Goal: Task Accomplishment & Management: Complete application form

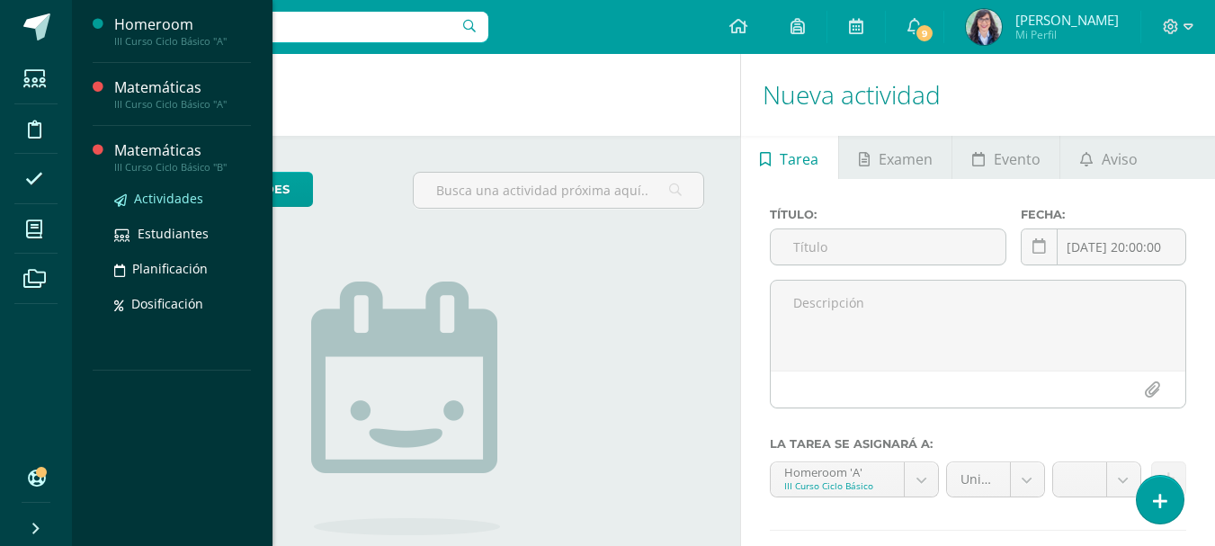
click at [157, 195] on span "Actividades" at bounding box center [168, 198] width 69 height 17
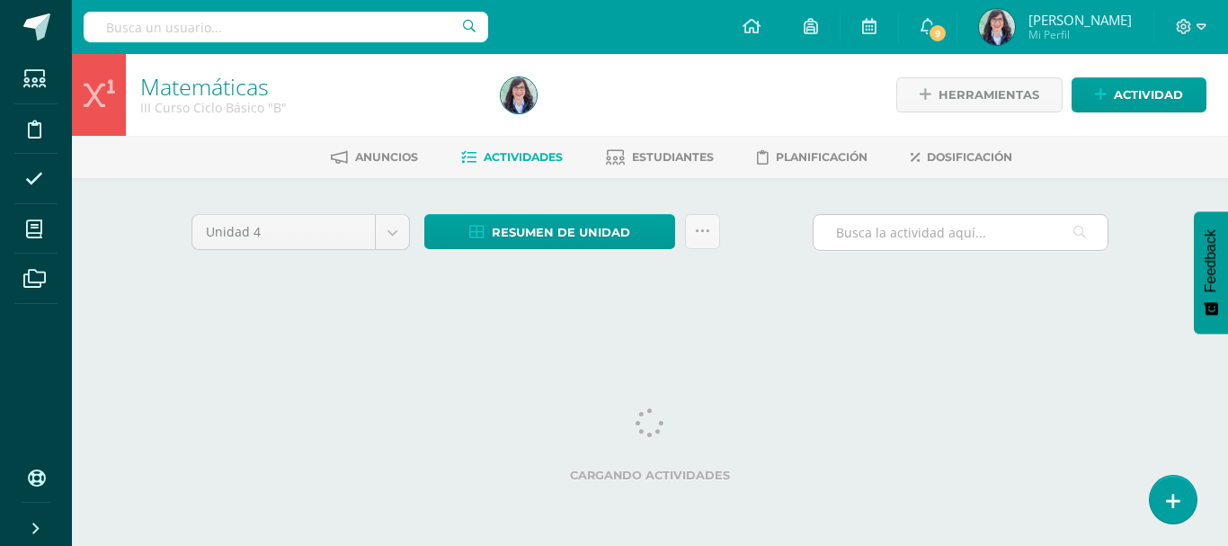
click at [913, 235] on input "text" at bounding box center [961, 232] width 294 height 35
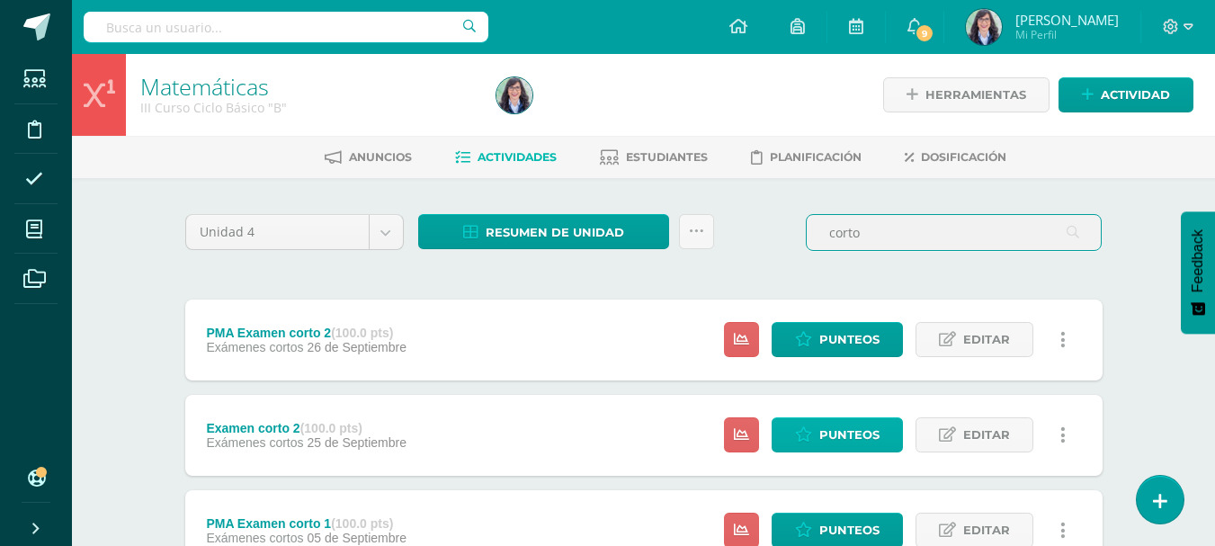
type input "corto"
click at [845, 433] on span "Punteos" at bounding box center [849, 434] width 60 height 33
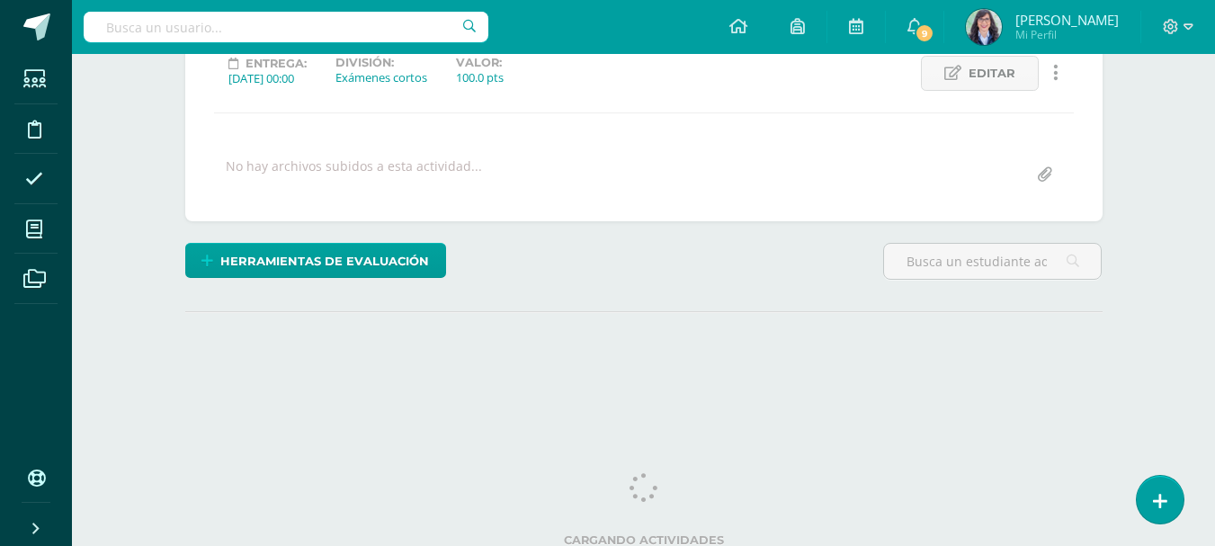
scroll to position [269, 0]
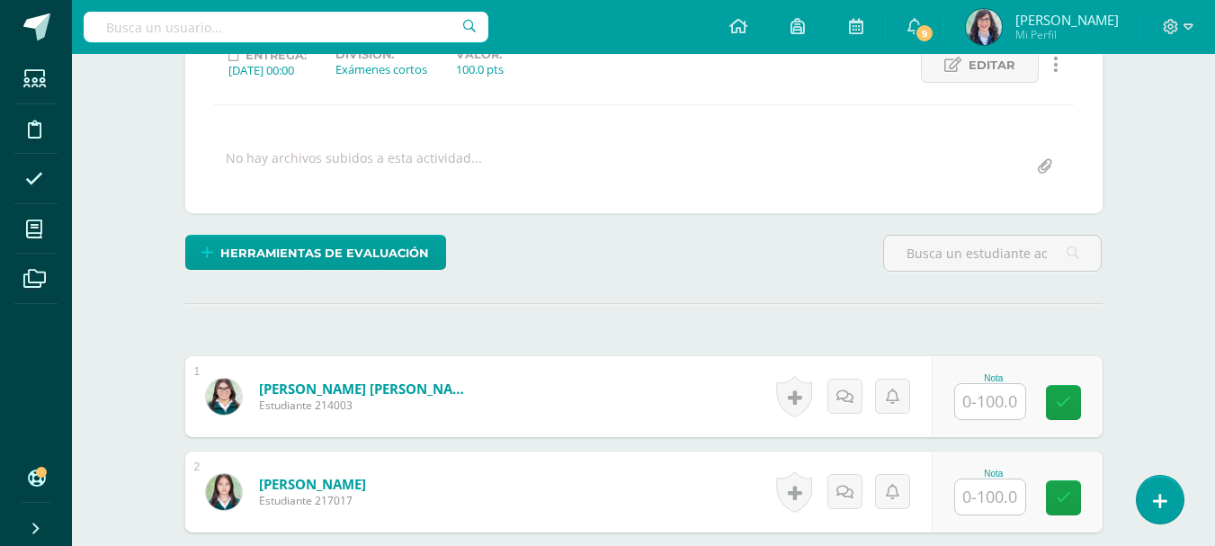
click at [995, 403] on input "text" at bounding box center [990, 401] width 70 height 35
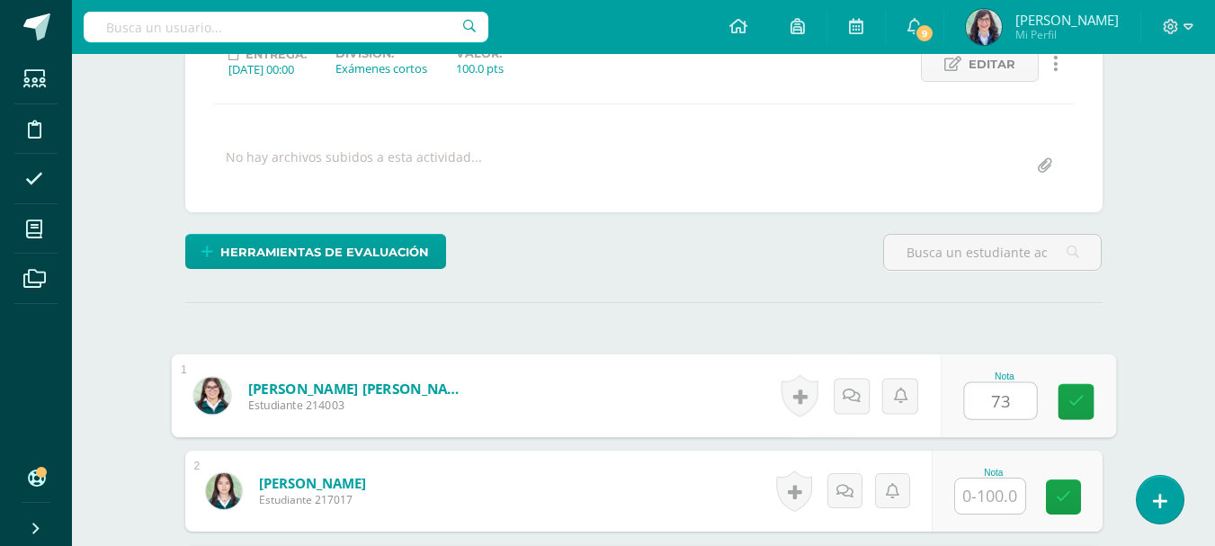
scroll to position [271, 0]
type input "73"
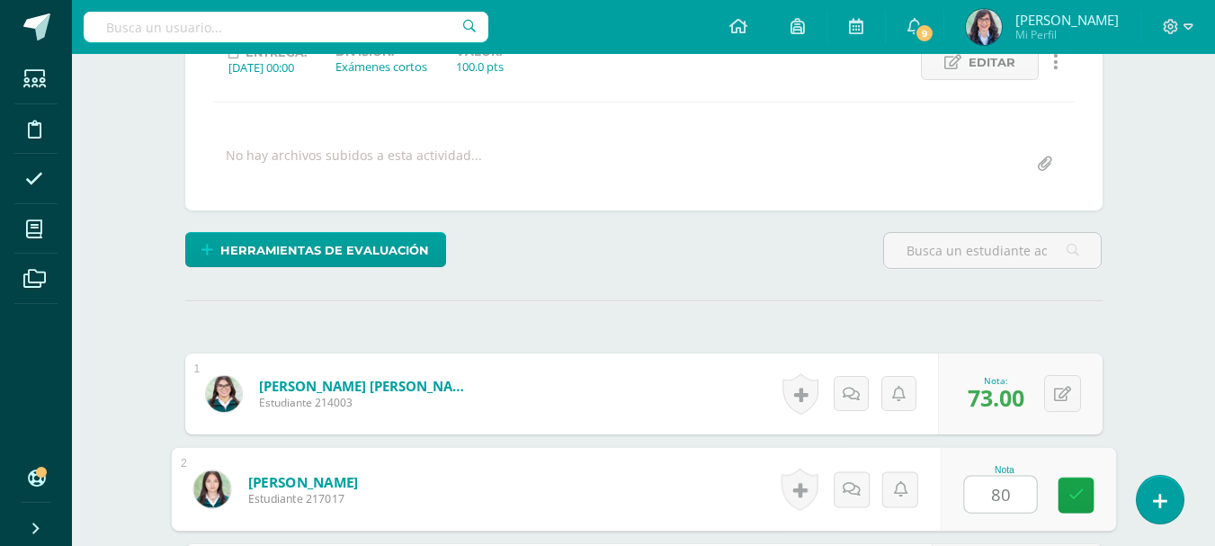
type input "80"
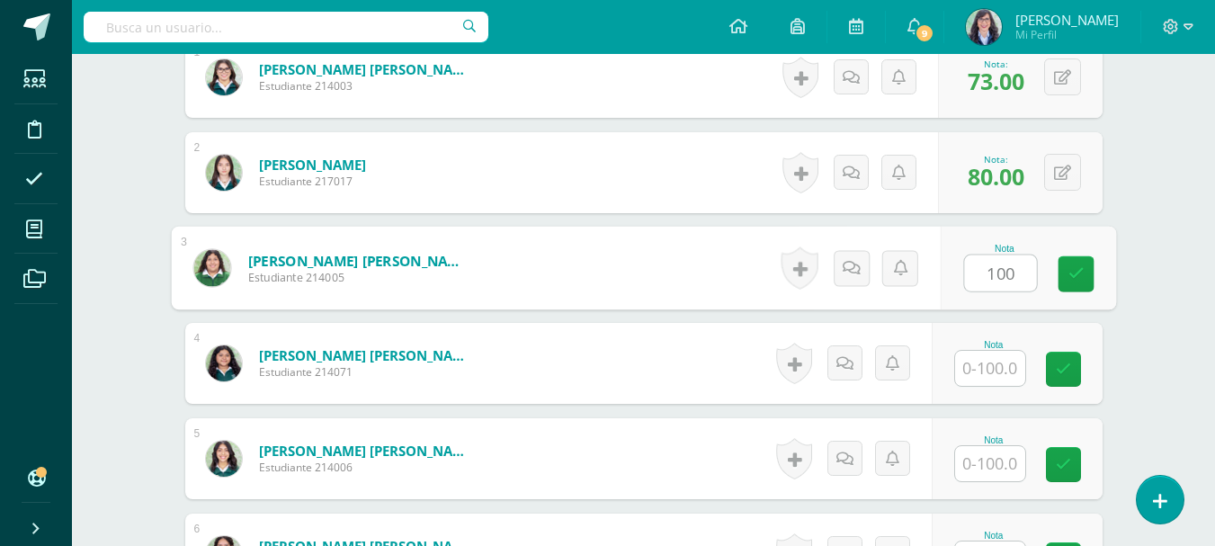
type input "100"
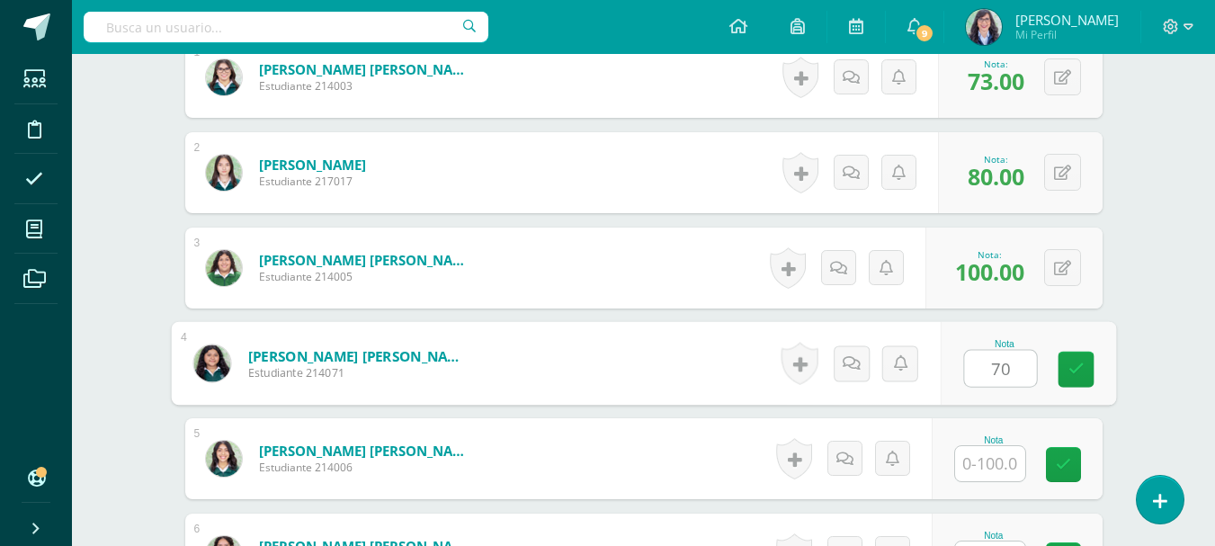
type input "70"
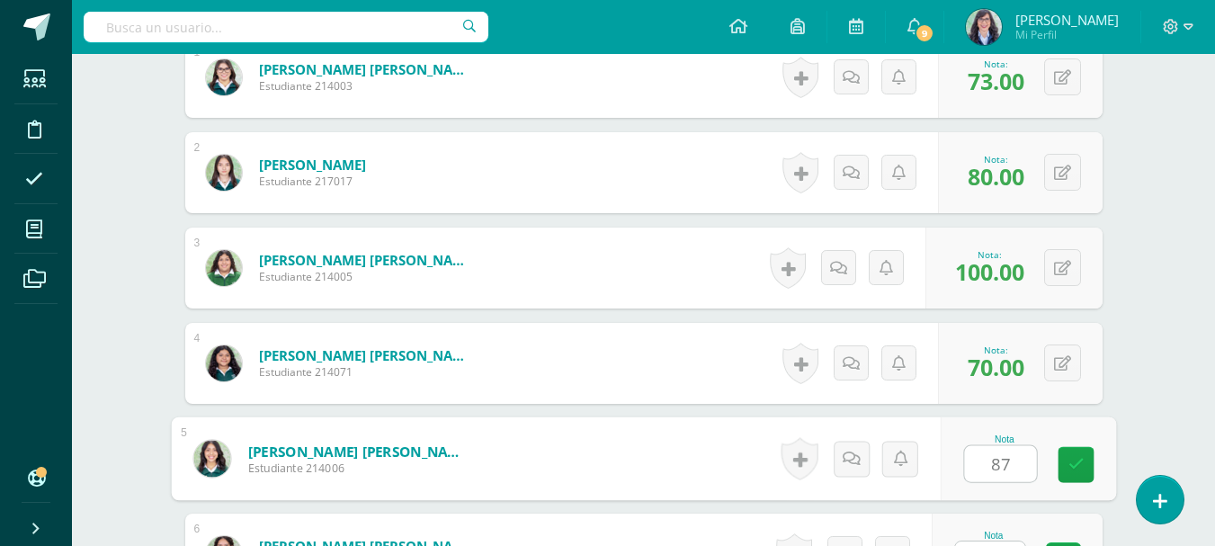
type input "87"
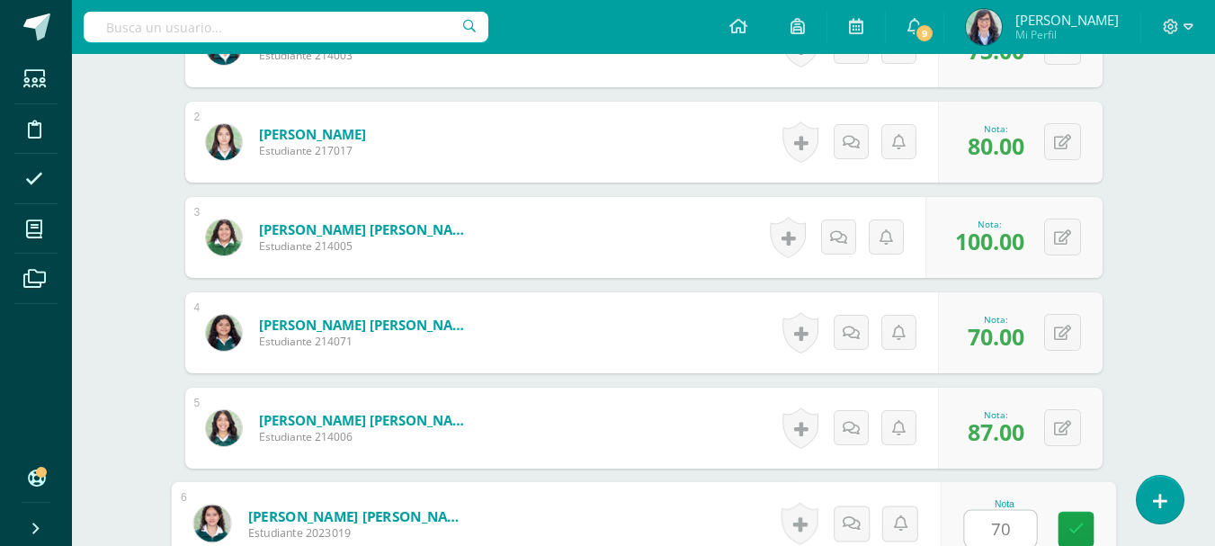
type input "70"
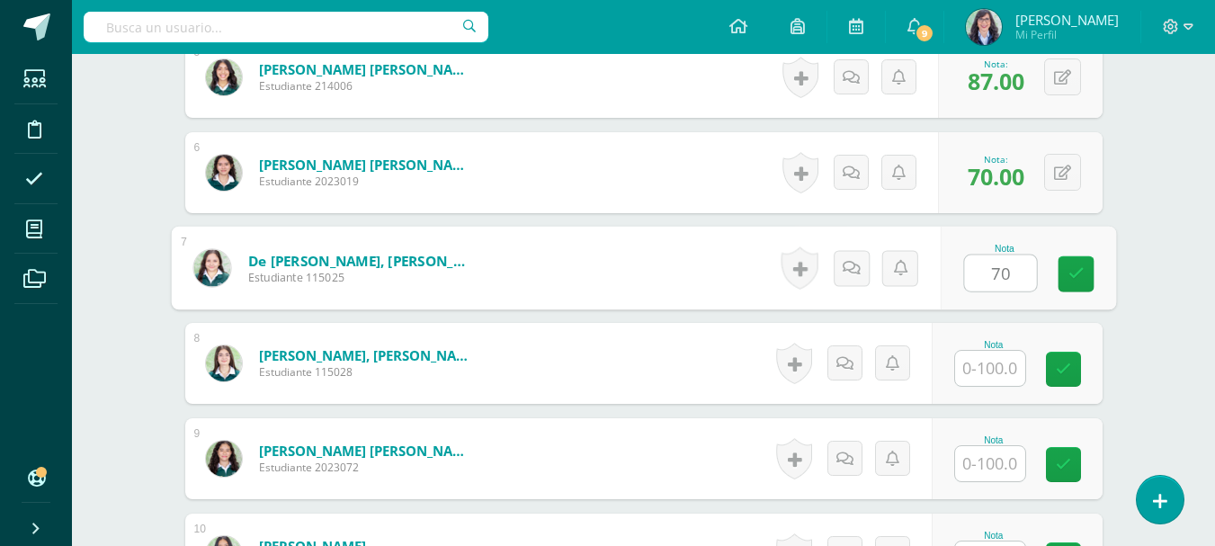
type input "70"
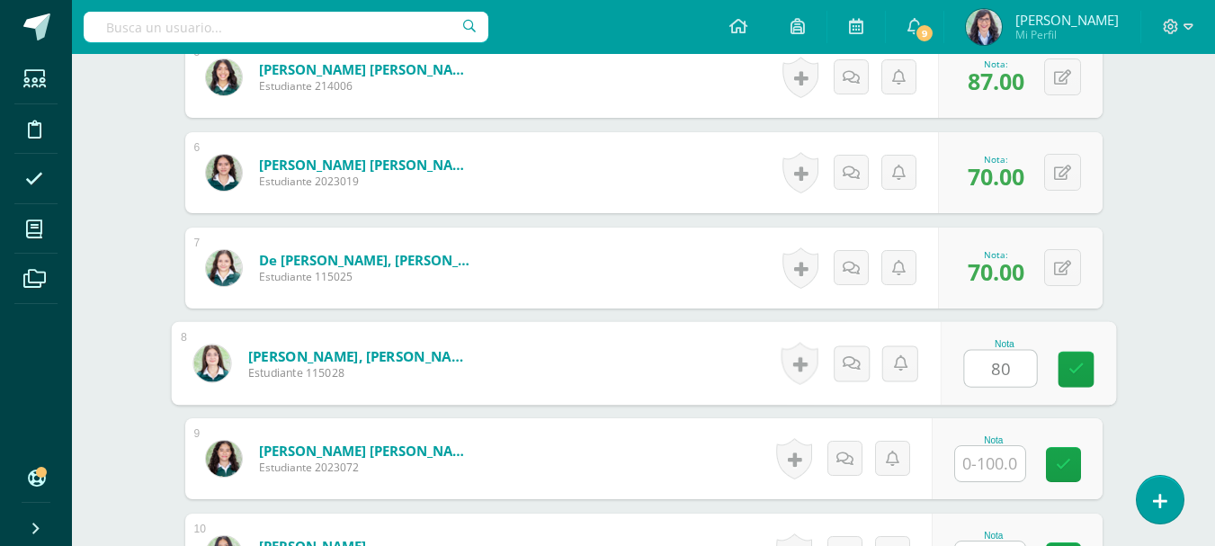
type input "80"
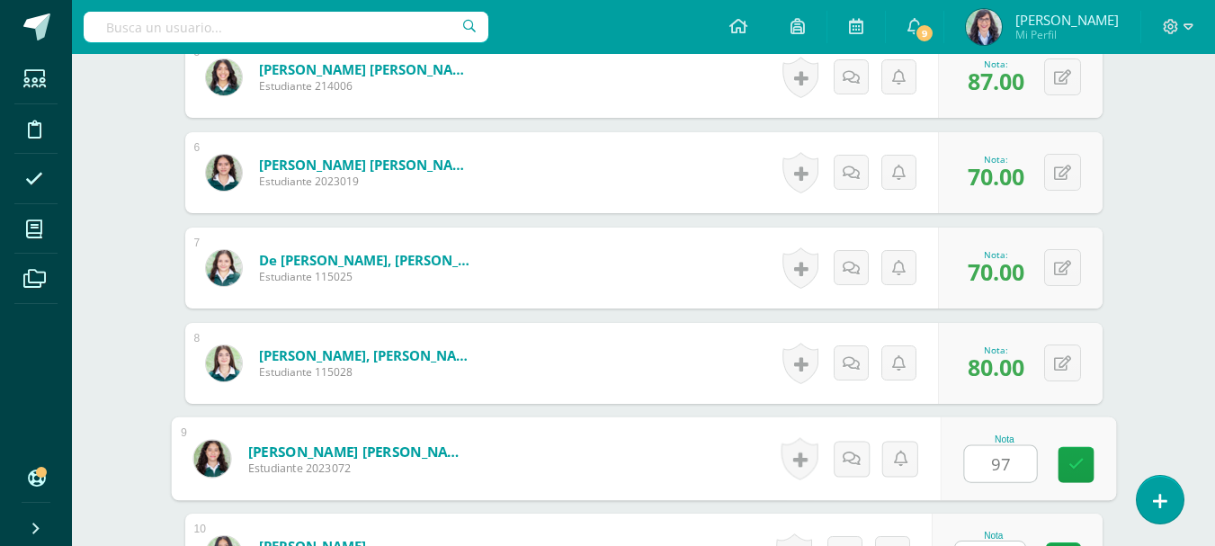
type input "97"
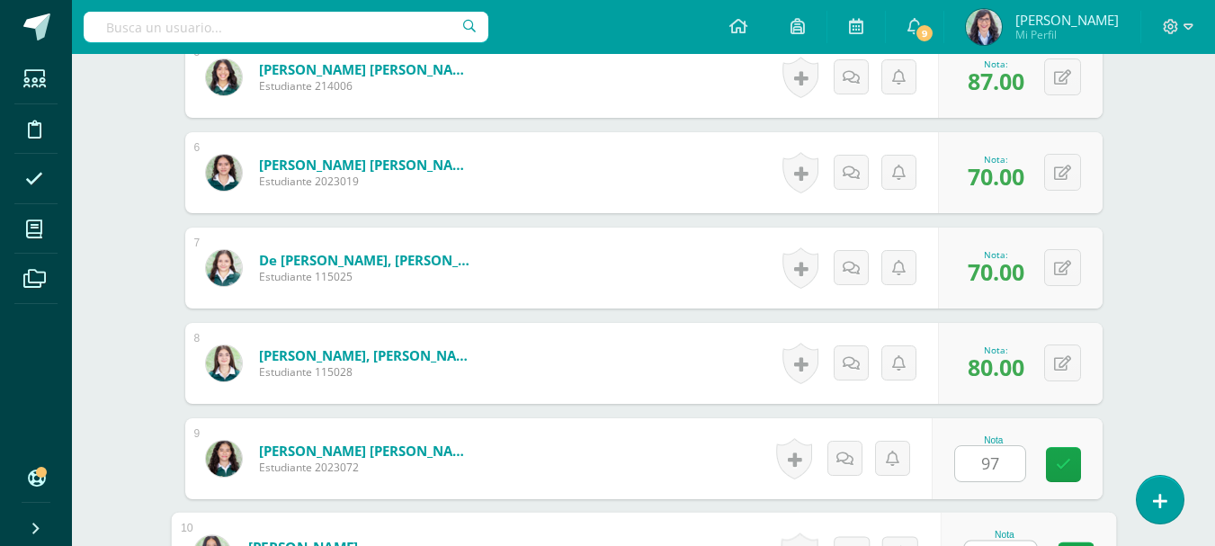
scroll to position [1000, 0]
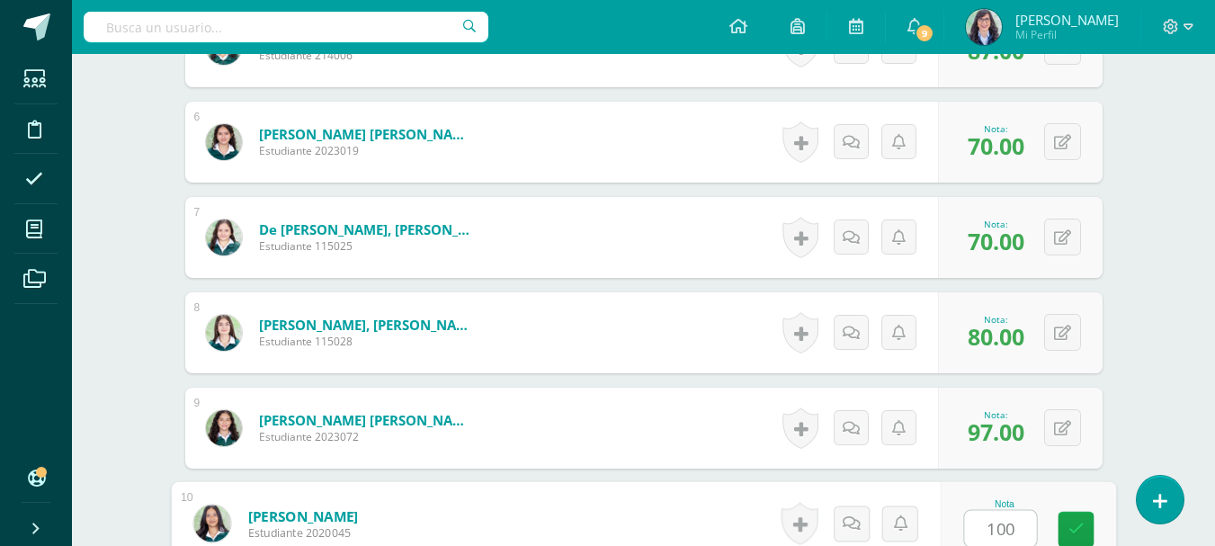
type input "100"
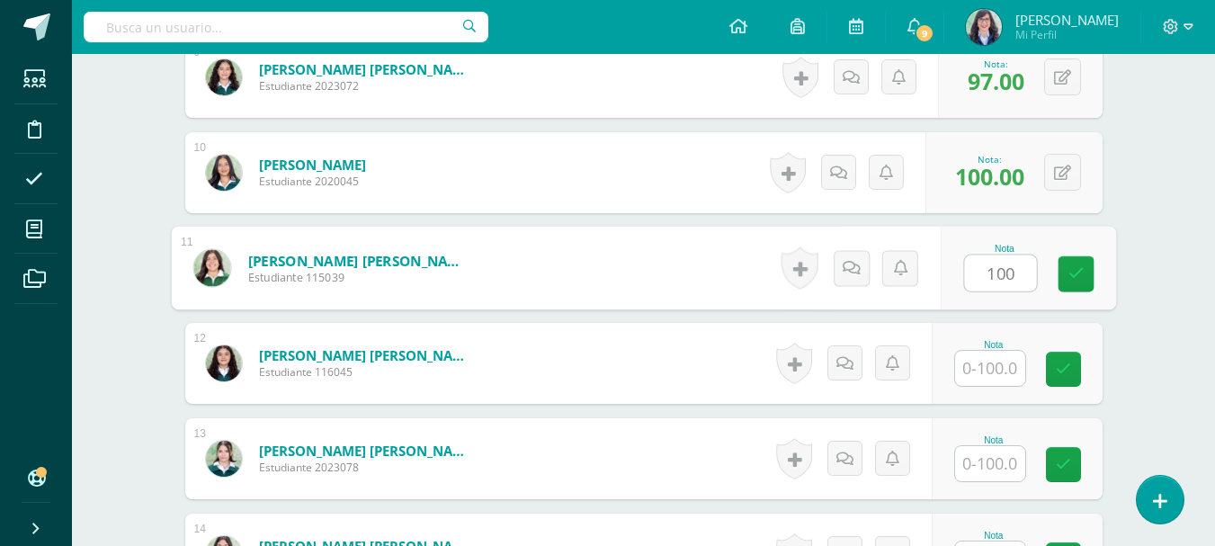
type input "100"
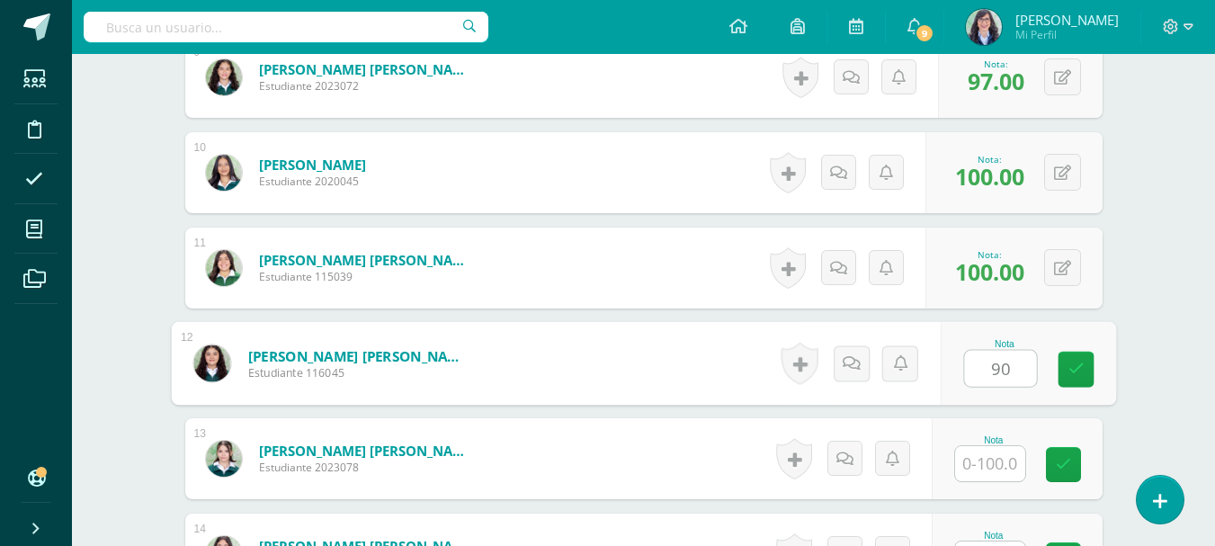
type input "90"
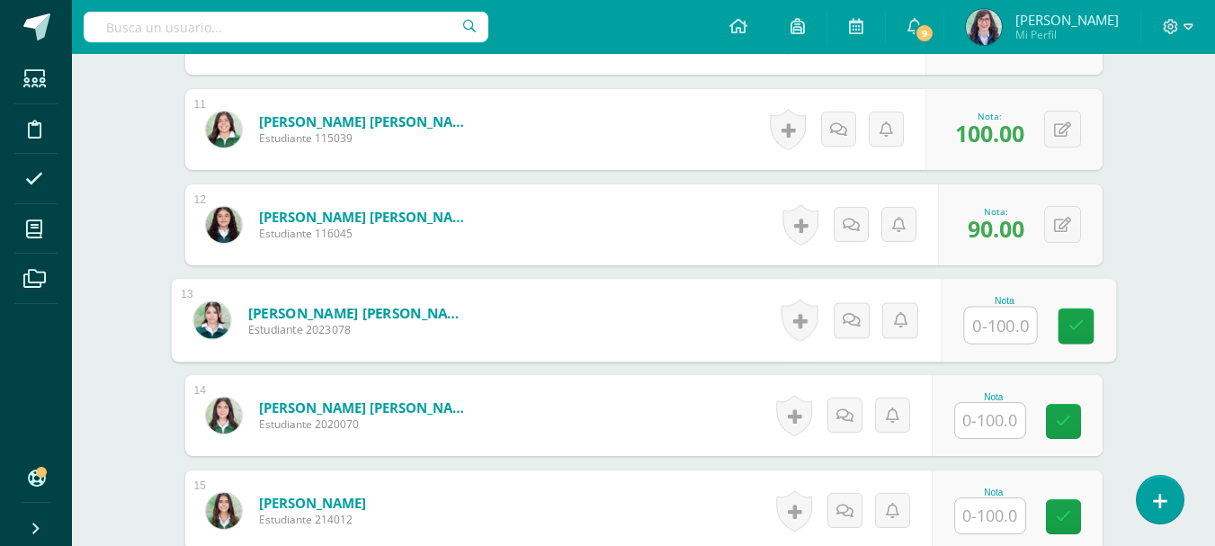
scroll to position [1491, 0]
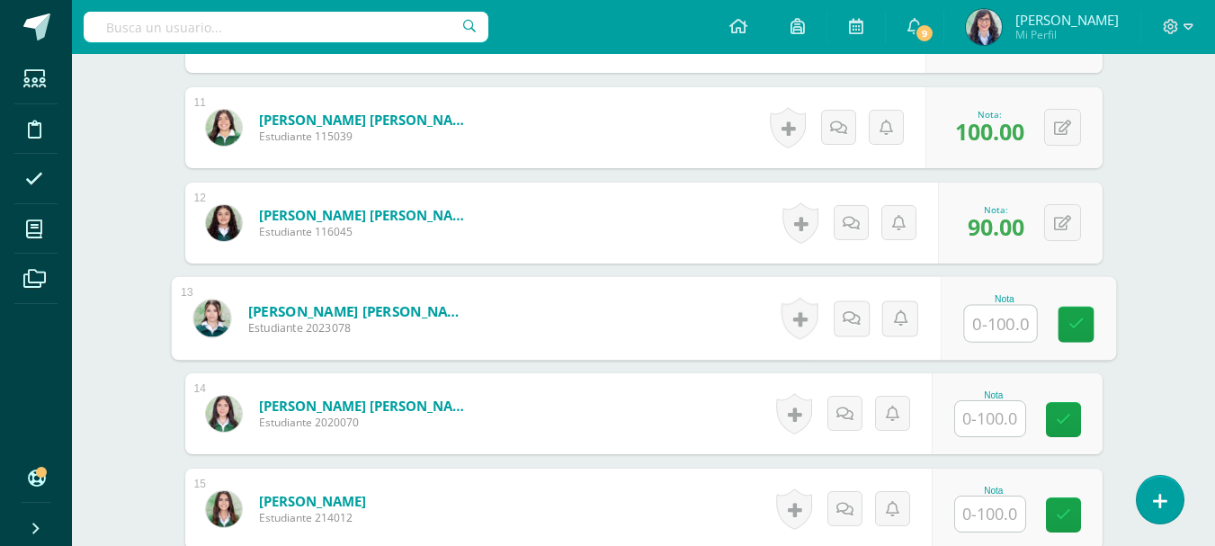
click at [999, 425] on input "text" at bounding box center [990, 418] width 70 height 35
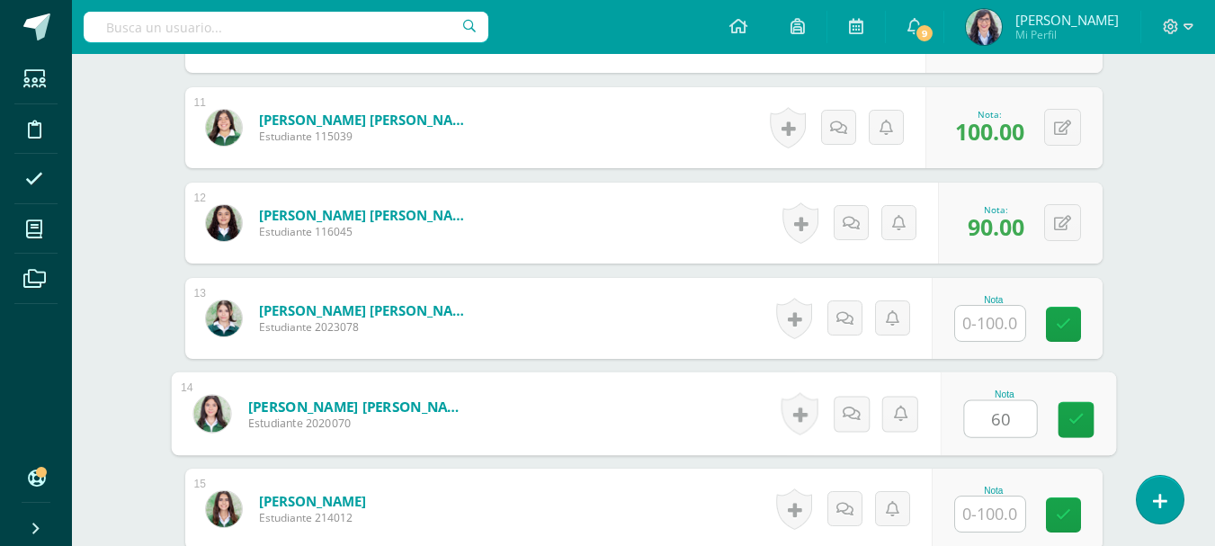
type input "60"
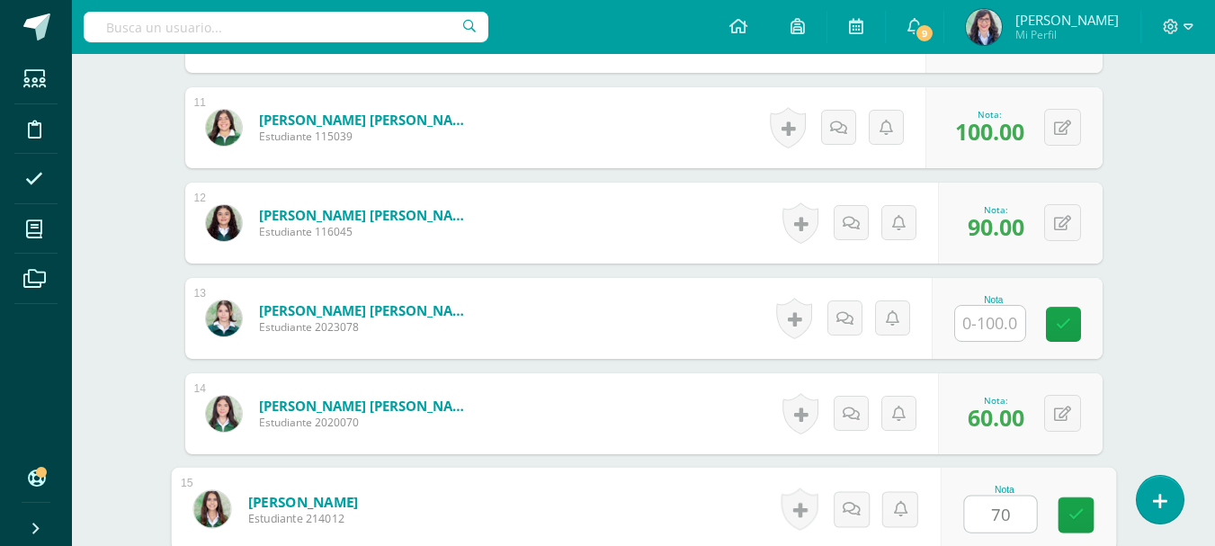
type input "70"
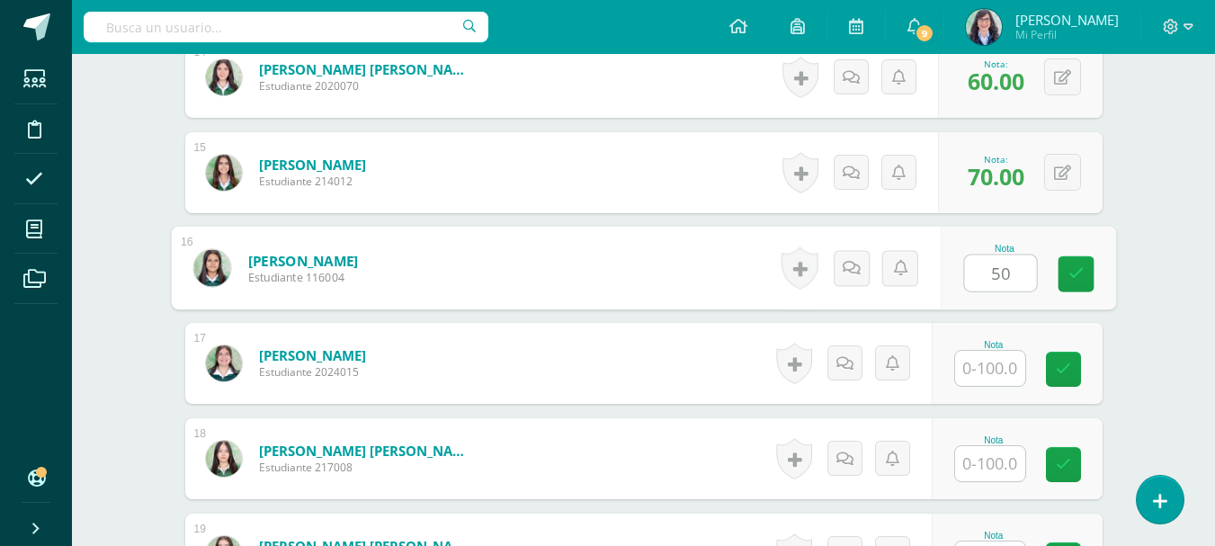
type input "50"
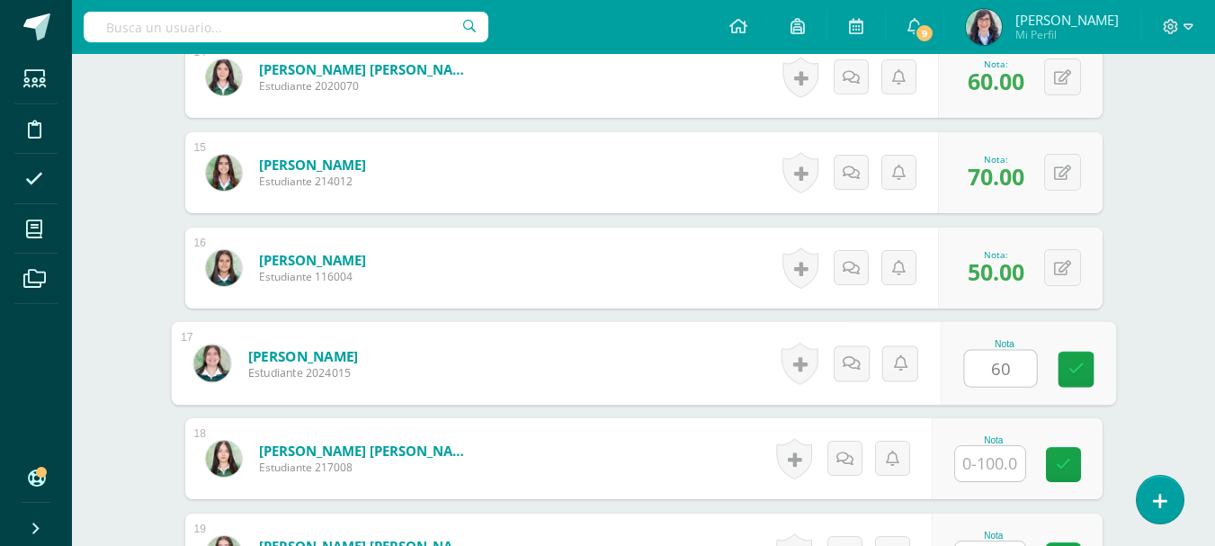
type input "60"
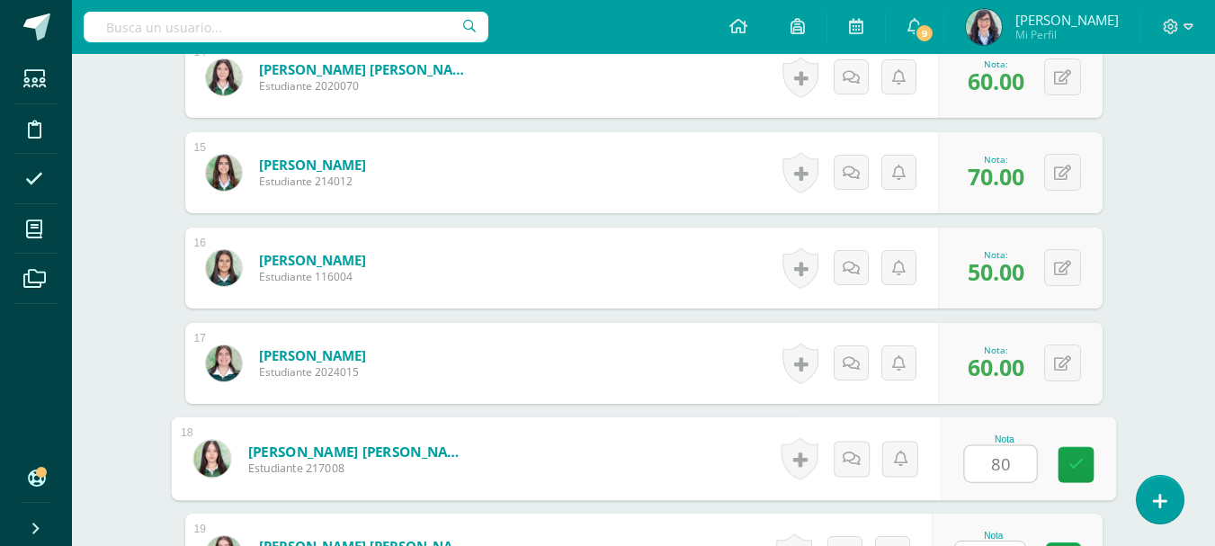
type input "80"
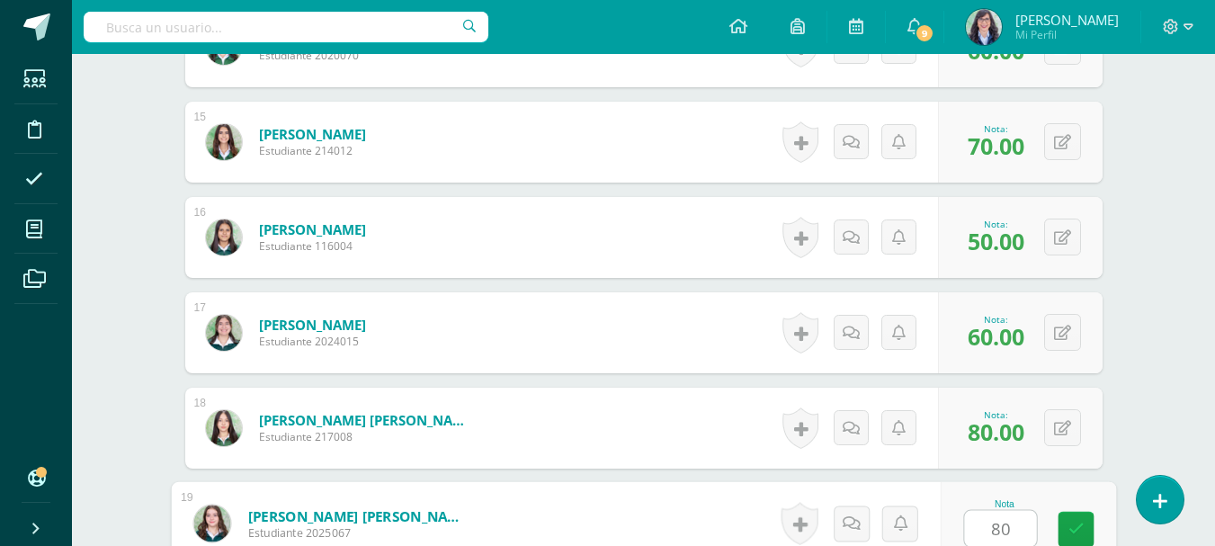
type input "80"
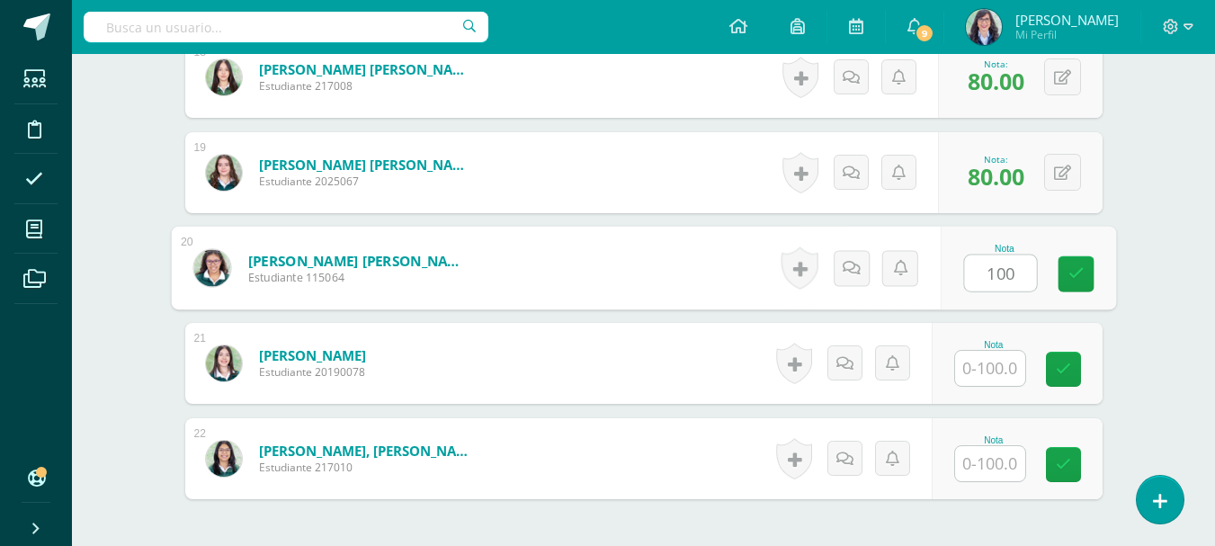
type input "100"
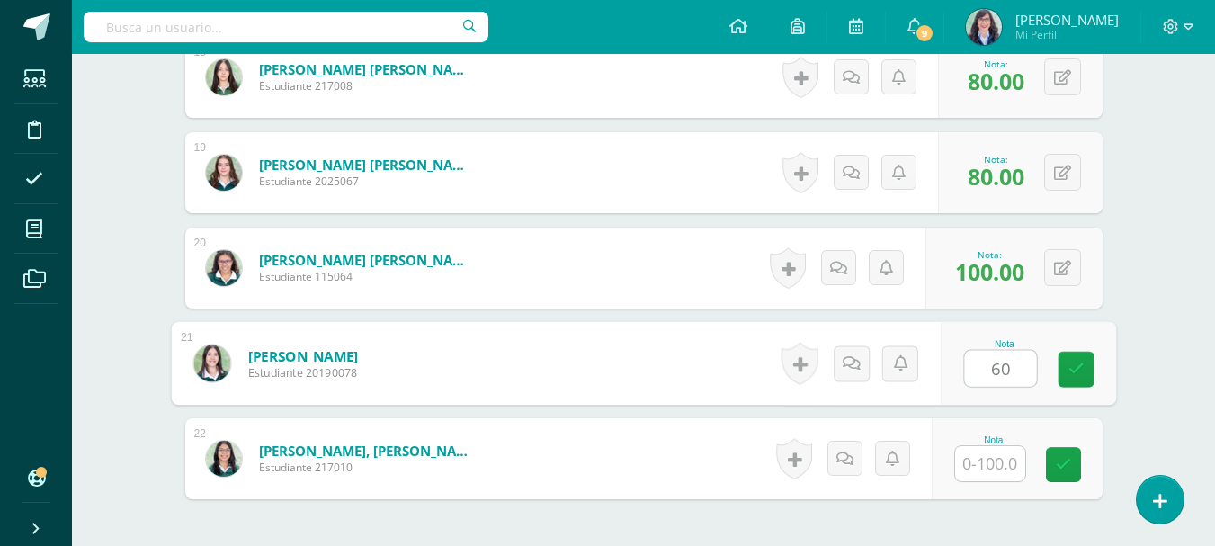
type input "60"
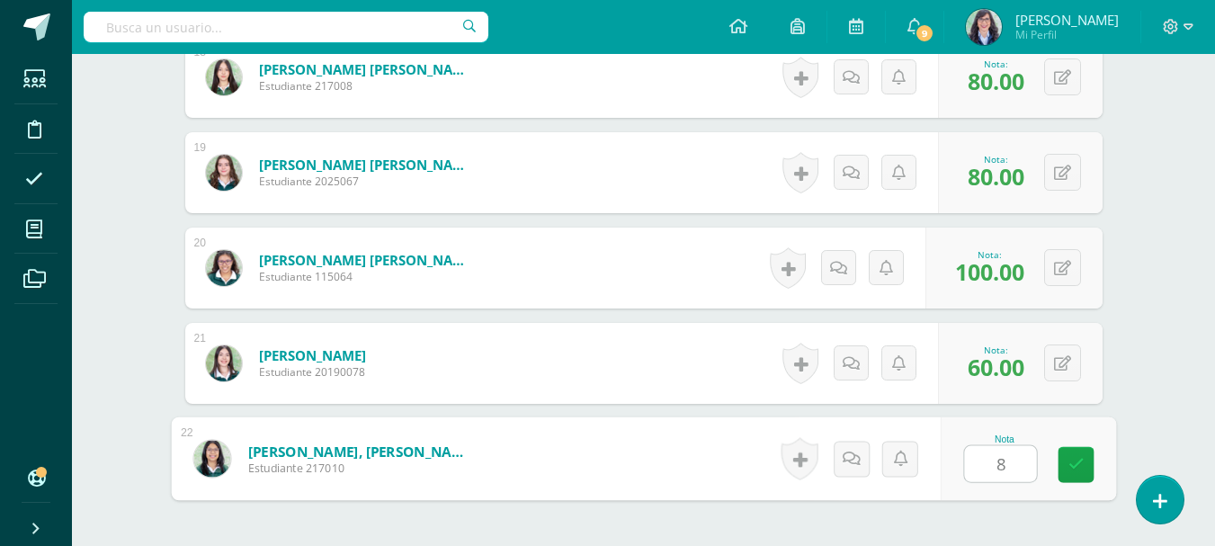
type input "80"
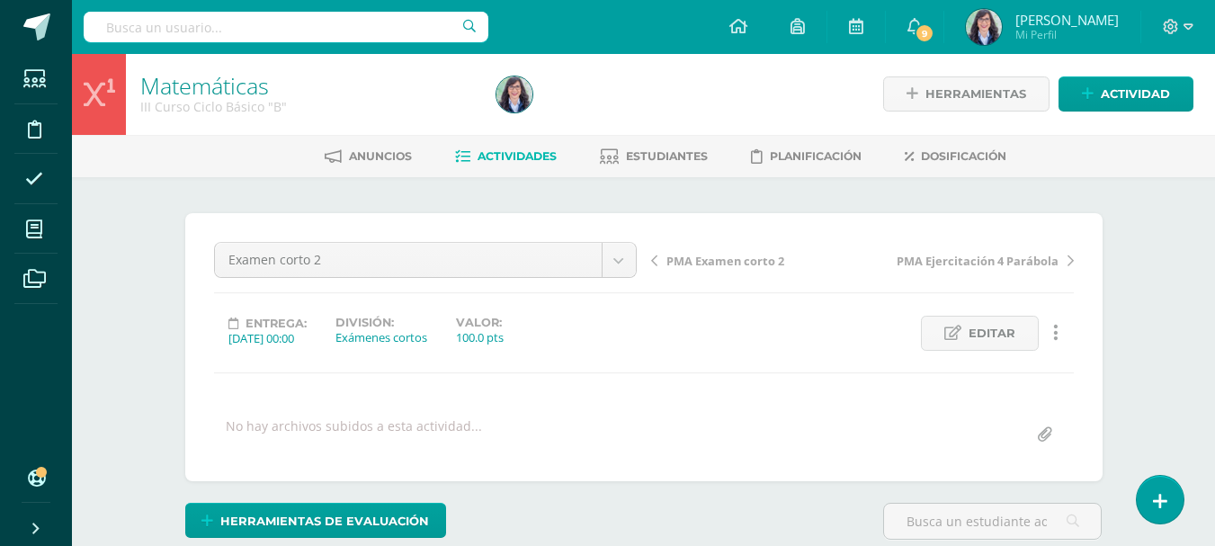
scroll to position [0, 0]
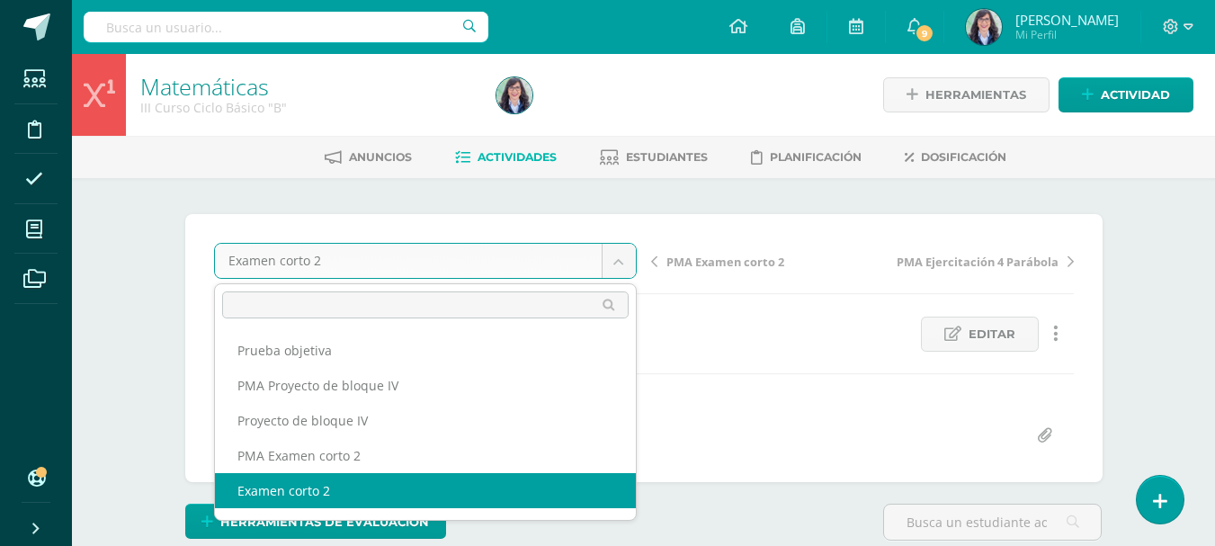
type input "v"
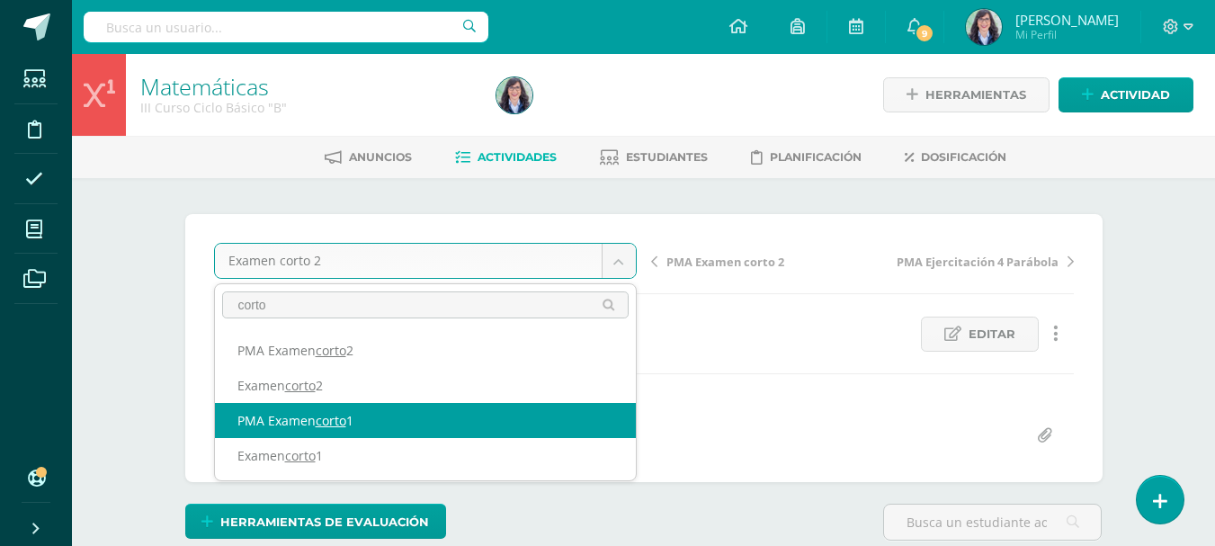
type input "corto"
select select "/dashboard/teacher/grade-activity/260731/"
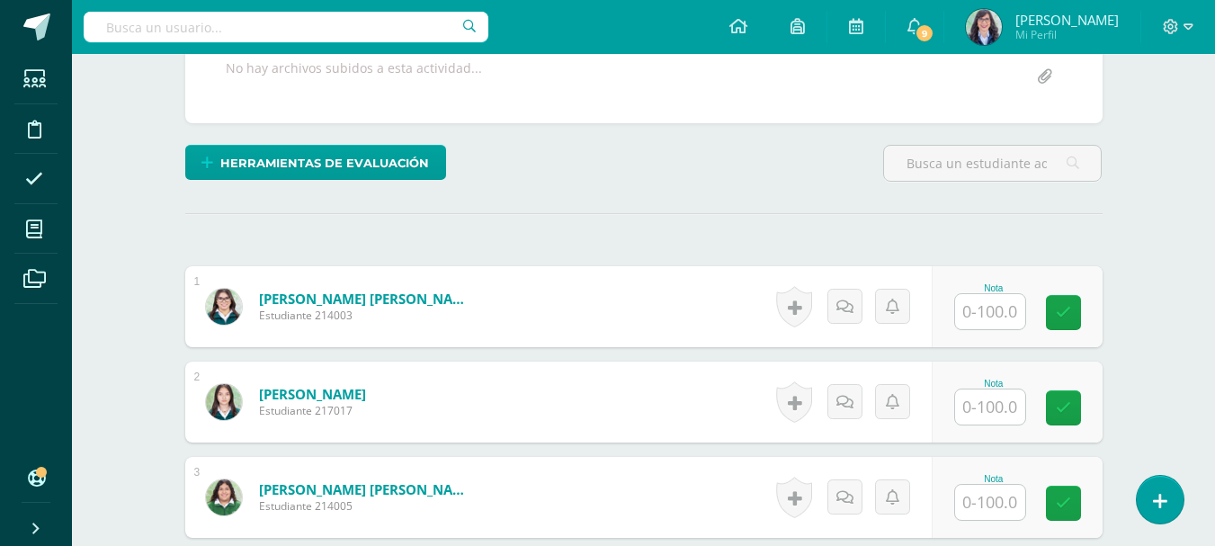
scroll to position [360, 0]
click at [1002, 316] on input "text" at bounding box center [990, 310] width 70 height 35
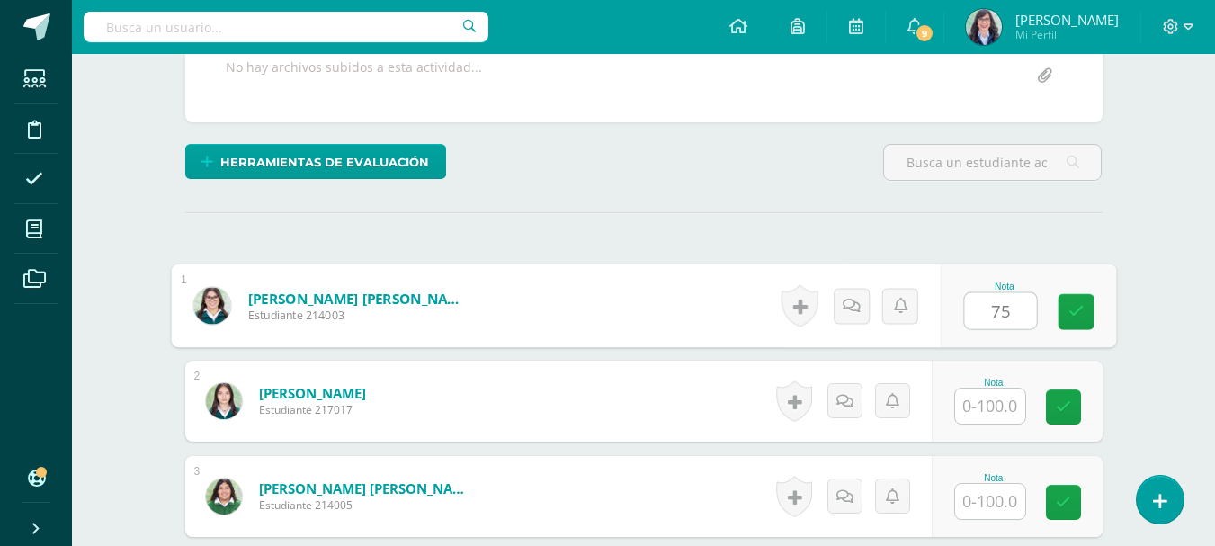
type input "75"
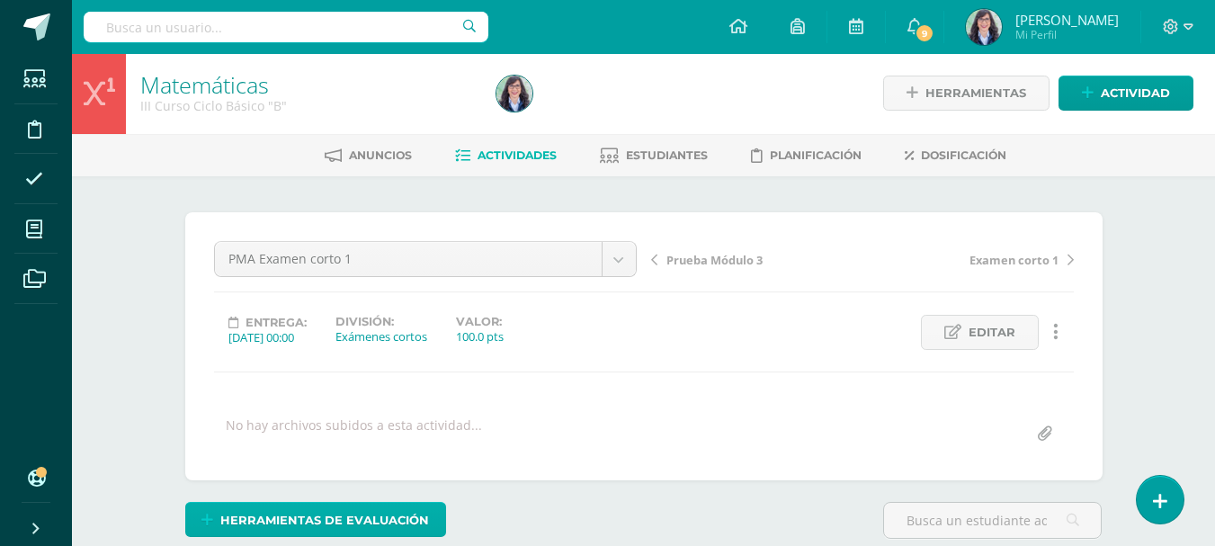
scroll to position [0, 0]
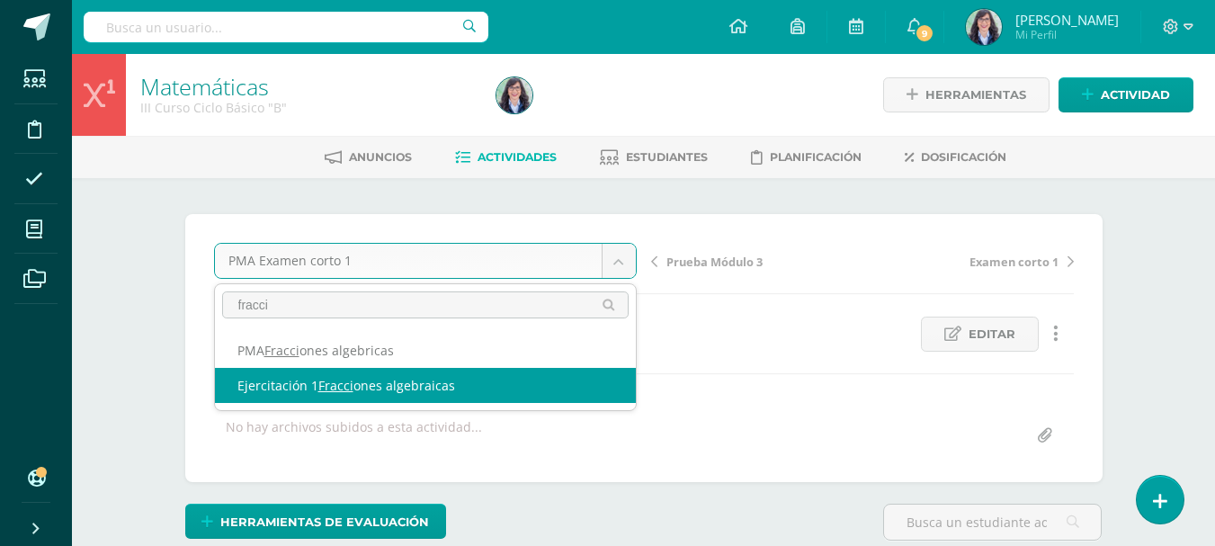
type input "fracci"
select select "/dashboard/teacher/grade-activity/260757/"
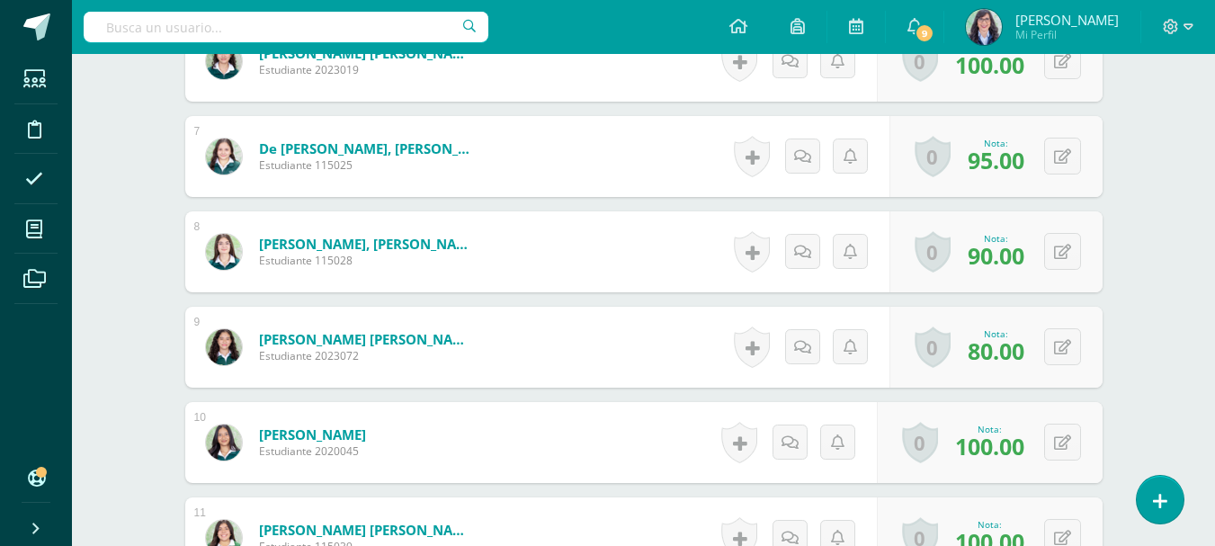
scroll to position [1171, 0]
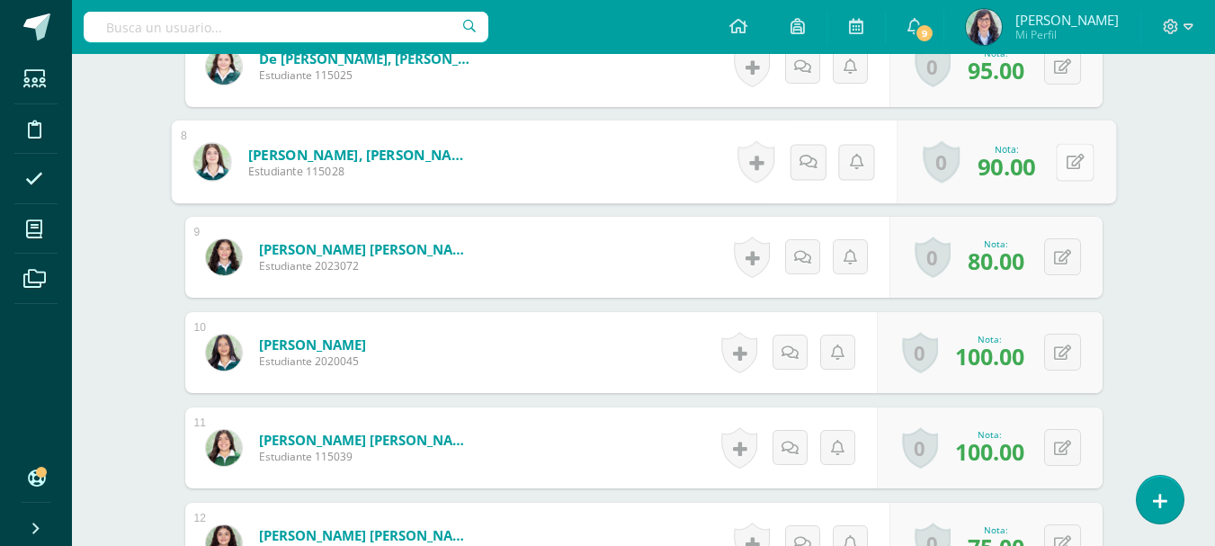
click at [1061, 167] on button at bounding box center [1074, 162] width 38 height 38
type input "80"
click at [1020, 171] on icon at bounding box center [1027, 167] width 16 height 15
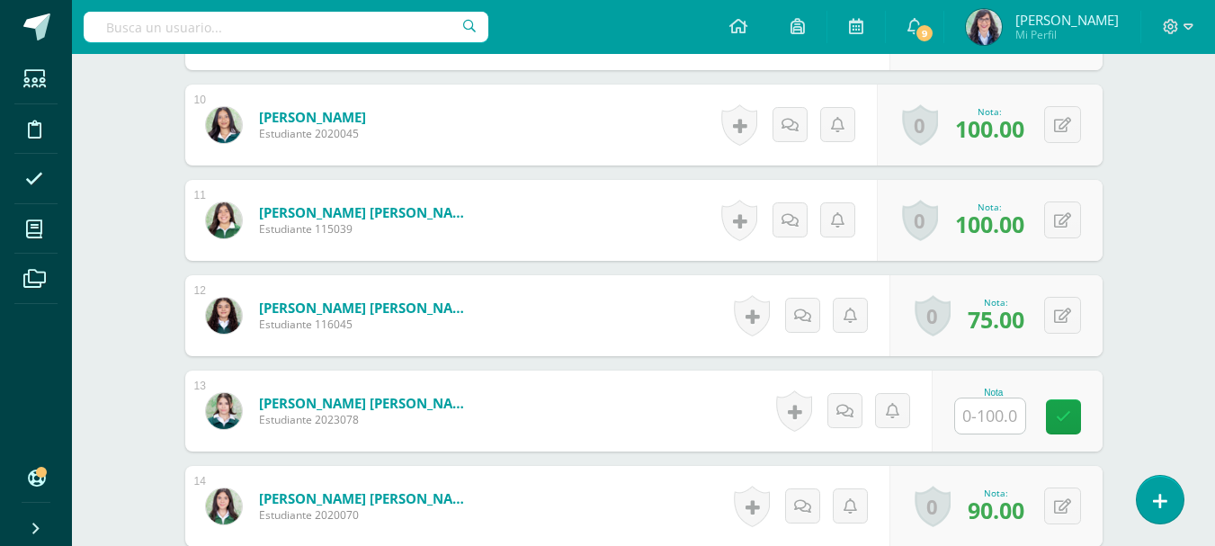
scroll to position [1440, 0]
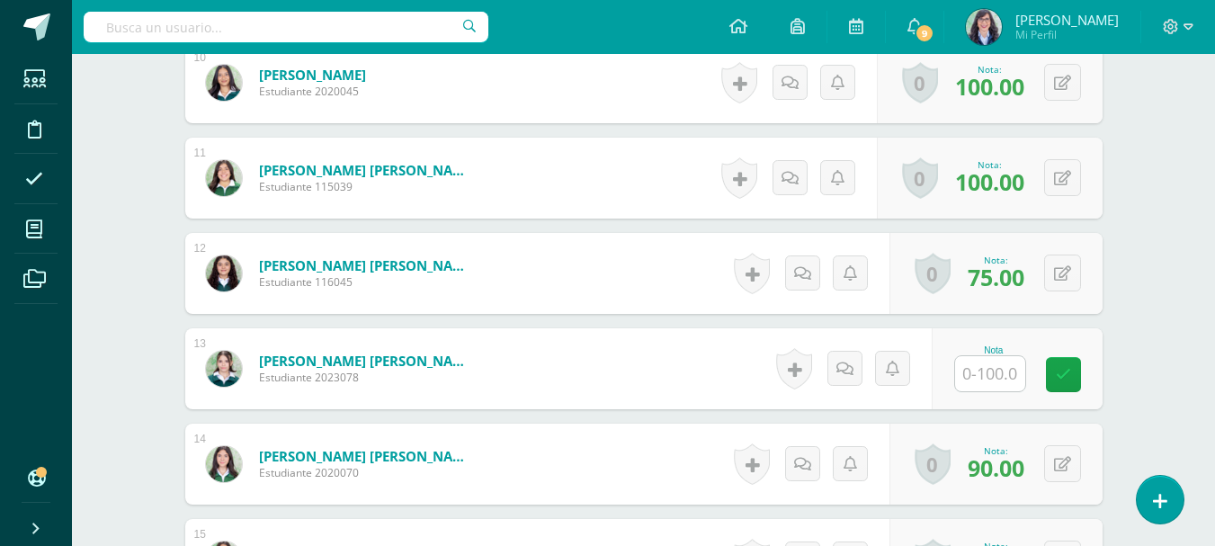
click at [993, 370] on input "text" at bounding box center [990, 373] width 70 height 35
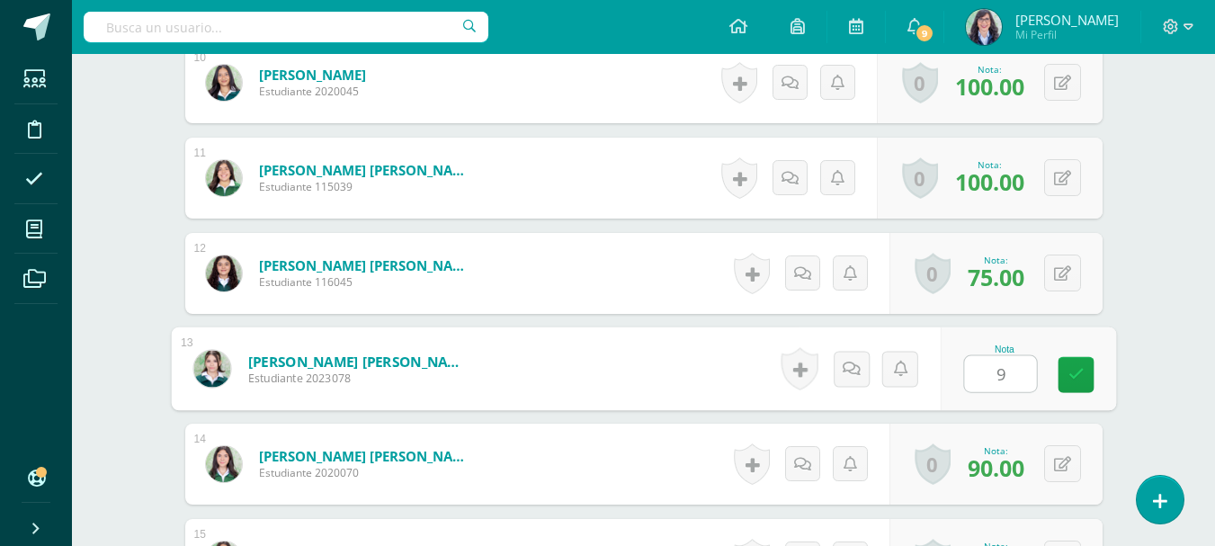
type input "90"
click at [1069, 370] on icon at bounding box center [1075, 374] width 16 height 15
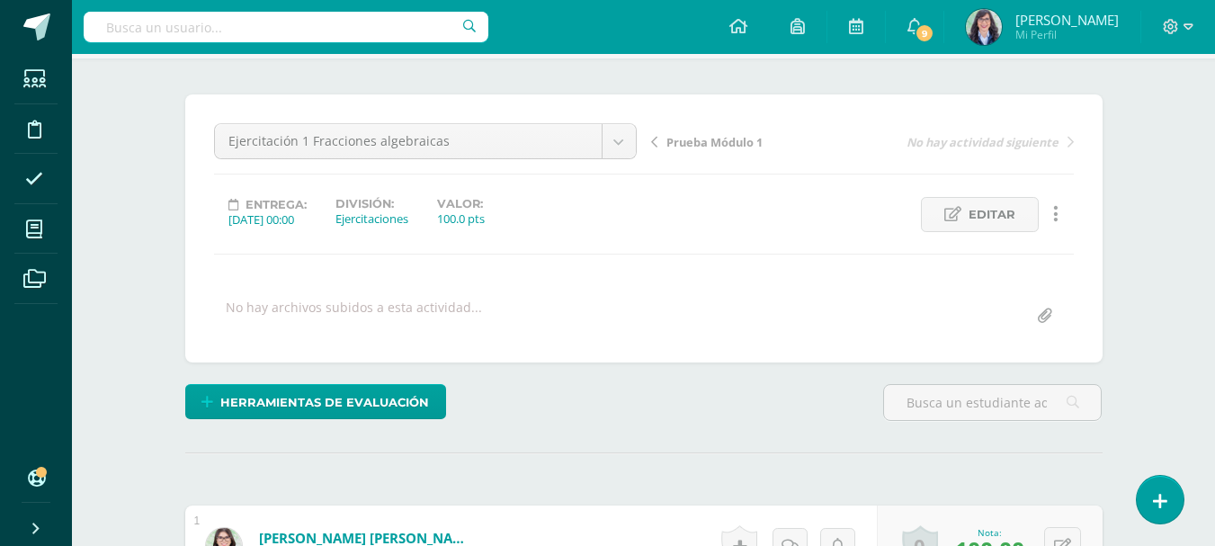
scroll to position [0, 0]
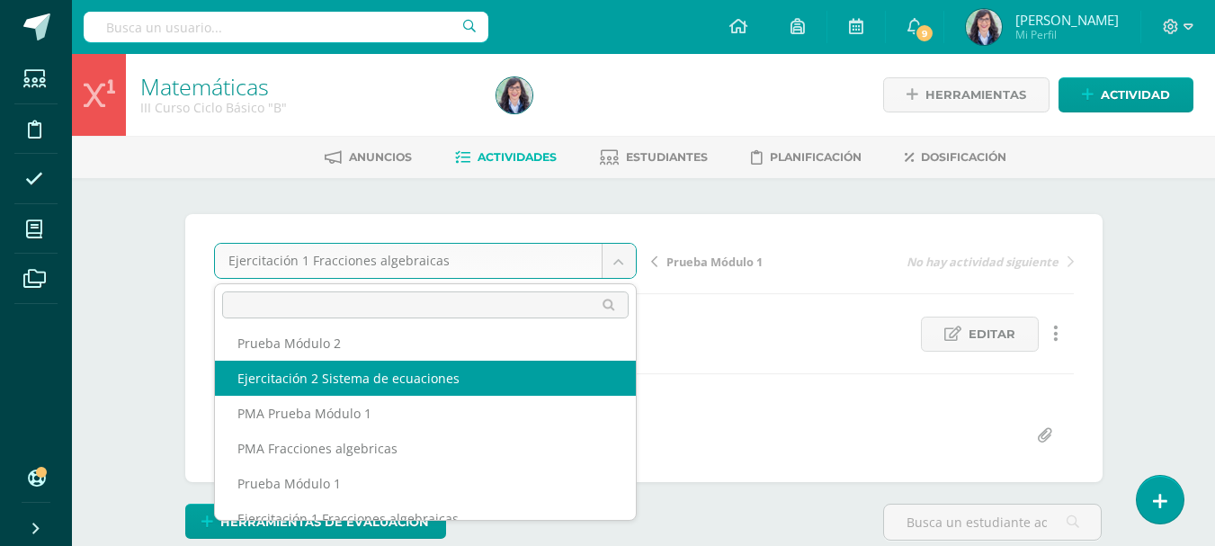
scroll to position [627, 0]
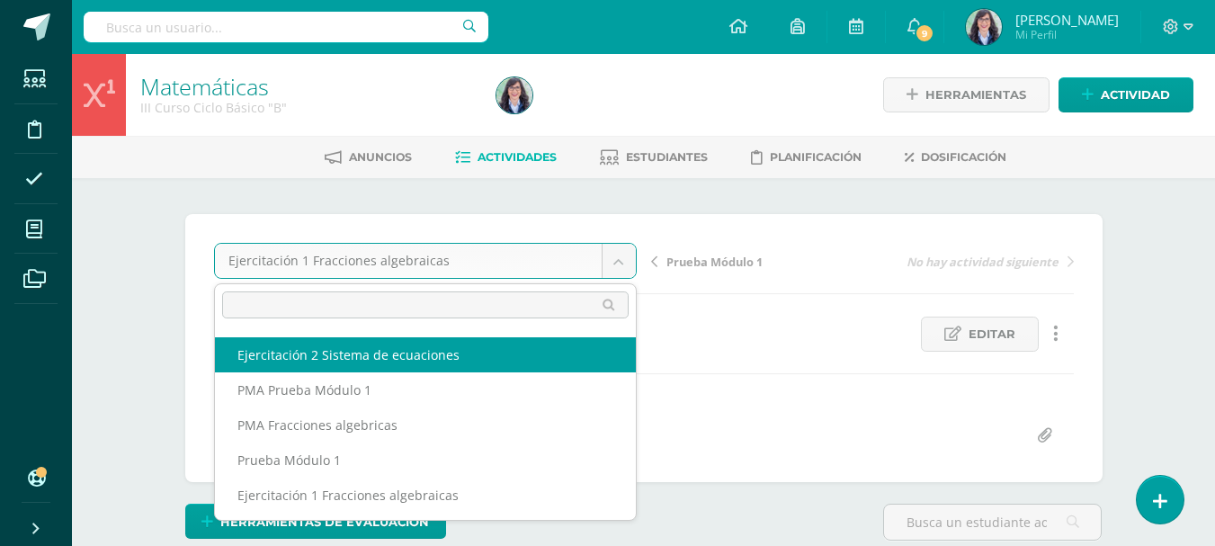
click at [409, 303] on input "text" at bounding box center [425, 304] width 406 height 27
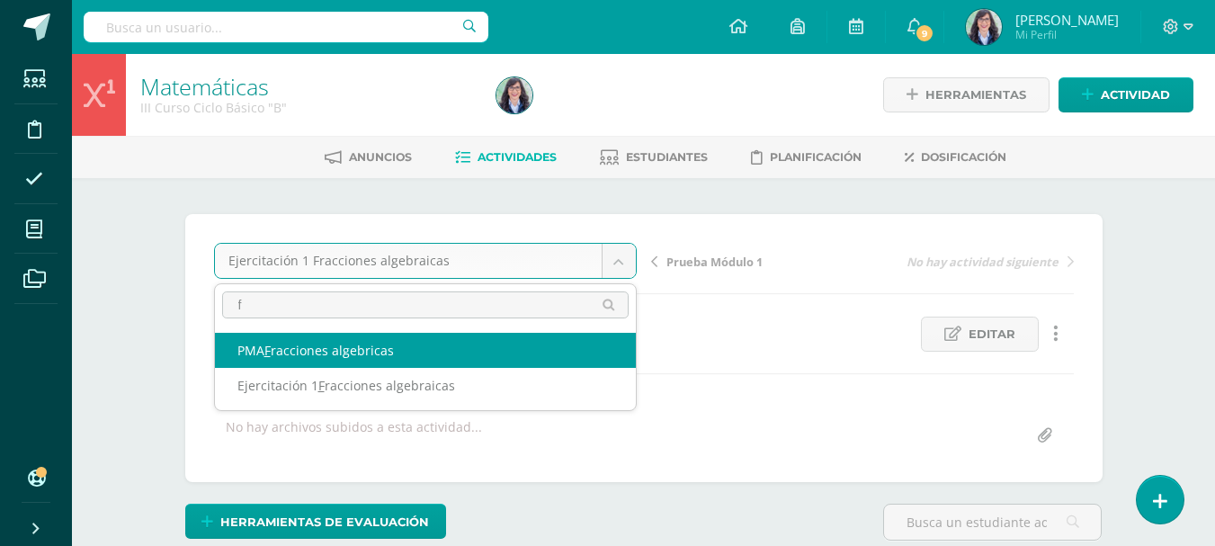
scroll to position [0, 0]
type input "frac"
select select "/dashboard/teacher/grade-activity/260759/"
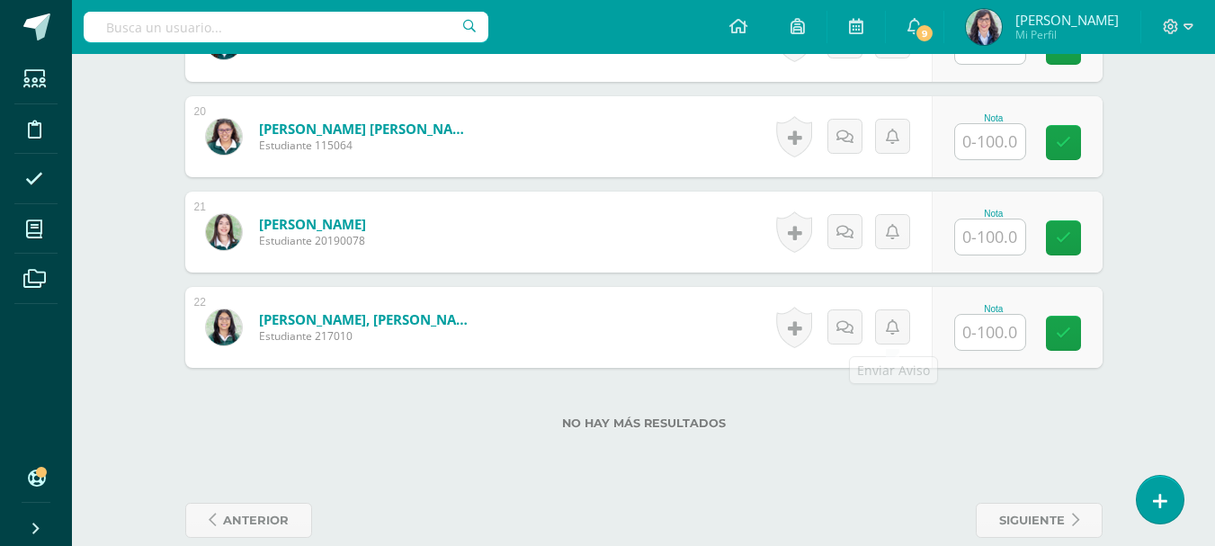
scroll to position [2351, 0]
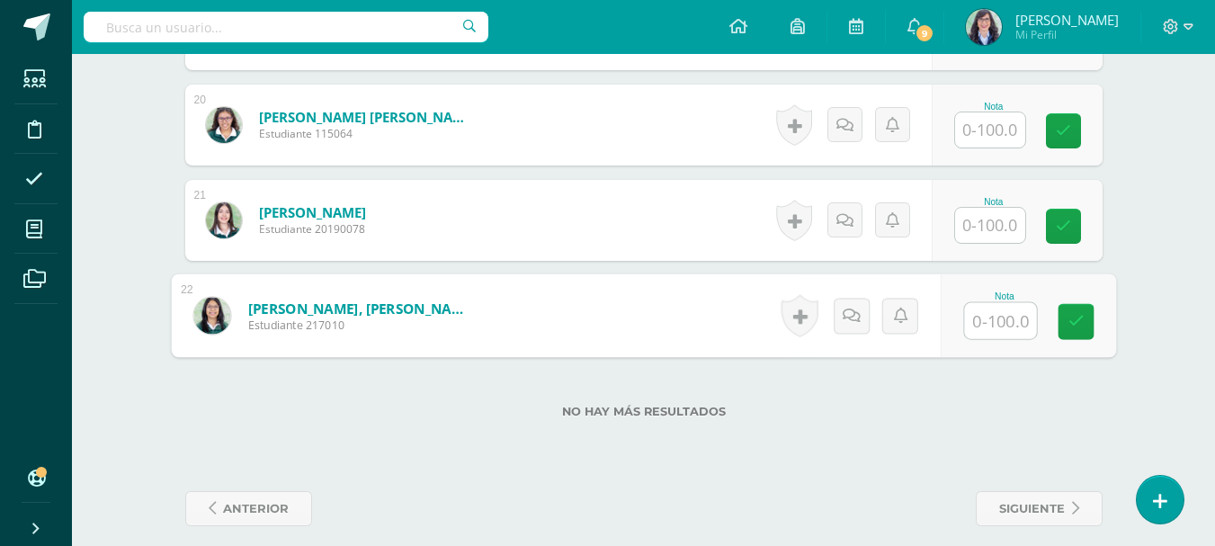
click at [995, 321] on input "text" at bounding box center [1000, 321] width 72 height 36
type input "80"
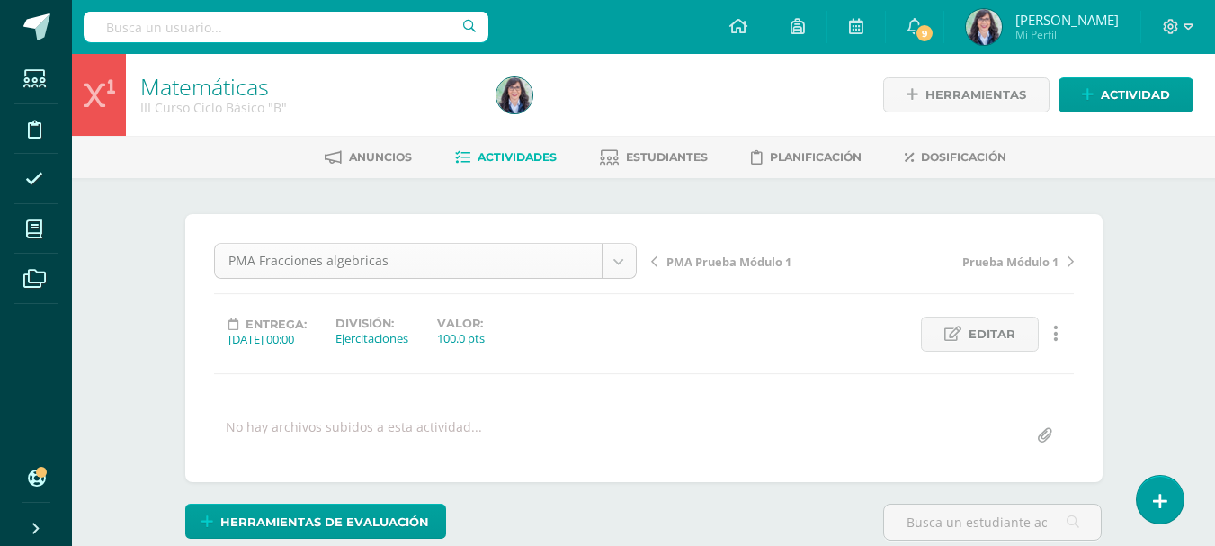
scroll to position [549, 0]
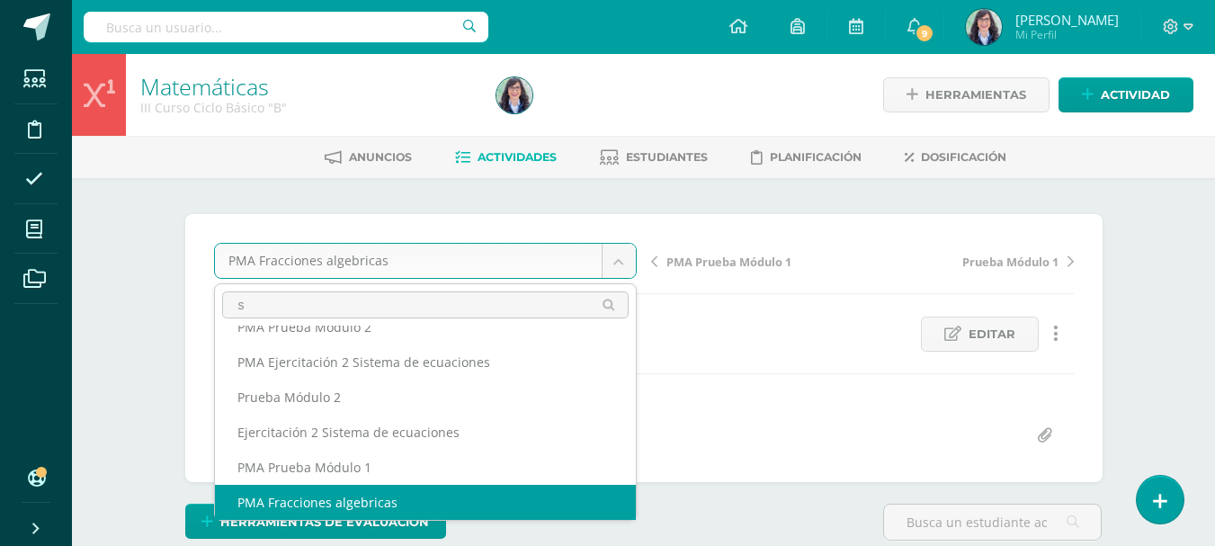
scroll to position [0, 0]
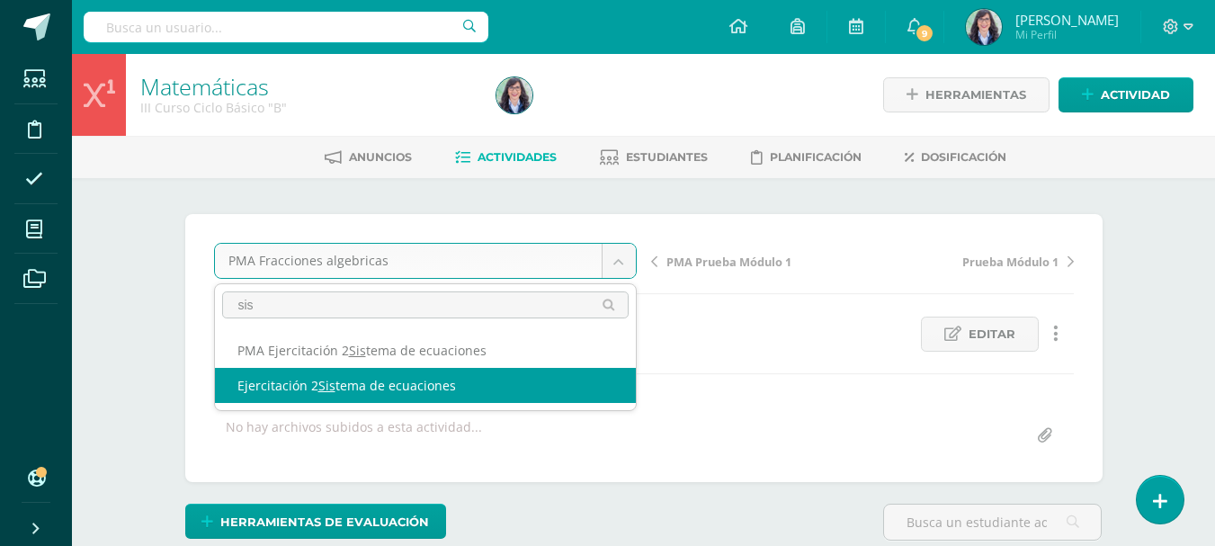
type input "sis"
select select "/dashboard/teacher/grade-activity/260764/"
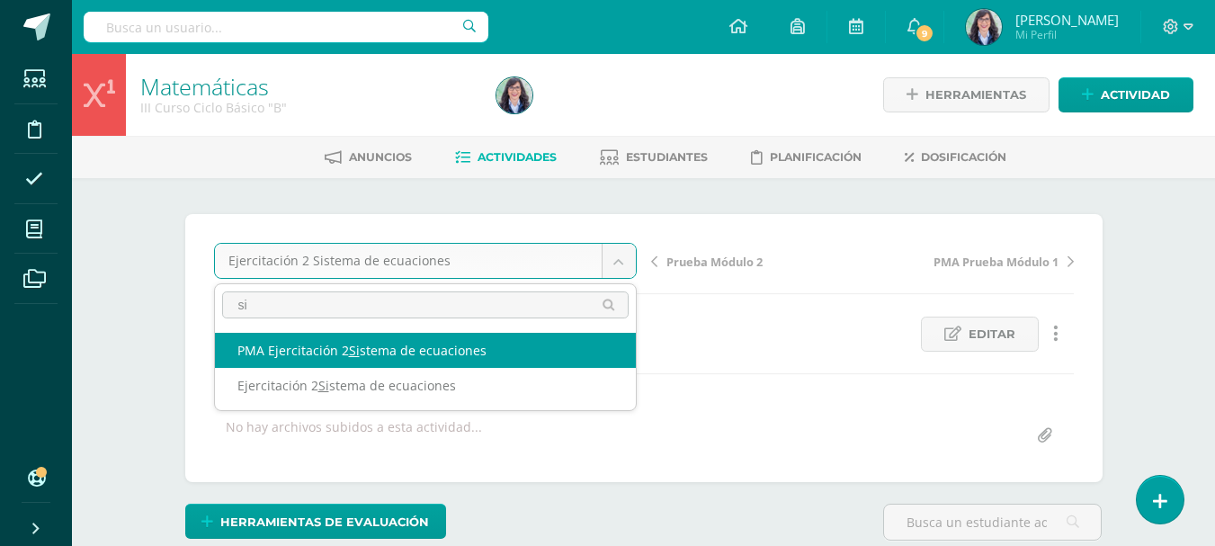
type input "si"
select select "/dashboard/teacher/grade-activity/260766/"
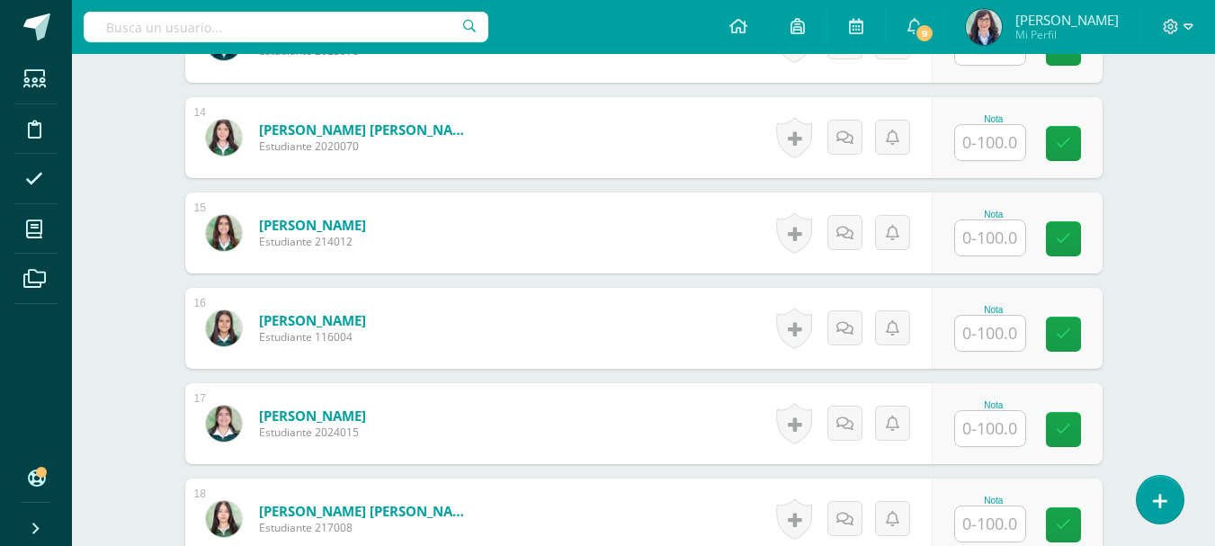
scroll to position [1798, 0]
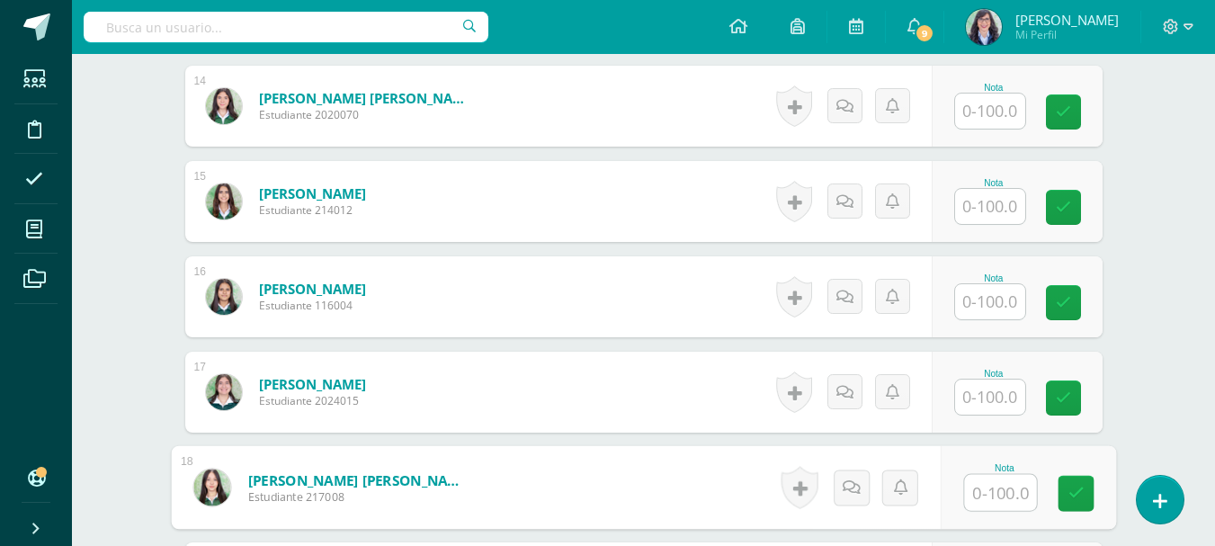
click at [997, 490] on input "text" at bounding box center [1000, 493] width 72 height 36
type input "100"
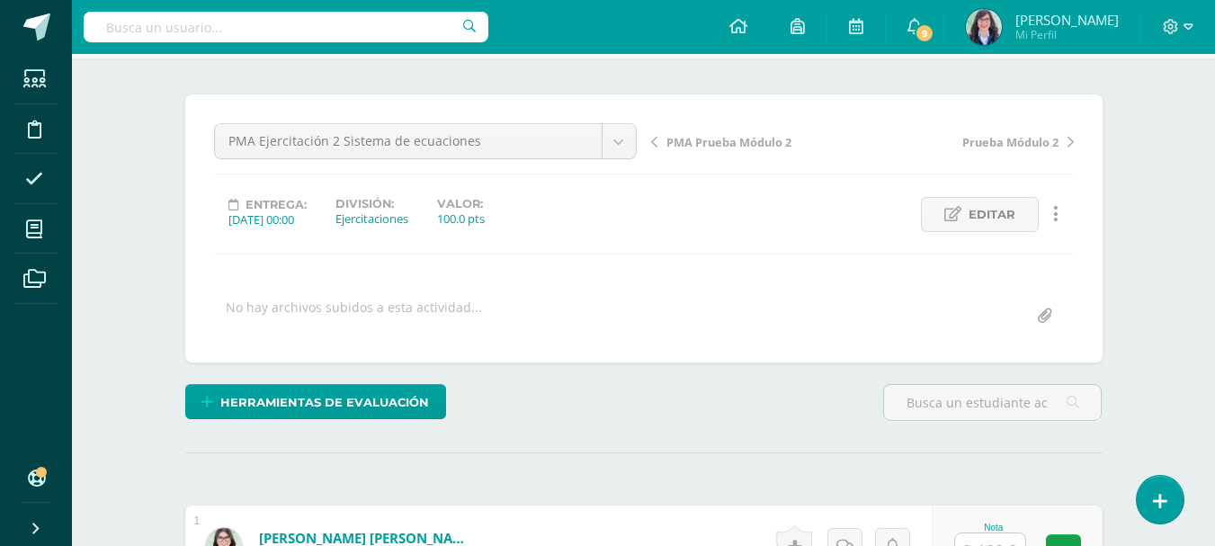
scroll to position [0, 0]
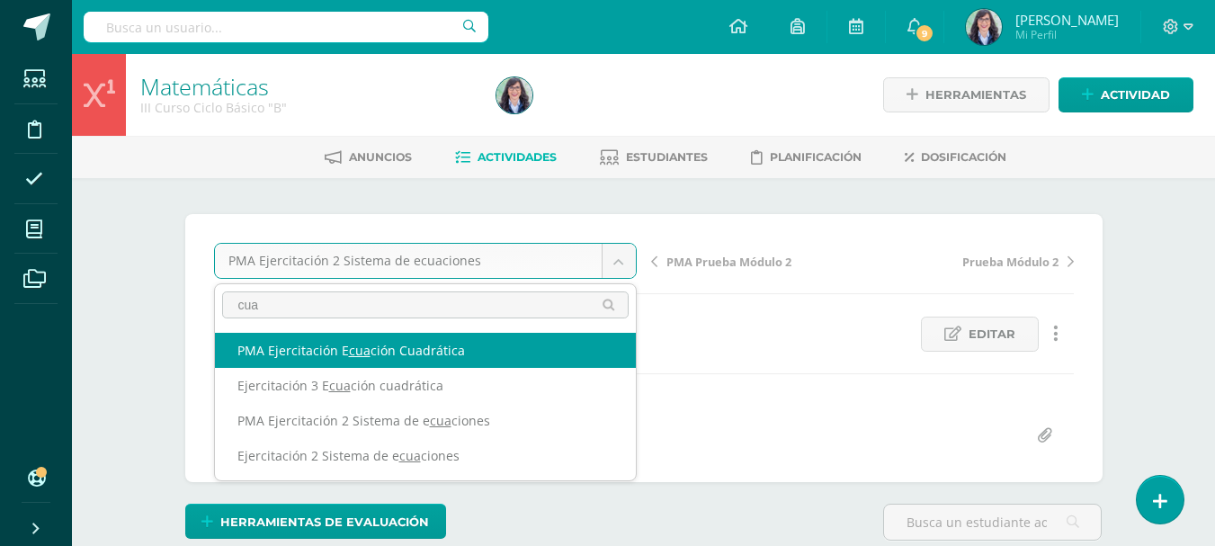
type input "cua"
select select "/dashboard/teacher/grade-activity/260773/"
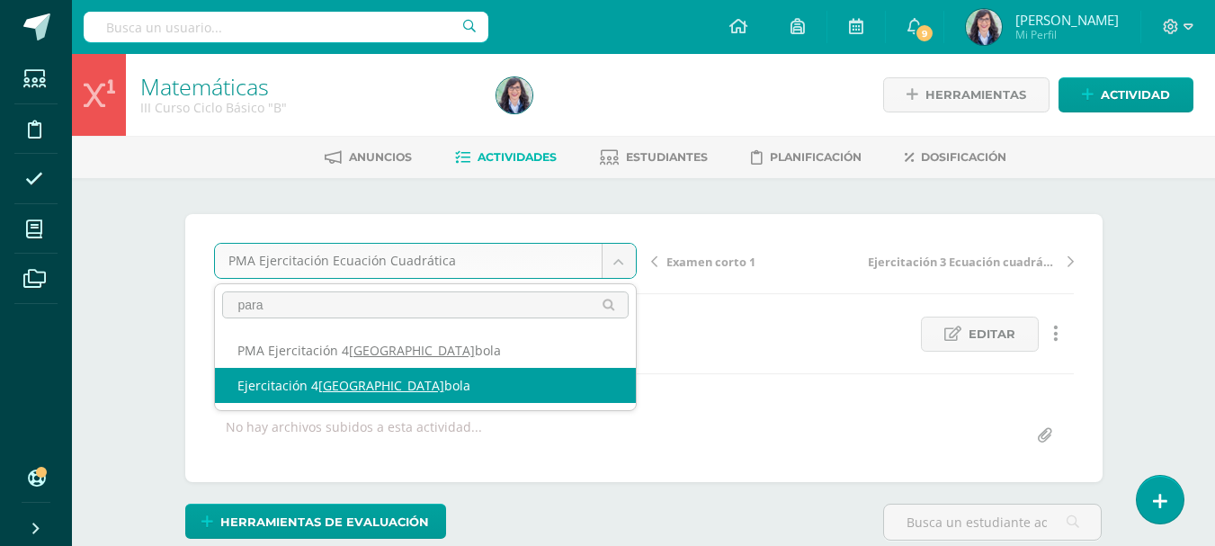
type input "para"
select select "/dashboard/teacher/grade-activity/260775/"
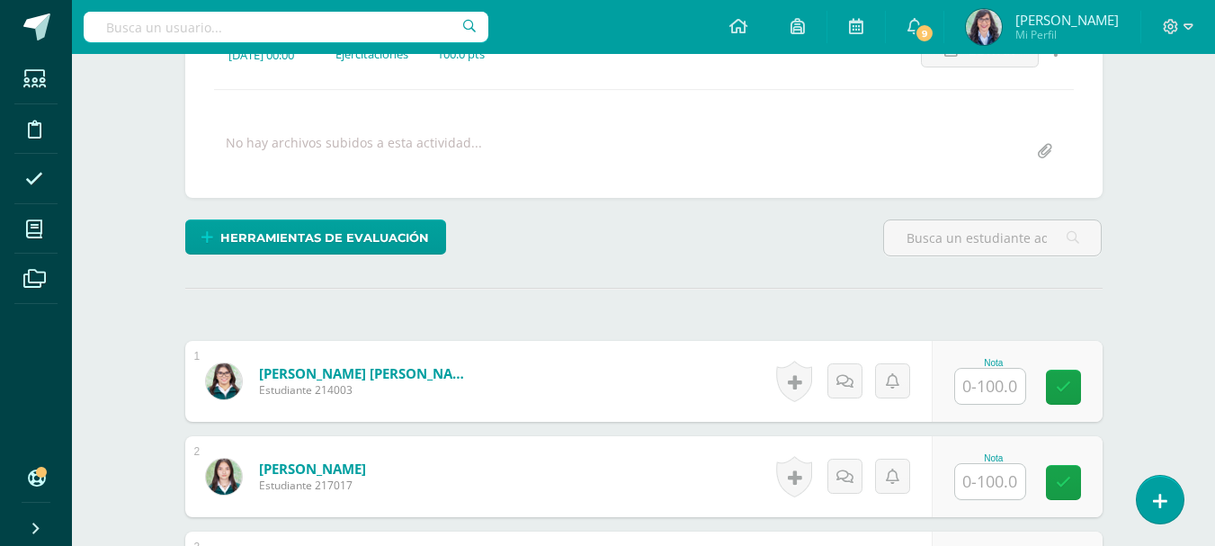
scroll to position [432, 0]
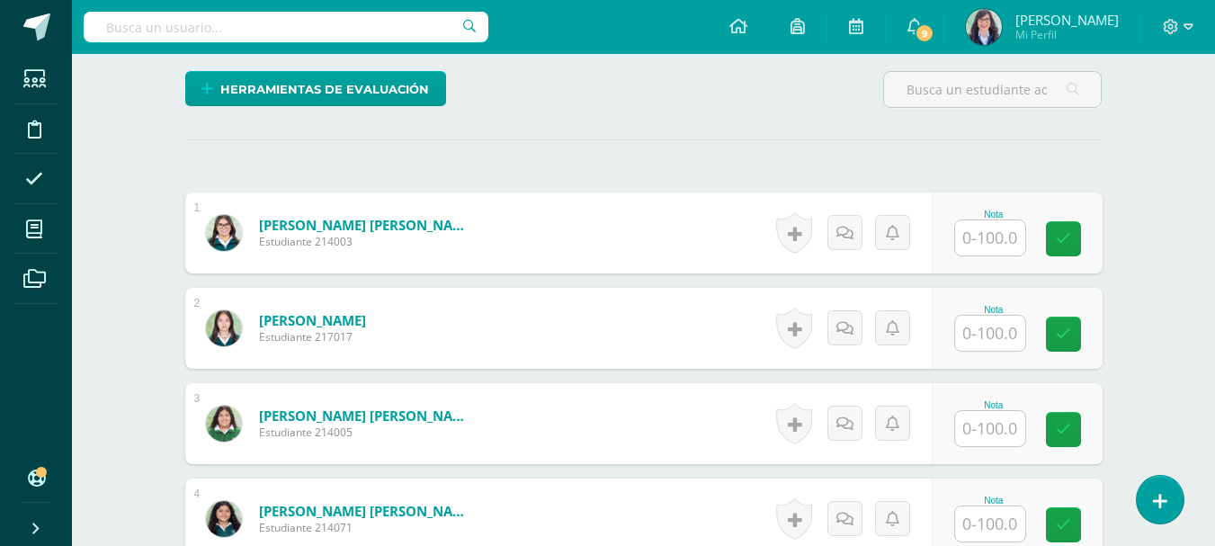
click at [993, 235] on input "text" at bounding box center [990, 237] width 70 height 35
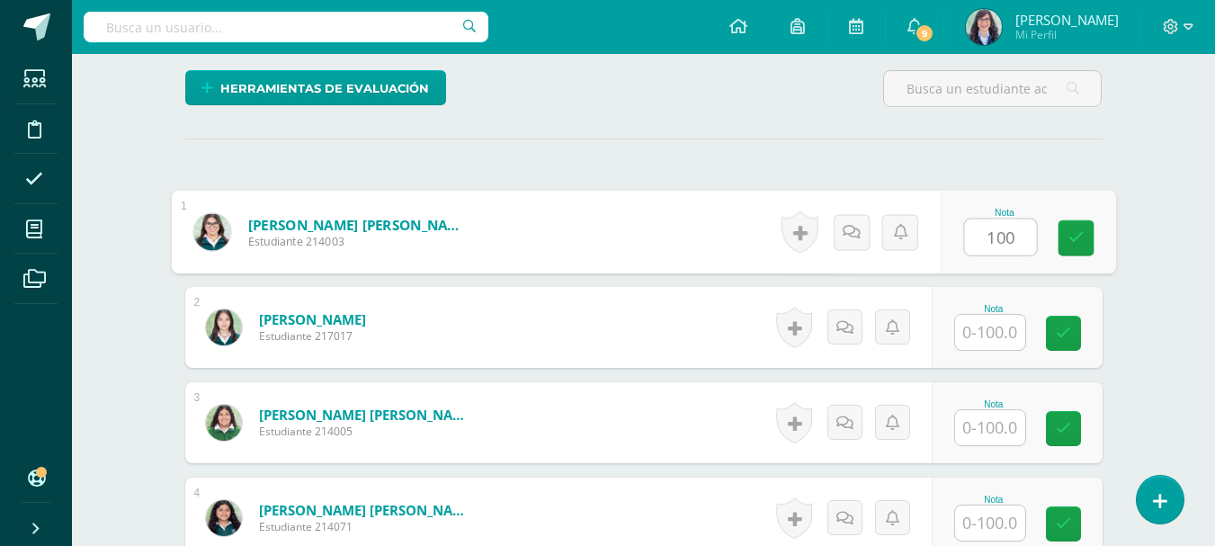
scroll to position [434, 0]
type input "100"
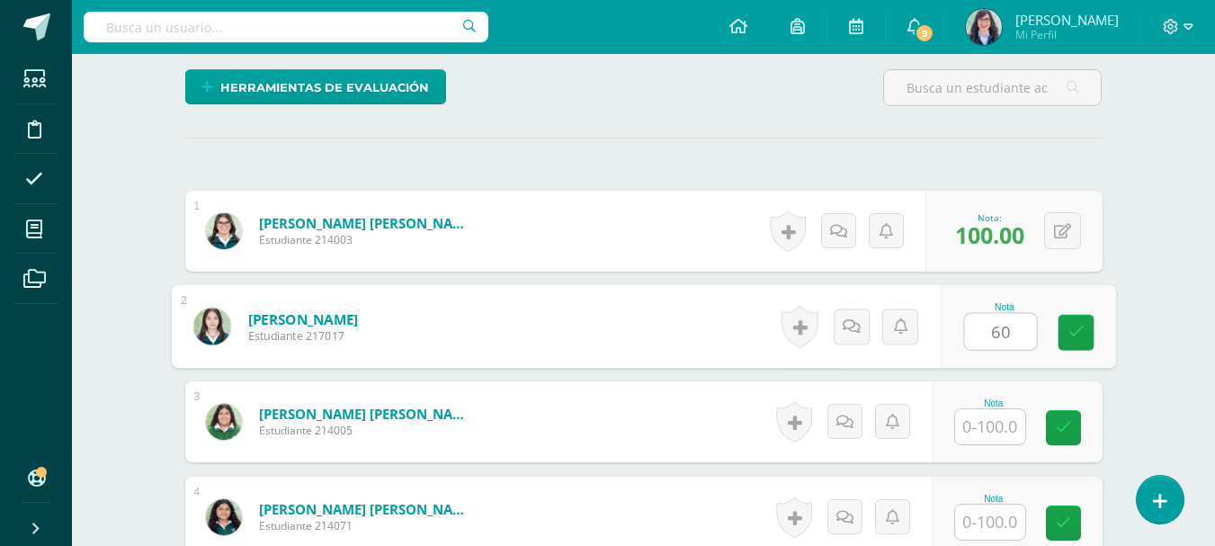
type input "60"
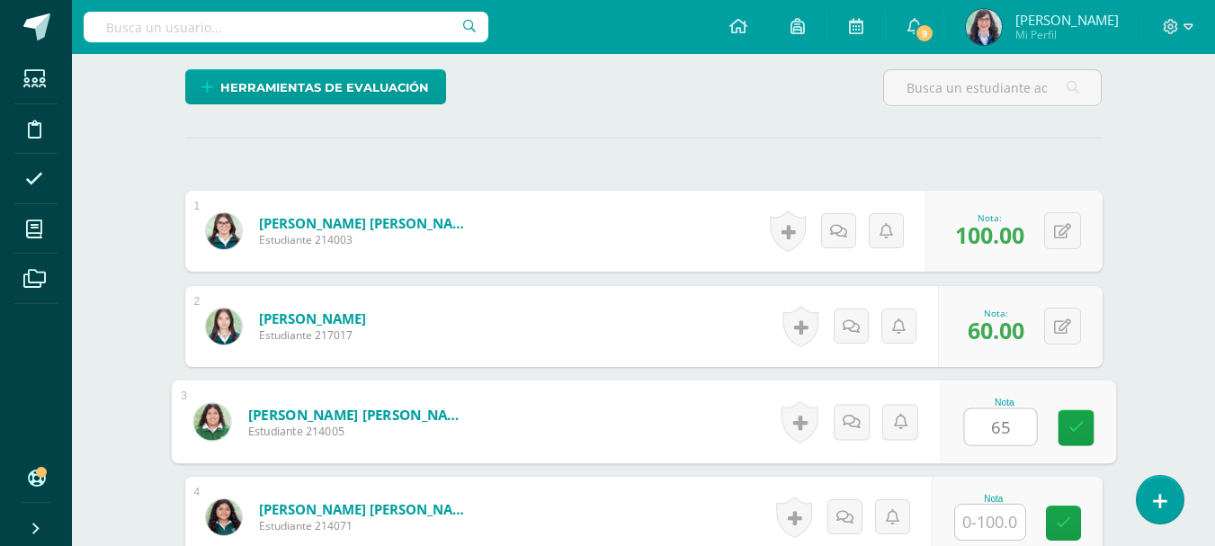
type input "65"
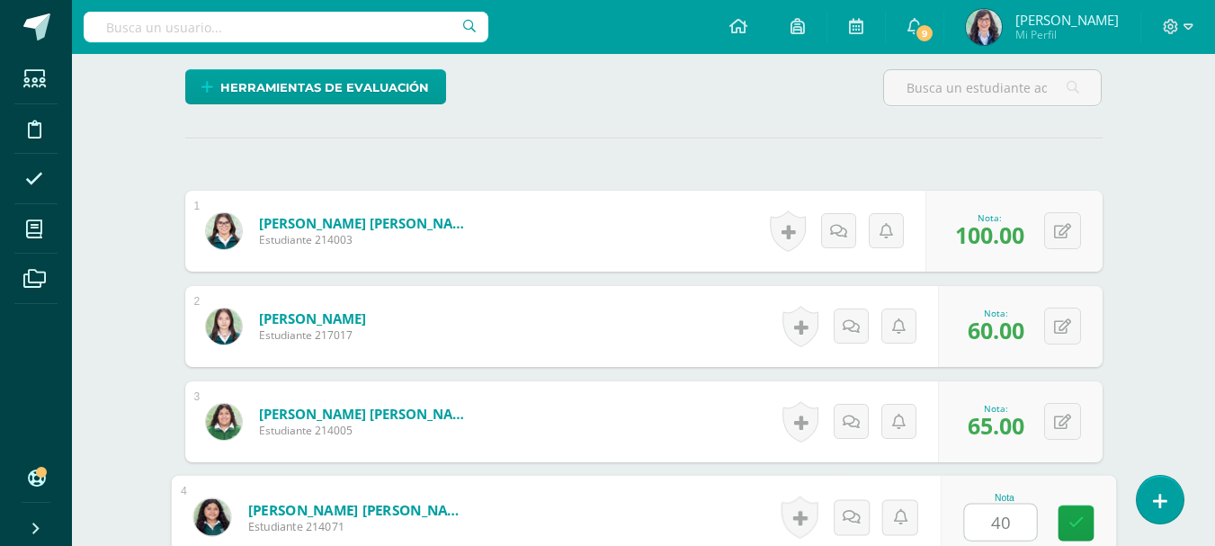
type input "40"
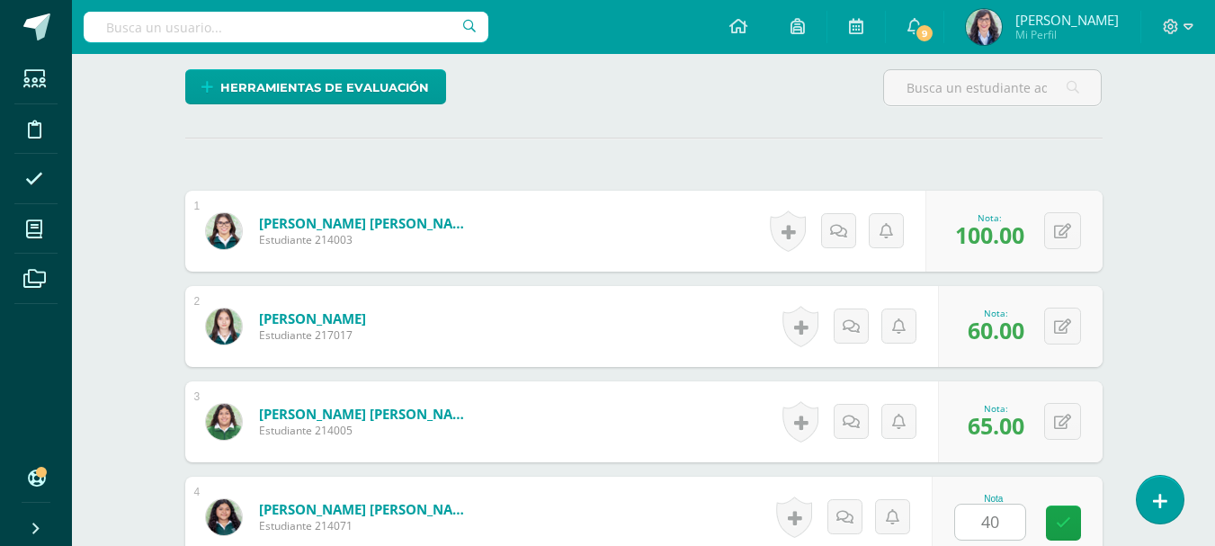
scroll to position [779, 0]
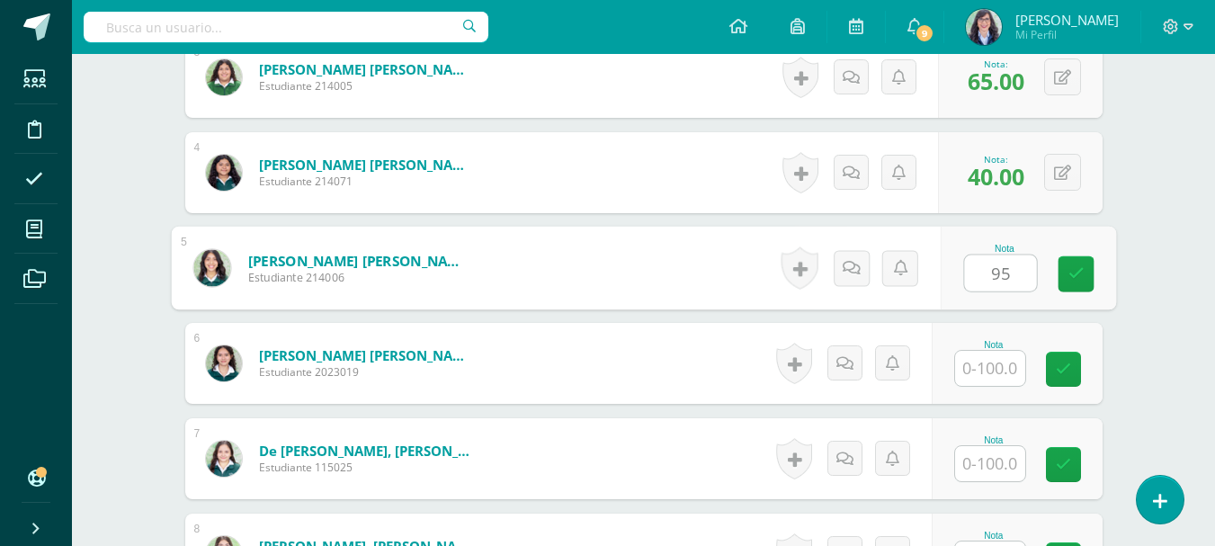
type input "95"
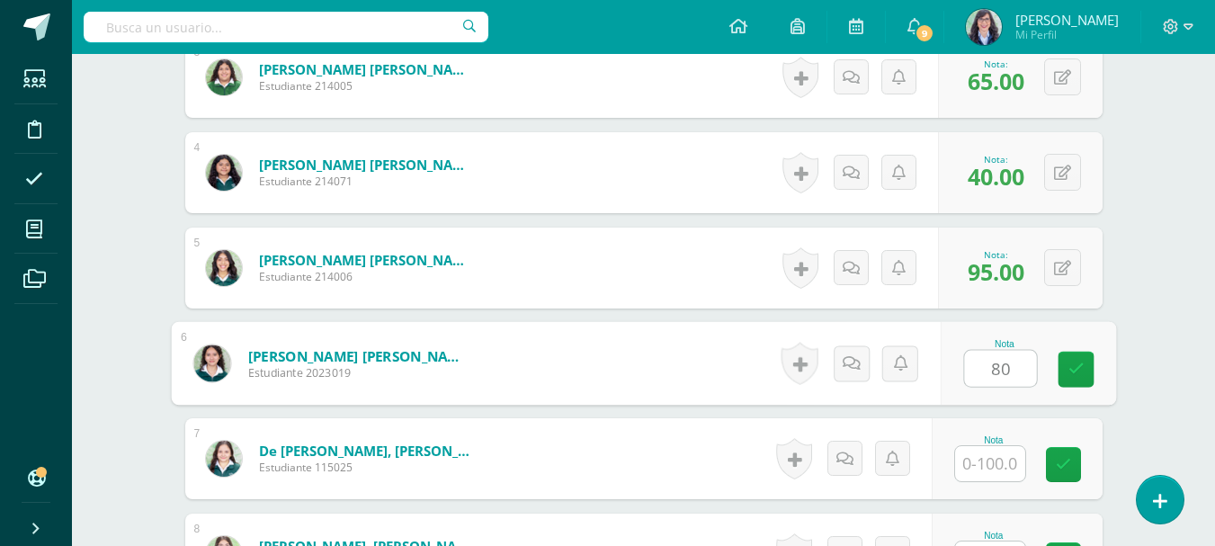
type input "80"
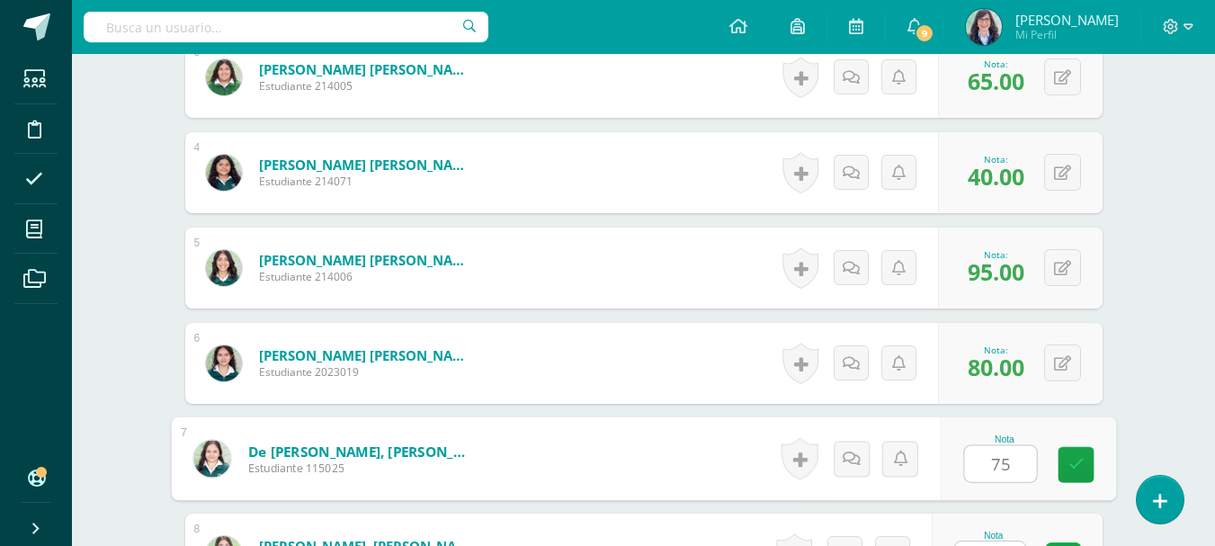
type input "75"
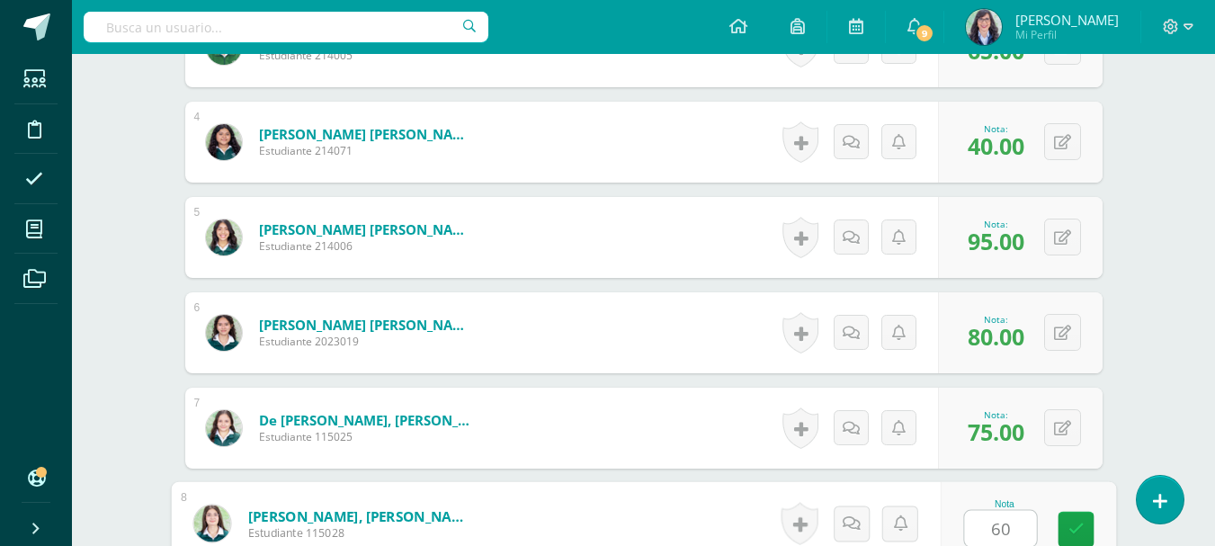
type input "60"
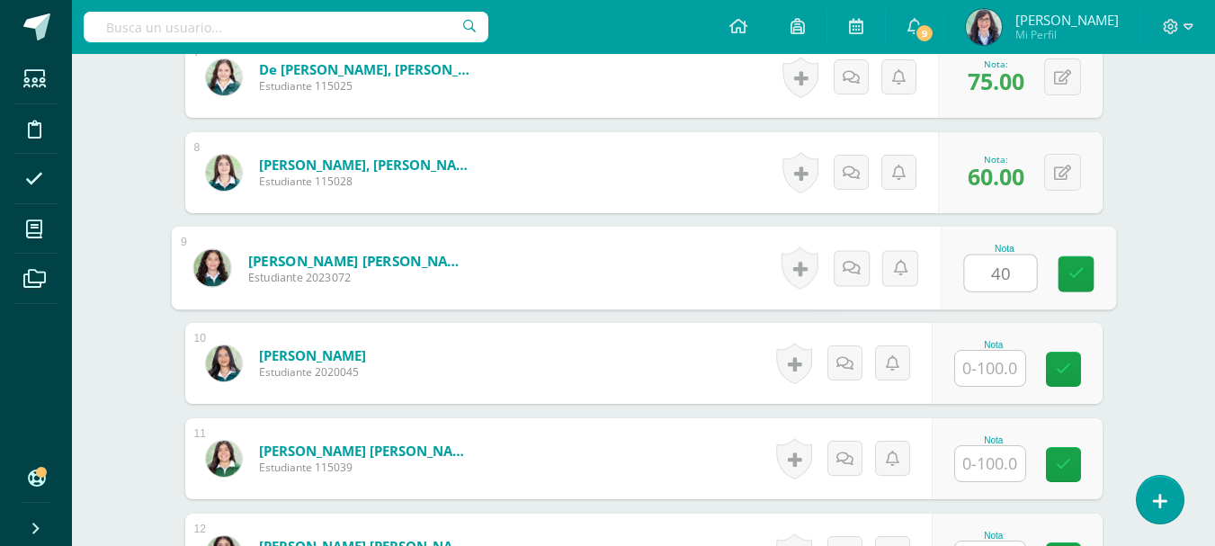
type input "40"
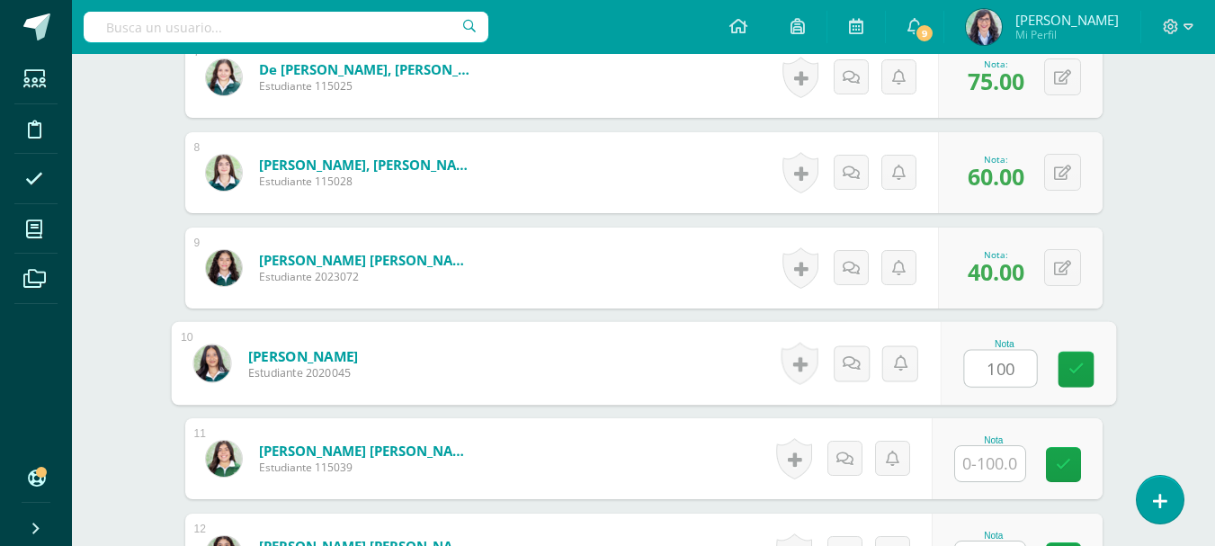
type input "100"
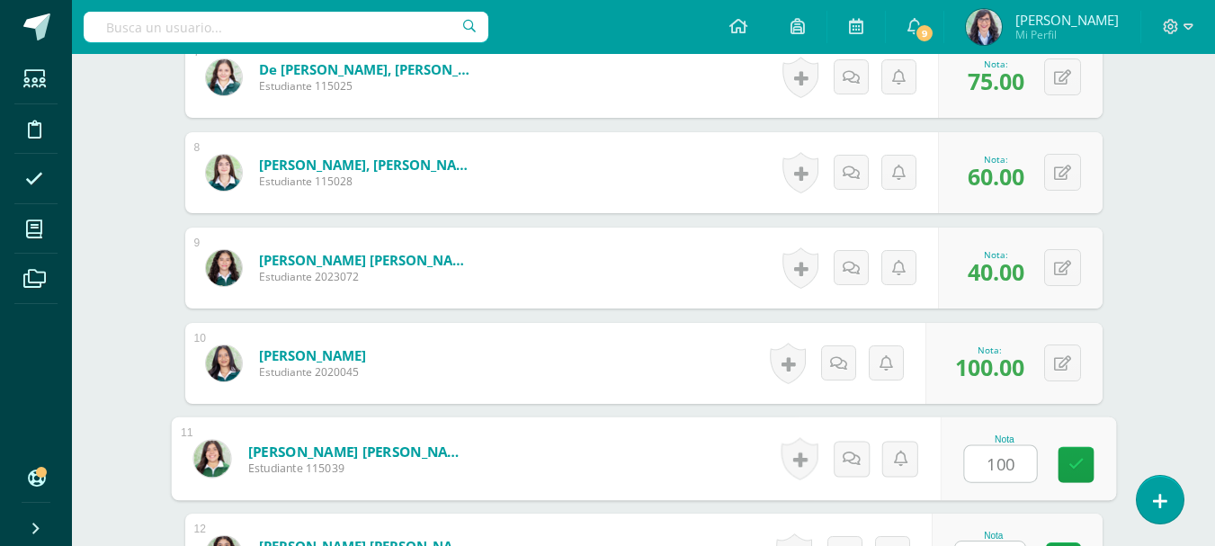
type input "100"
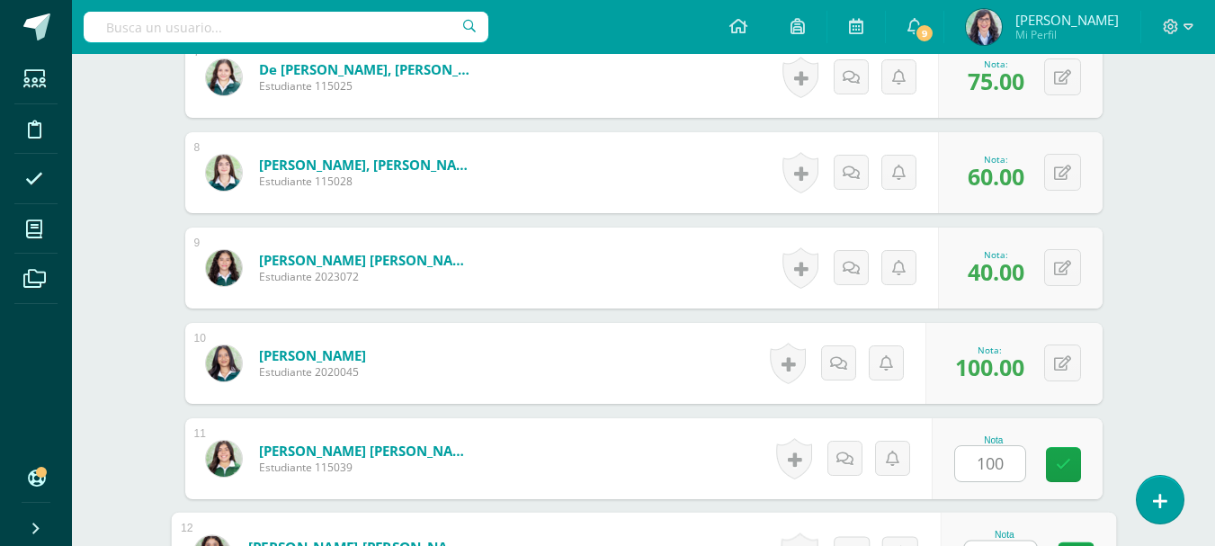
scroll to position [1190, 0]
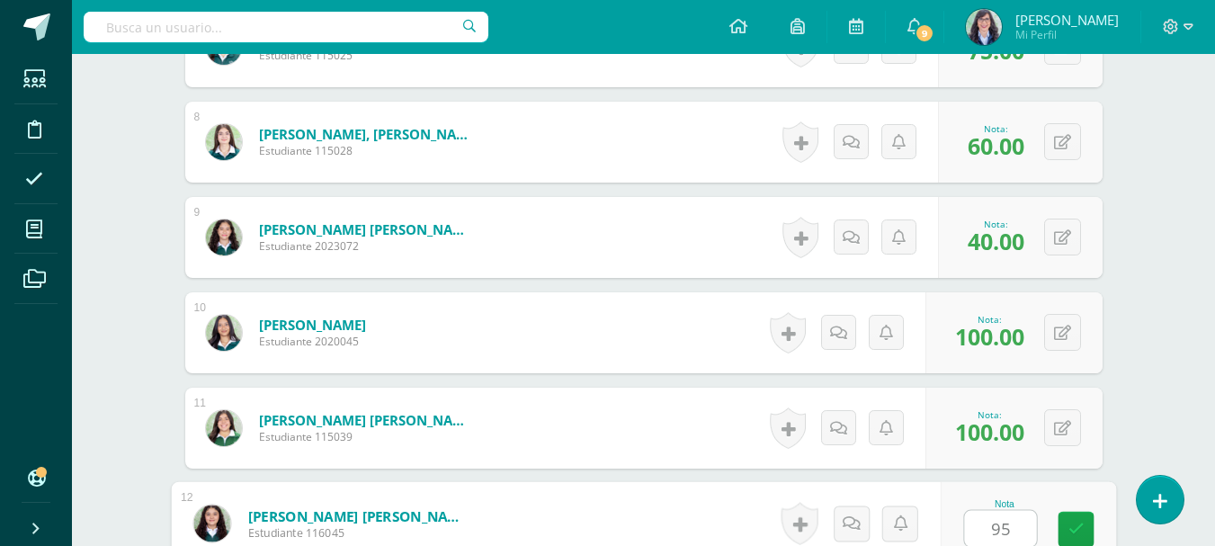
type input "95"
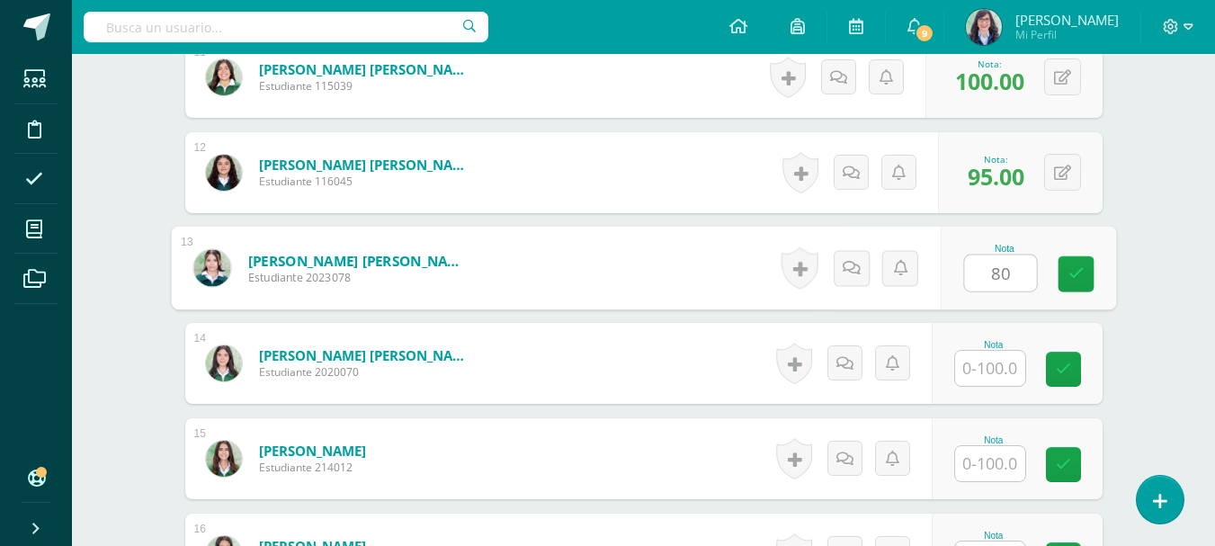
type input "80"
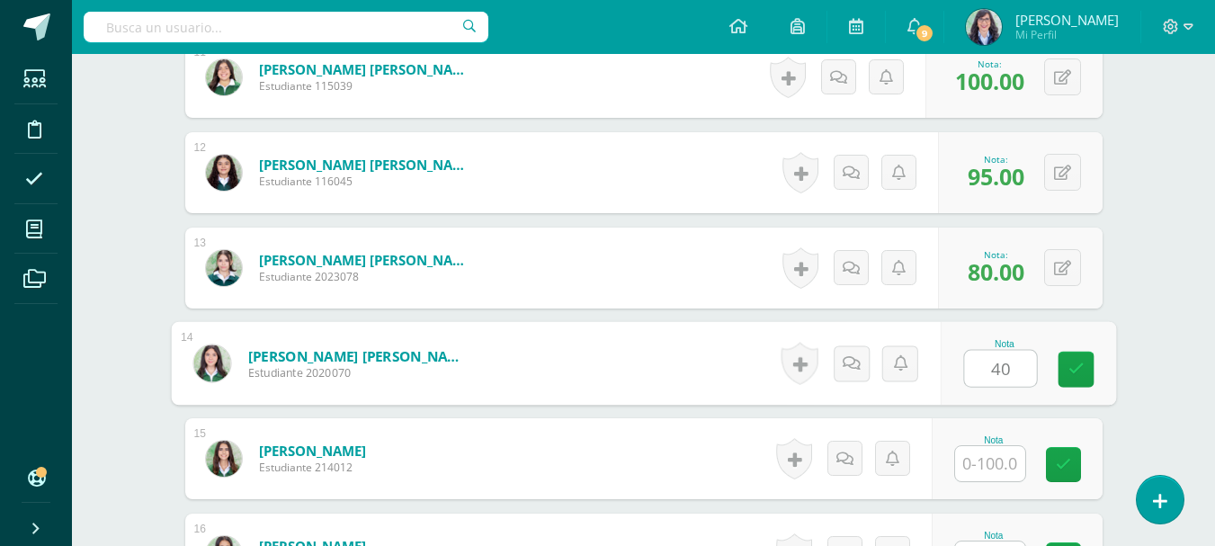
type input "40"
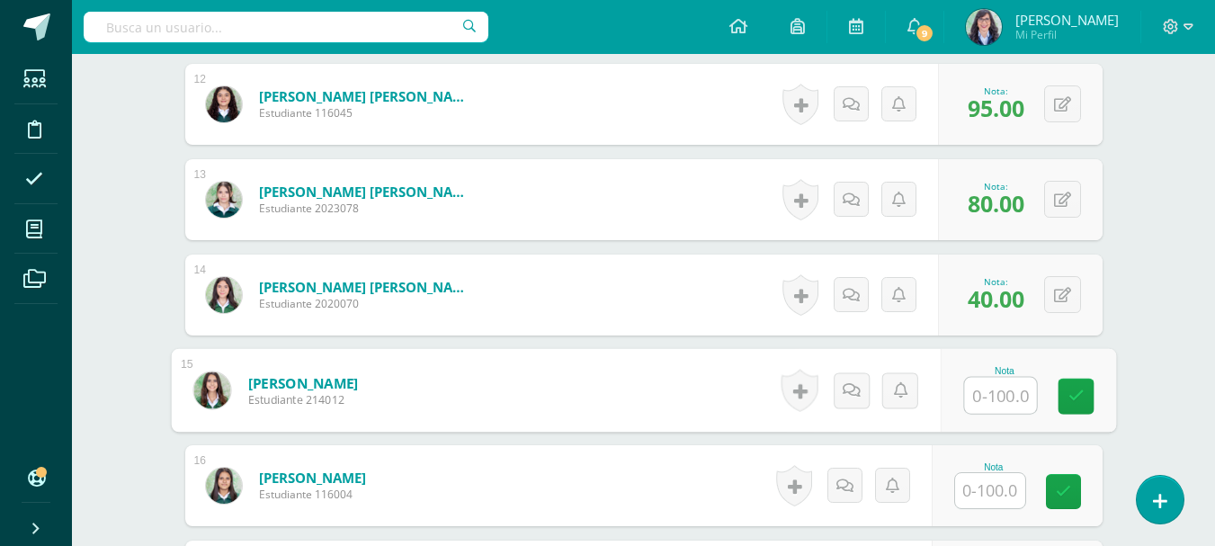
scroll to position [1721, 0]
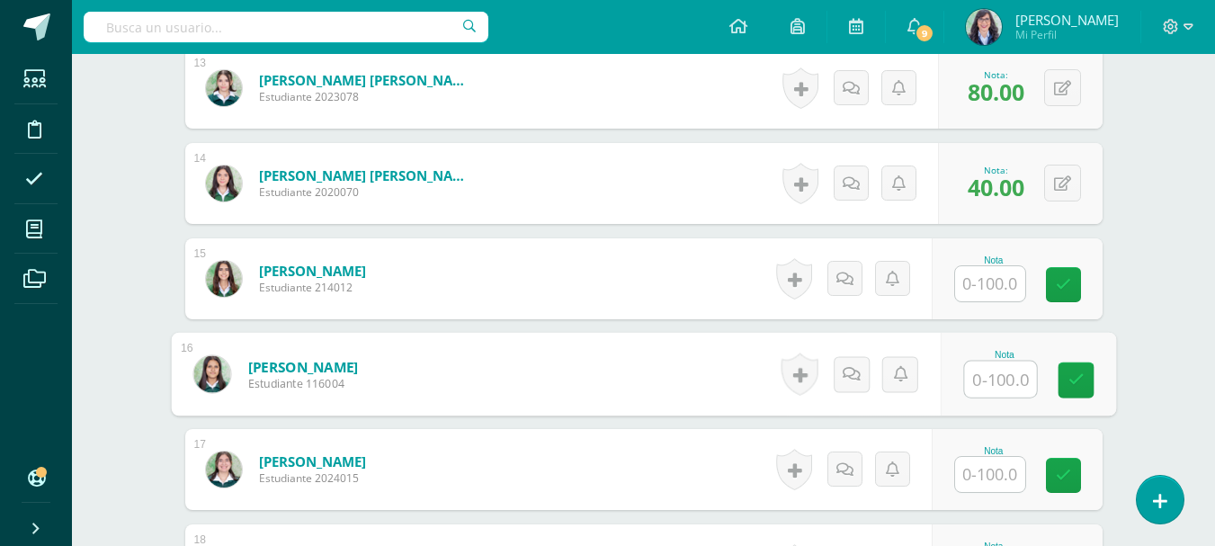
click at [1008, 386] on input "text" at bounding box center [1000, 379] width 72 height 36
type input "20"
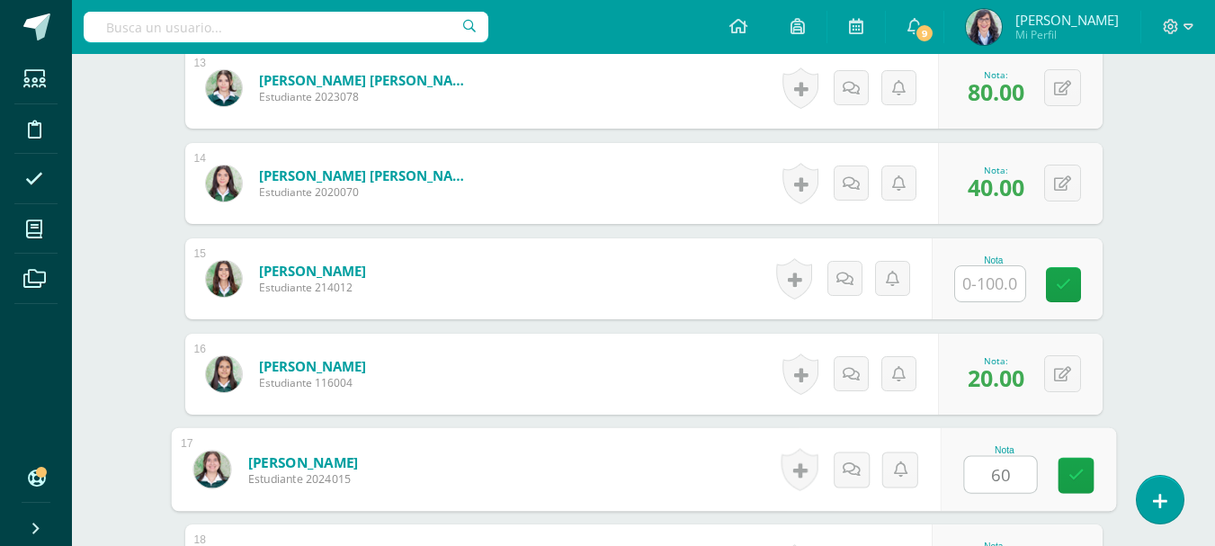
type input "60"
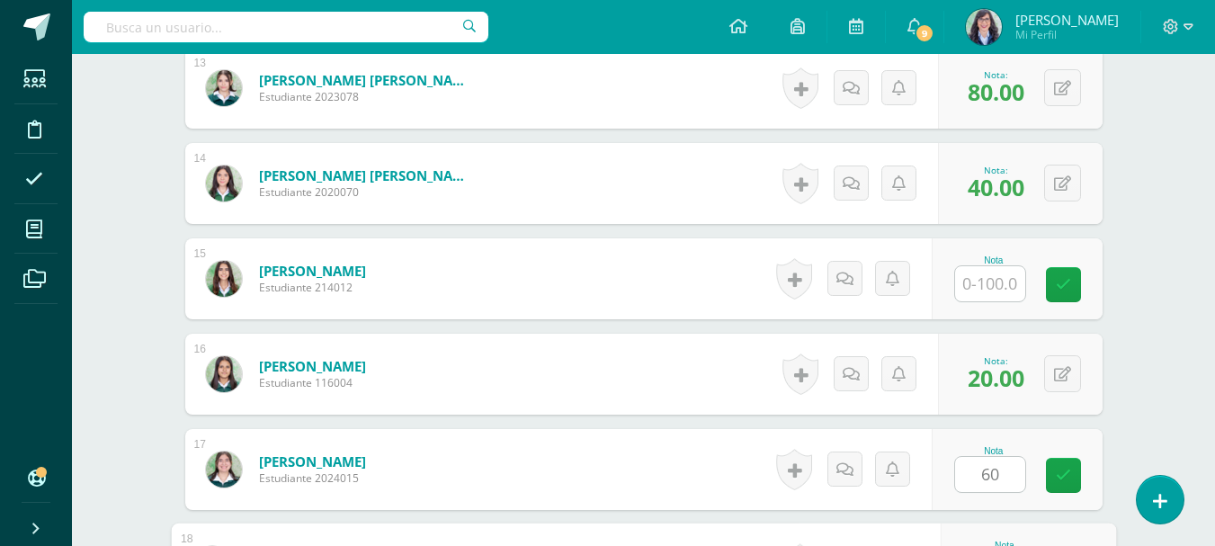
scroll to position [2017, 0]
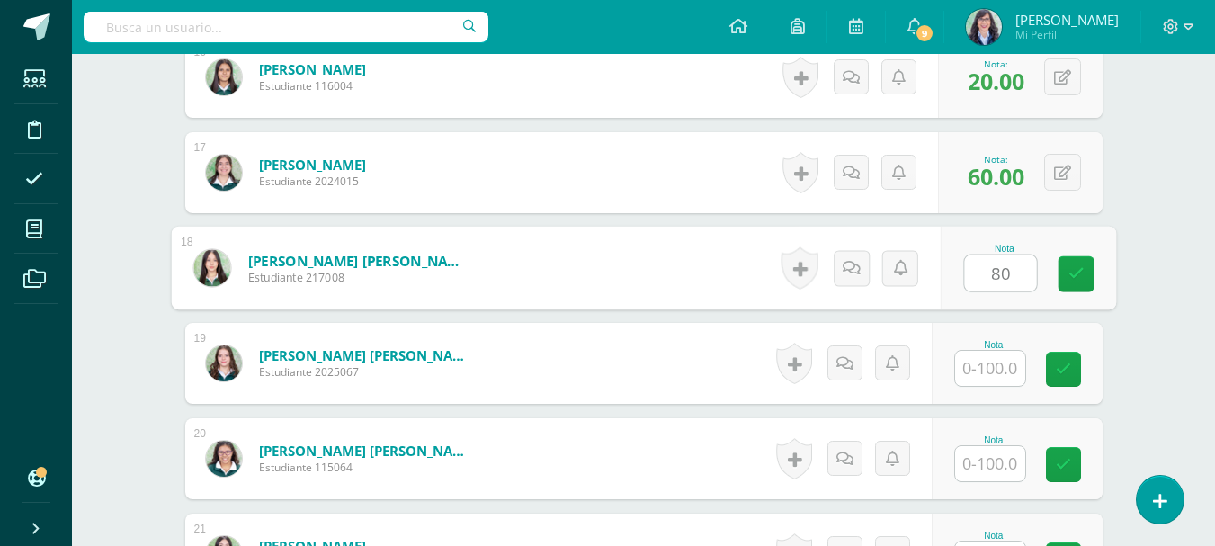
type input "80"
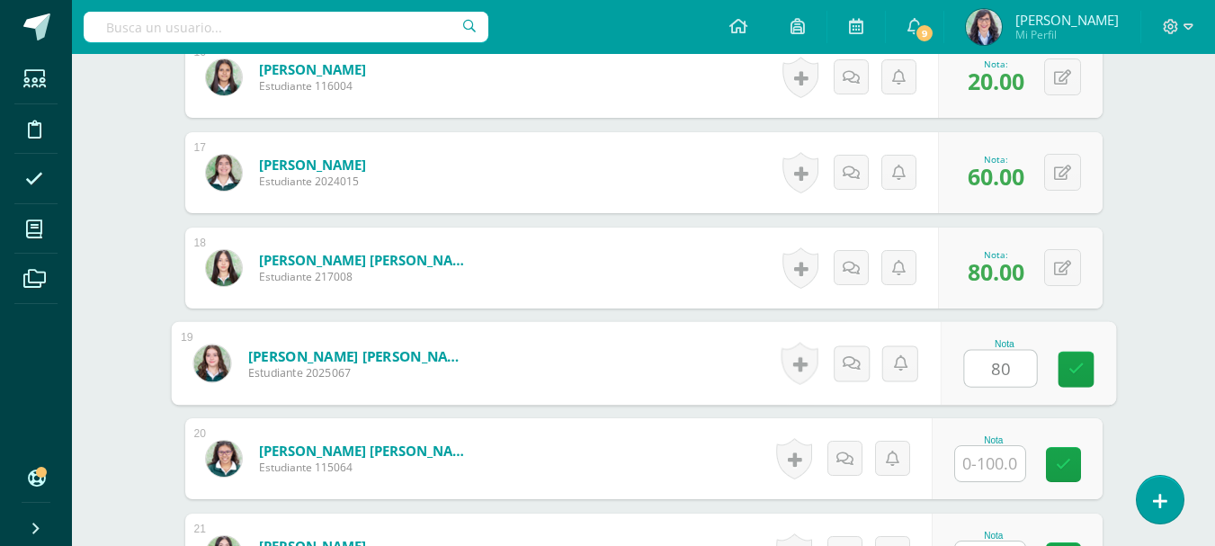
type input "80"
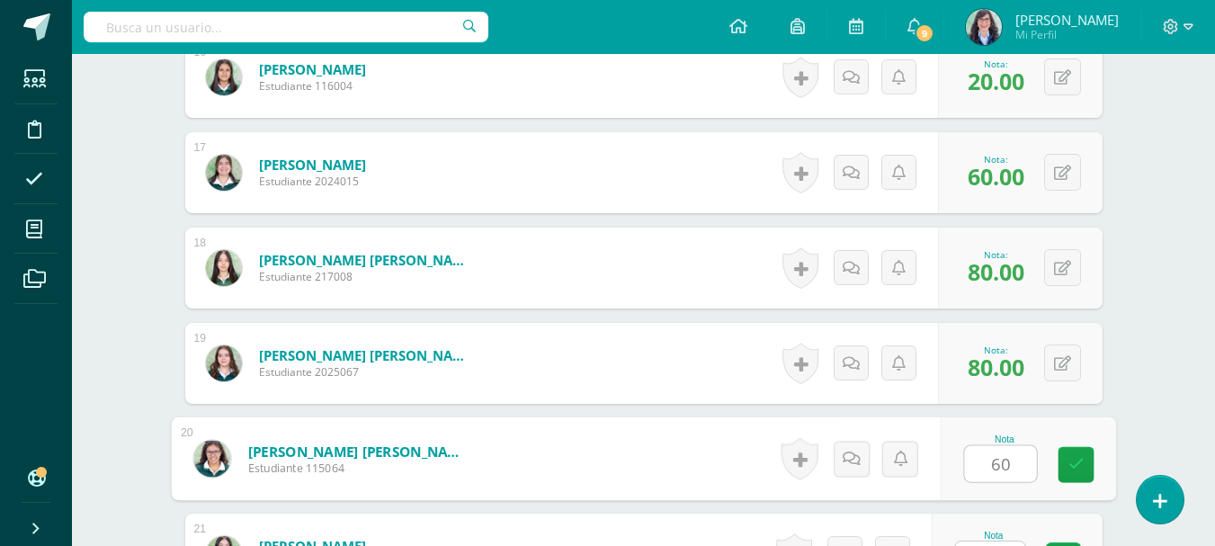
type input "60"
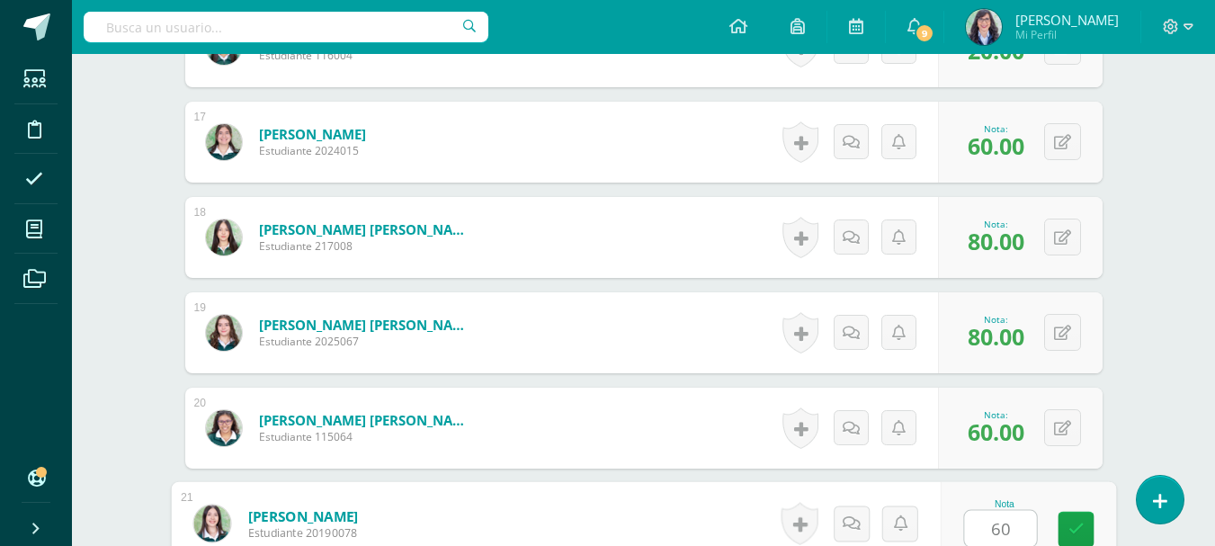
type input "60"
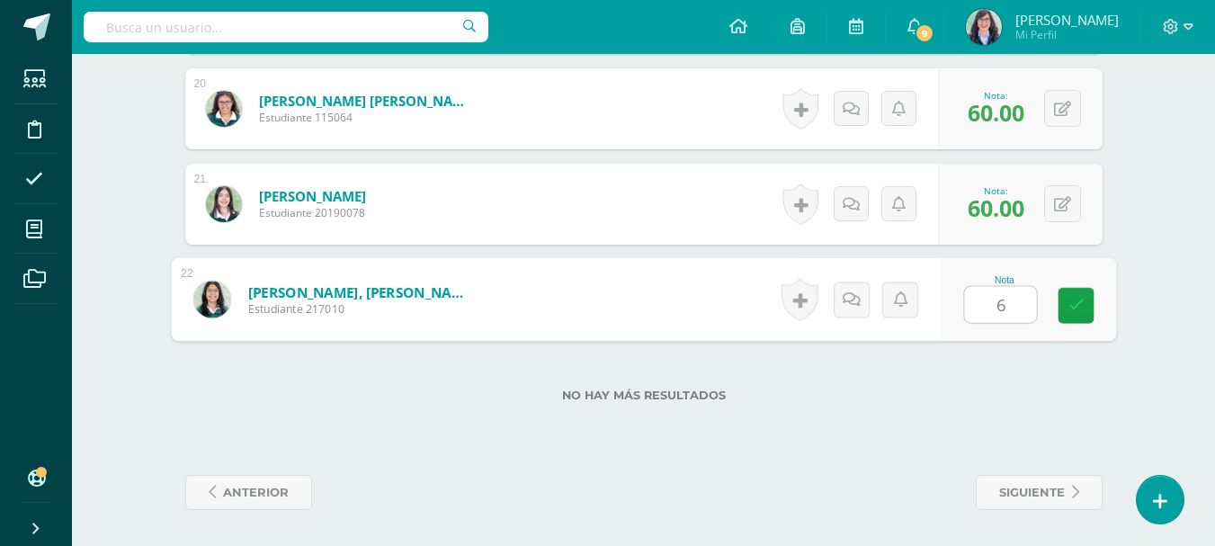
type input "60"
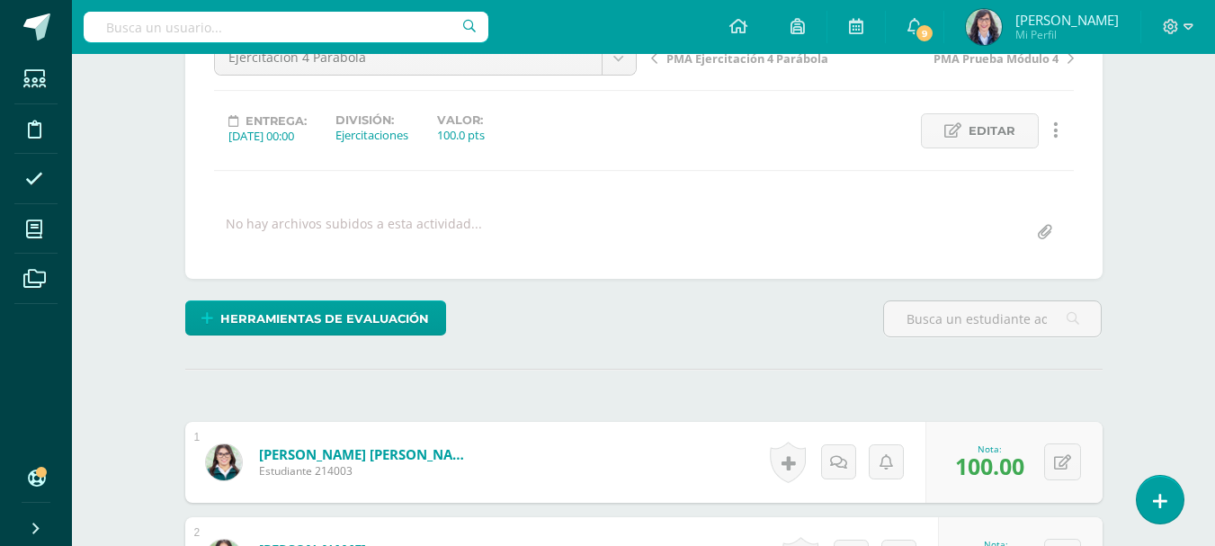
scroll to position [0, 0]
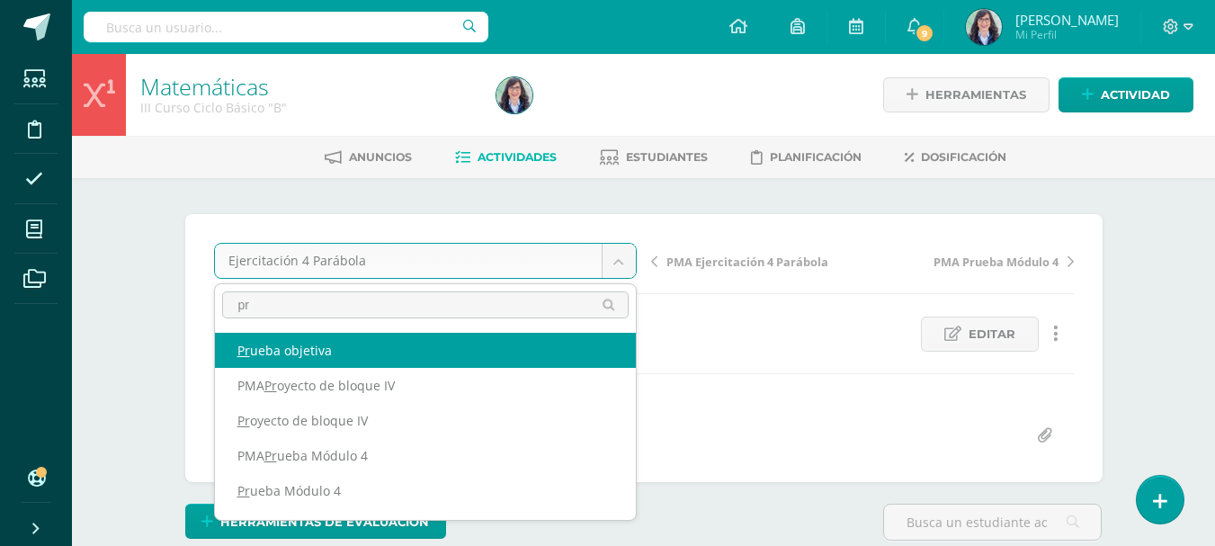
type input "pr"
select select "/dashboard/teacher/grade-activity/260787/"
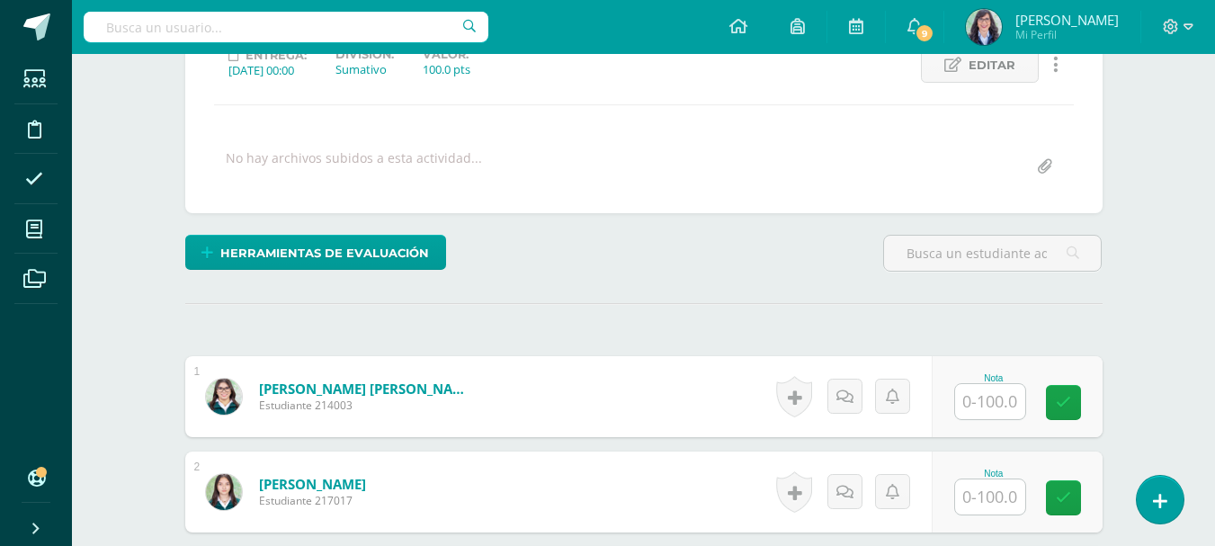
scroll to position [270, 0]
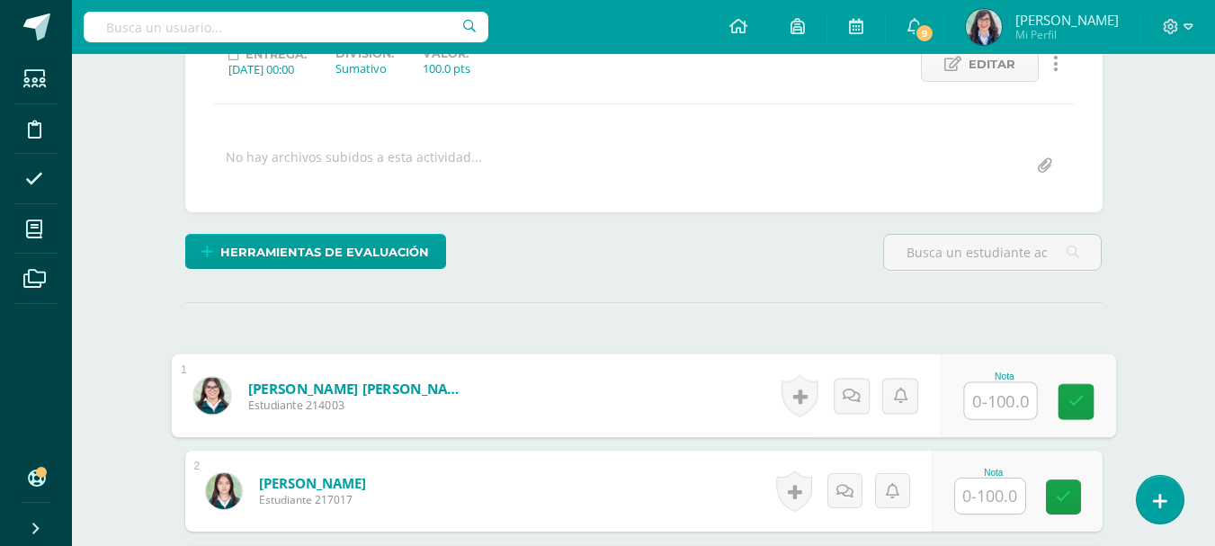
click at [995, 402] on input "text" at bounding box center [1000, 401] width 72 height 36
type input "59"
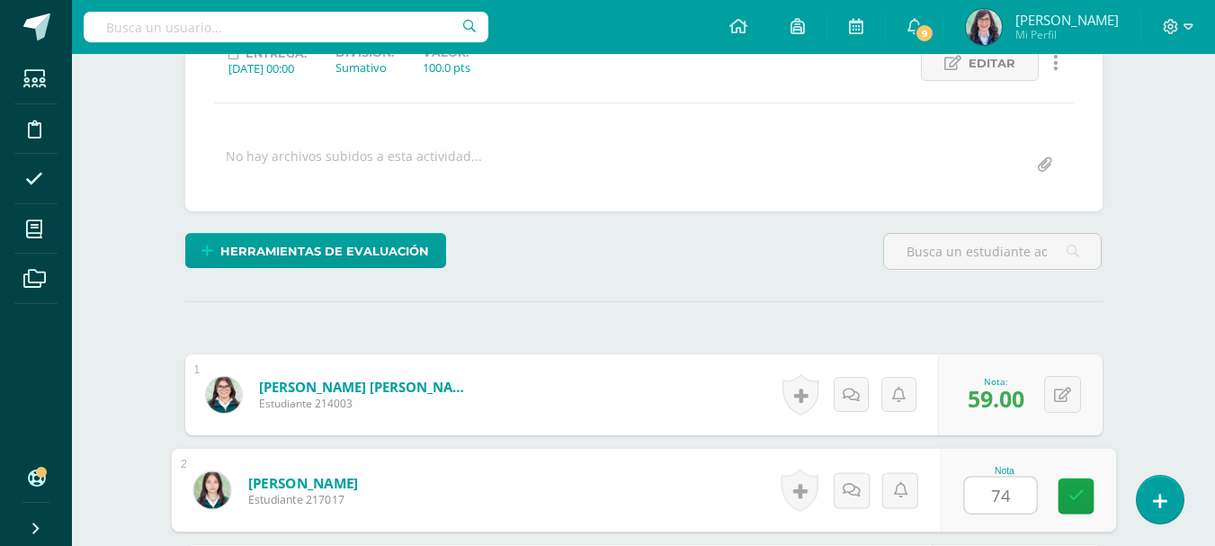
scroll to position [272, 0]
type input "74"
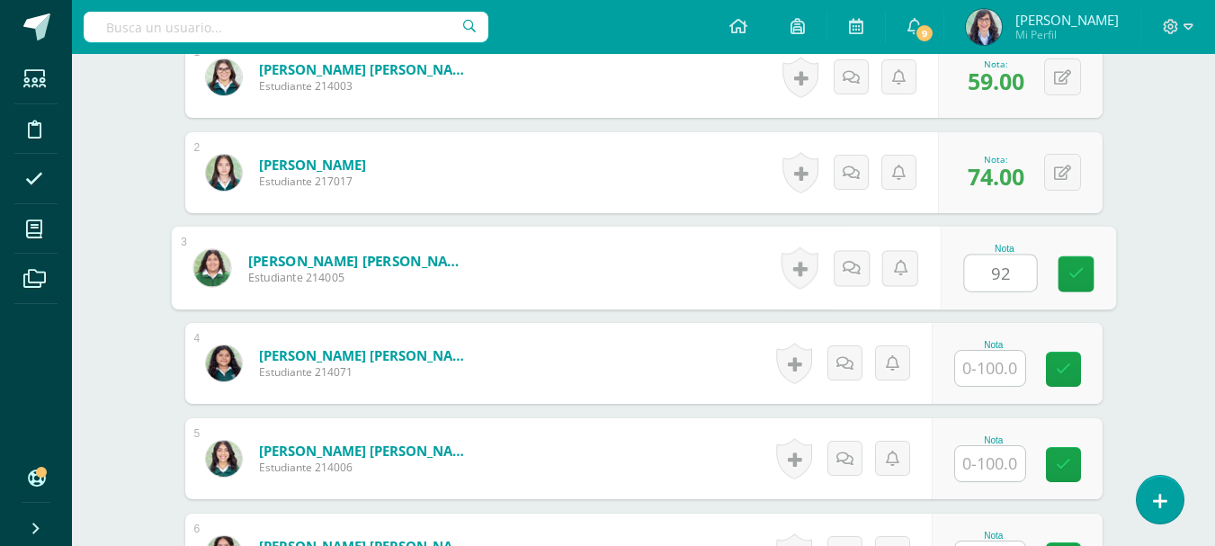
type input "92"
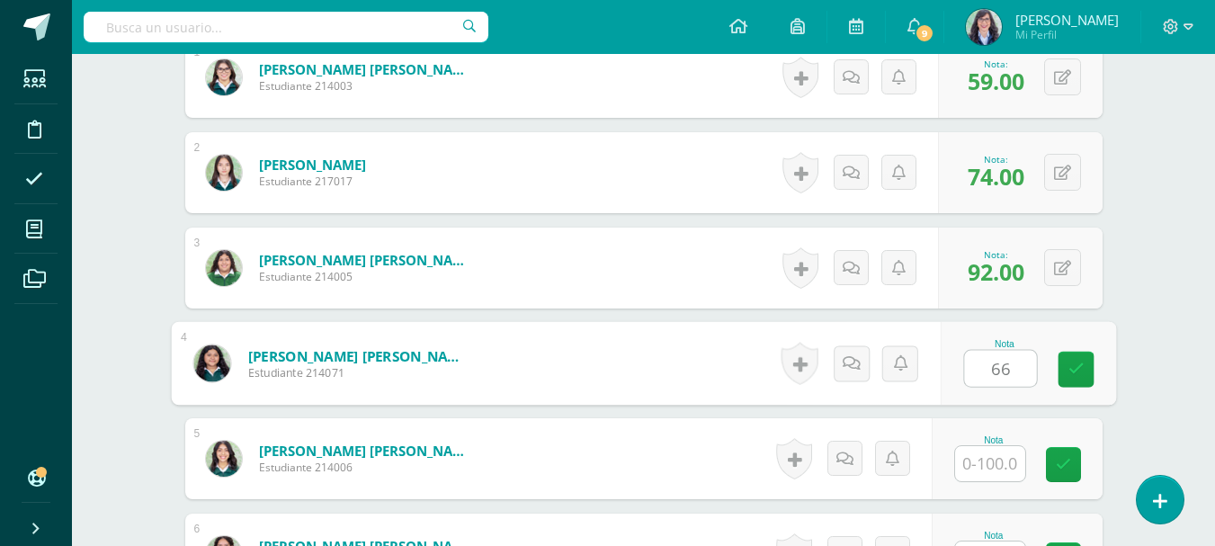
type input "66"
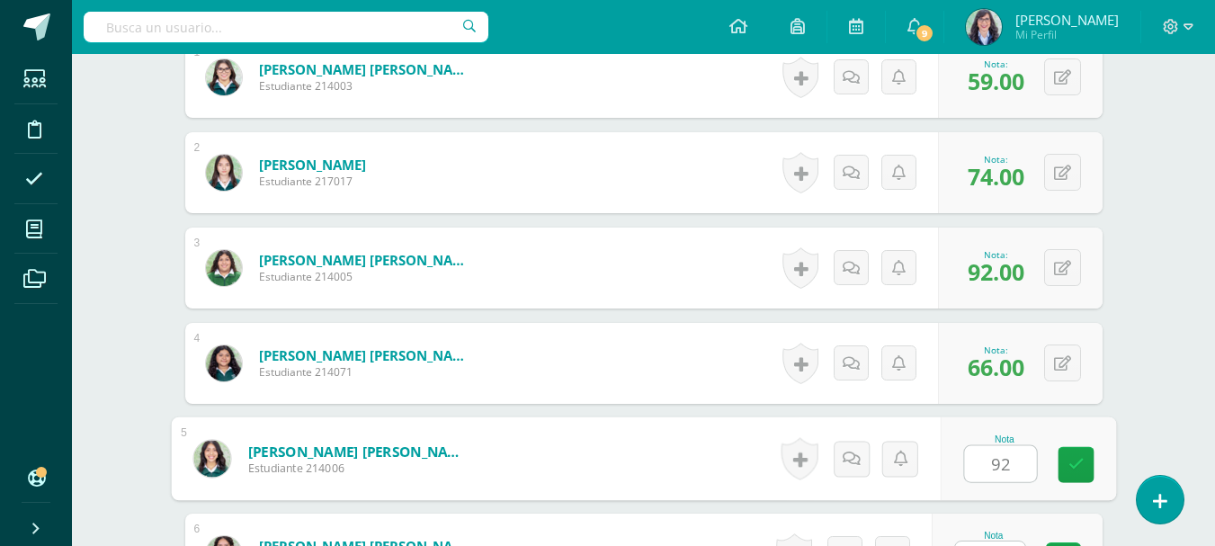
type input "92"
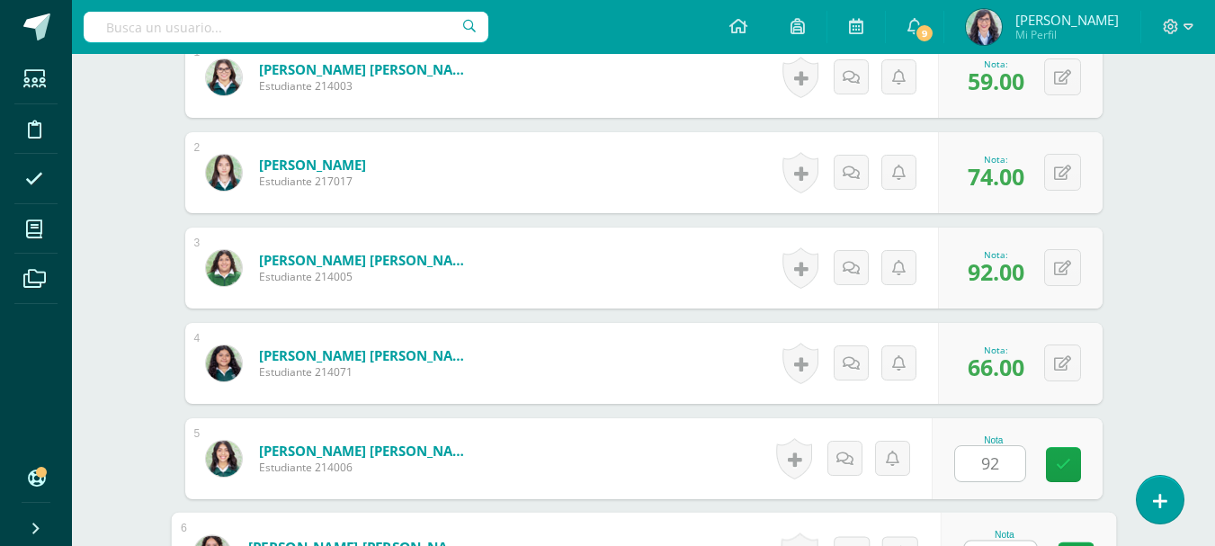
scroll to position [619, 0]
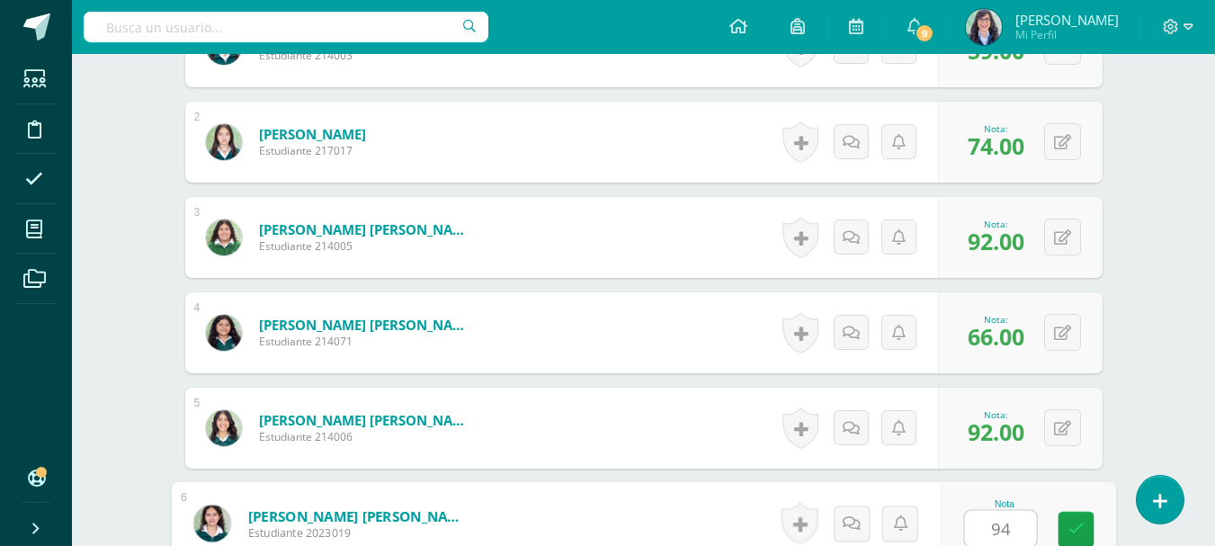
type input "94"
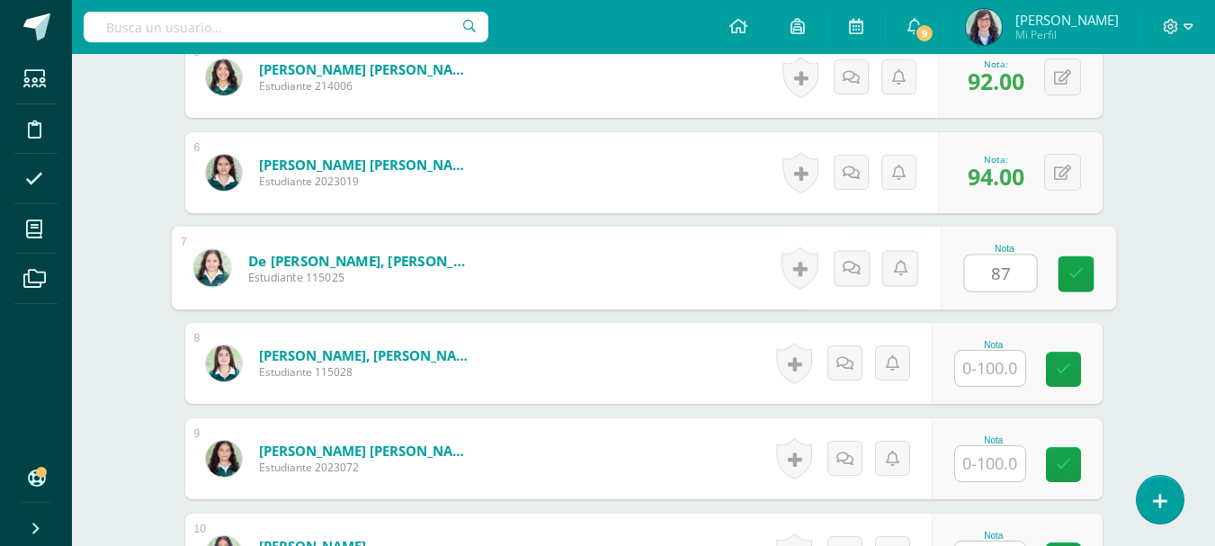
type input "87"
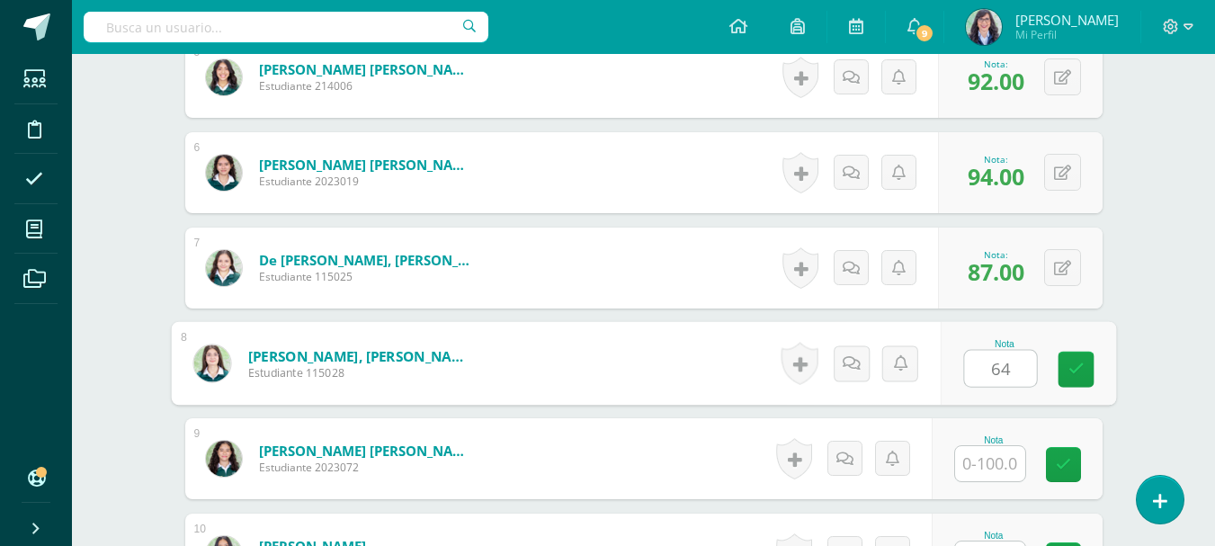
type input "64"
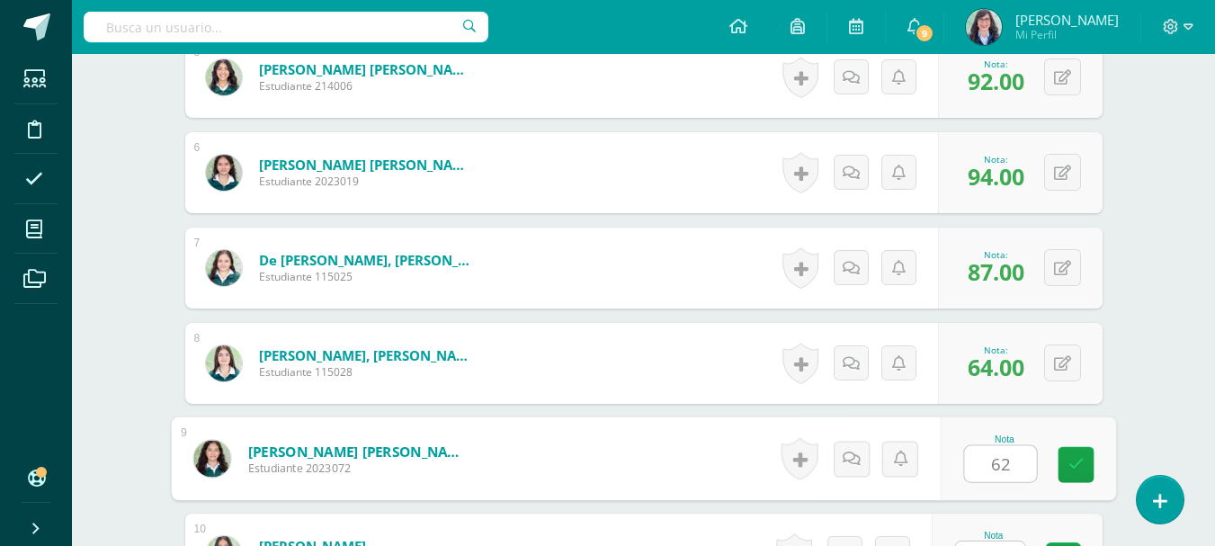
type input "62"
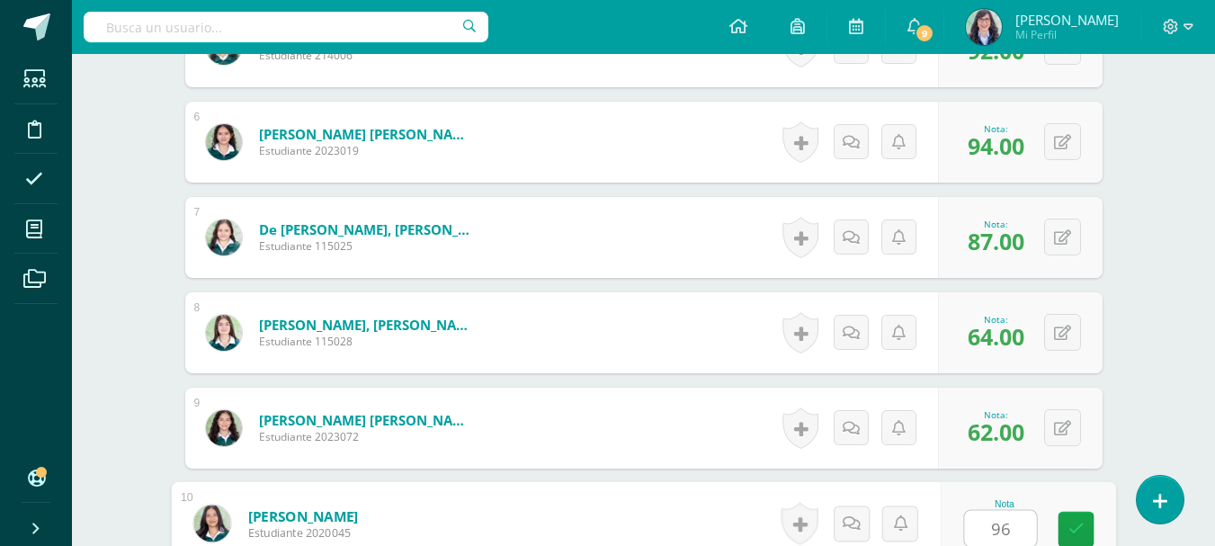
type input "96"
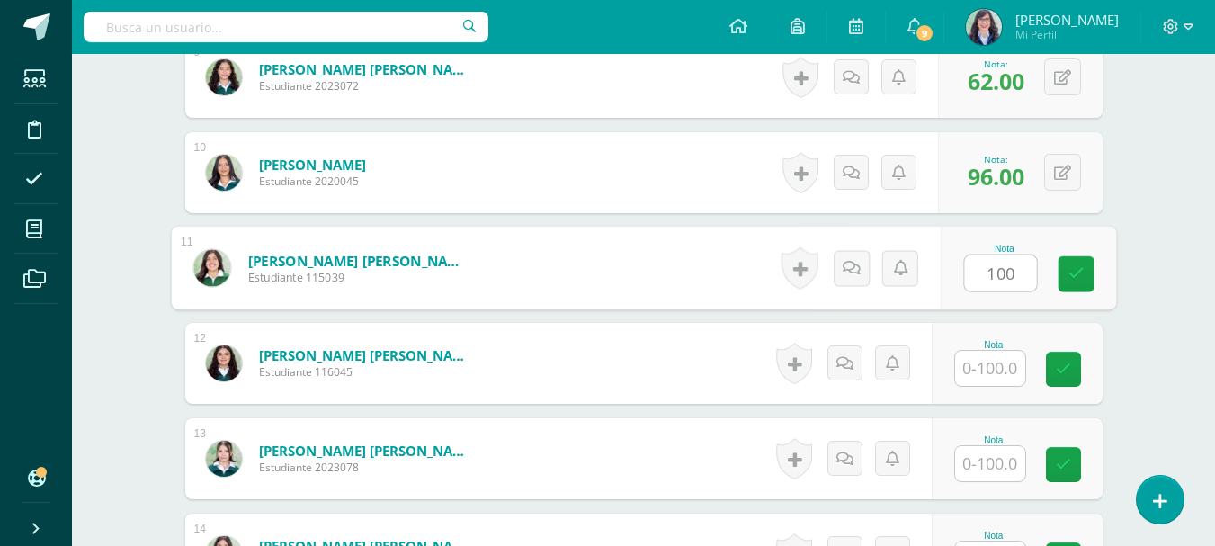
type input "100"
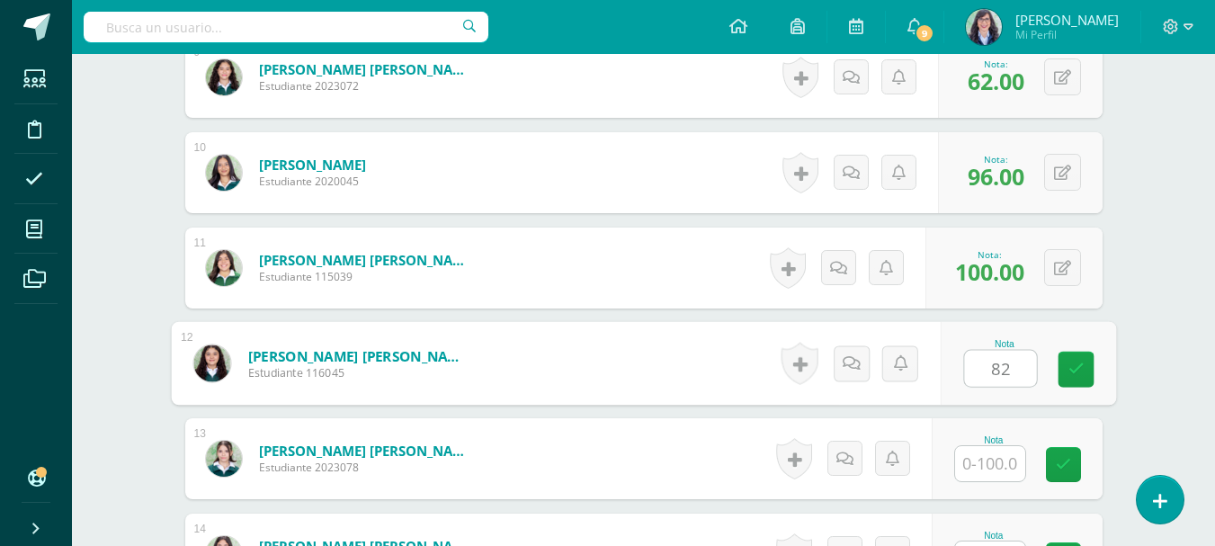
type input "82"
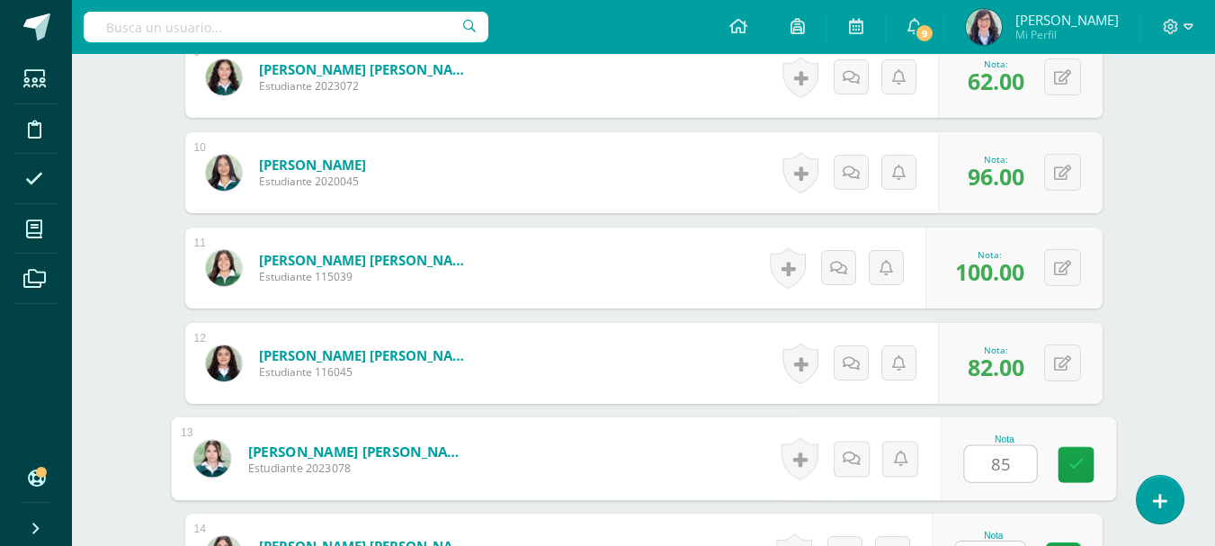
type input "85"
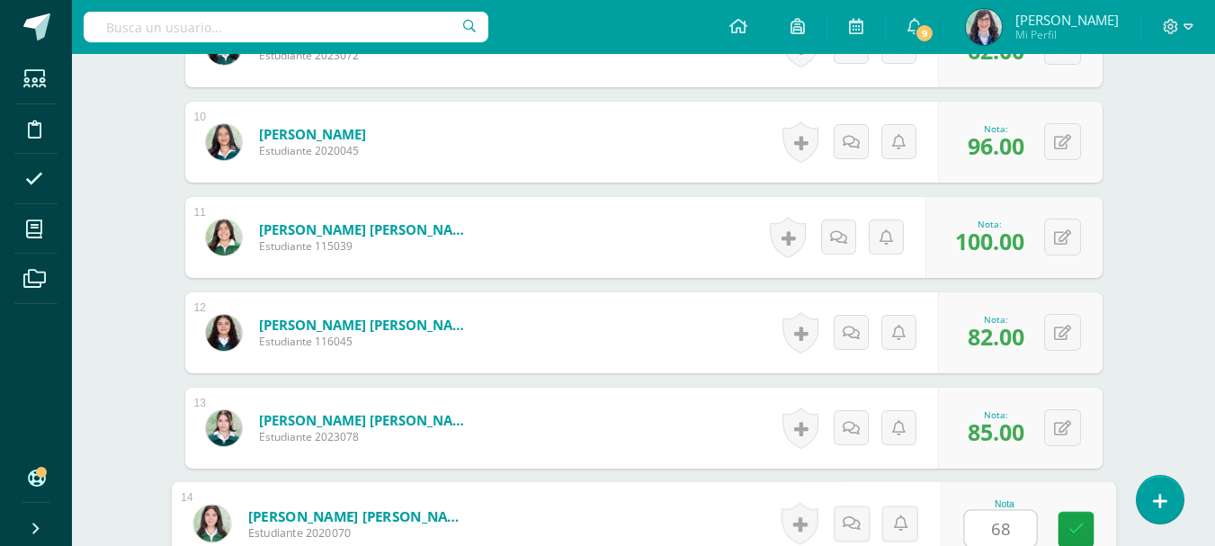
type input "68"
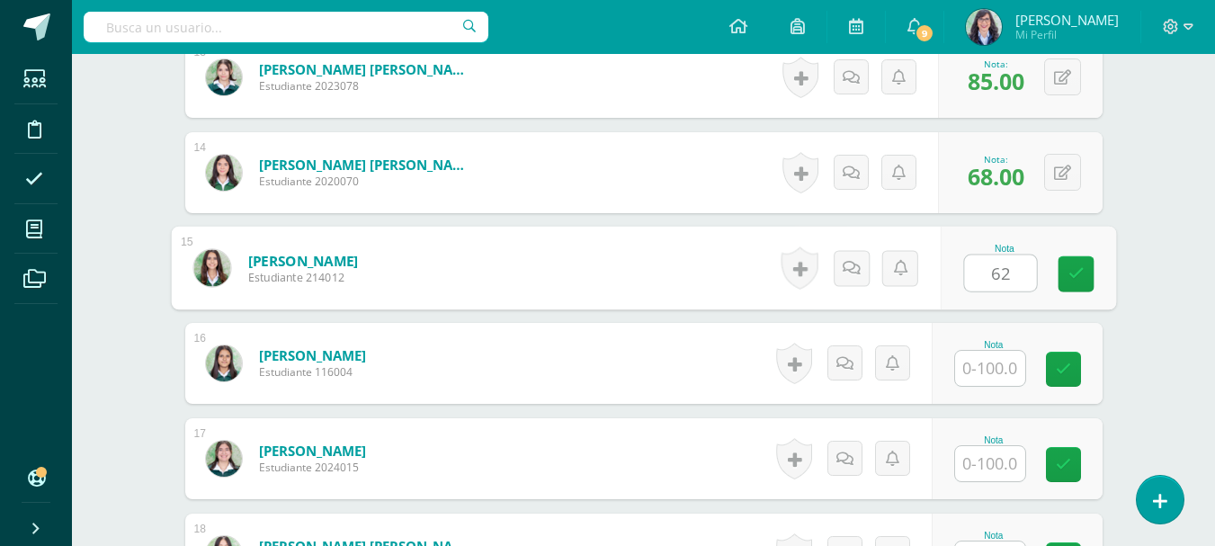
type input "62"
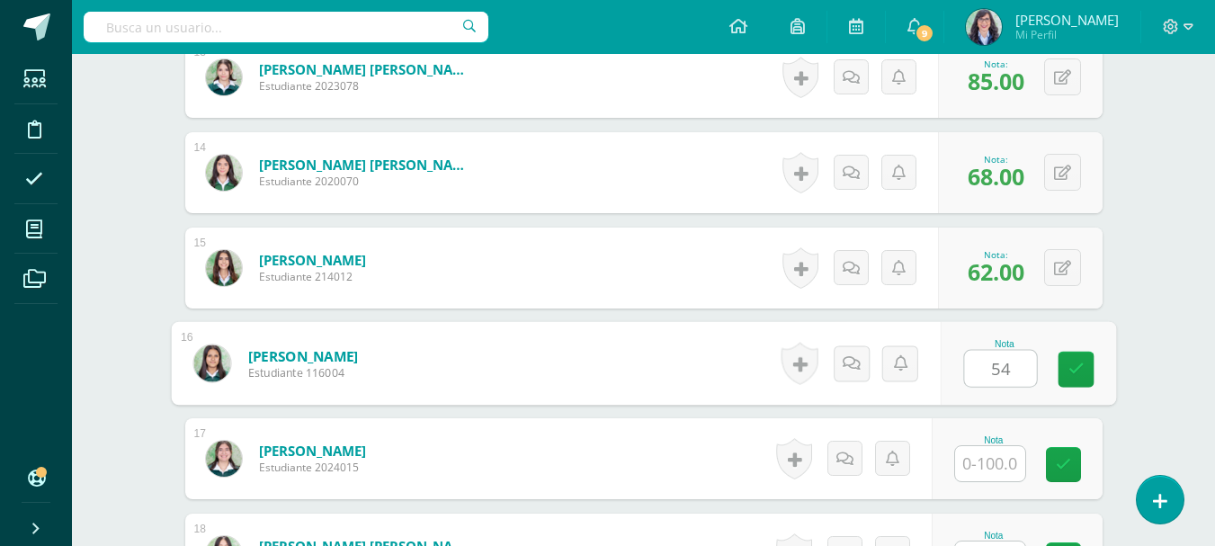
type input "54"
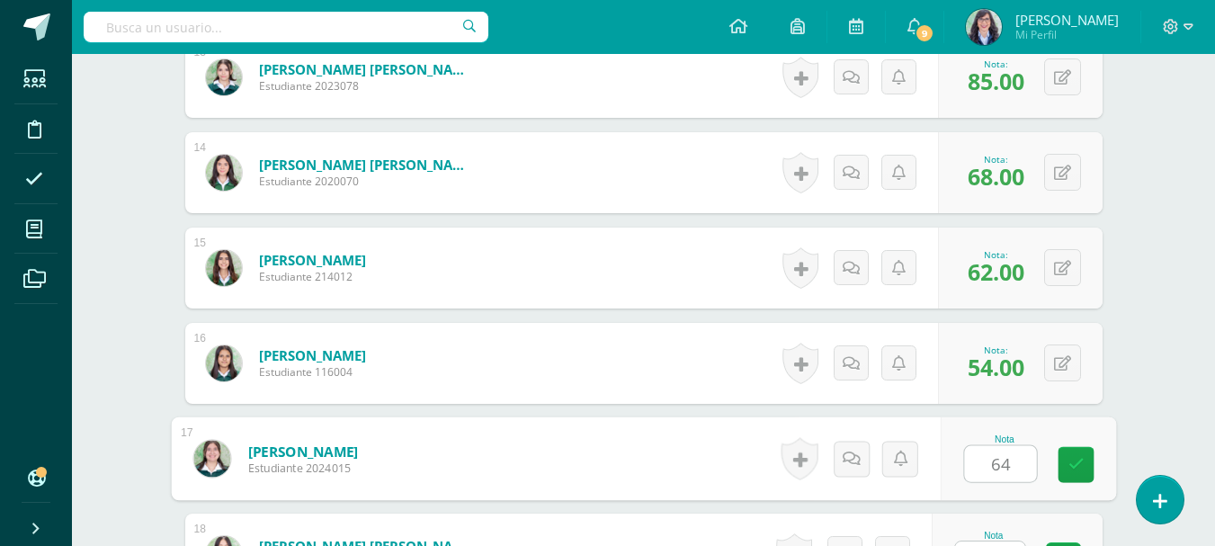
type input "64"
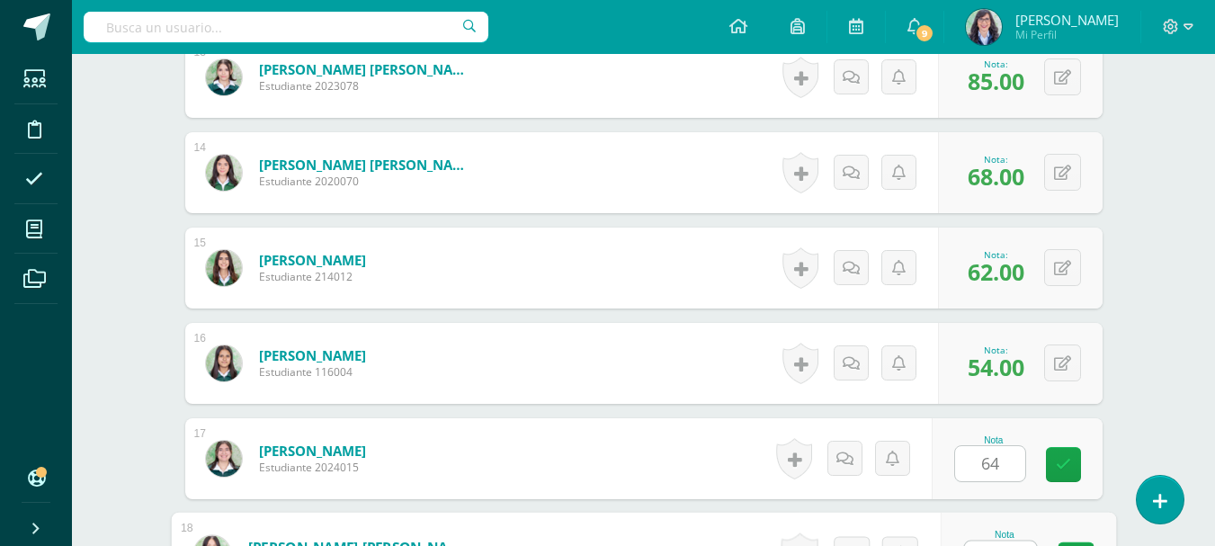
scroll to position [1762, 0]
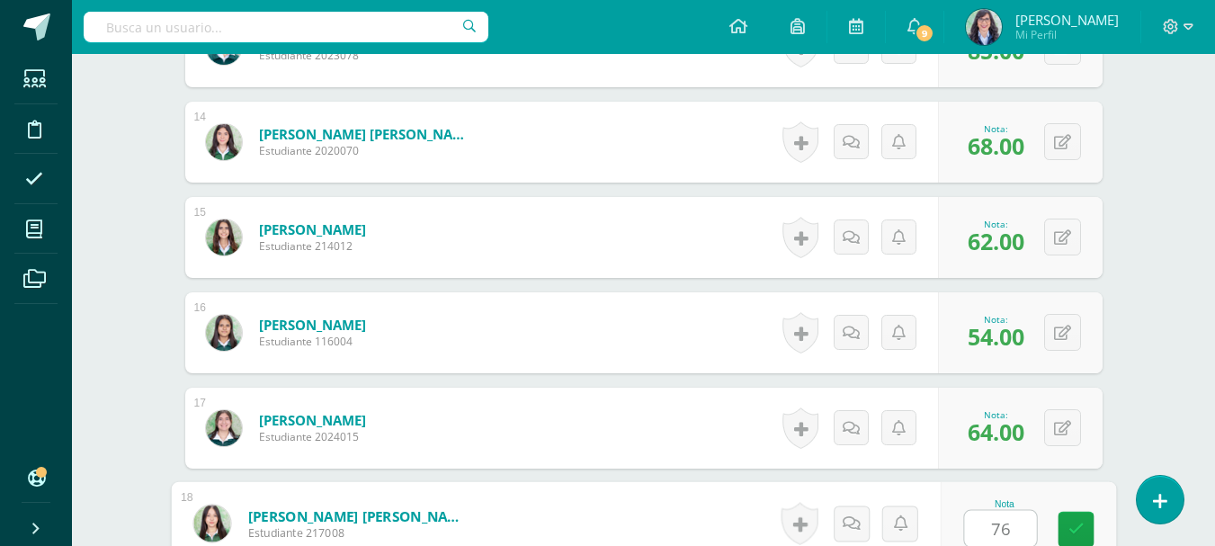
type input "76"
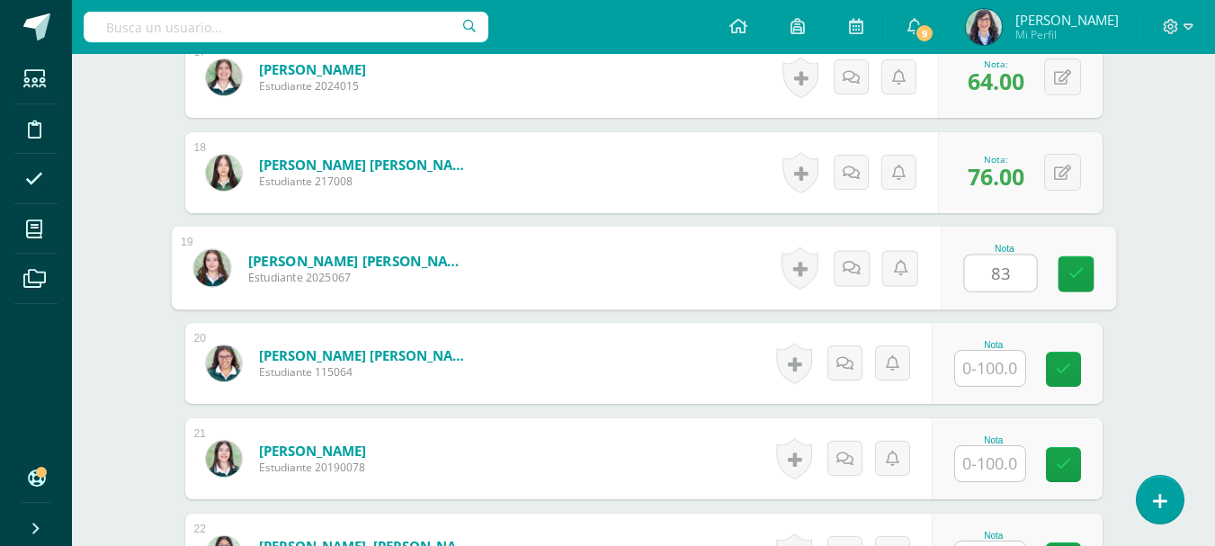
type input "83"
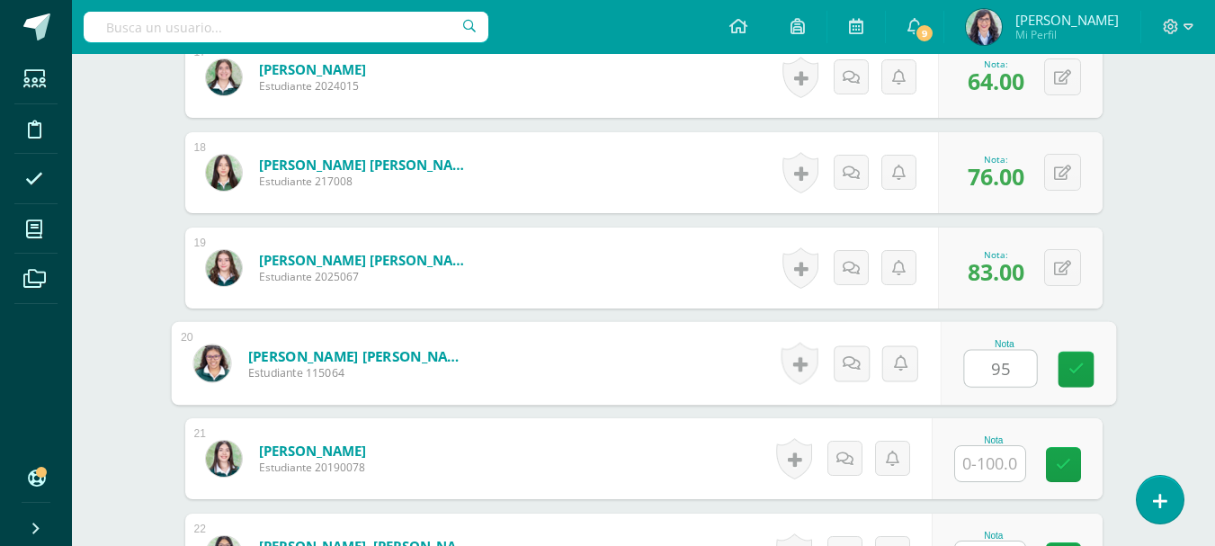
type input "95"
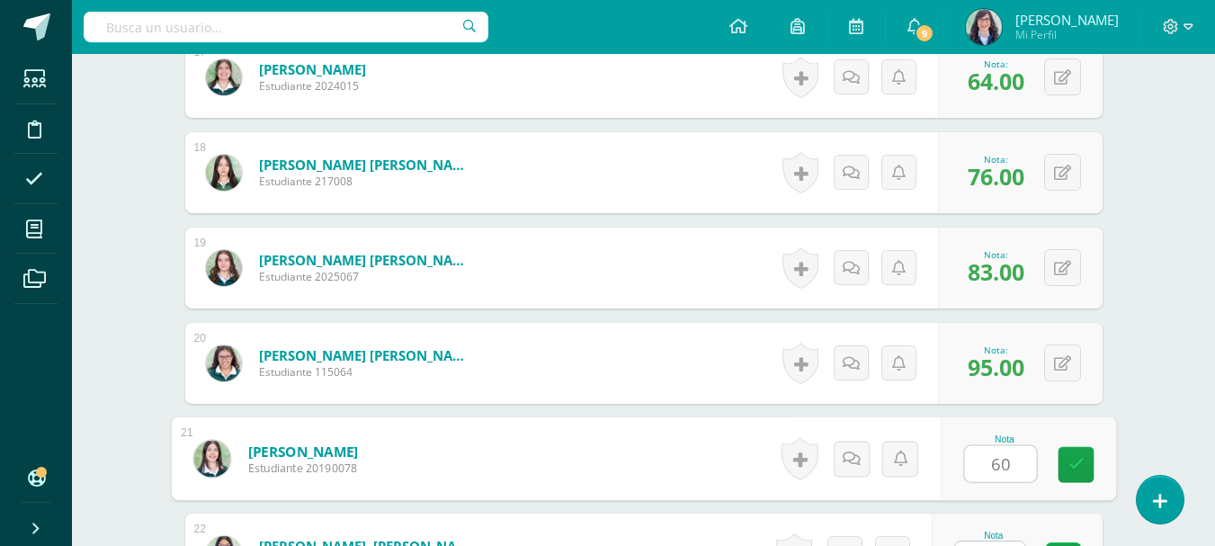
type input "60"
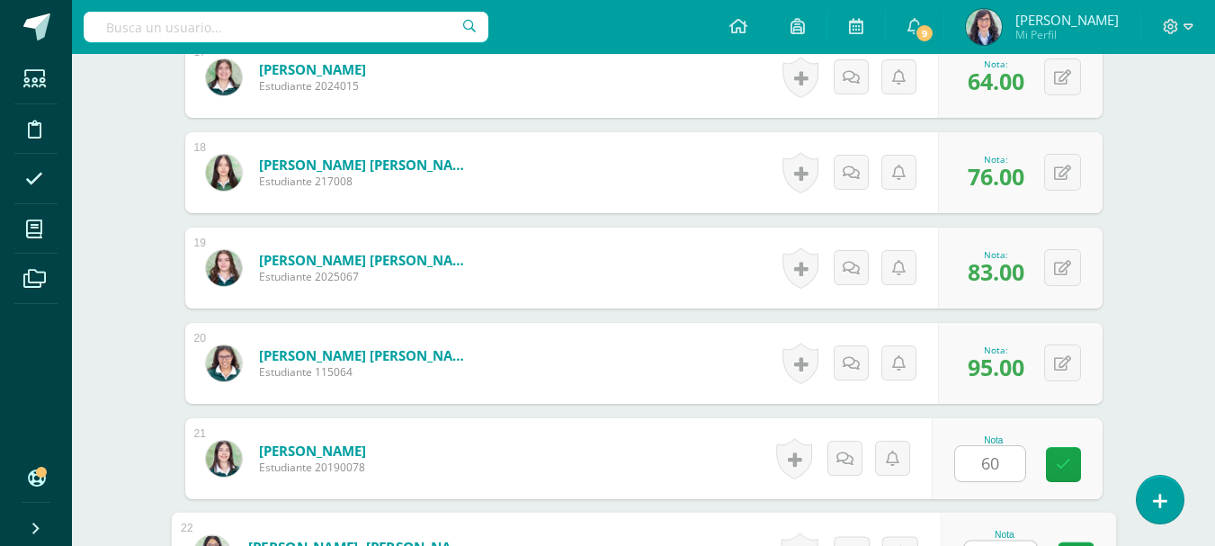
scroll to position [2143, 0]
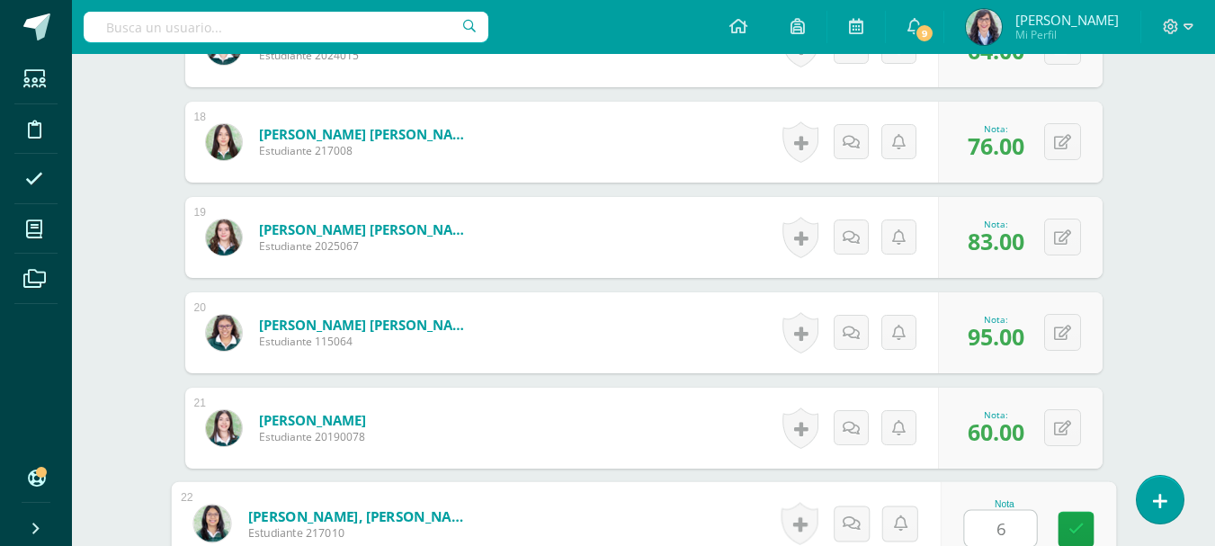
type input "63"
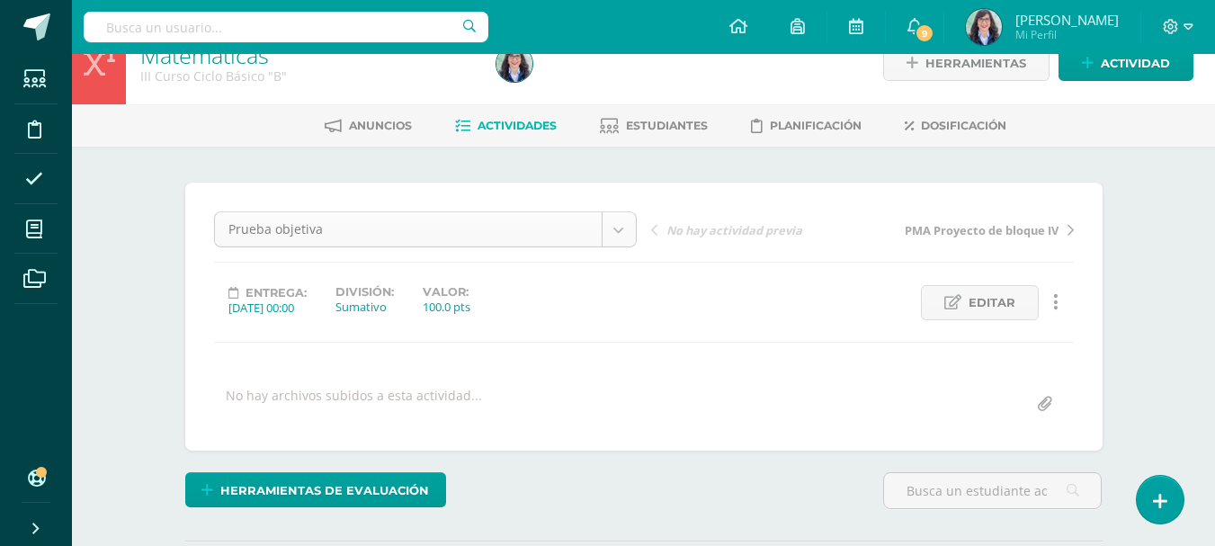
scroll to position [0, 0]
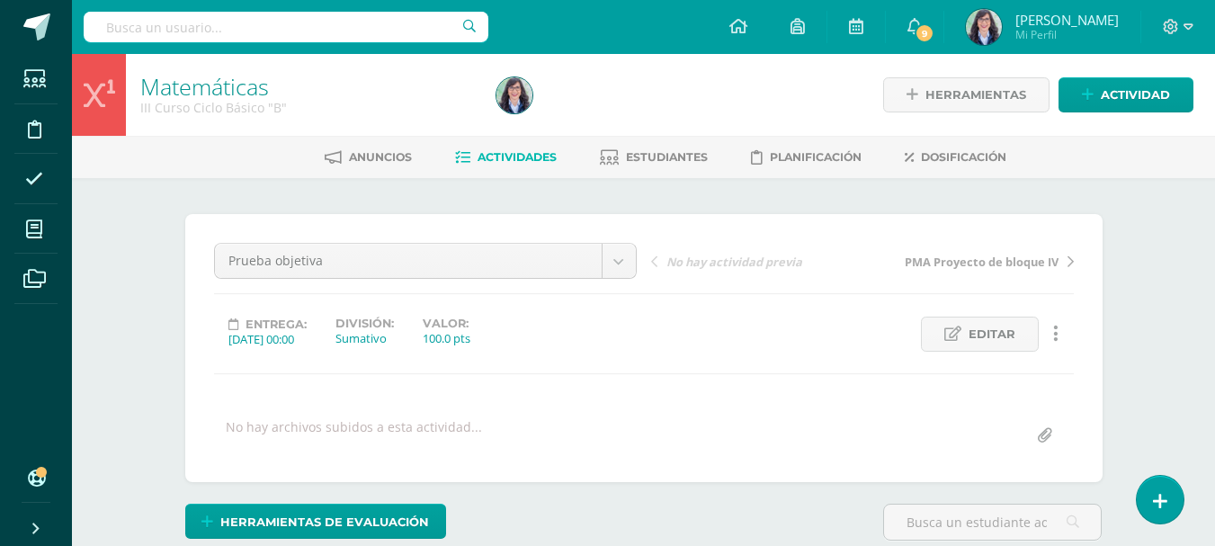
click at [514, 156] on span "Actividades" at bounding box center [516, 156] width 79 height 13
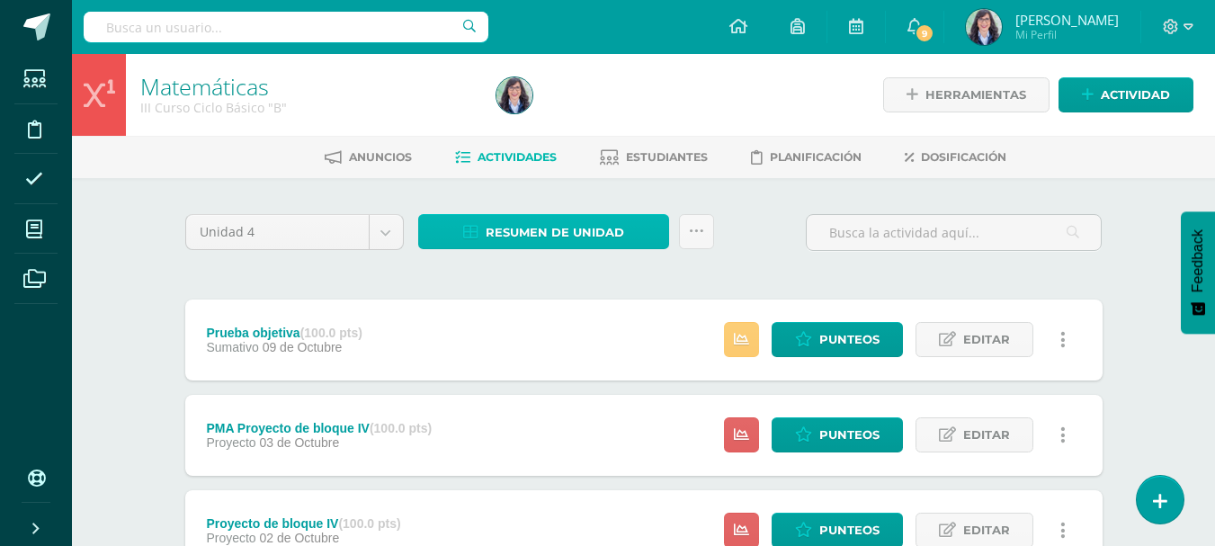
click at [535, 232] on span "Resumen de unidad" at bounding box center [554, 232] width 138 height 33
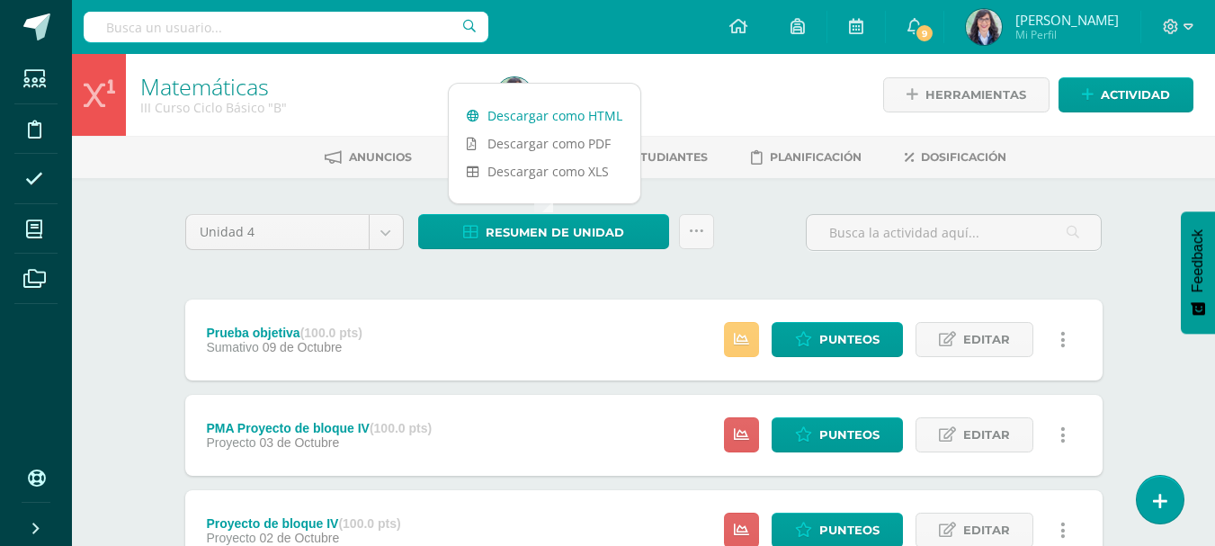
click at [539, 117] on link "Descargar como HTML" at bounding box center [544, 116] width 191 height 28
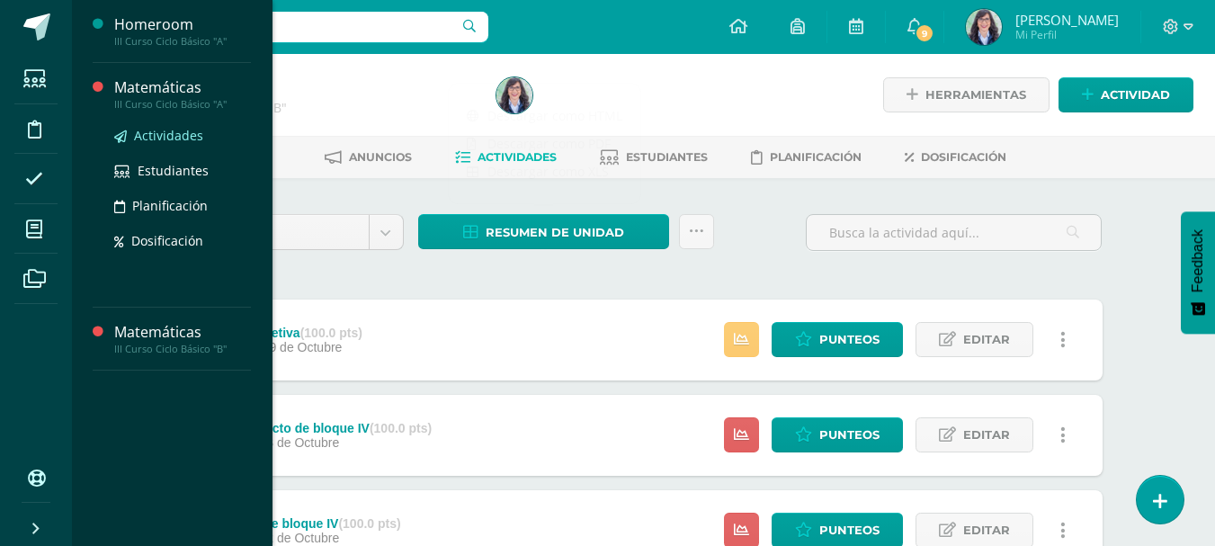
click at [163, 138] on span "Actividades" at bounding box center [168, 135] width 69 height 17
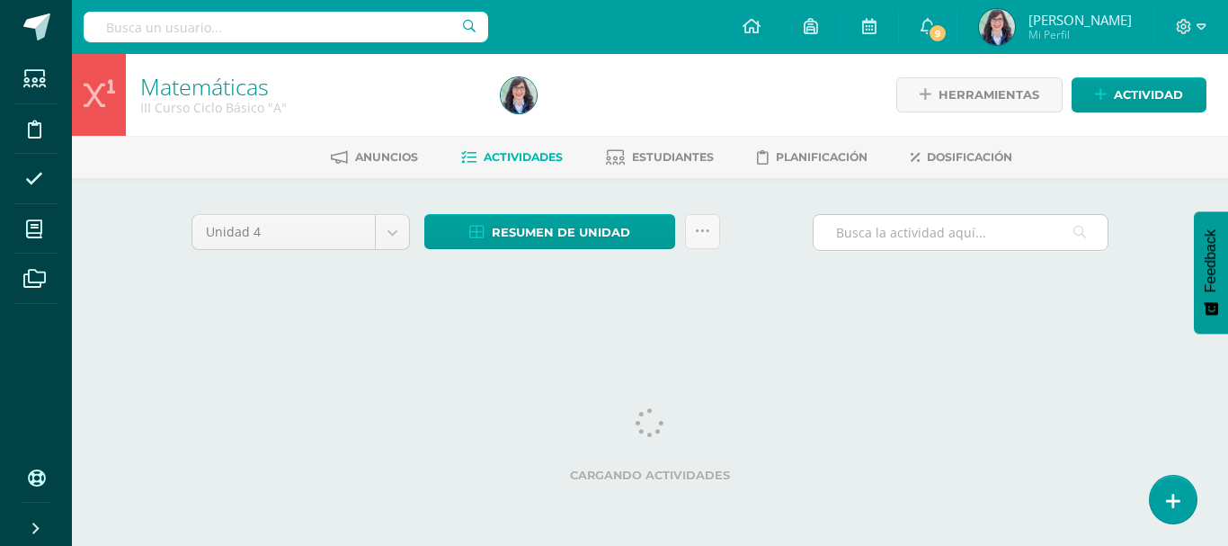
click at [883, 237] on input "text" at bounding box center [961, 232] width 294 height 35
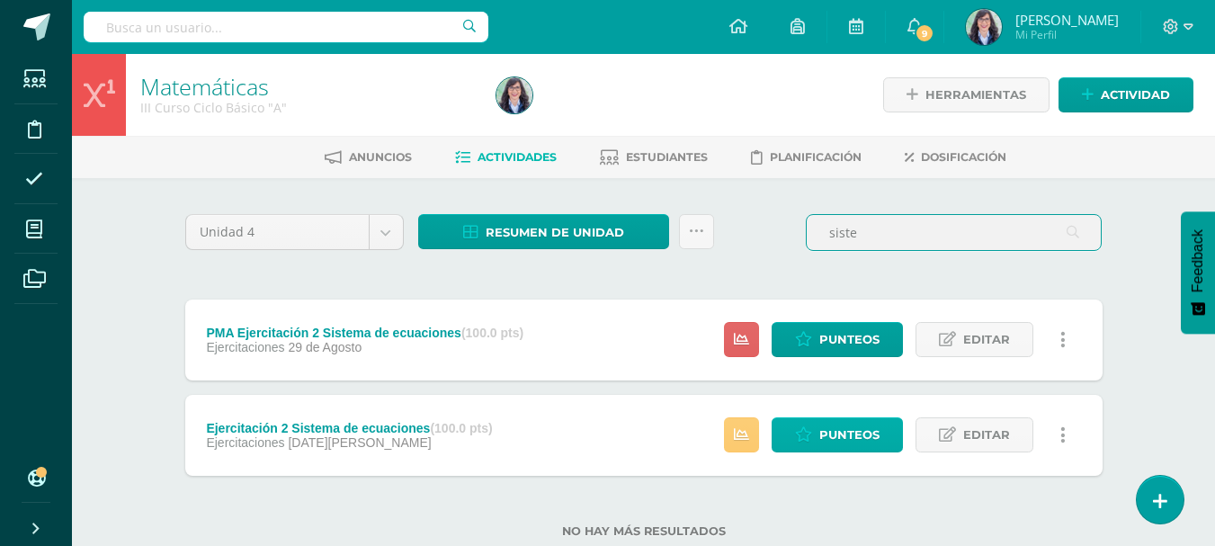
type input "siste"
click at [825, 438] on span "Punteos" at bounding box center [849, 434] width 60 height 33
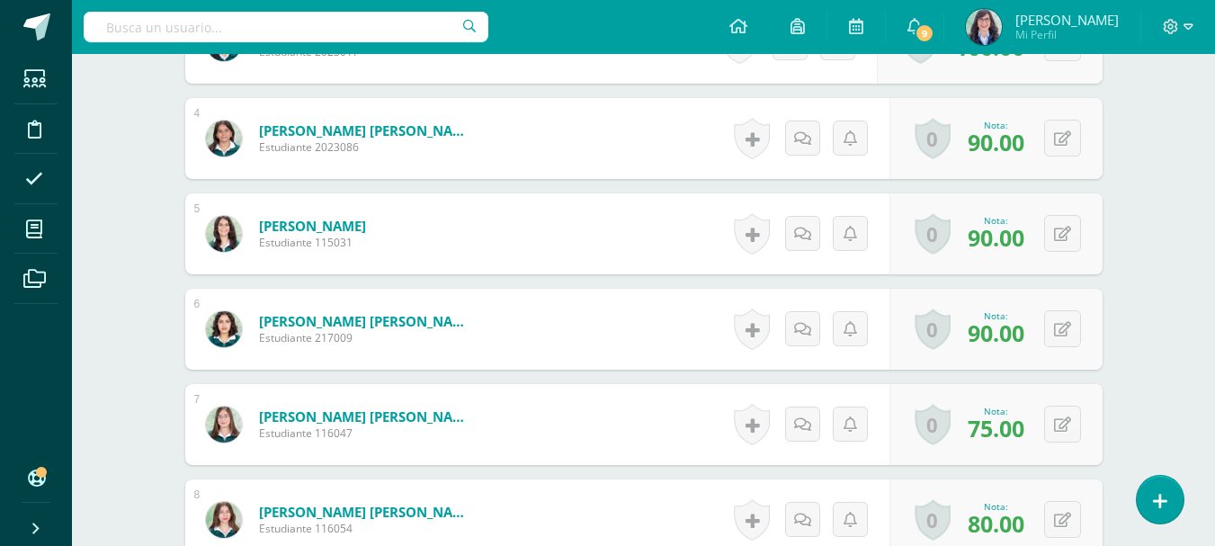
scroll to position [539, 0]
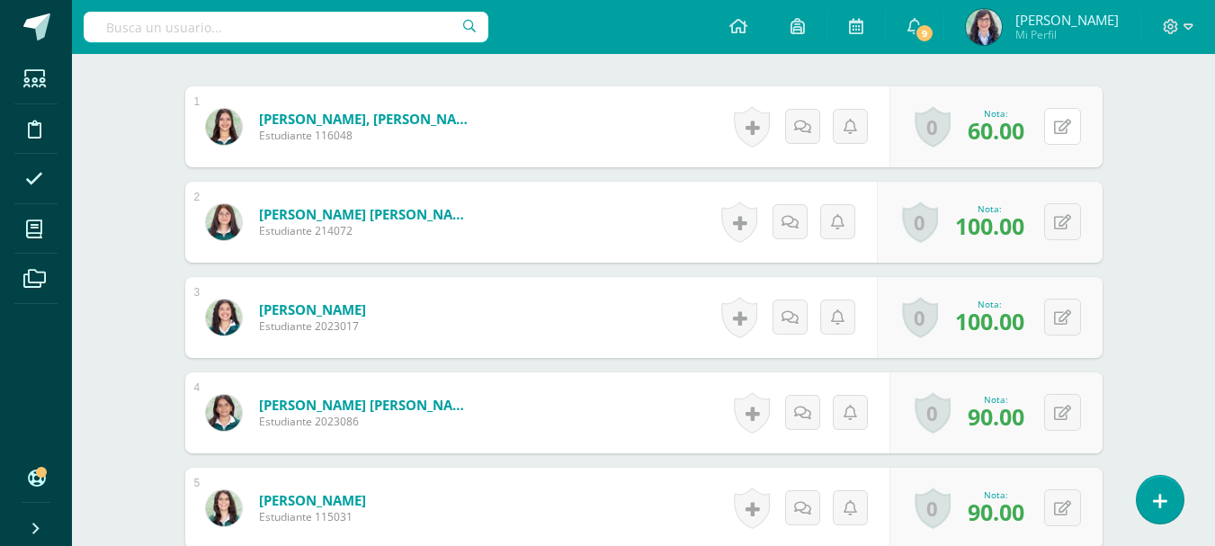
click at [1055, 131] on button at bounding box center [1062, 126] width 37 height 37
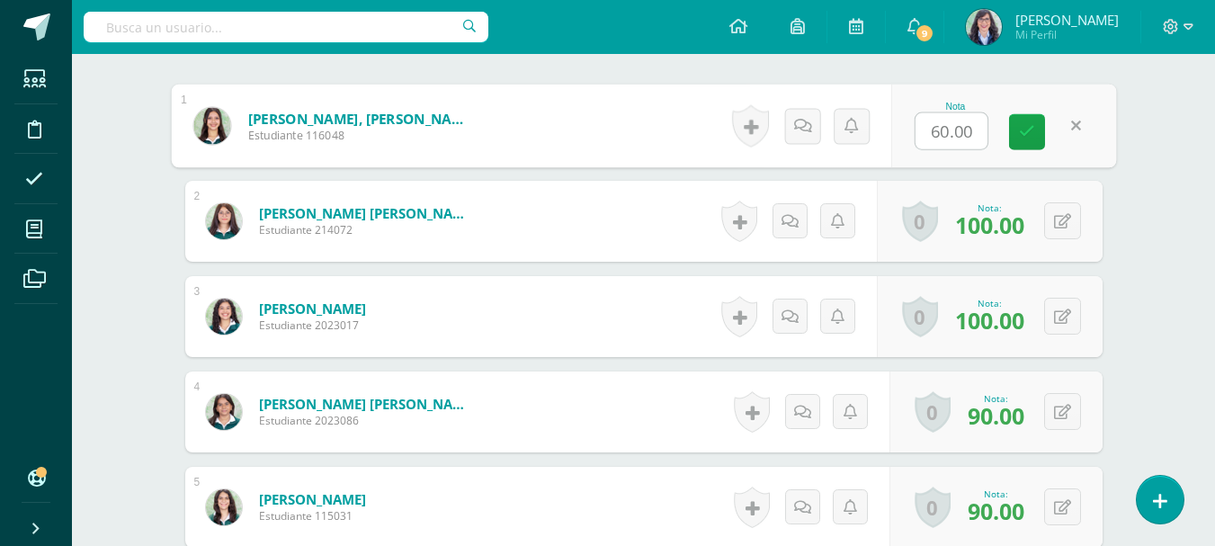
scroll to position [540, 0]
click at [940, 129] on input "60.00" at bounding box center [951, 130] width 72 height 36
click at [971, 127] on input "0.00" at bounding box center [951, 130] width 72 height 36
click at [917, 131] on input "0.00" at bounding box center [951, 130] width 72 height 36
click at [1022, 129] on icon at bounding box center [1027, 130] width 16 height 15
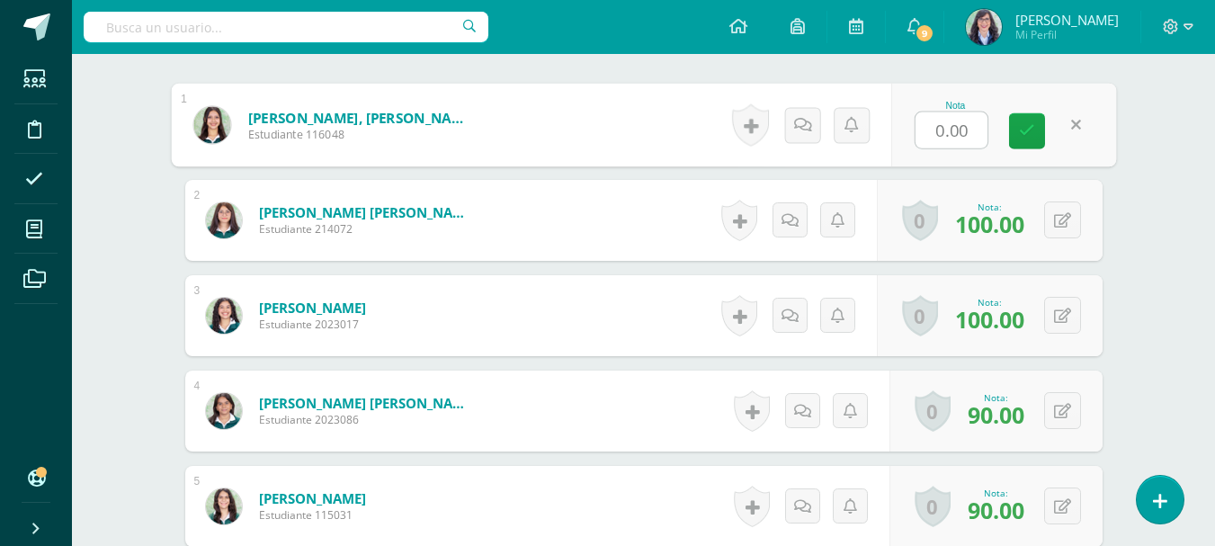
click at [1073, 121] on link at bounding box center [1075, 125] width 36 height 36
click at [1071, 127] on icon at bounding box center [1074, 124] width 18 height 15
click at [1063, 124] on button at bounding box center [1074, 125] width 38 height 38
type input "70"
click at [1029, 131] on icon at bounding box center [1027, 130] width 16 height 15
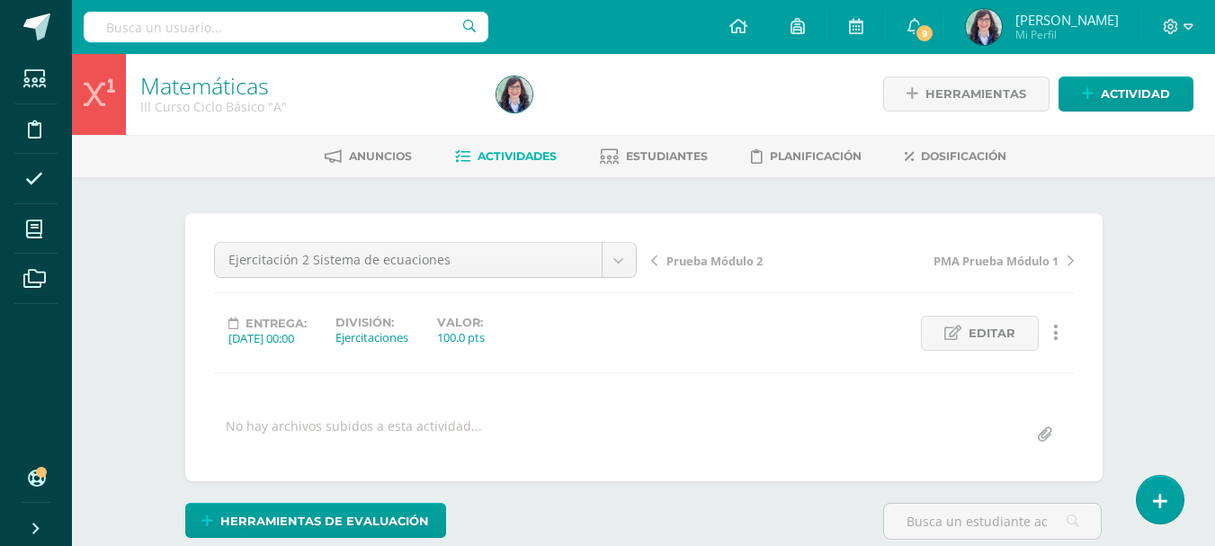
scroll to position [0, 0]
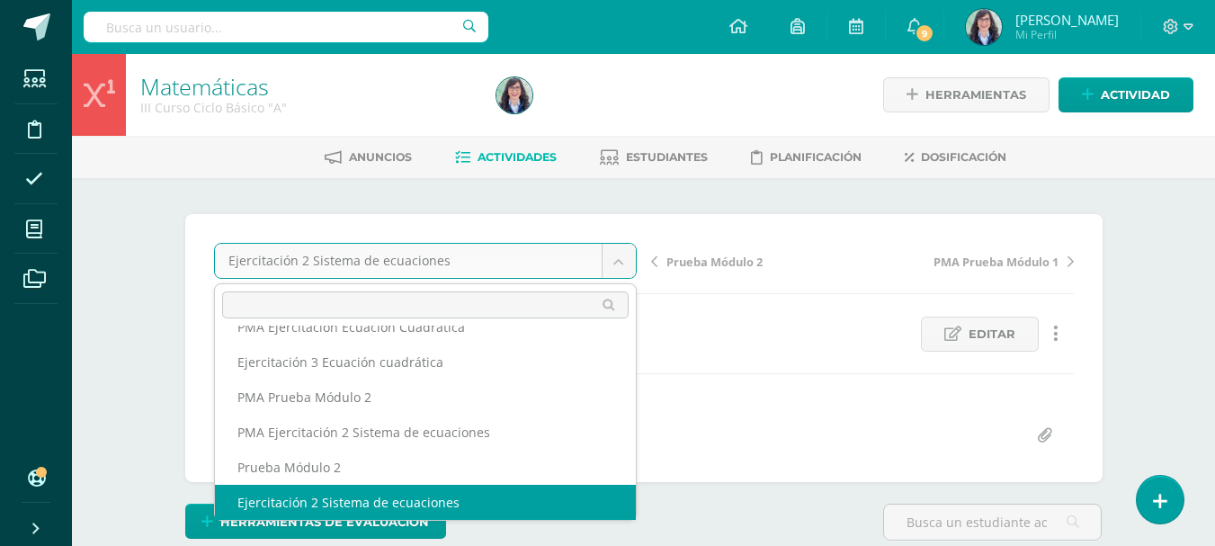
click at [480, 301] on input "text" at bounding box center [425, 304] width 406 height 27
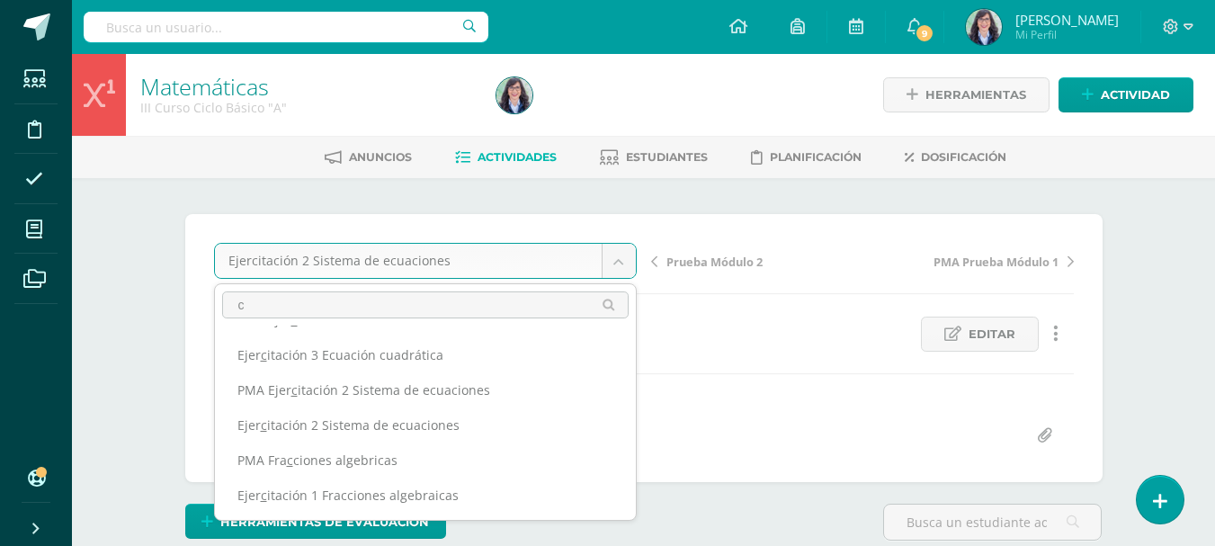
scroll to position [0, 0]
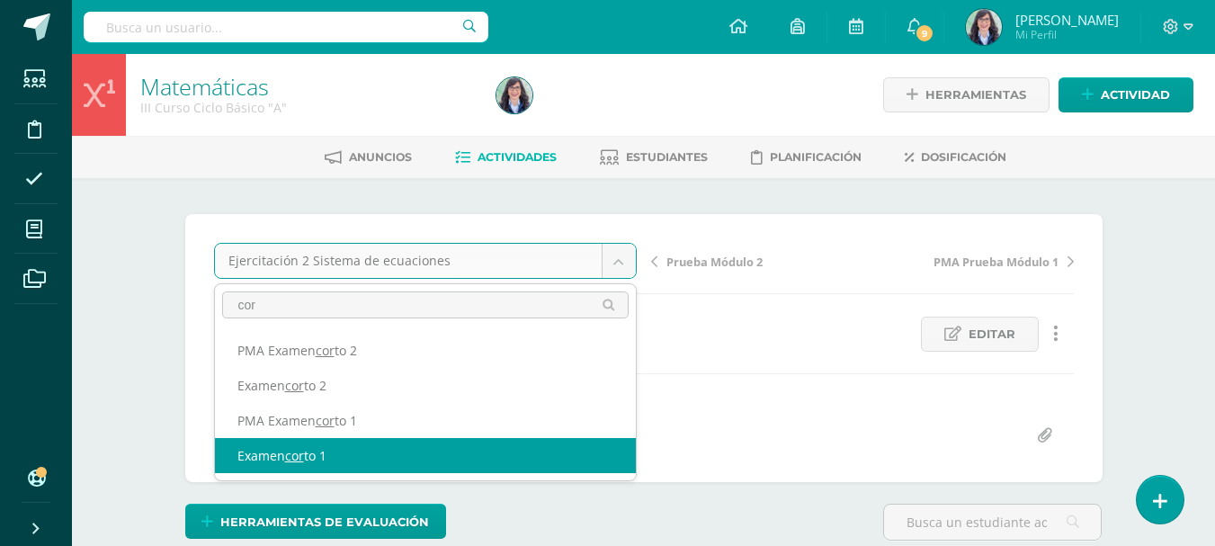
type input "cor"
select select "/dashboard/teacher/grade-activity/260730/"
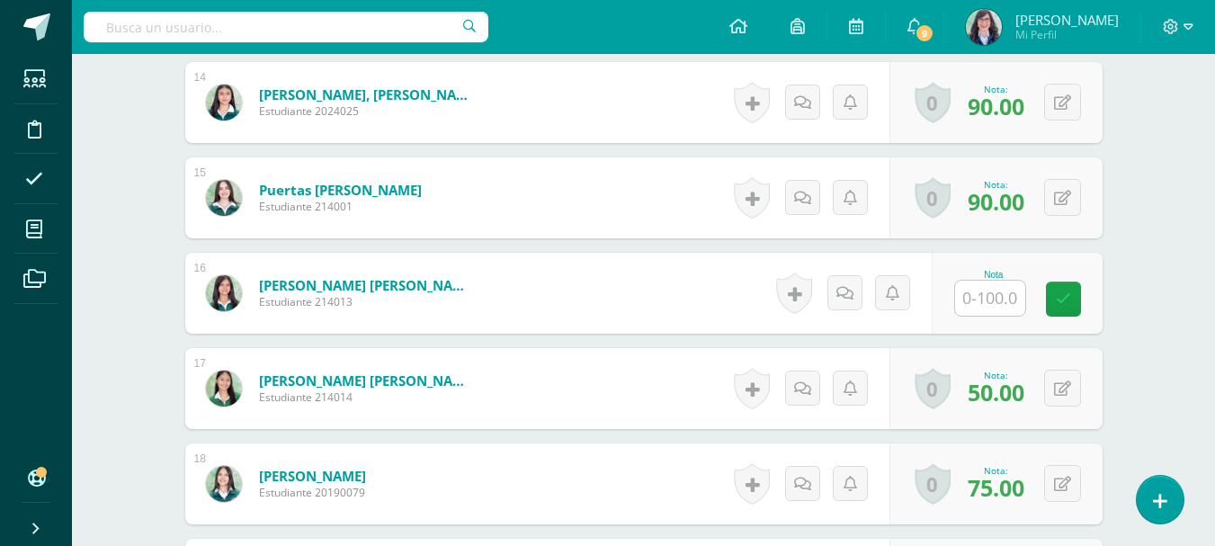
scroll to position [1803, 0]
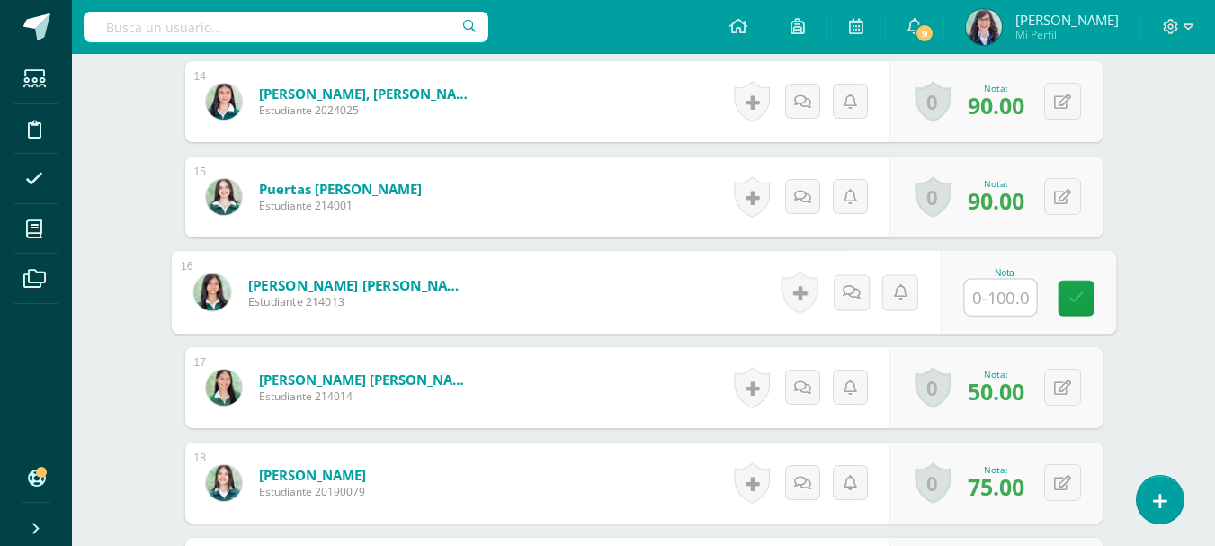
click at [983, 298] on input "text" at bounding box center [1000, 298] width 72 height 36
type input "100"
click at [1068, 299] on icon at bounding box center [1075, 297] width 16 height 15
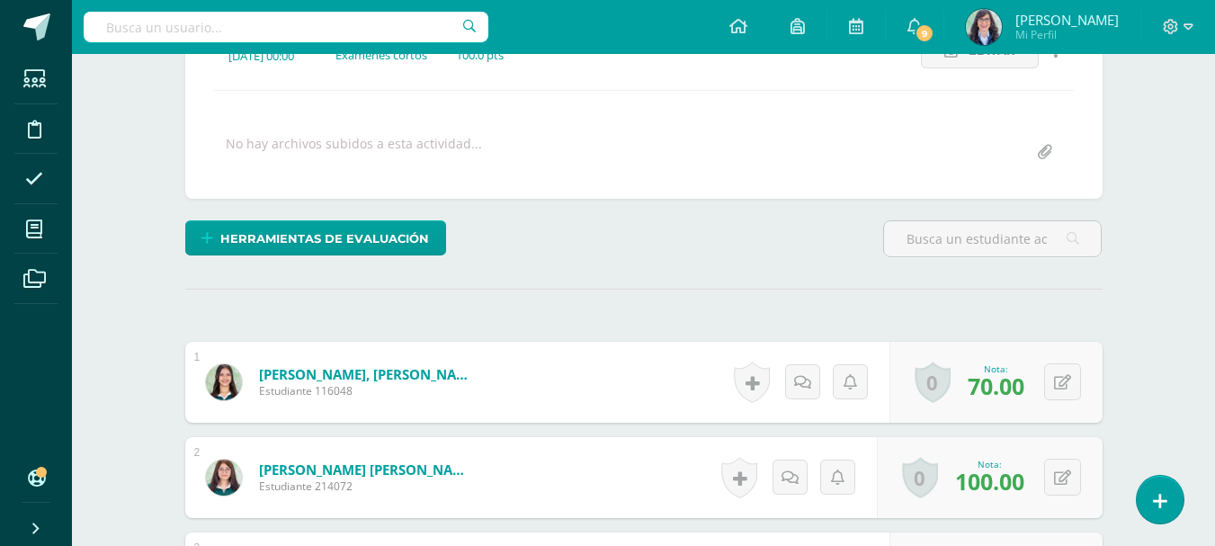
scroll to position [0, 0]
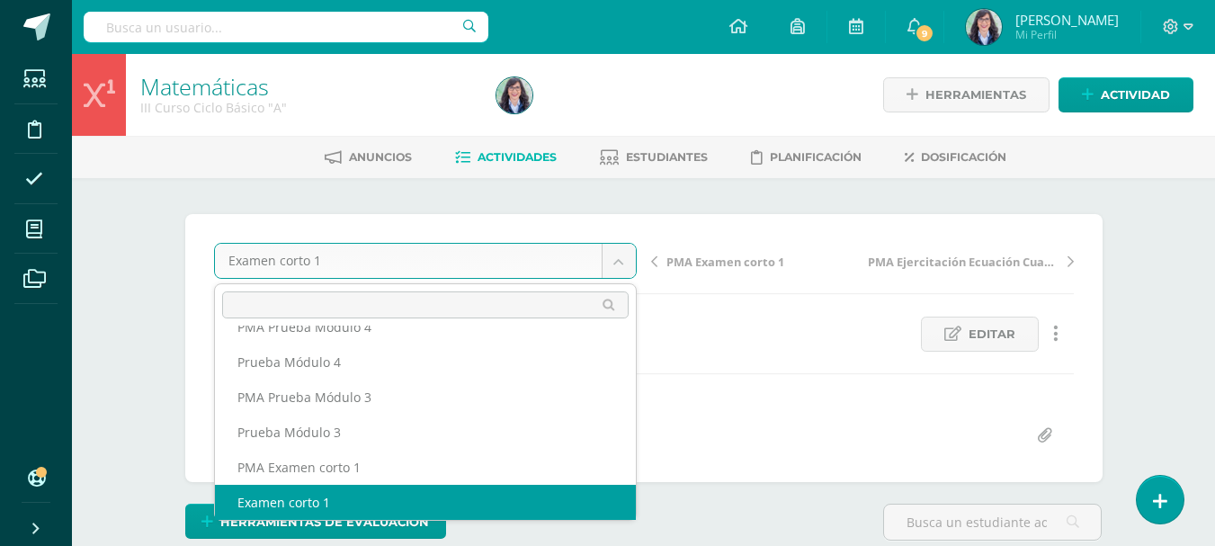
scroll to position [253, 0]
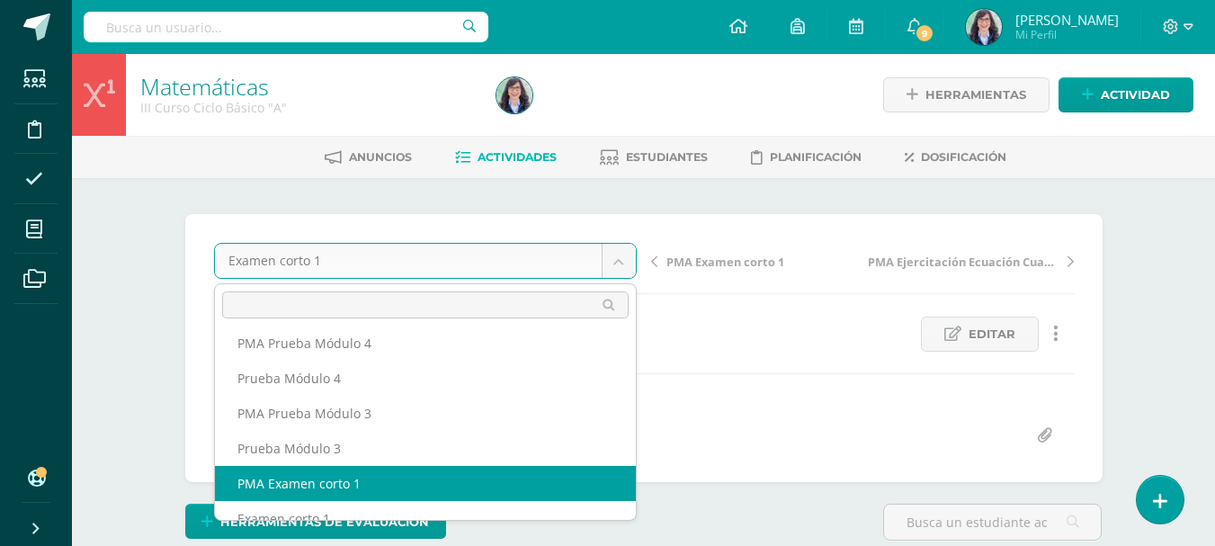
select select "/dashboard/teacher/grade-activity/260732/"
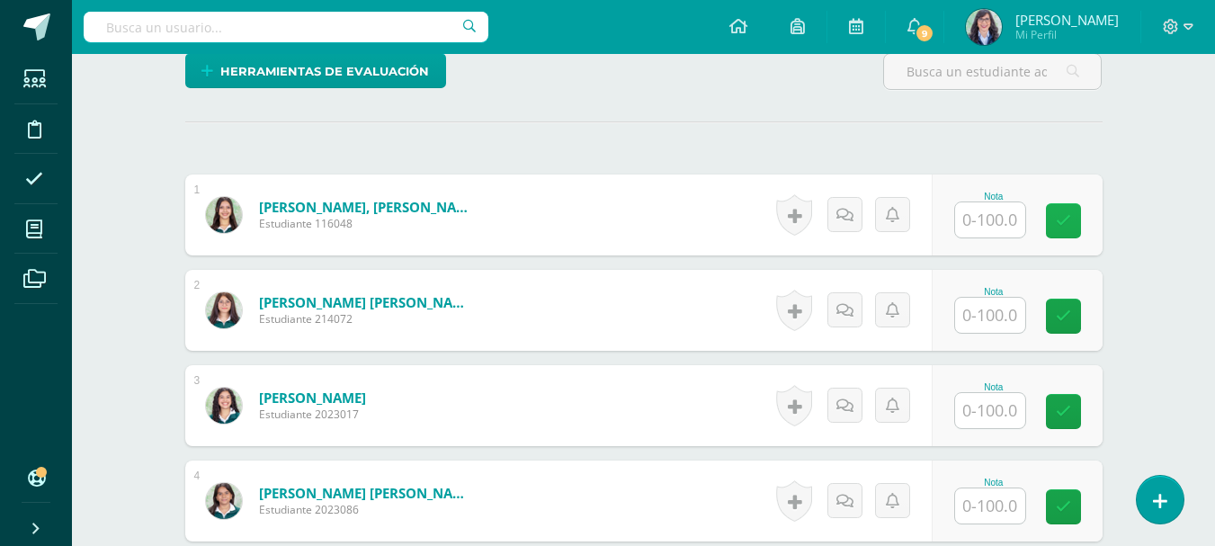
scroll to position [539, 0]
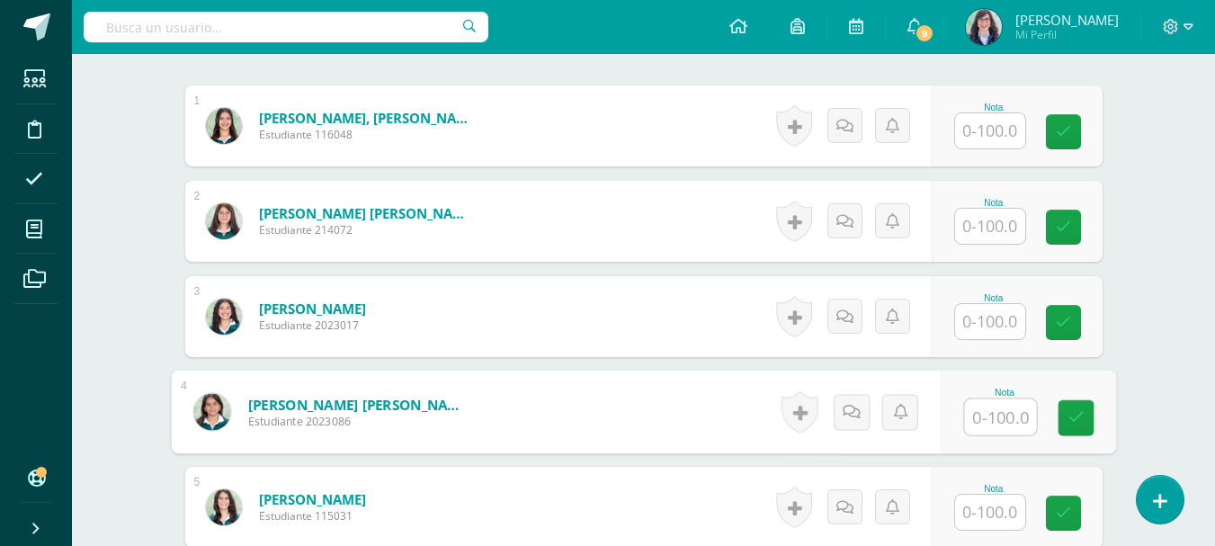
click at [1001, 423] on input "text" at bounding box center [1000, 417] width 72 height 36
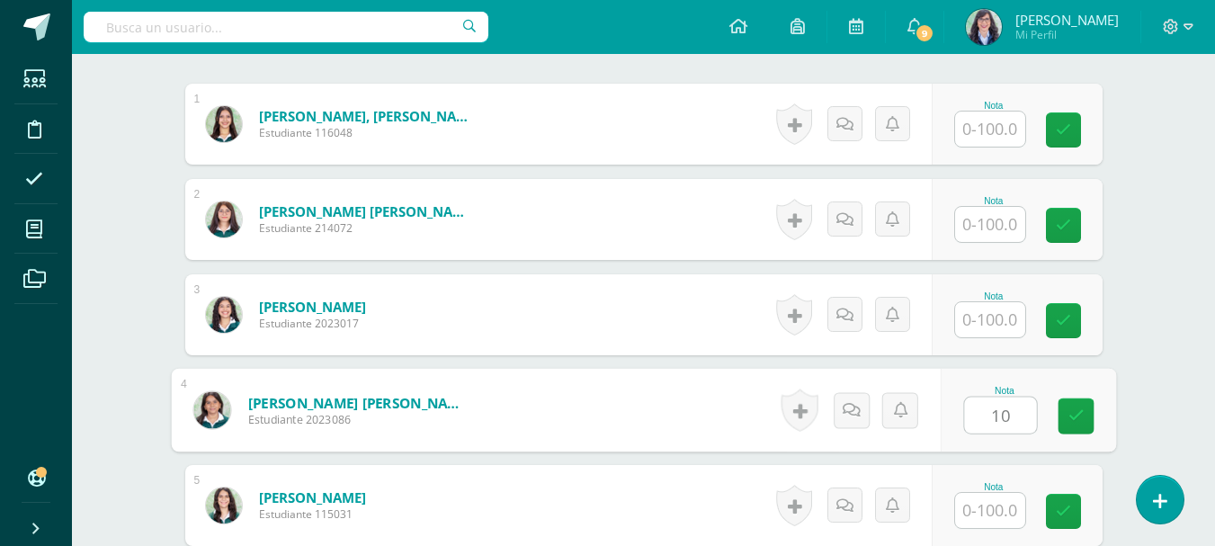
type input "100"
click at [1069, 420] on icon at bounding box center [1075, 415] width 16 height 15
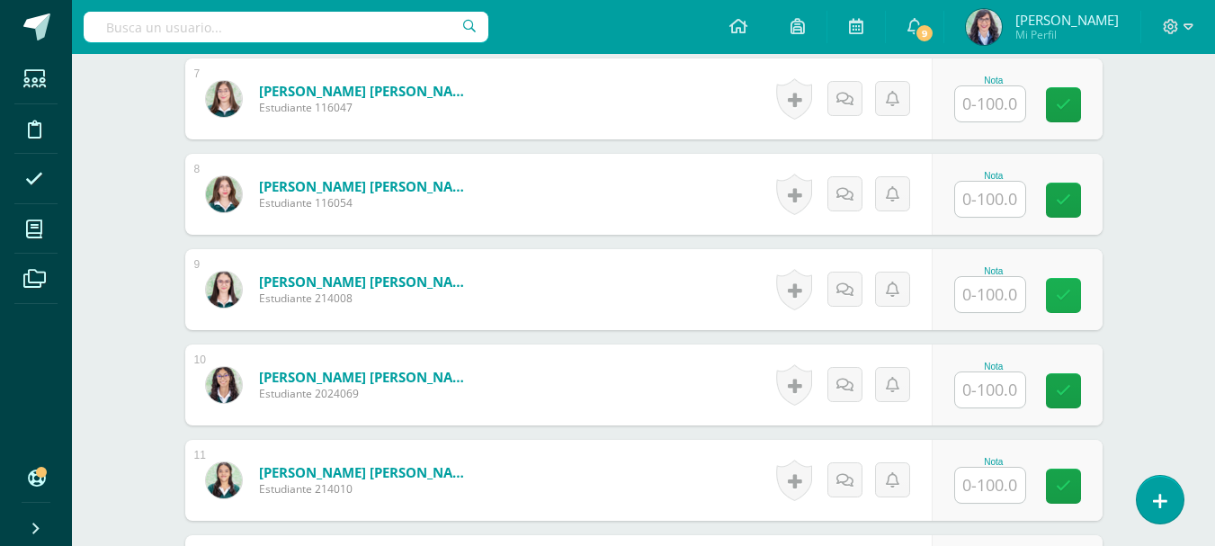
scroll to position [1171, 0]
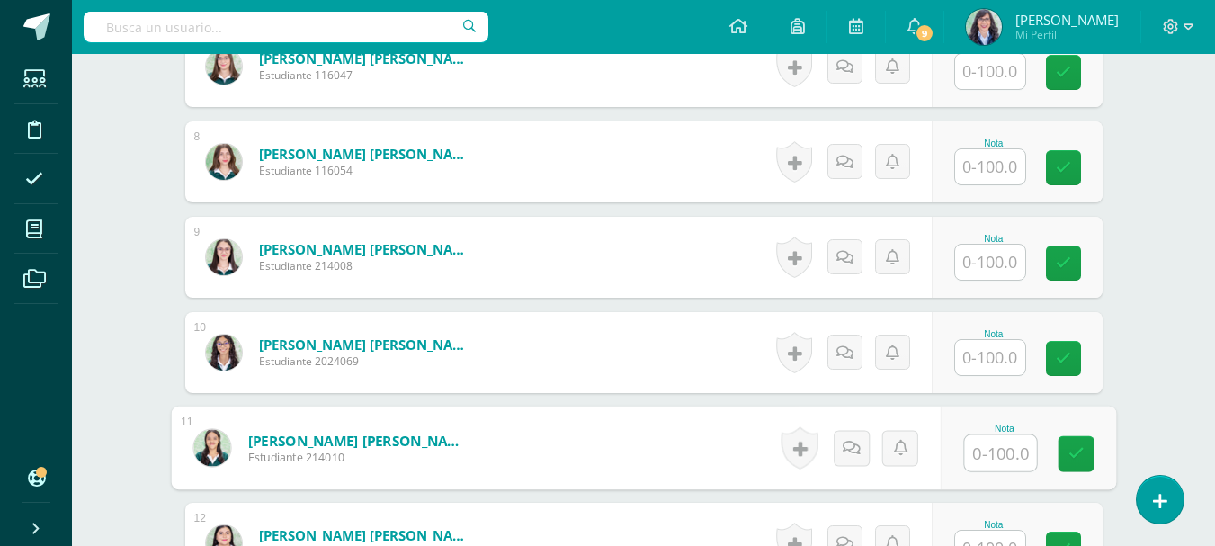
click at [1003, 459] on input "text" at bounding box center [1000, 453] width 72 height 36
type input "100"
click at [1074, 461] on icon at bounding box center [1075, 453] width 16 height 15
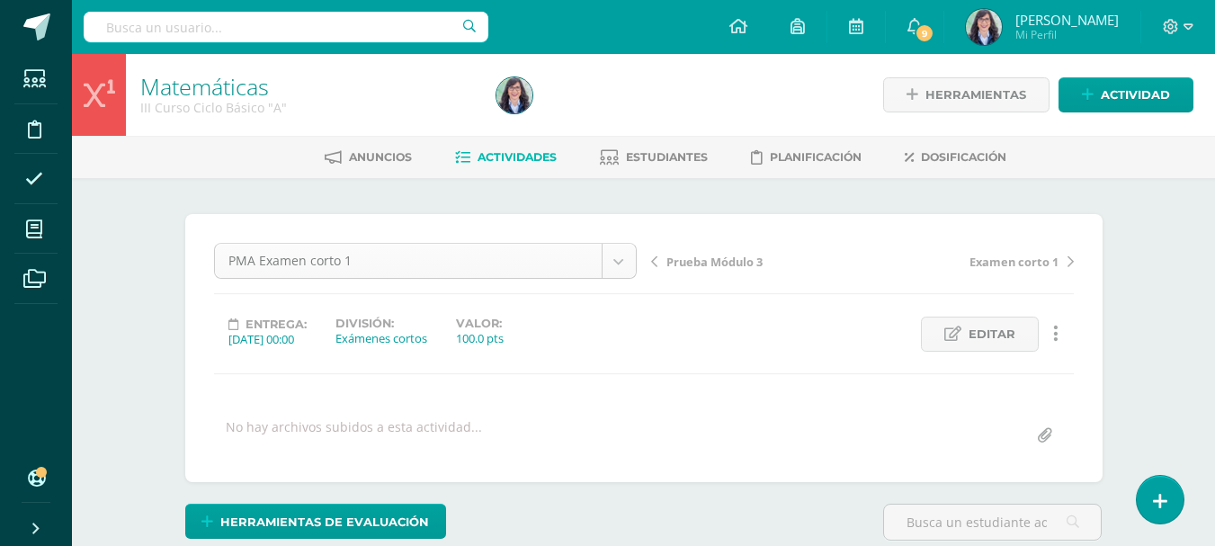
scroll to position [234, 0]
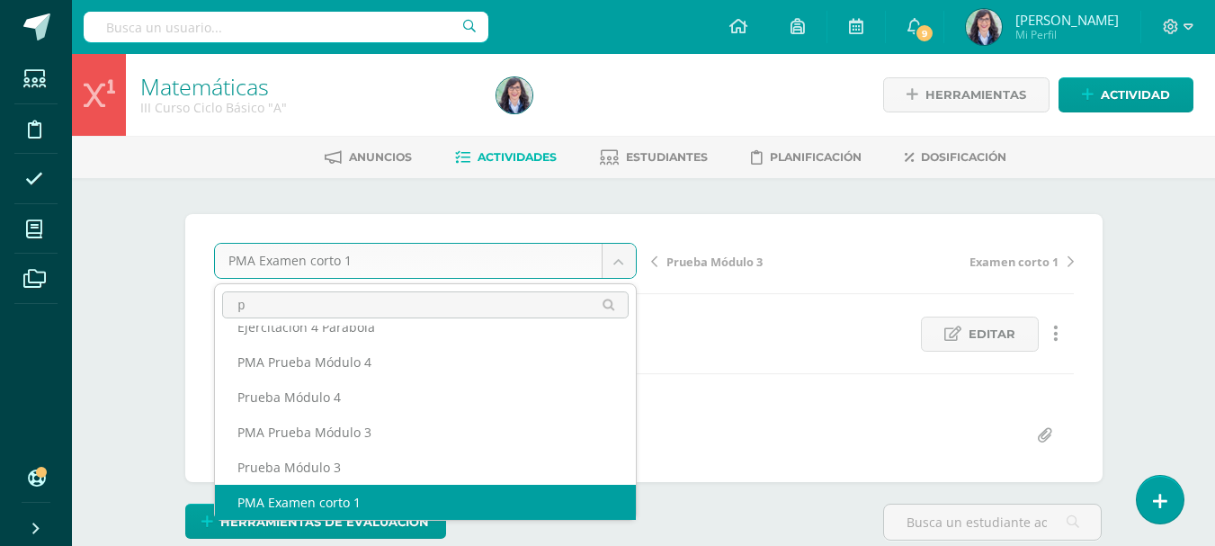
scroll to position [0, 0]
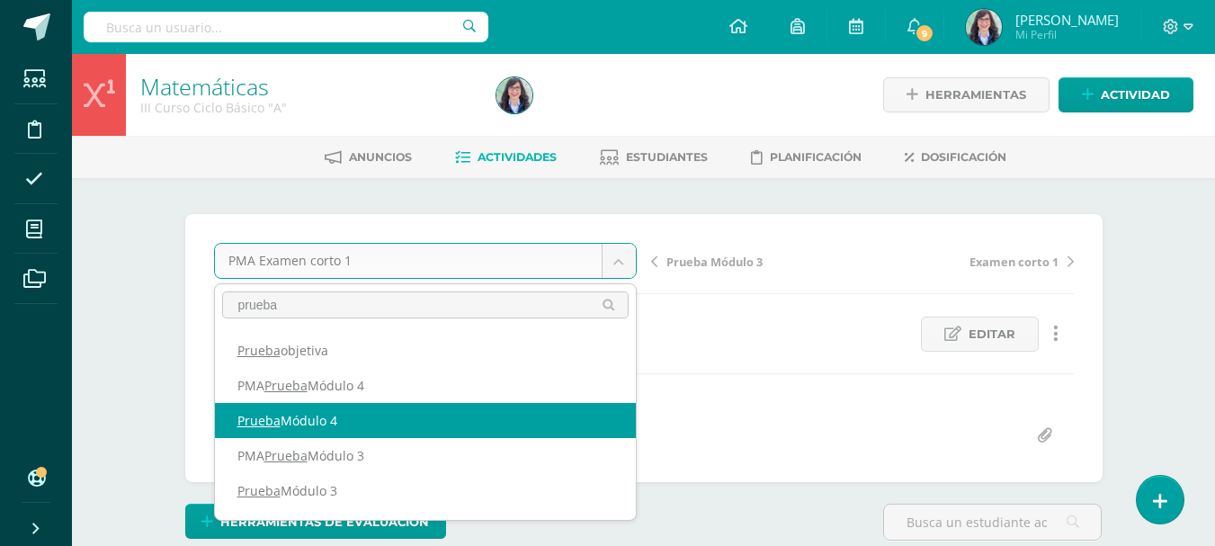
type input "prueba"
select select "/dashboard/teacher/grade-activity/260750/"
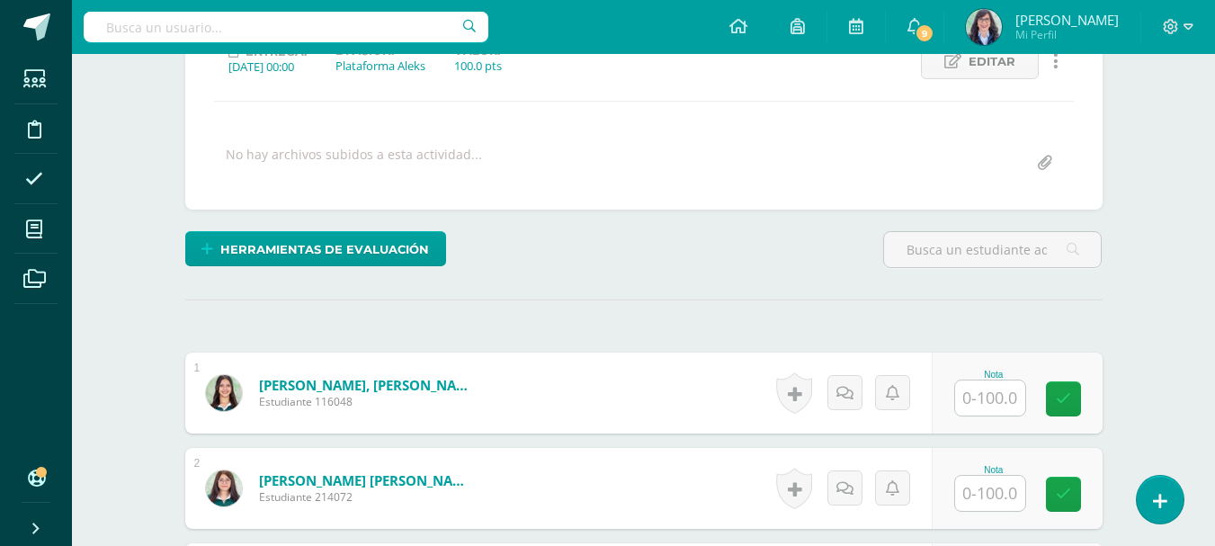
scroll to position [362, 0]
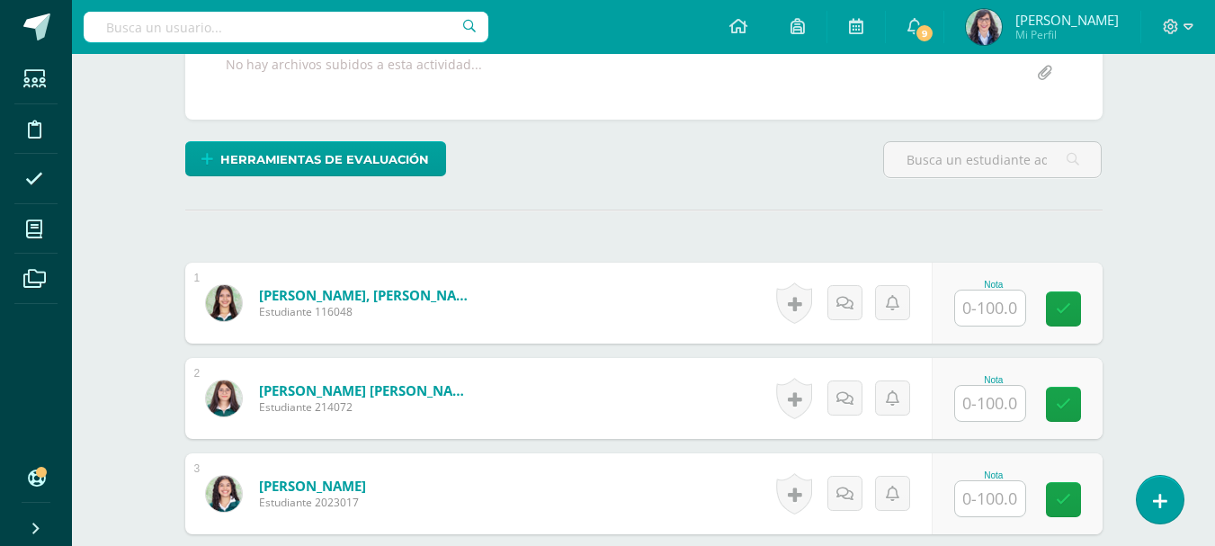
click at [974, 304] on input "text" at bounding box center [990, 307] width 70 height 35
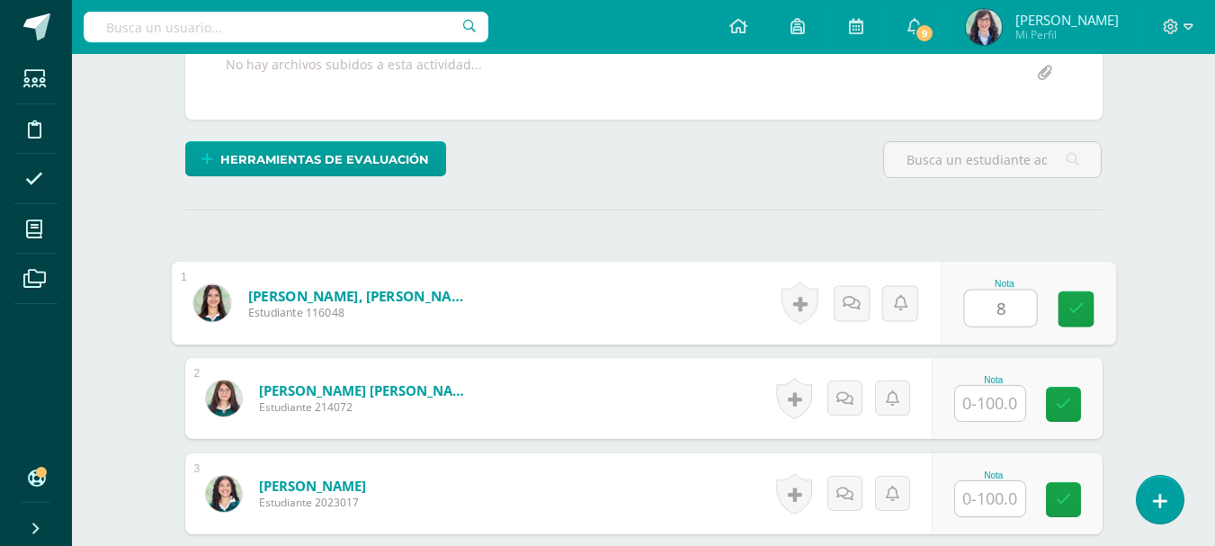
scroll to position [363, 0]
type input "80"
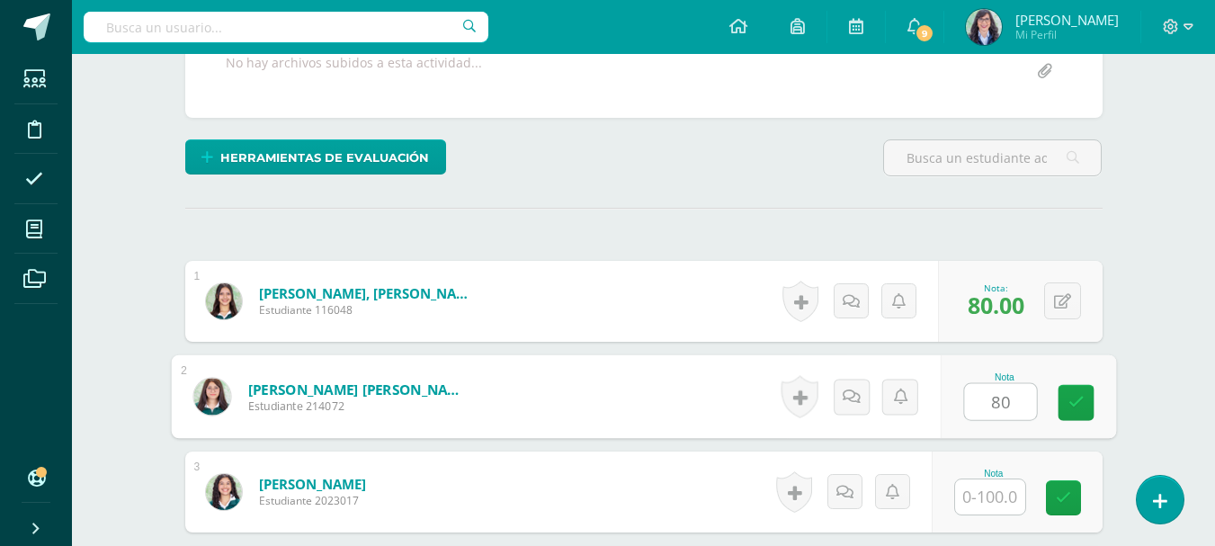
type input "80"
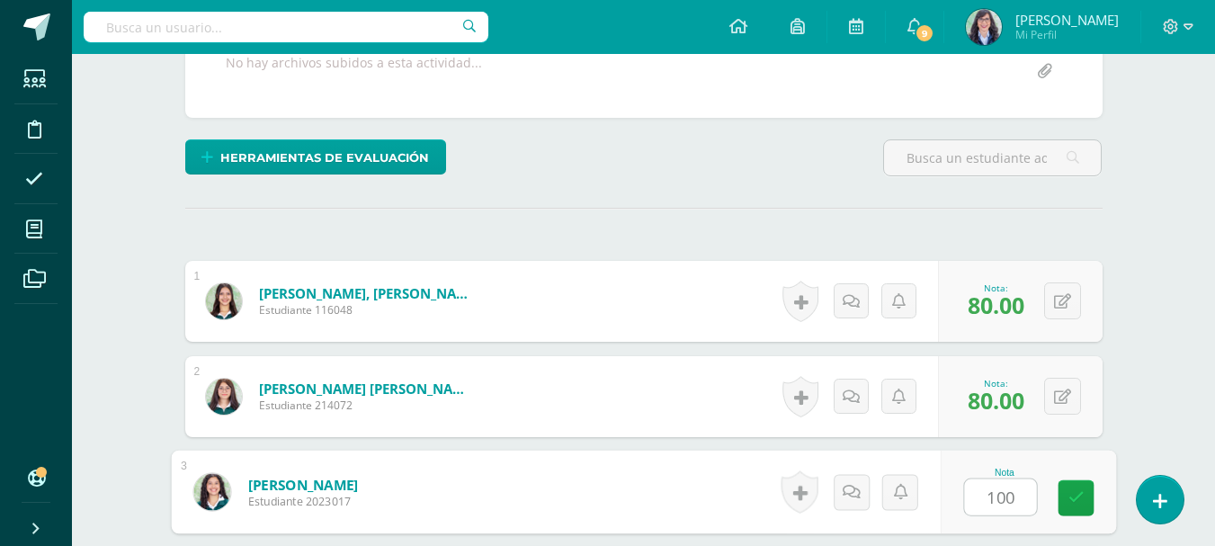
type input "100"
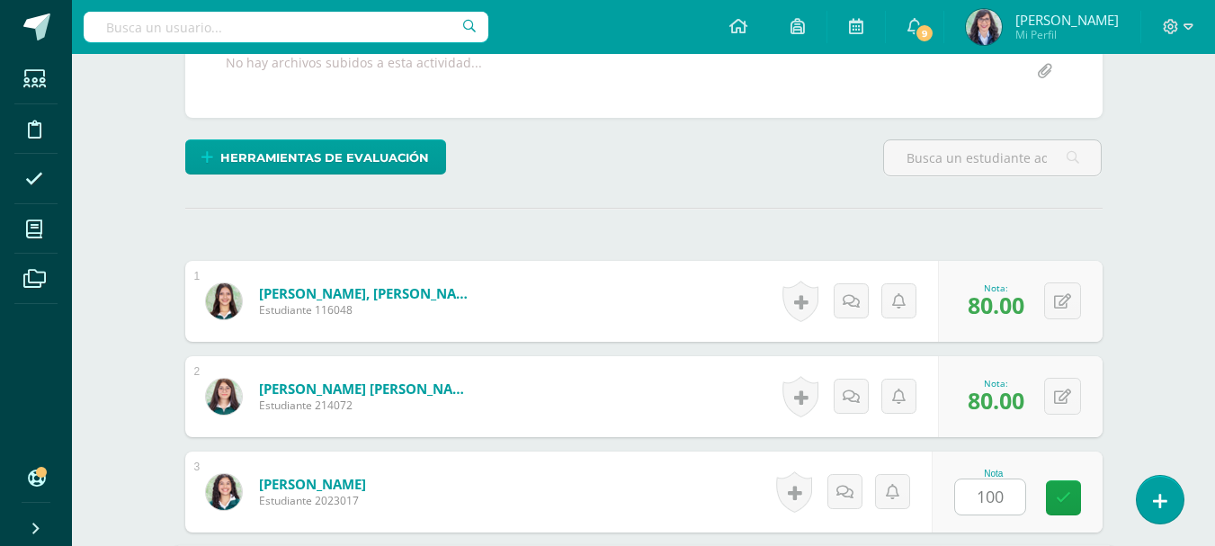
scroll to position [683, 0]
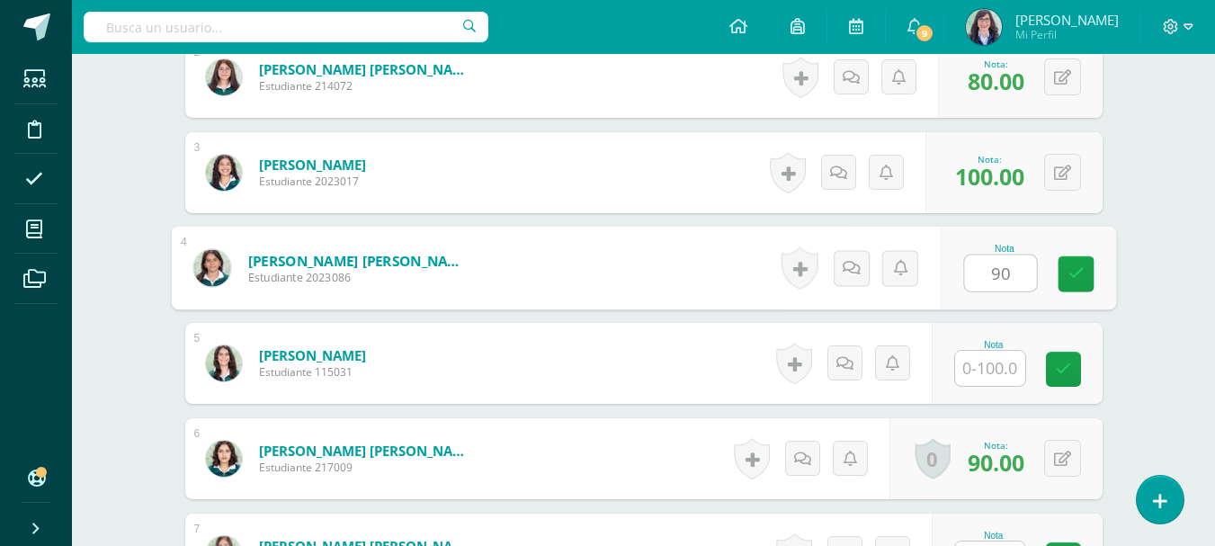
type input "90"
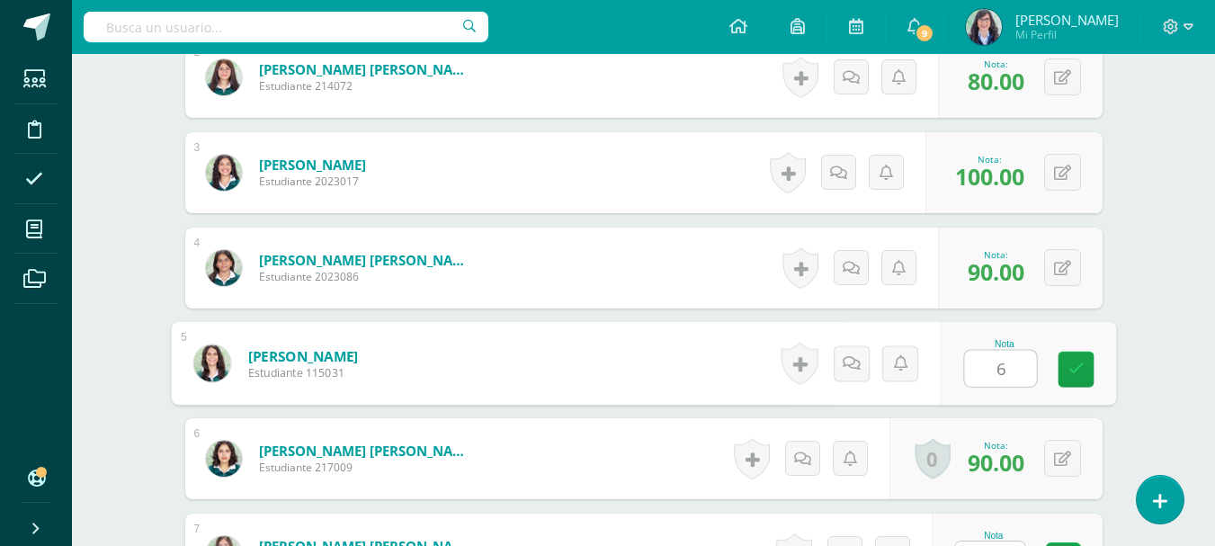
type input "60"
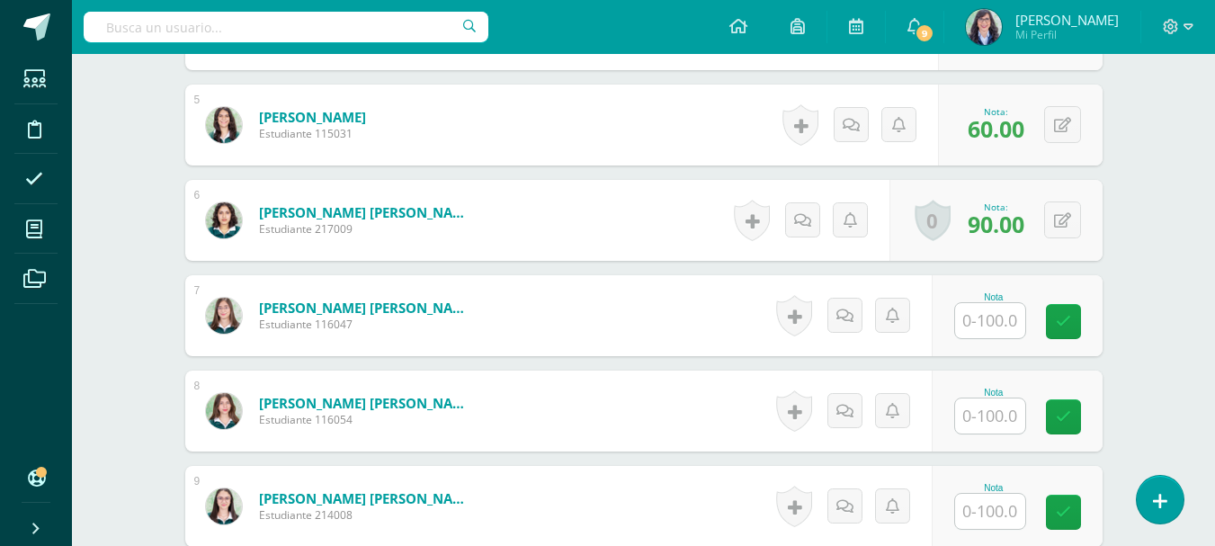
scroll to position [953, 0]
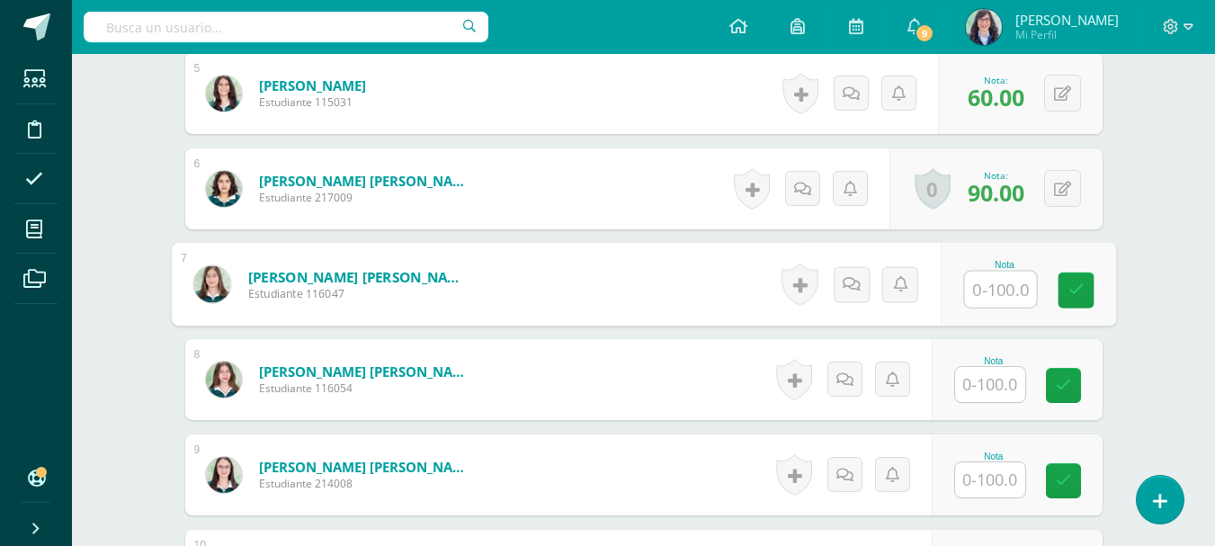
click at [993, 289] on input "text" at bounding box center [1000, 290] width 72 height 36
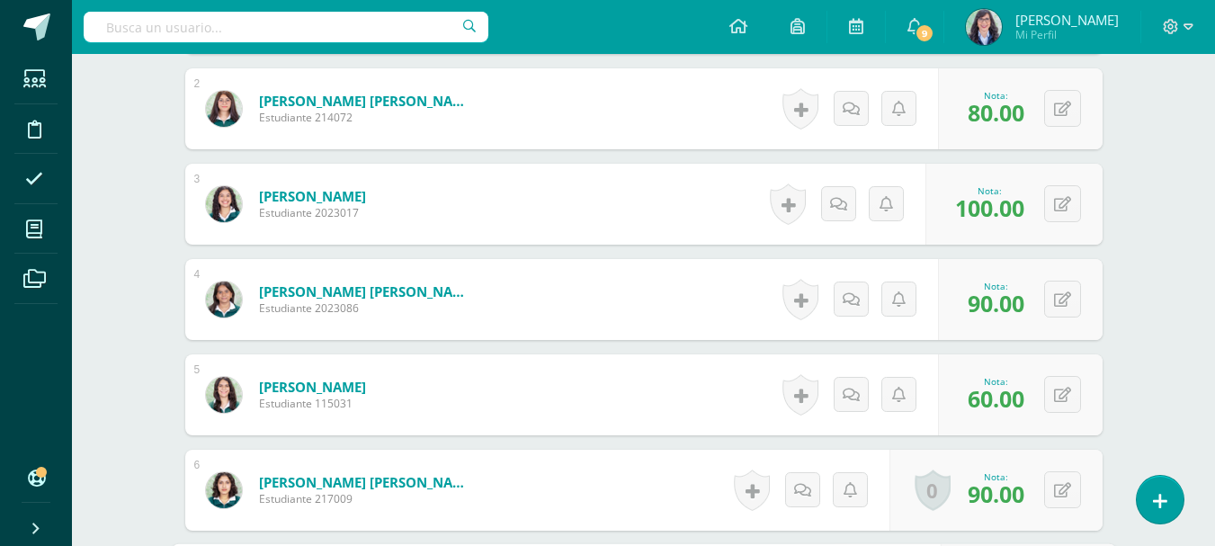
scroll to position [683, 0]
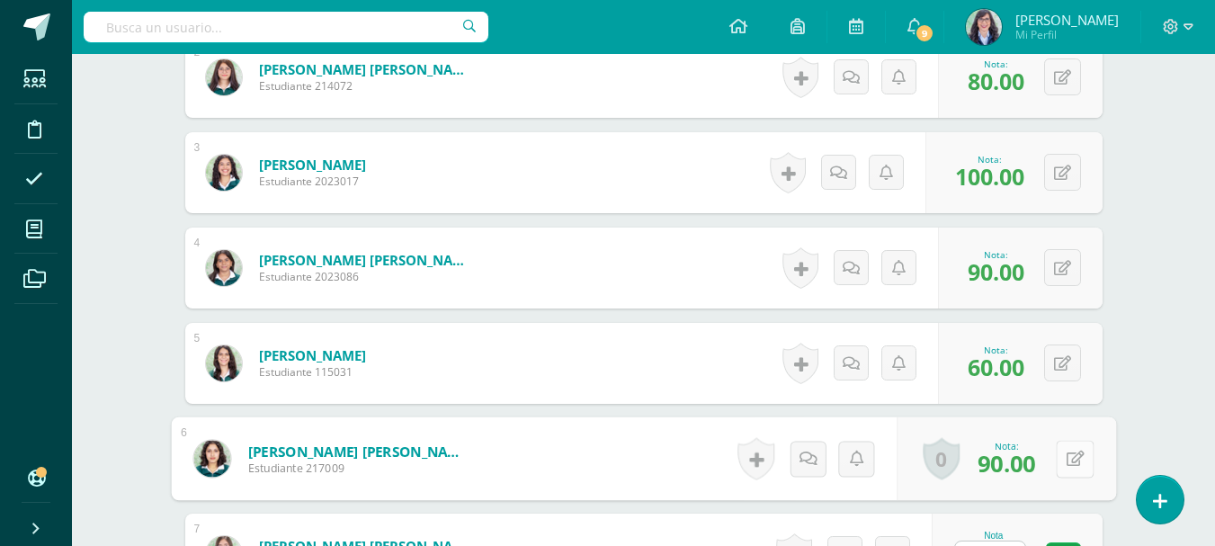
click at [1056, 456] on button at bounding box center [1074, 459] width 38 height 38
type input "40"
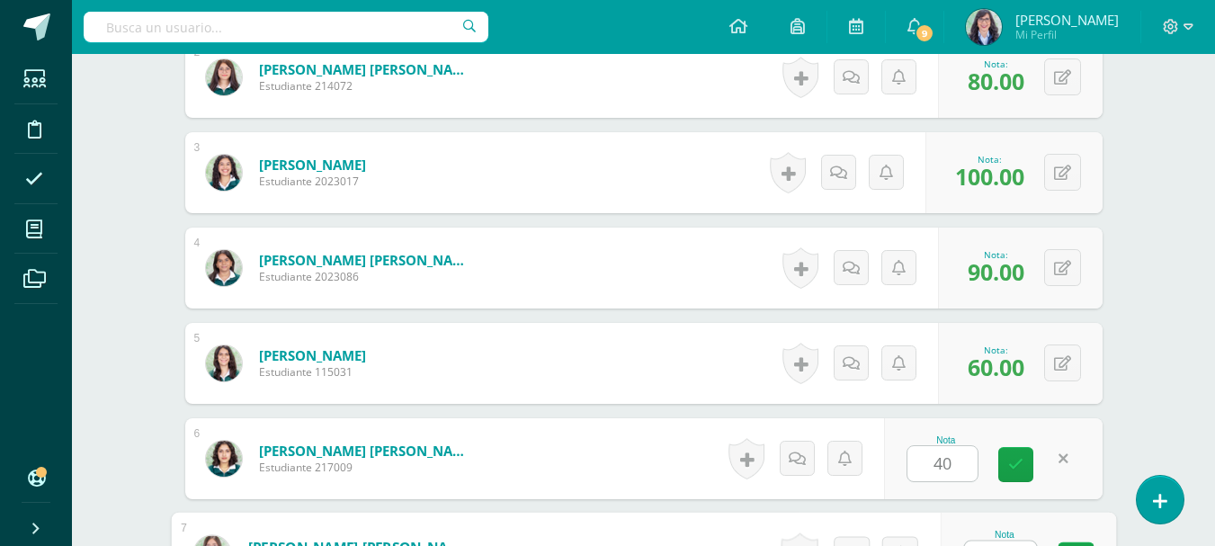
scroll to position [714, 0]
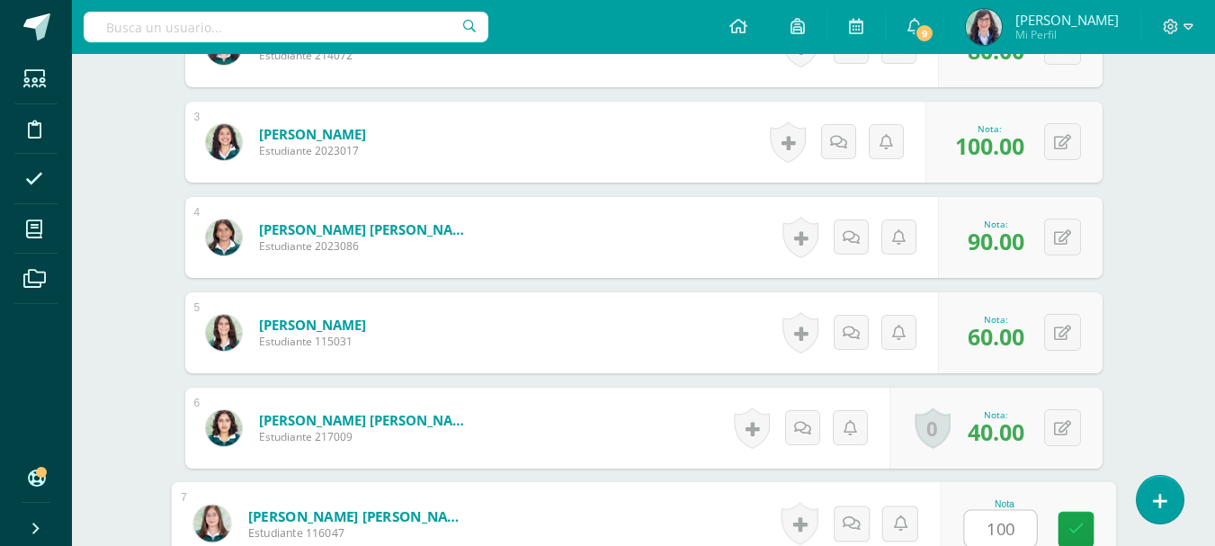
type input "100"
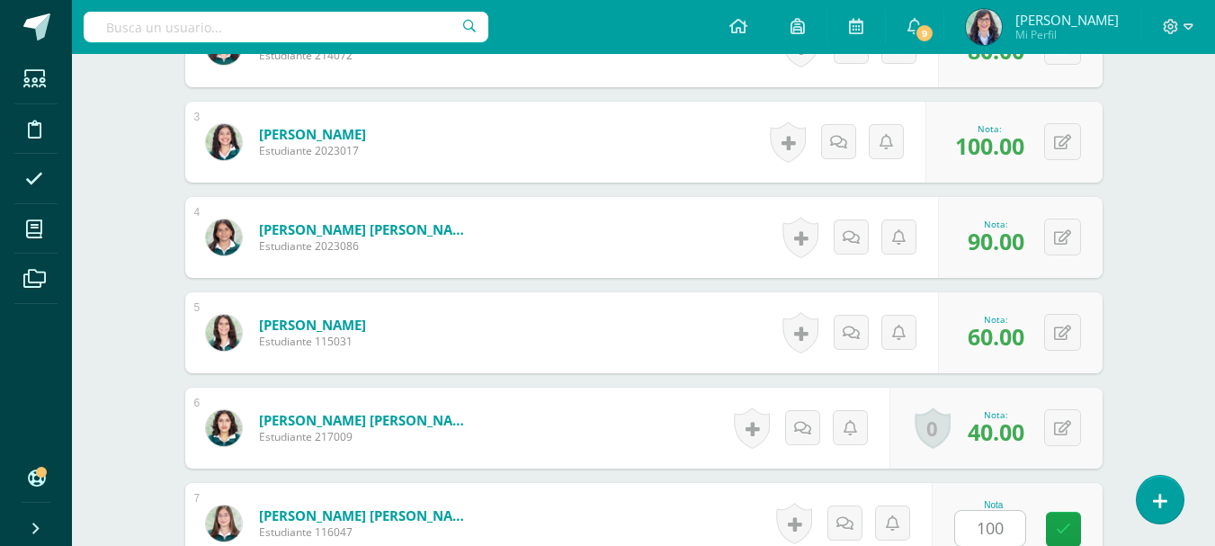
scroll to position [1064, 0]
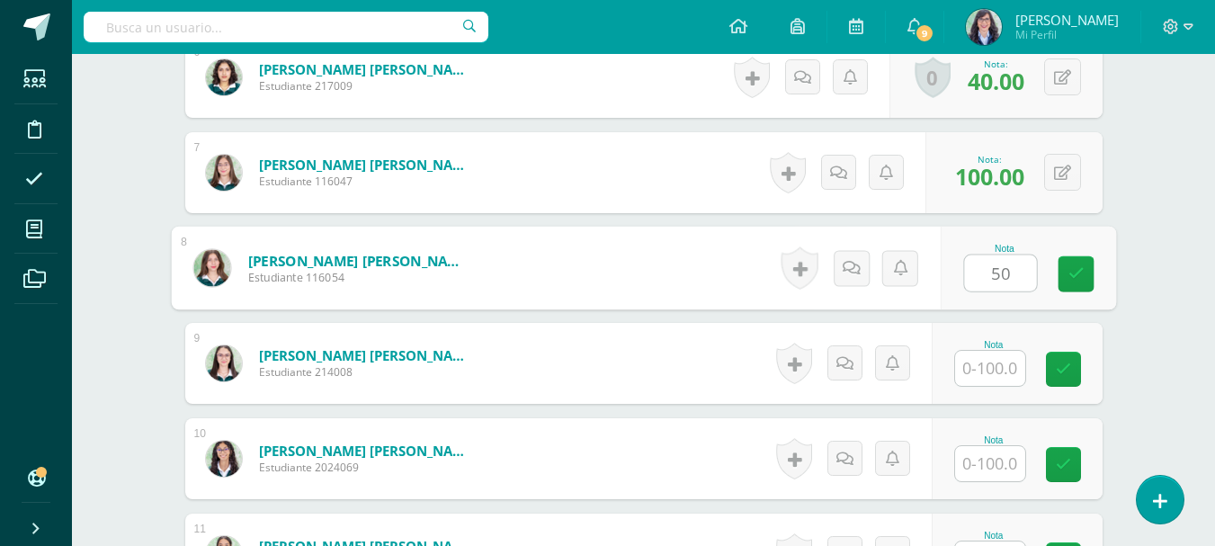
type input "50"
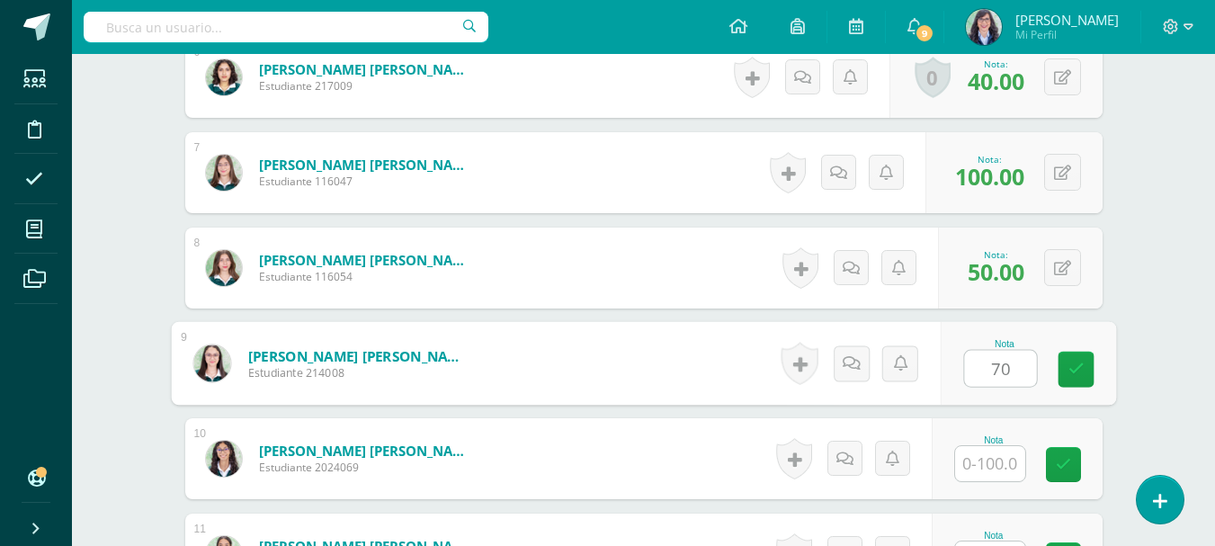
type input "70"
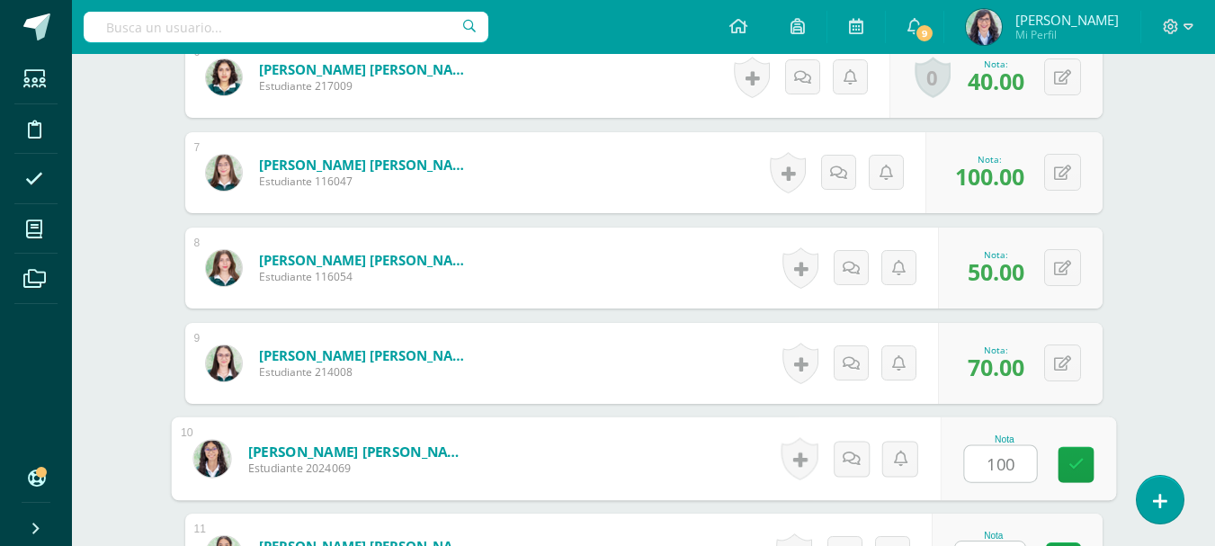
type input "100"
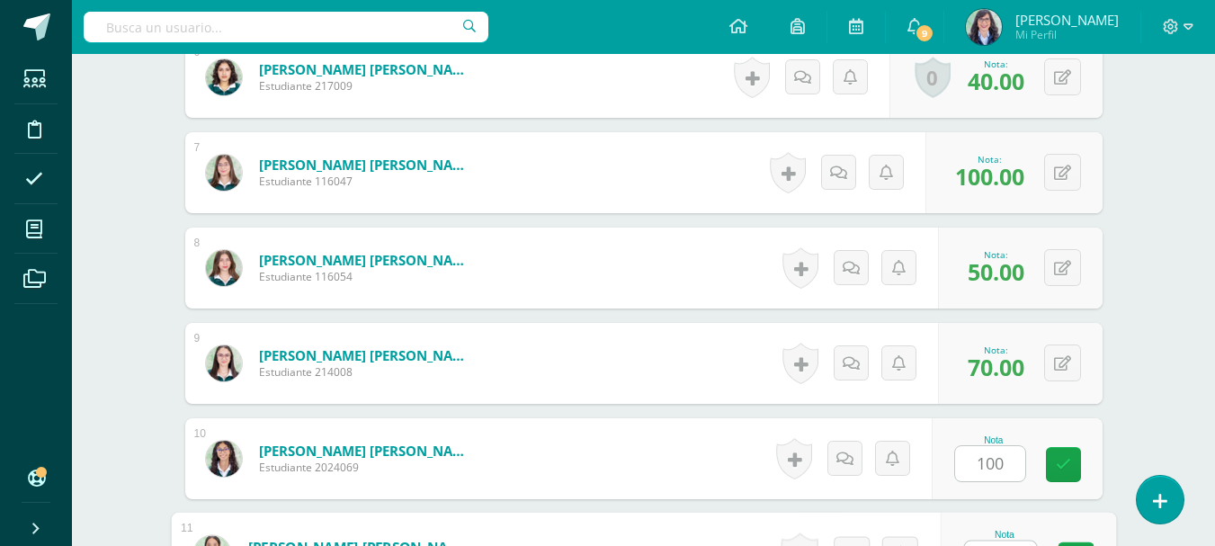
scroll to position [1095, 0]
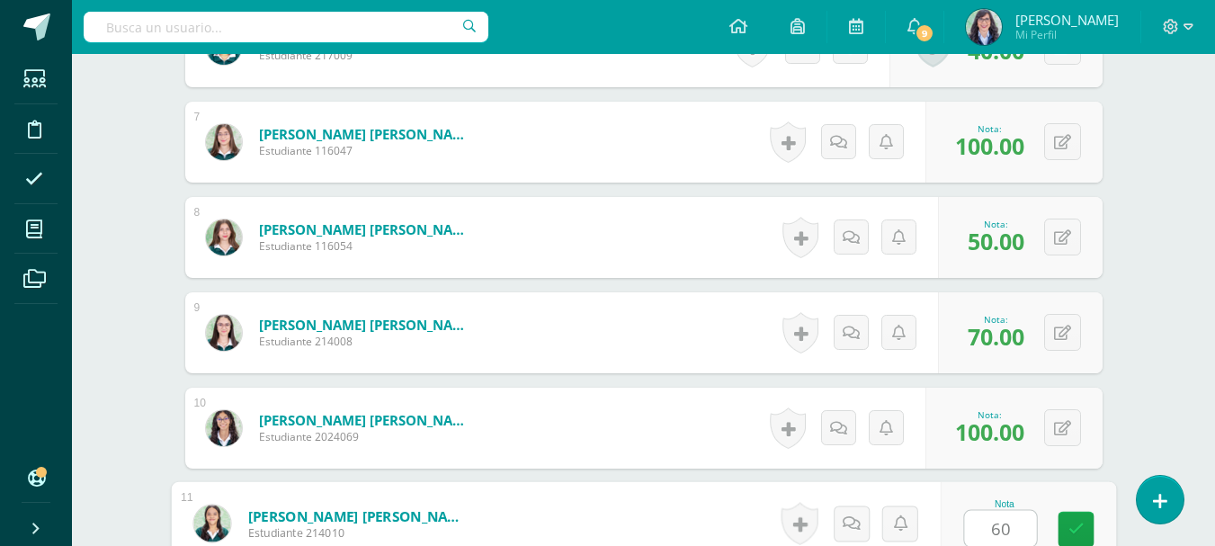
type input "60"
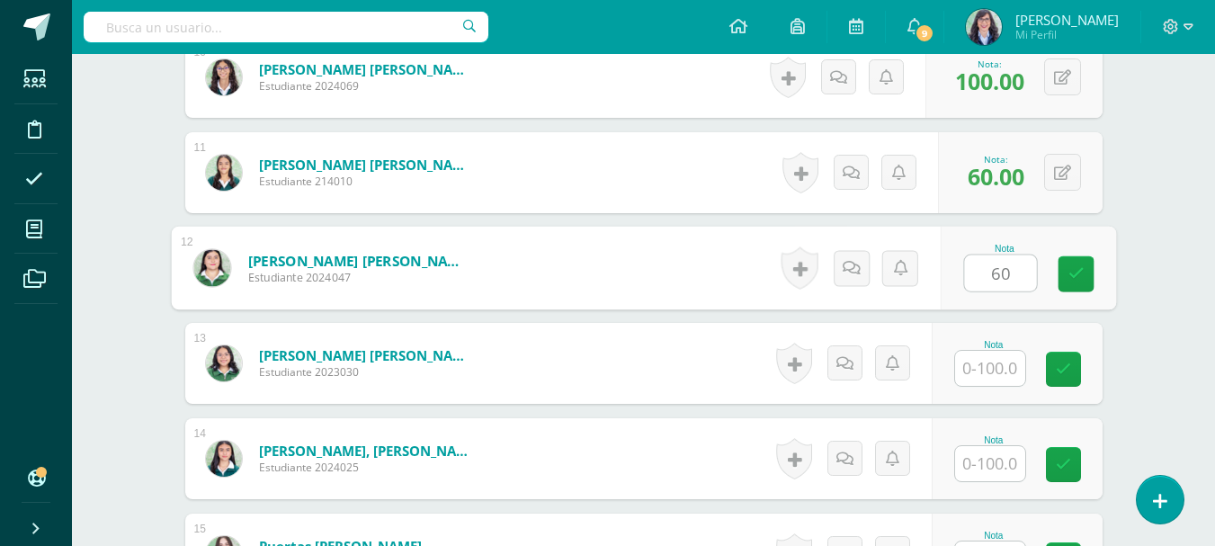
type input "60"
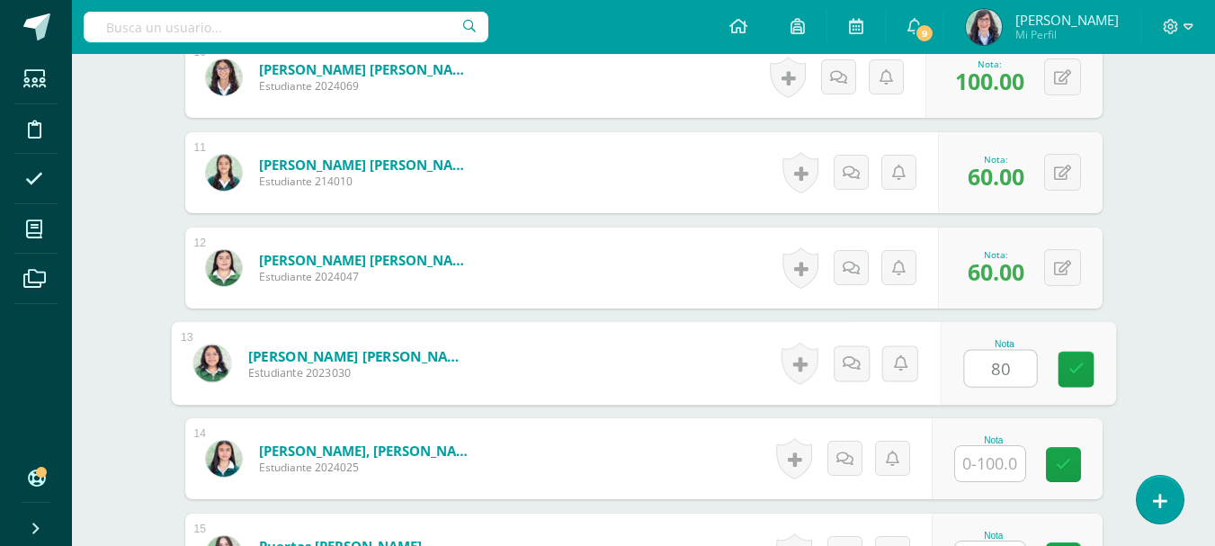
type input "80"
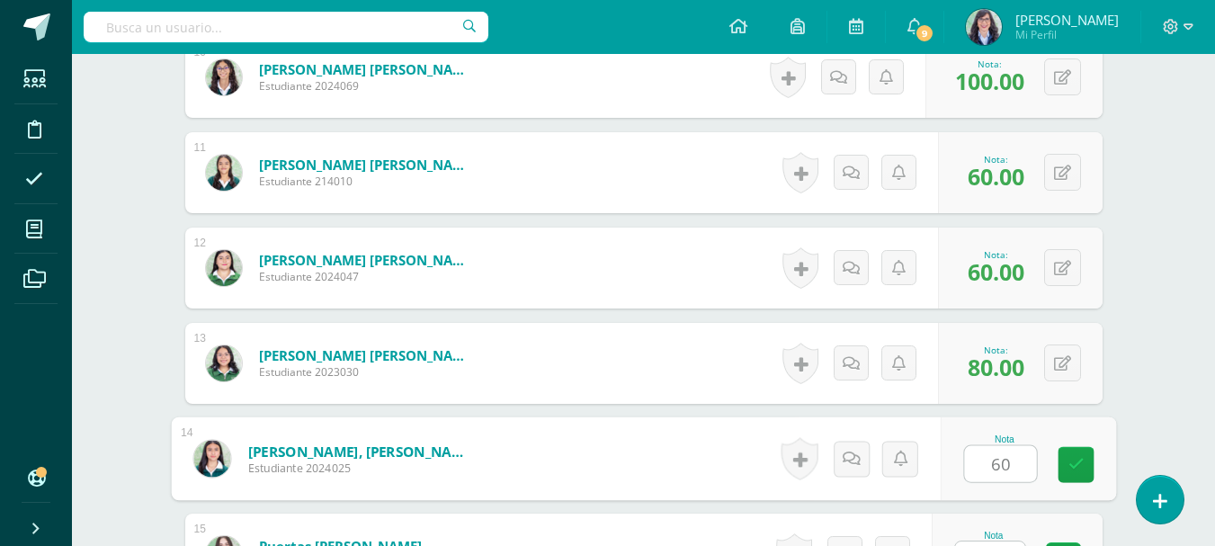
type input "60"
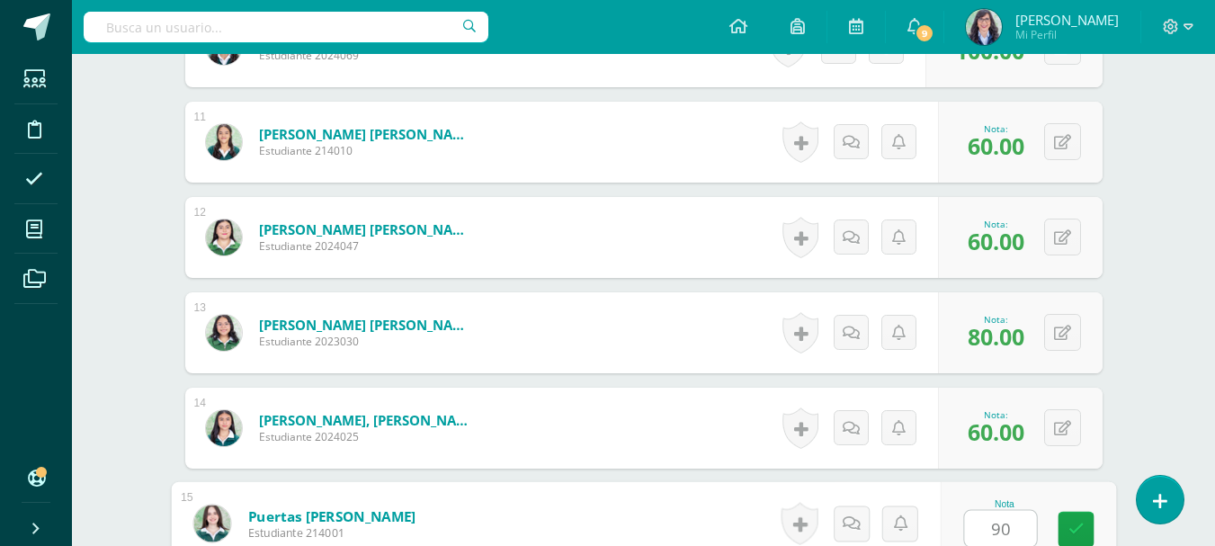
type input "90"
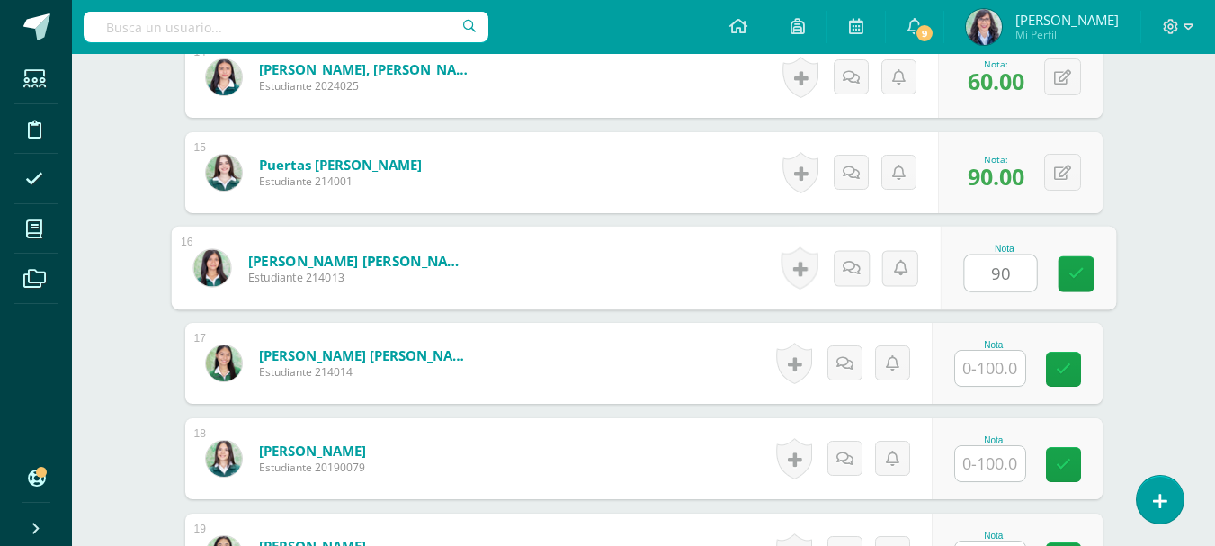
type input "90"
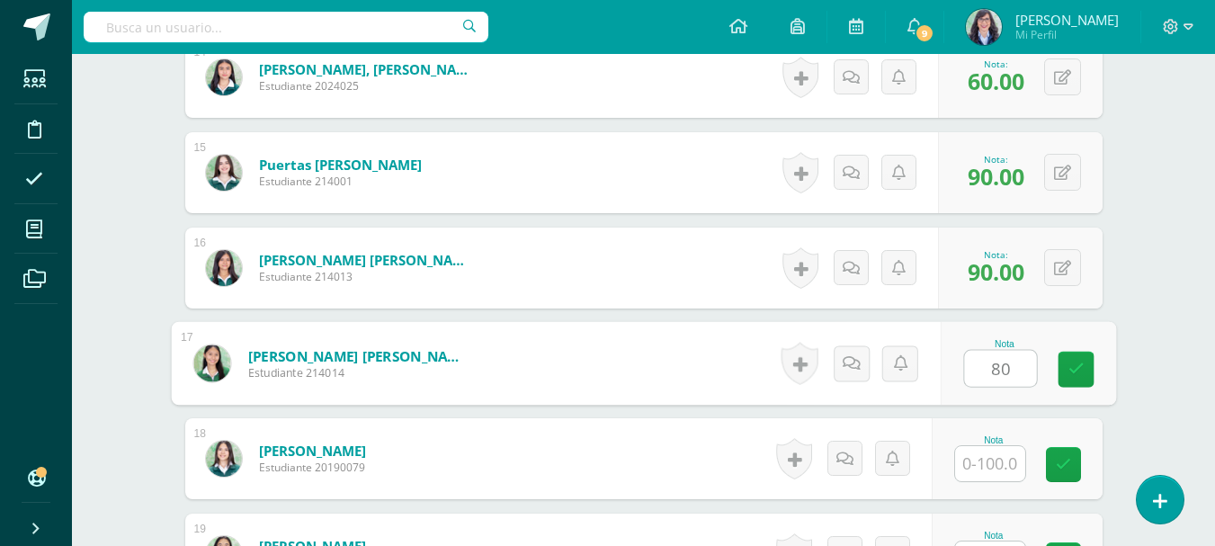
type input "80"
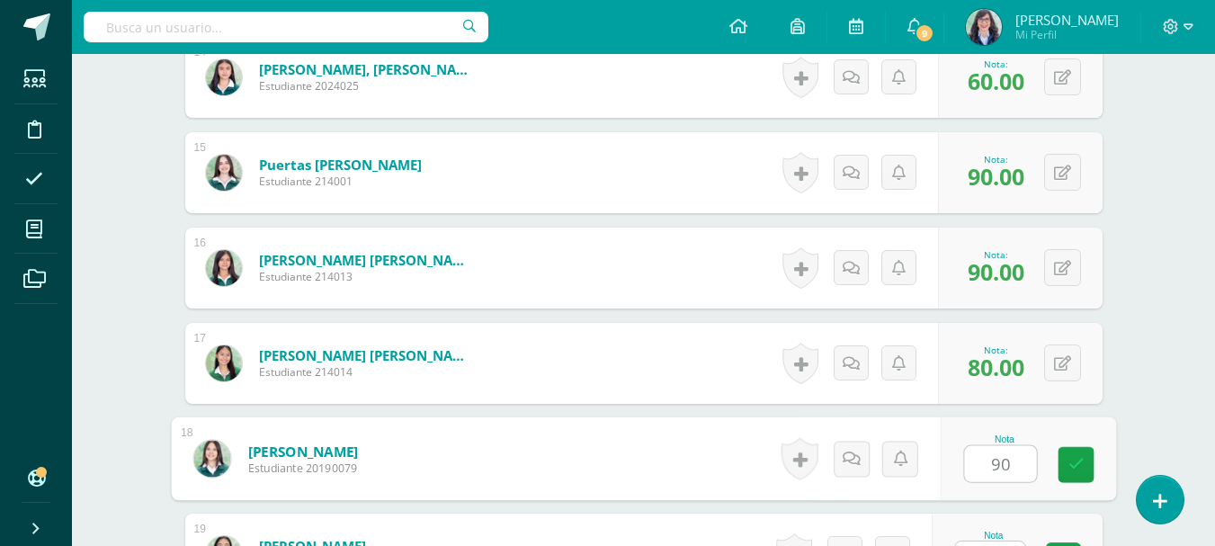
type input "90"
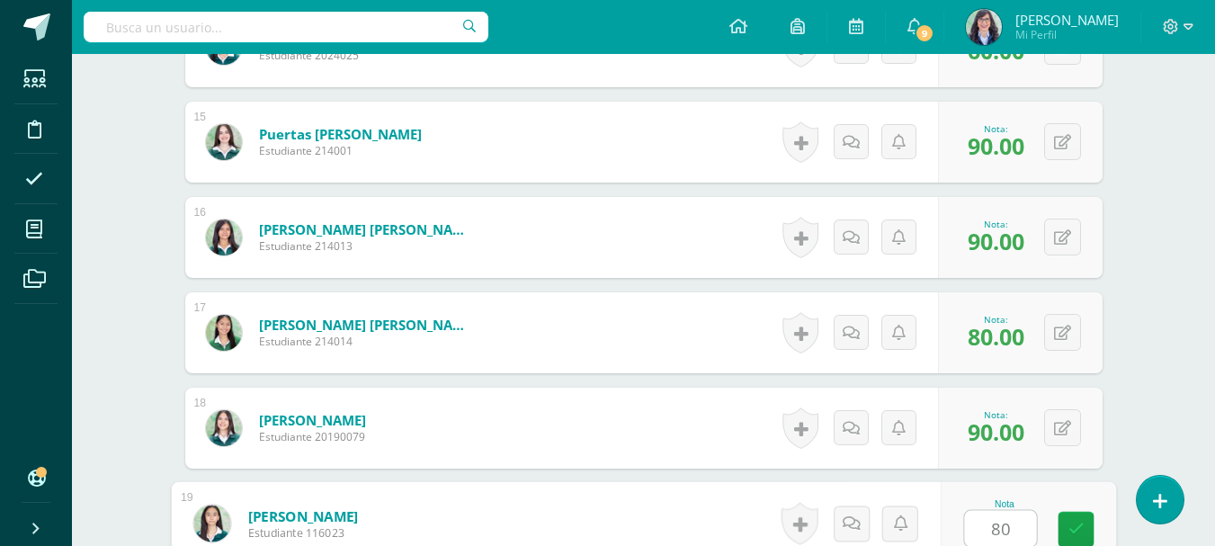
type input "80"
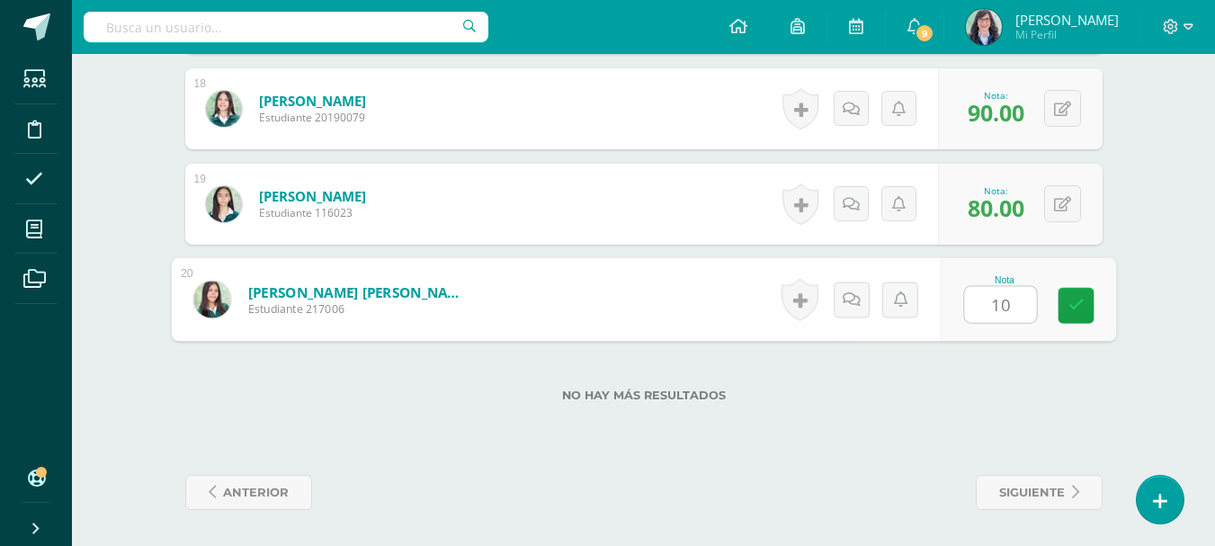
type input "100"
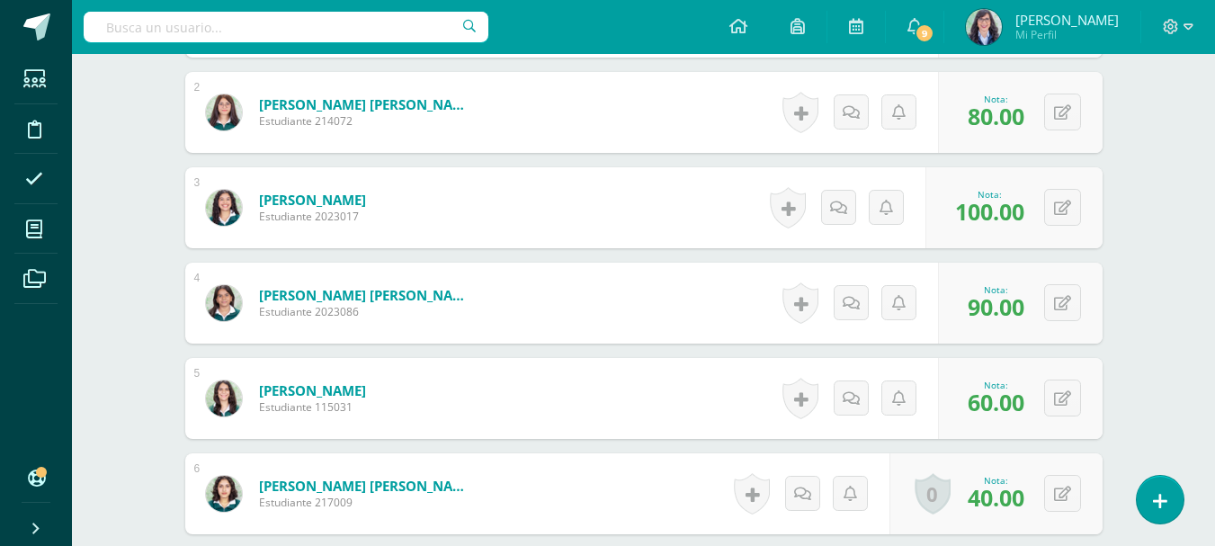
scroll to position [0, 0]
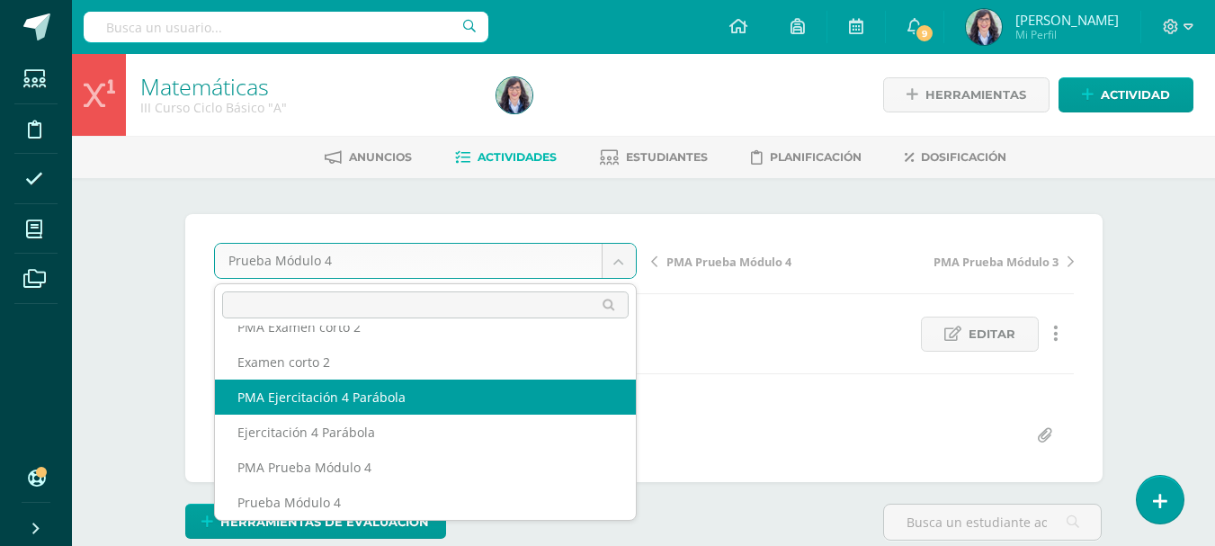
scroll to position [112, 0]
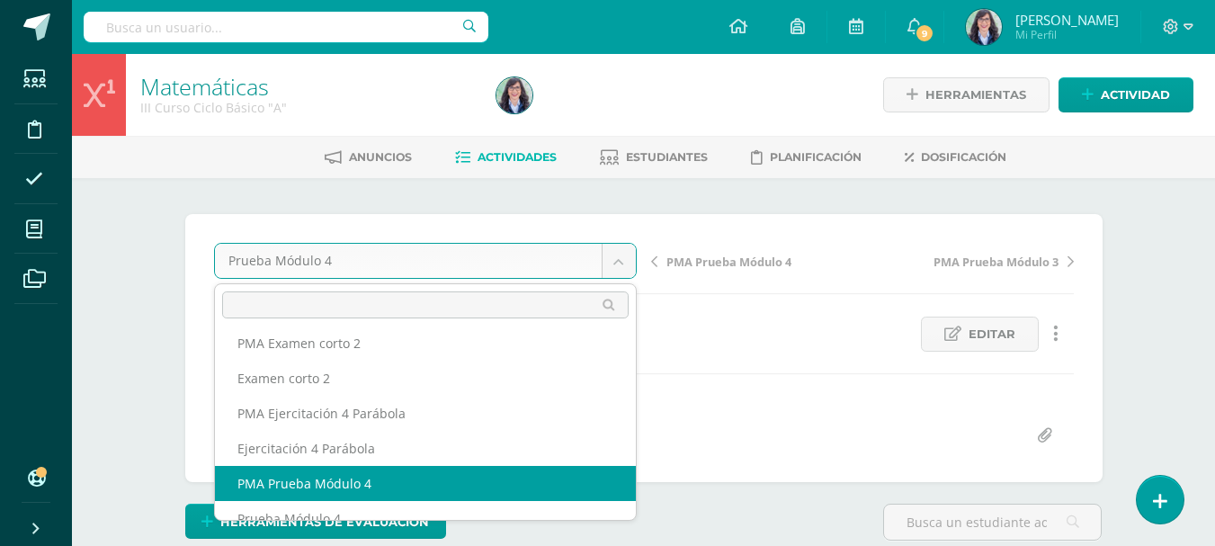
select select "/dashboard/teacher/grade-activity/260752/"
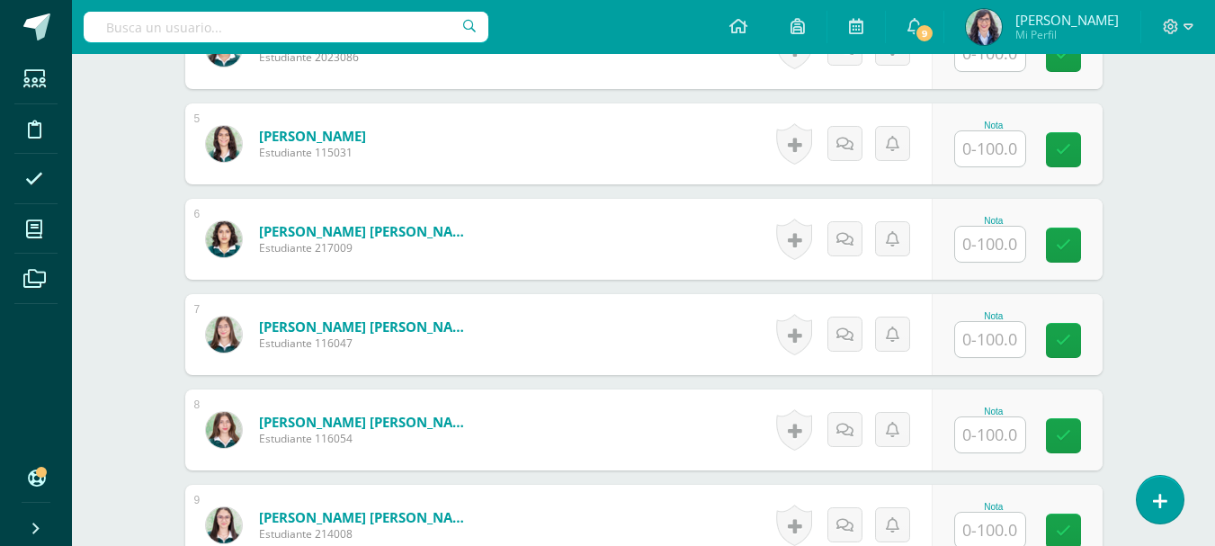
scroll to position [904, 0]
click at [996, 435] on input "text" at bounding box center [990, 433] width 70 height 35
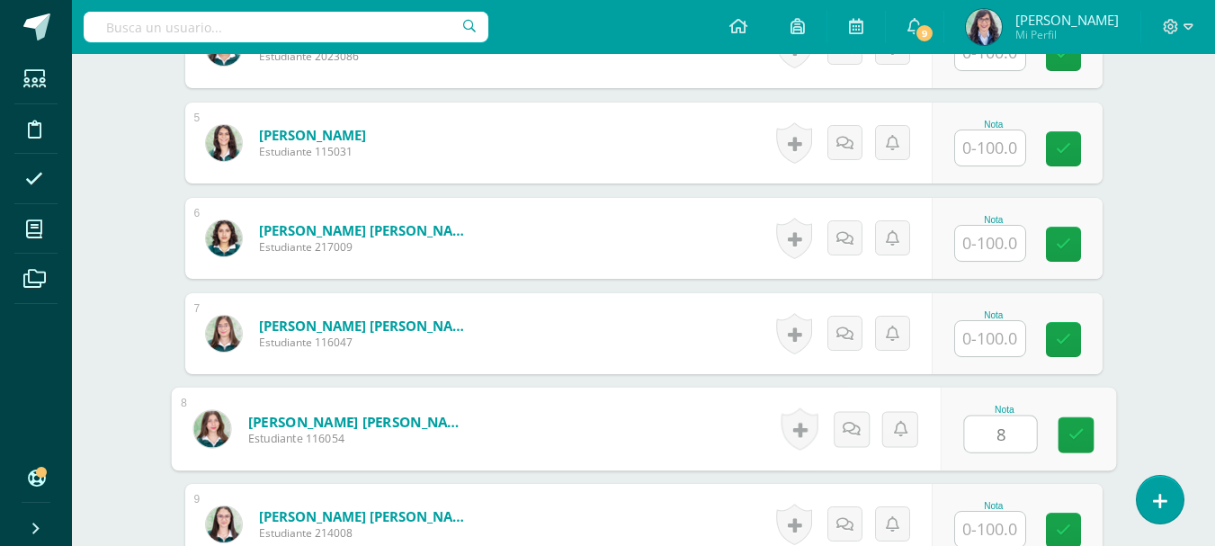
type input "80"
click at [1073, 443] on link at bounding box center [1075, 435] width 36 height 36
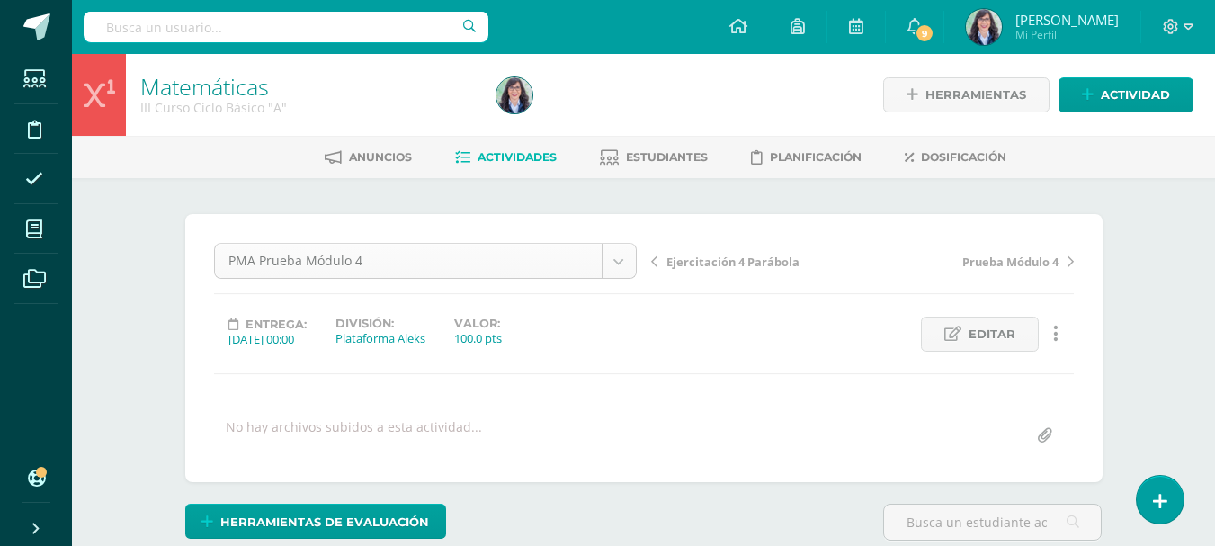
scroll to position [94, 0]
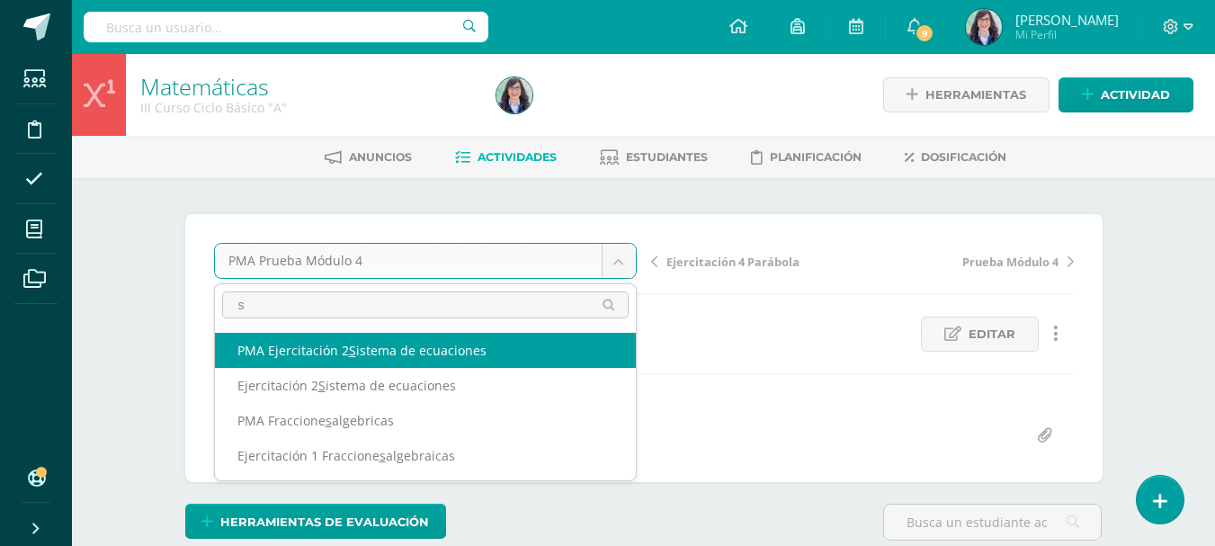
scroll to position [0, 0]
type input "siste"
select select "/dashboard/teacher/grade-activity/260767/"
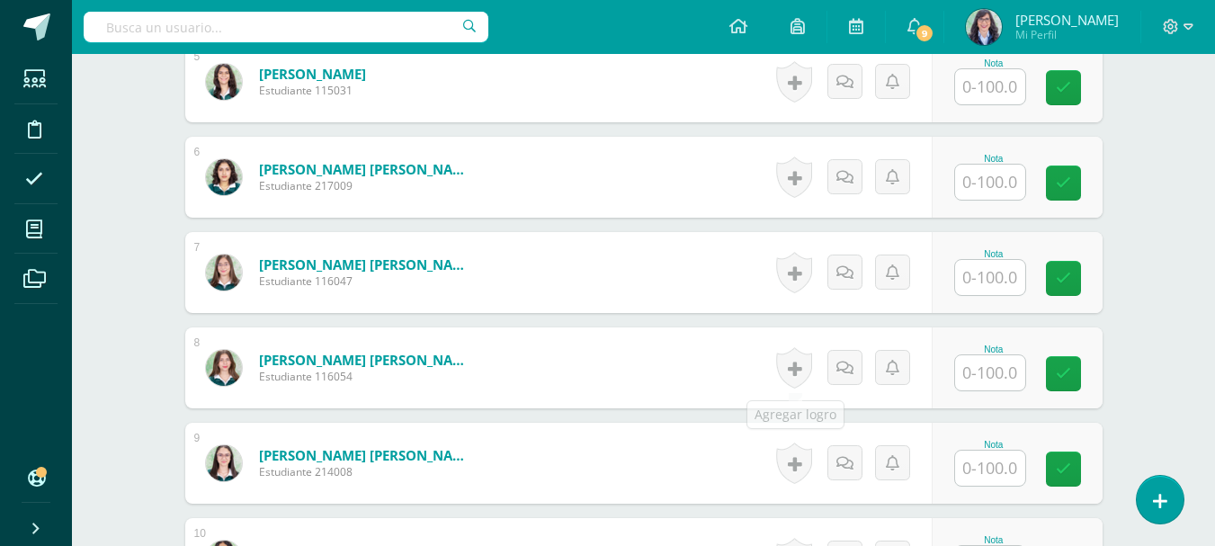
scroll to position [993, 0]
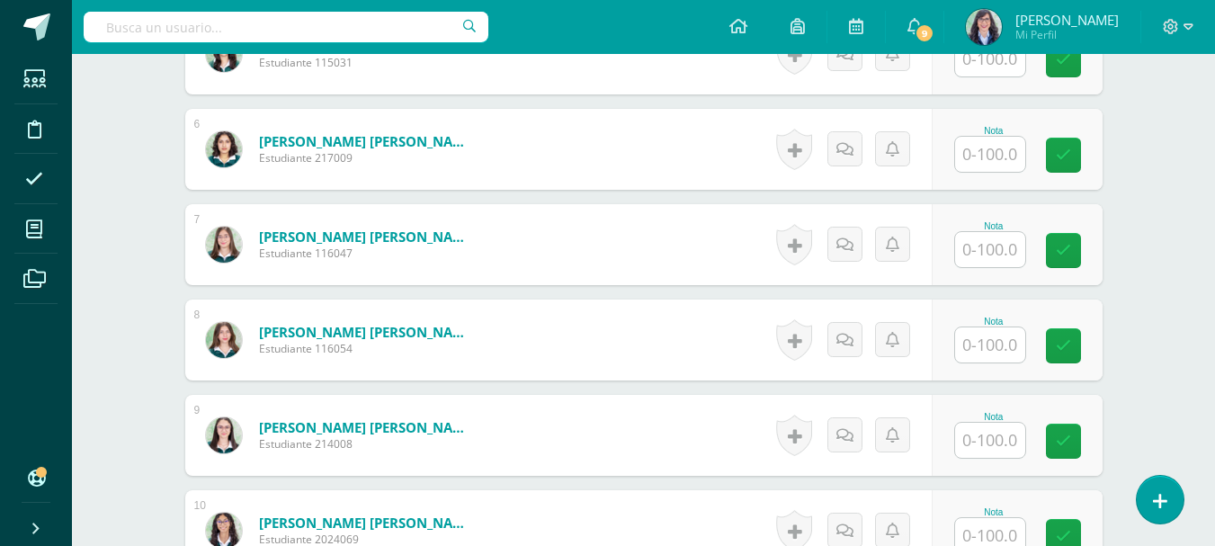
click at [991, 449] on input "text" at bounding box center [990, 440] width 70 height 35
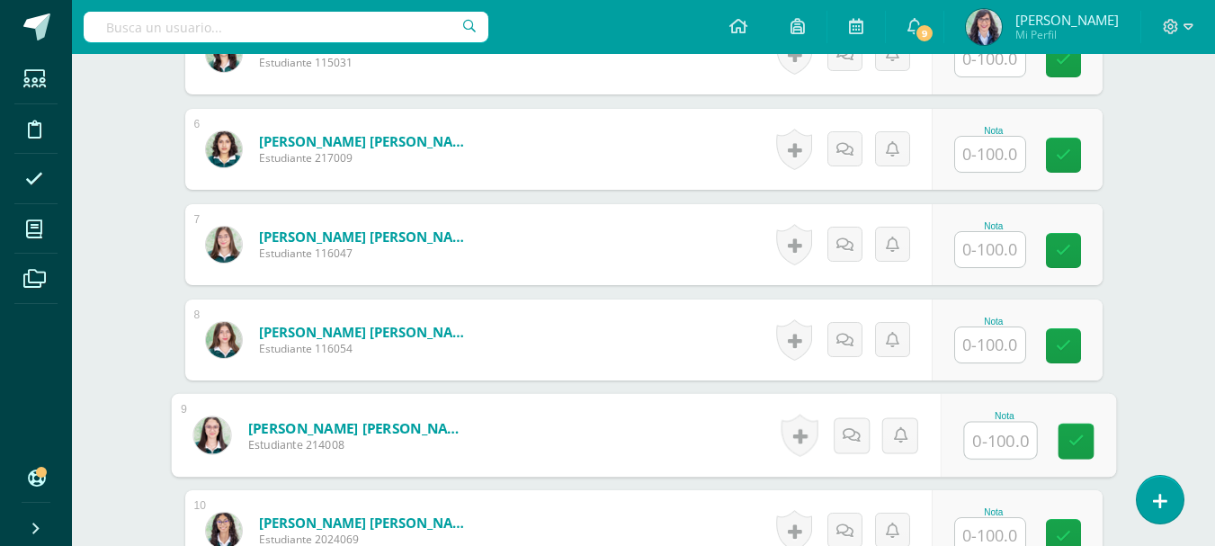
scroll to position [993, 0]
type input "100"
click at [1077, 443] on icon at bounding box center [1075, 439] width 16 height 15
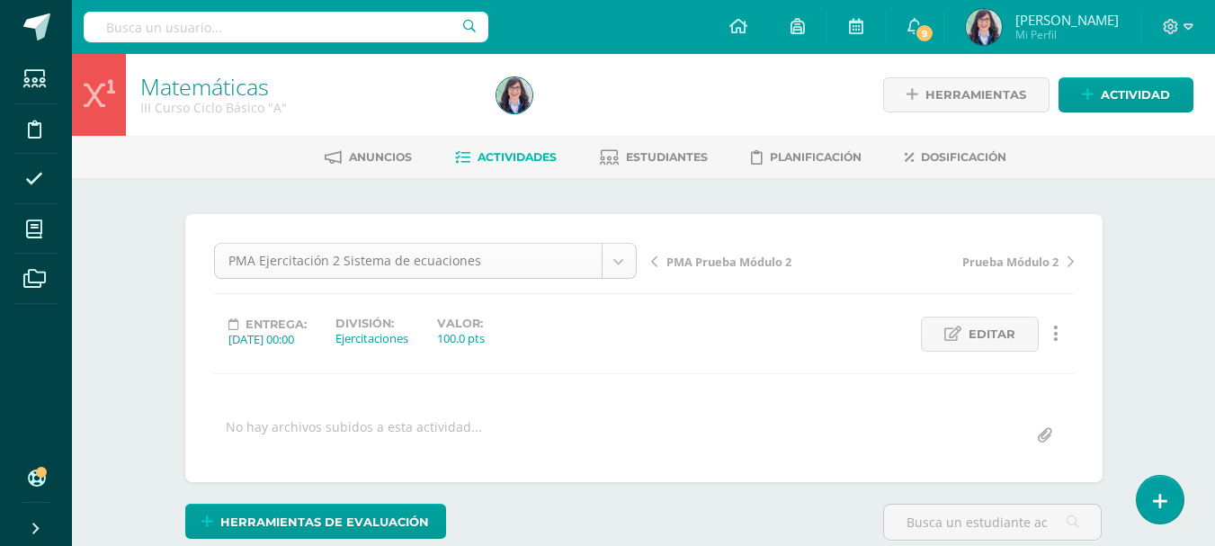
scroll to position [409, 0]
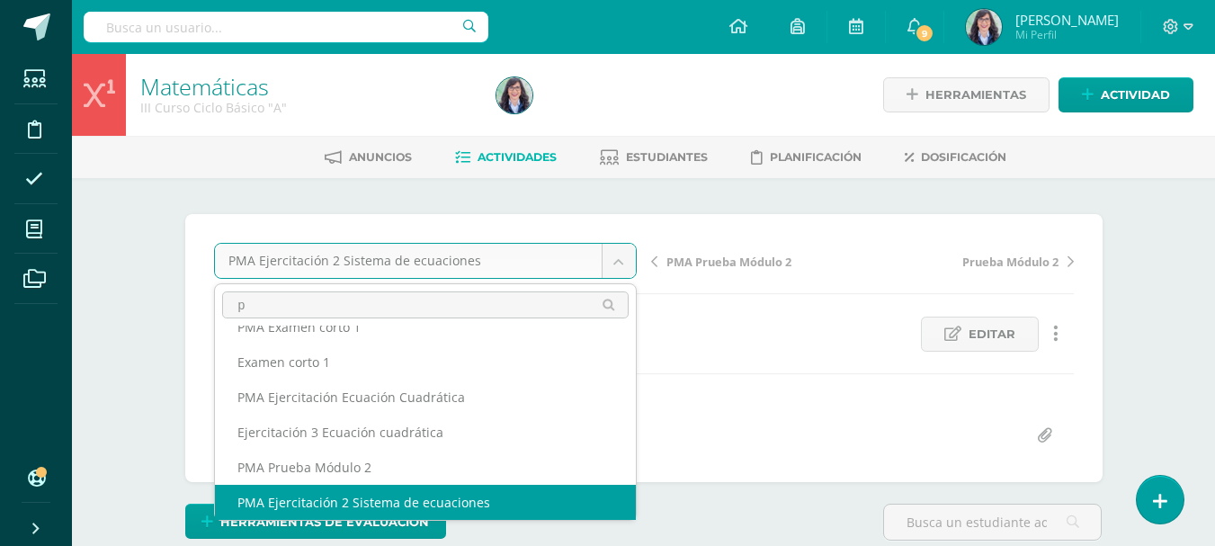
scroll to position [0, 0]
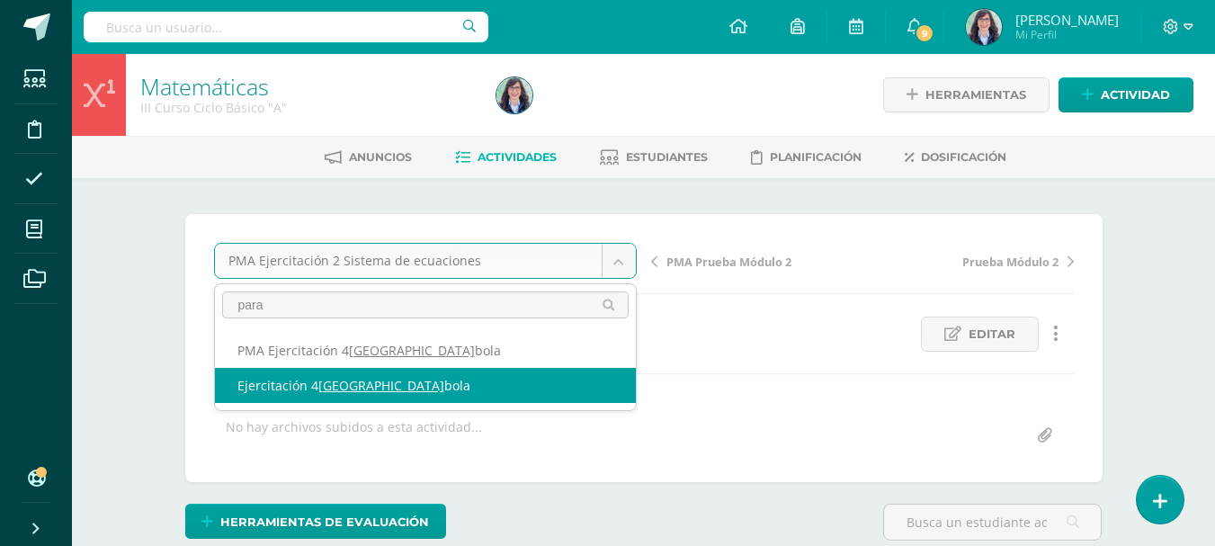
type input "para"
select select "/dashboard/teacher/grade-activity/260776/"
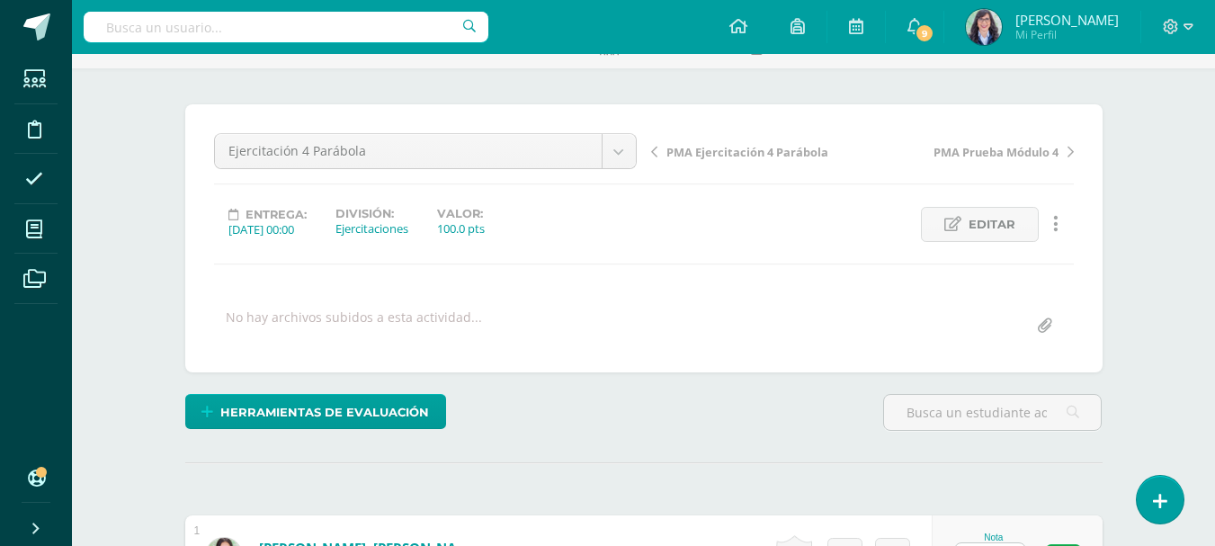
scroll to position [274, 0]
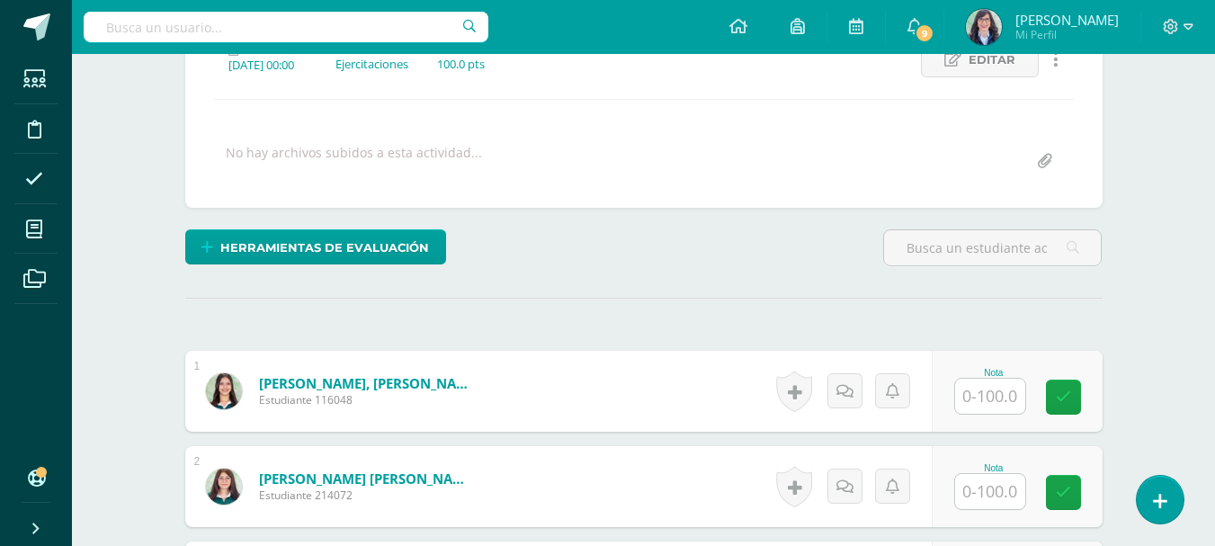
click at [1000, 394] on input "text" at bounding box center [990, 396] width 70 height 35
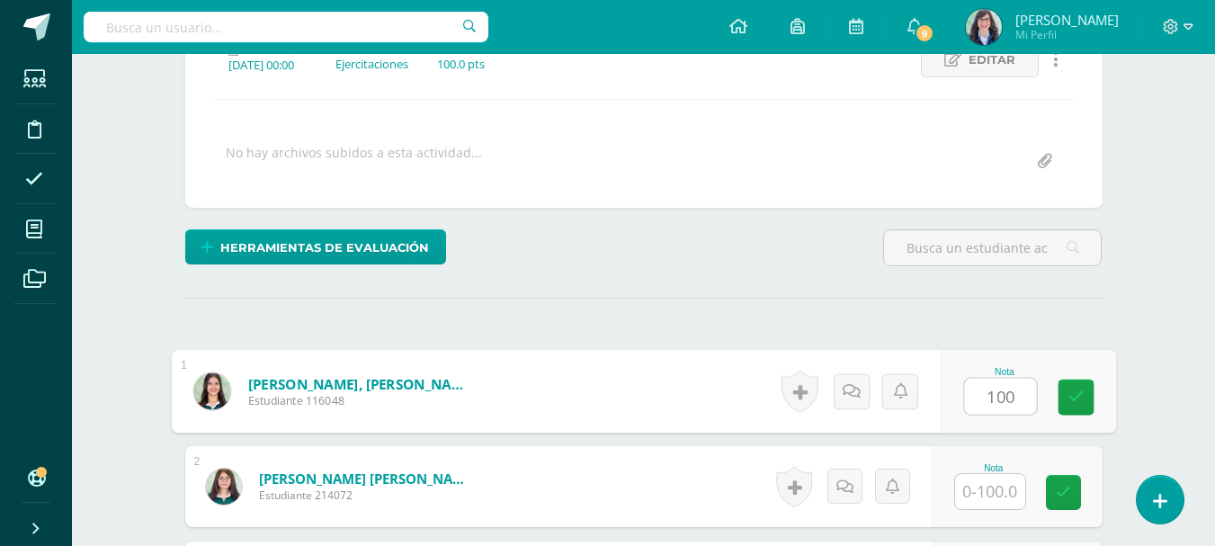
type input "100"
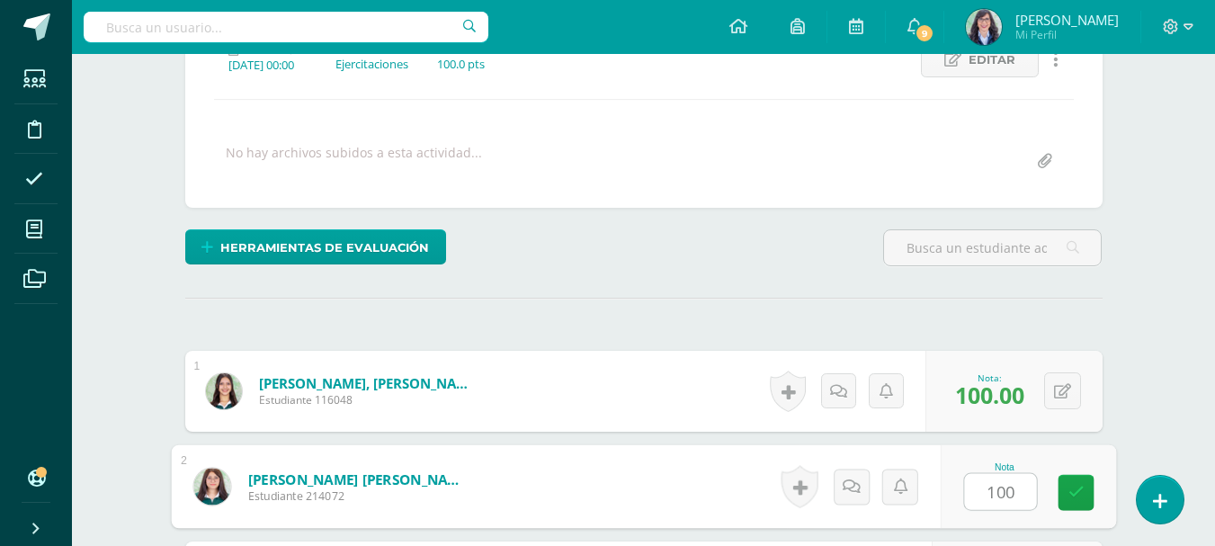
type input "100"
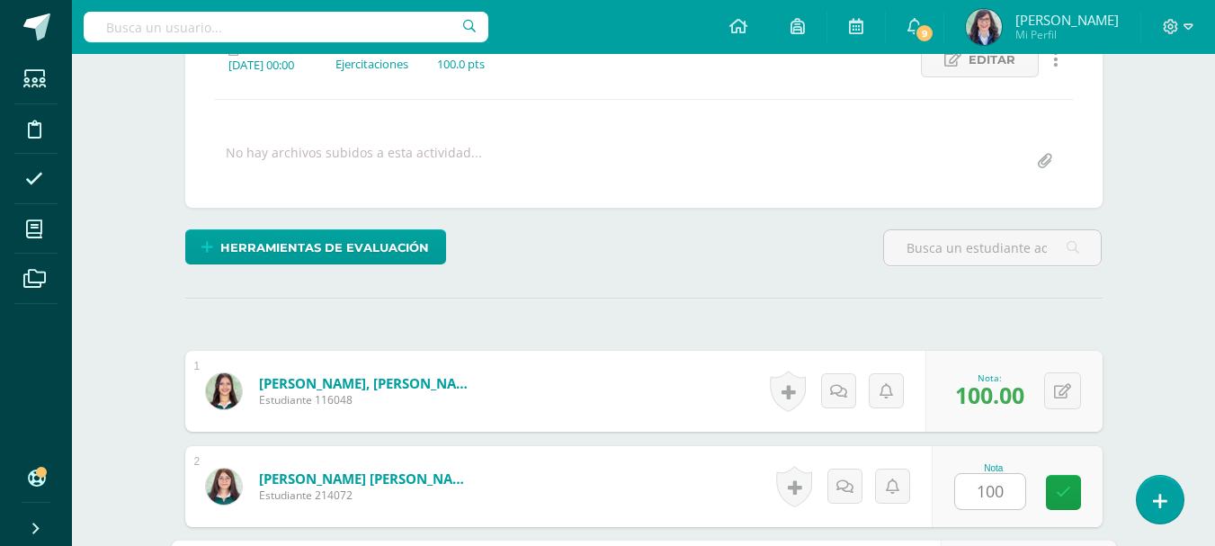
scroll to position [588, 0]
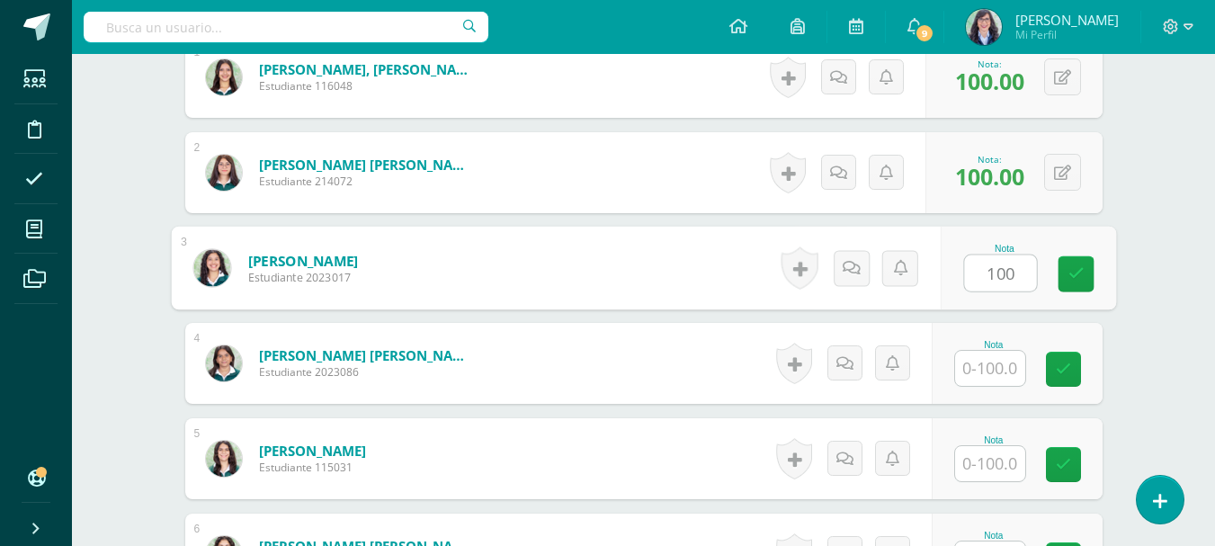
type input "100"
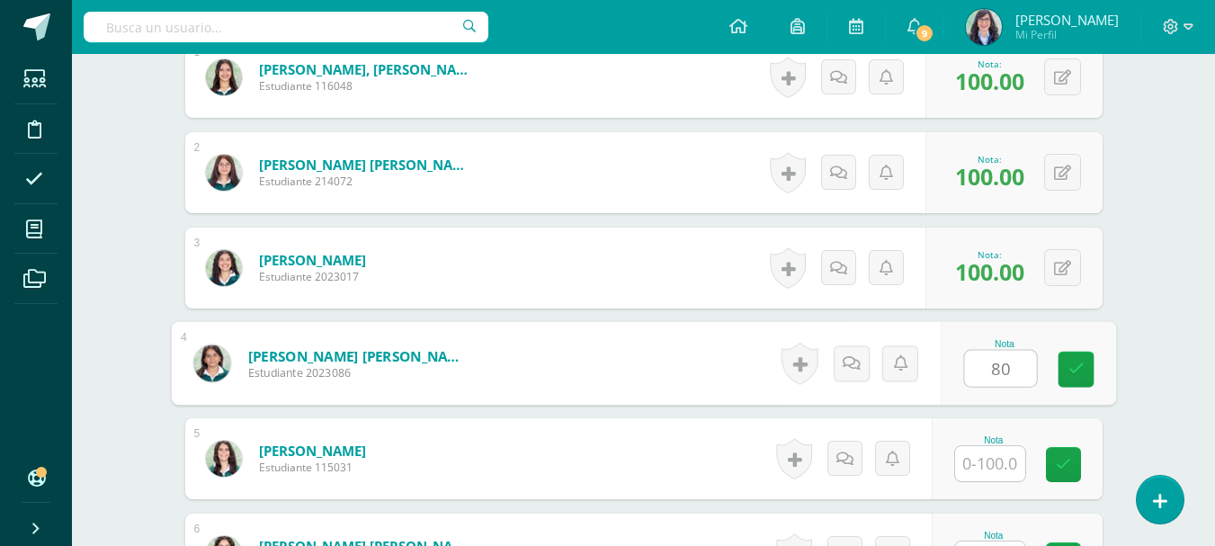
type input "80"
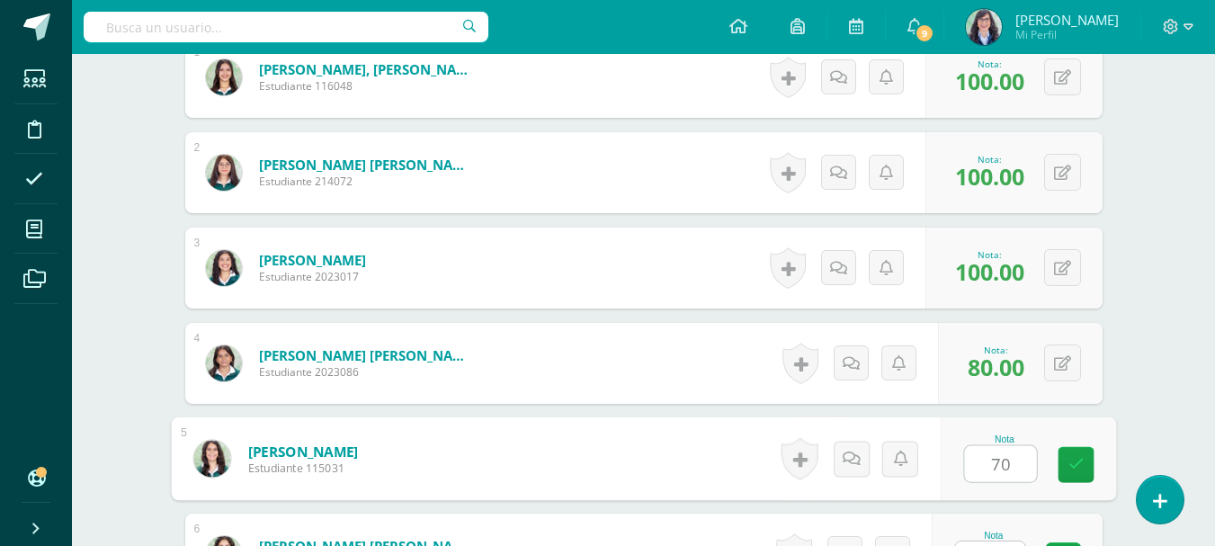
type input "70"
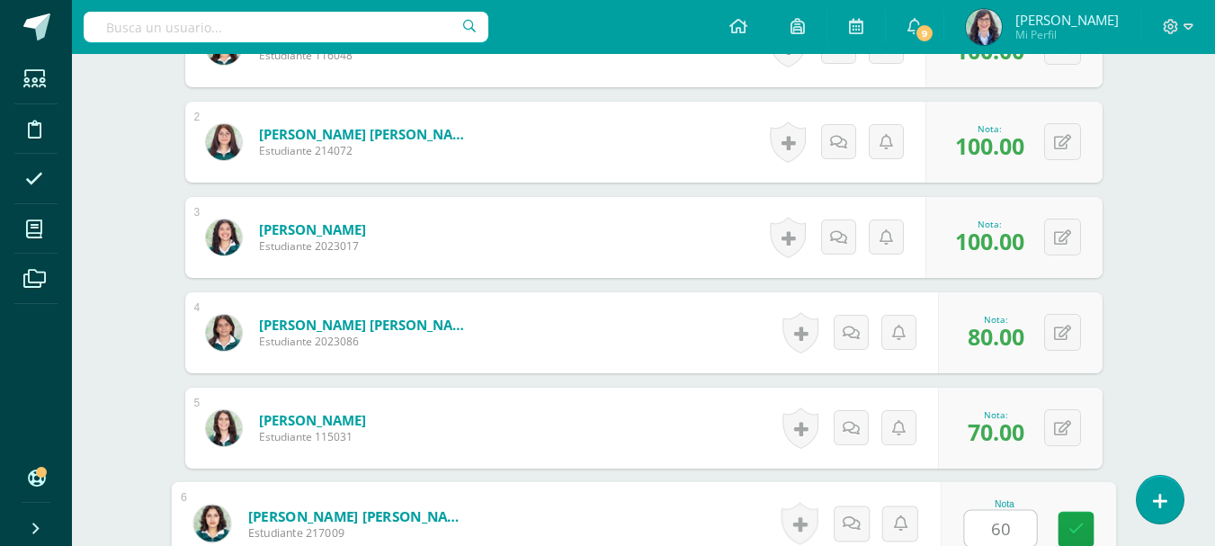
type input "60"
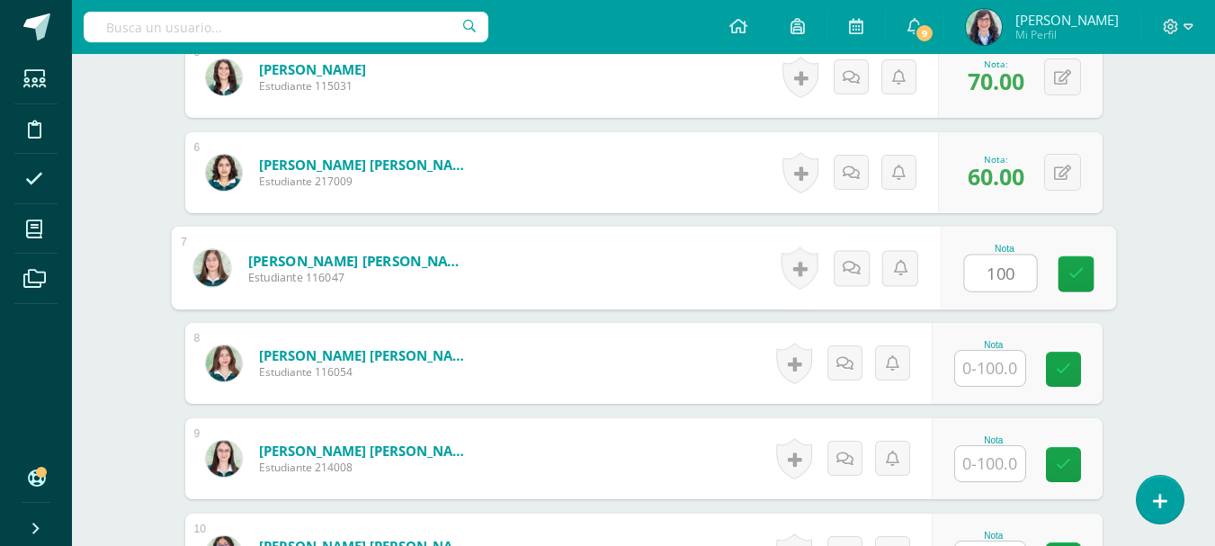
type input "100"
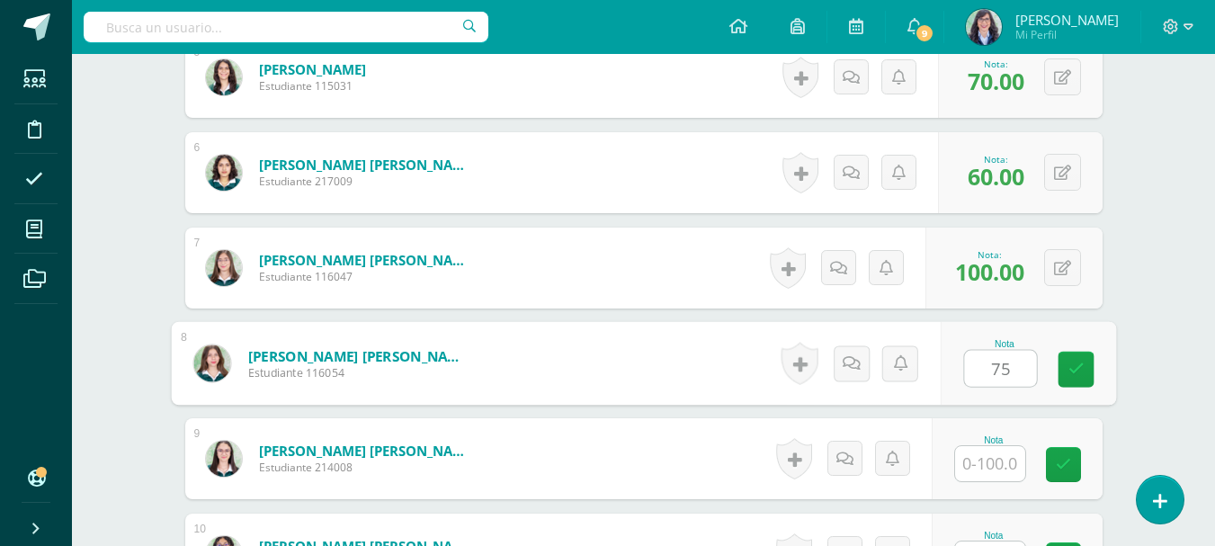
type input "75"
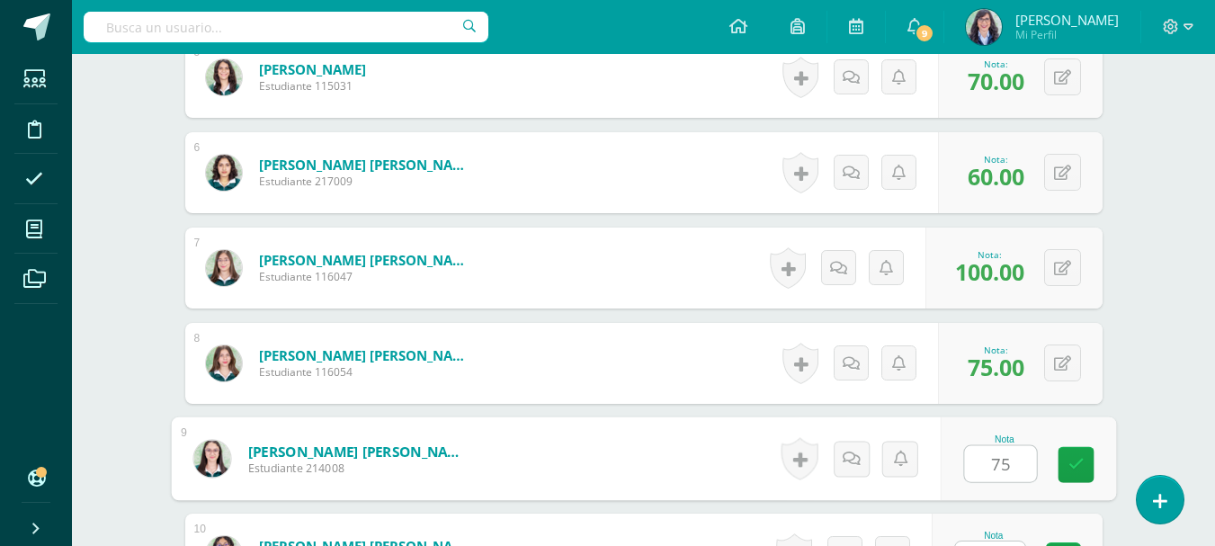
type input "75"
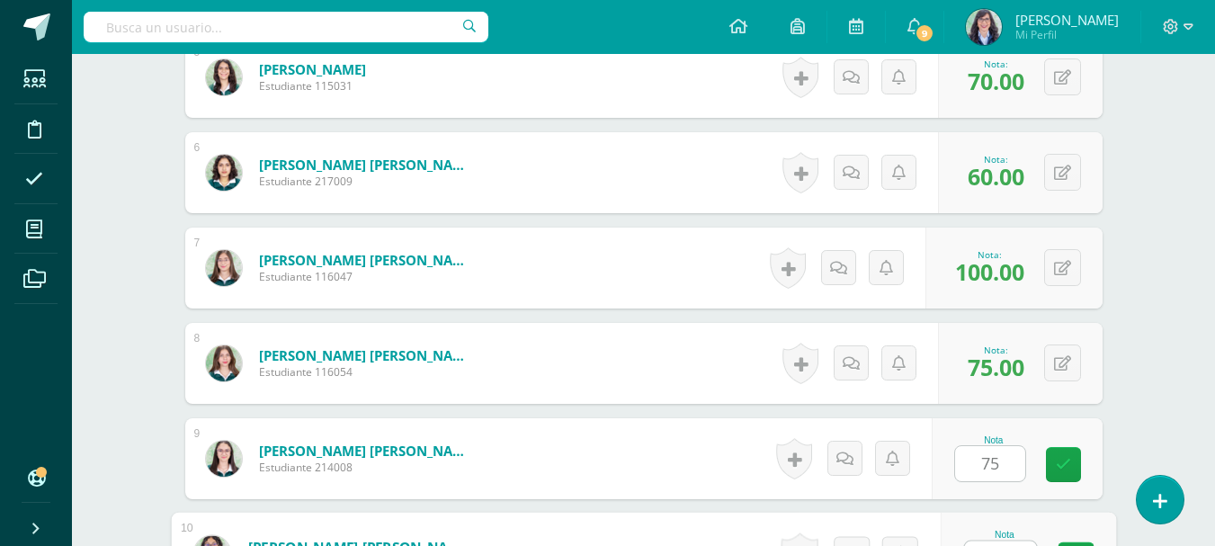
scroll to position [1000, 0]
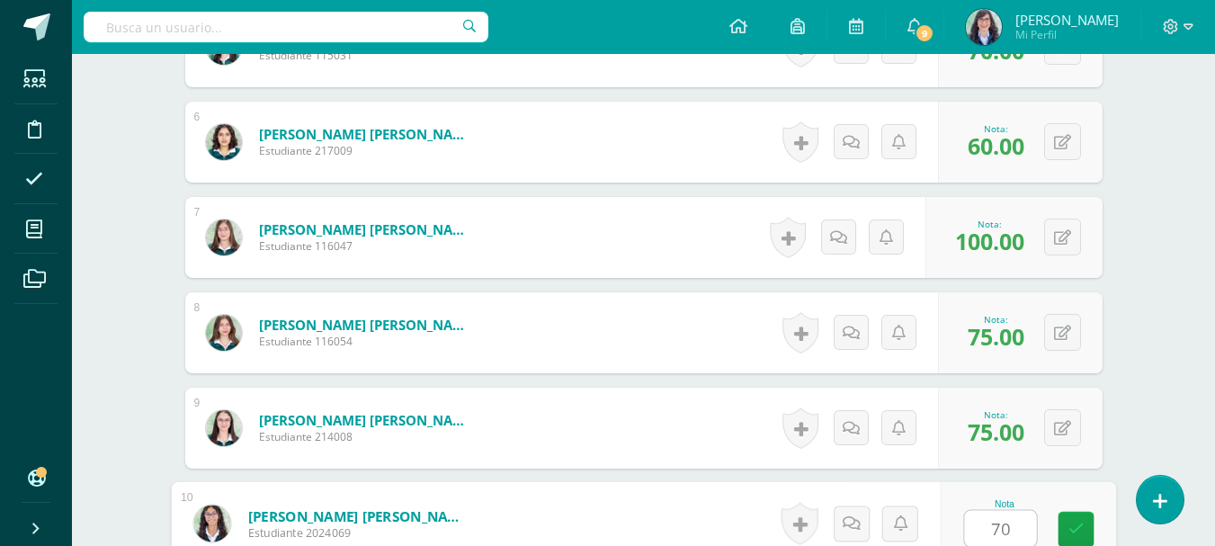
type input "70"
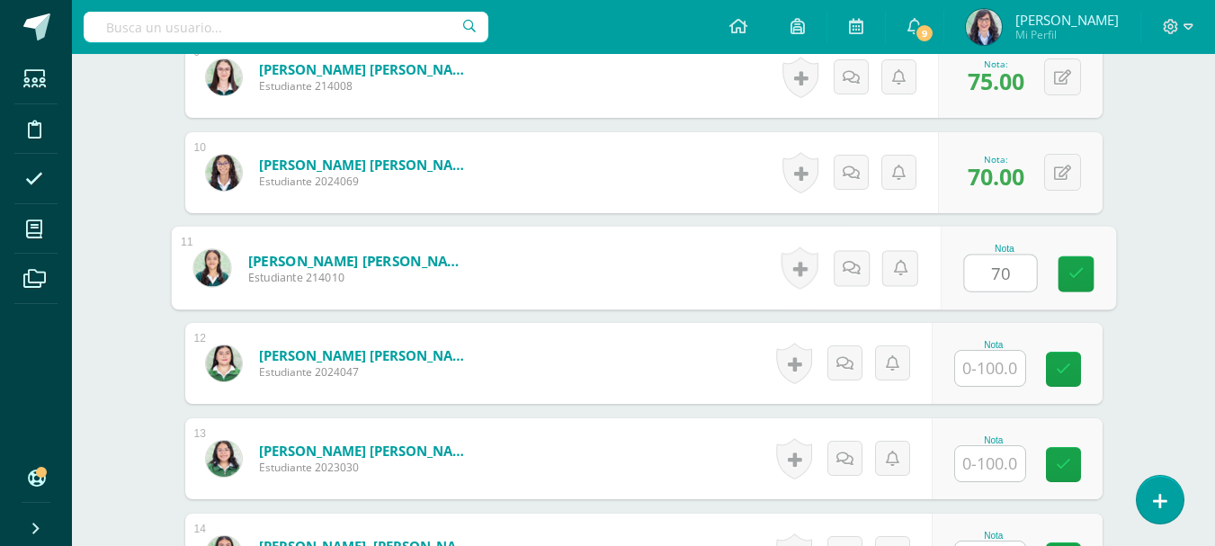
type input "70"
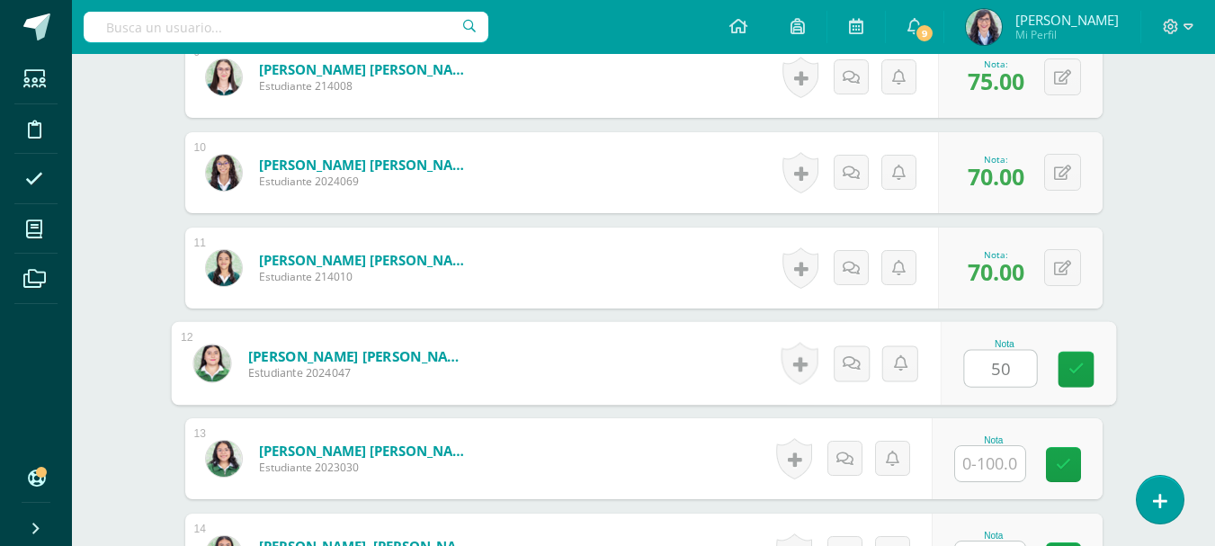
type input "50"
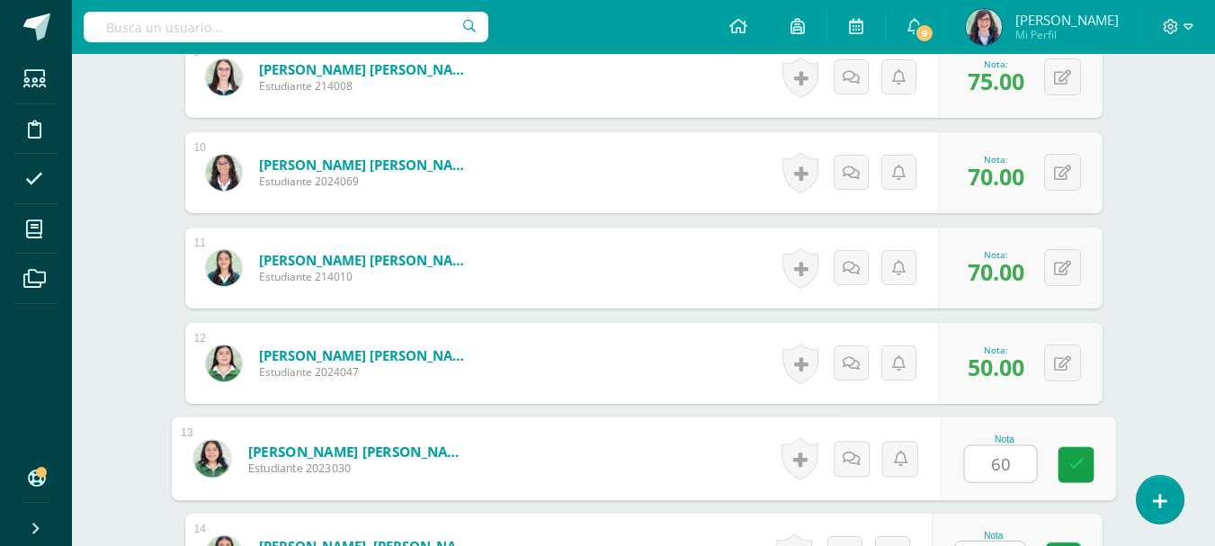
type input "60"
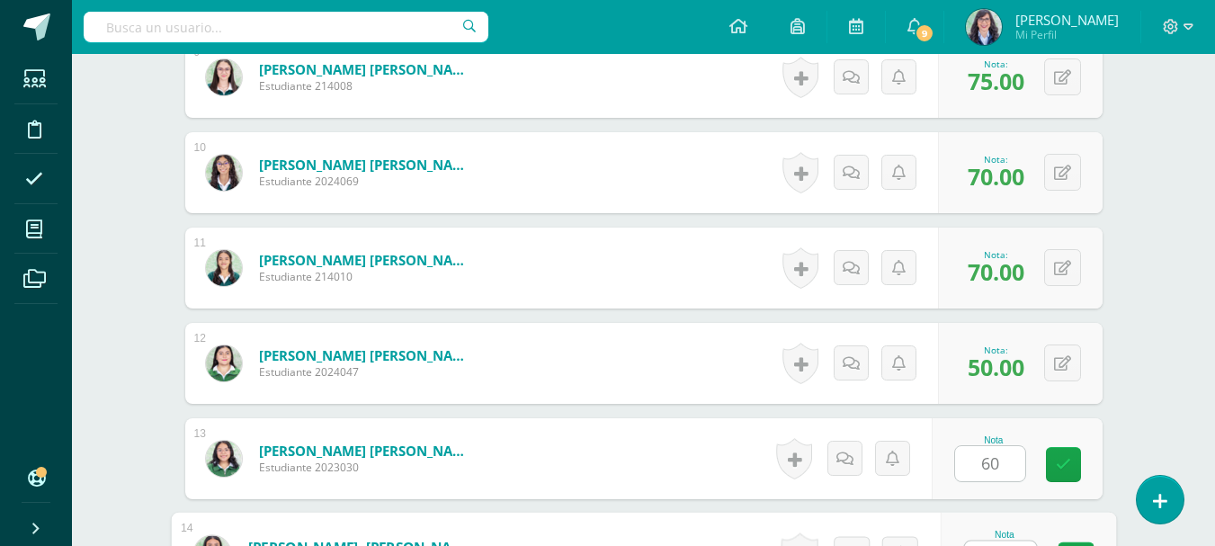
scroll to position [1381, 0]
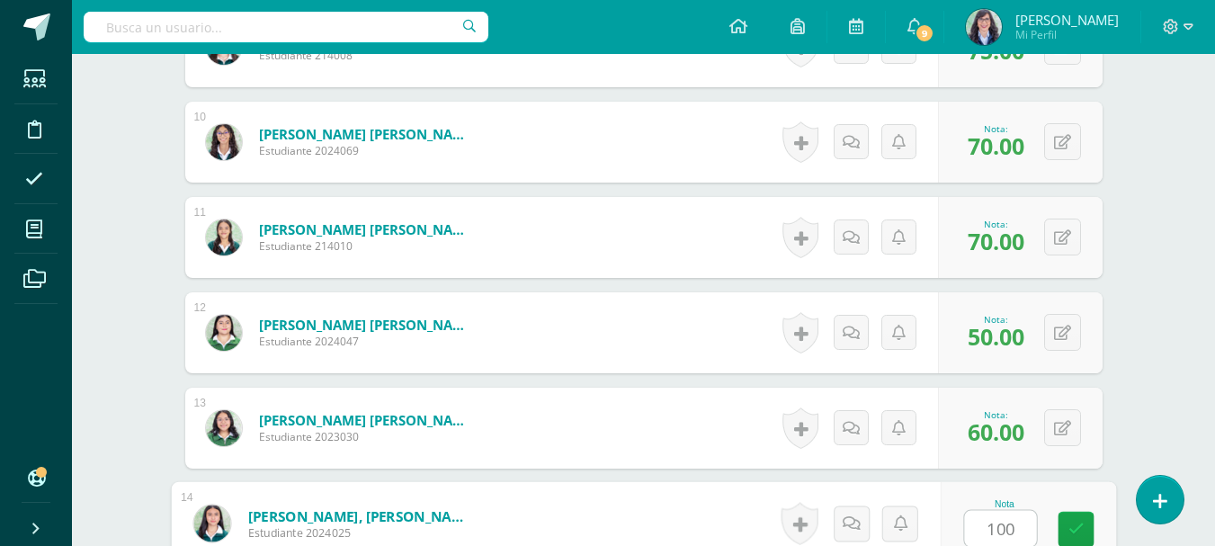
type input "100"
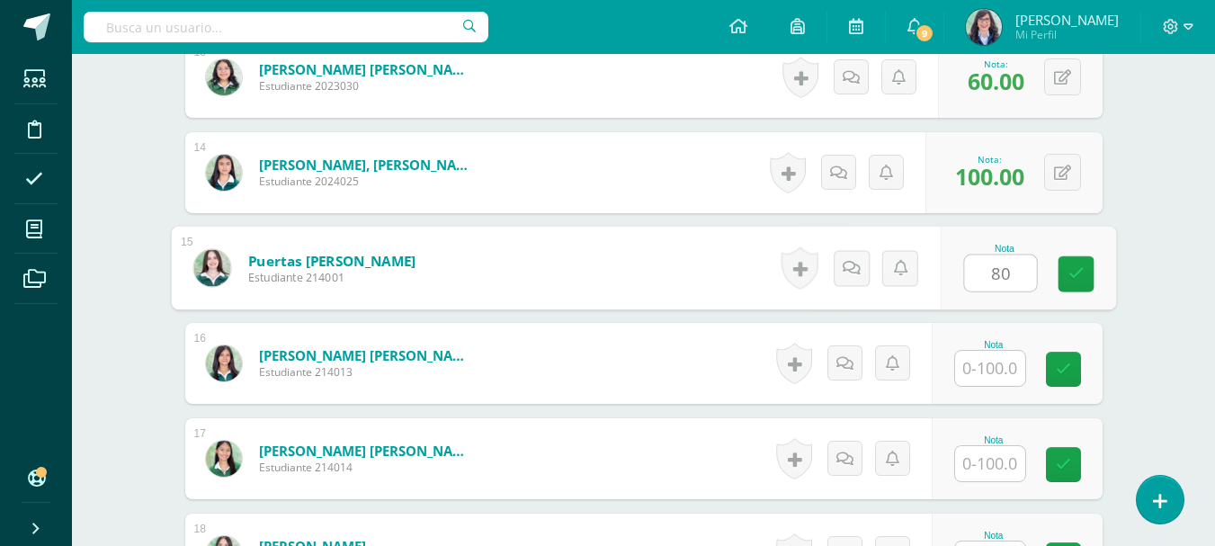
type input "80"
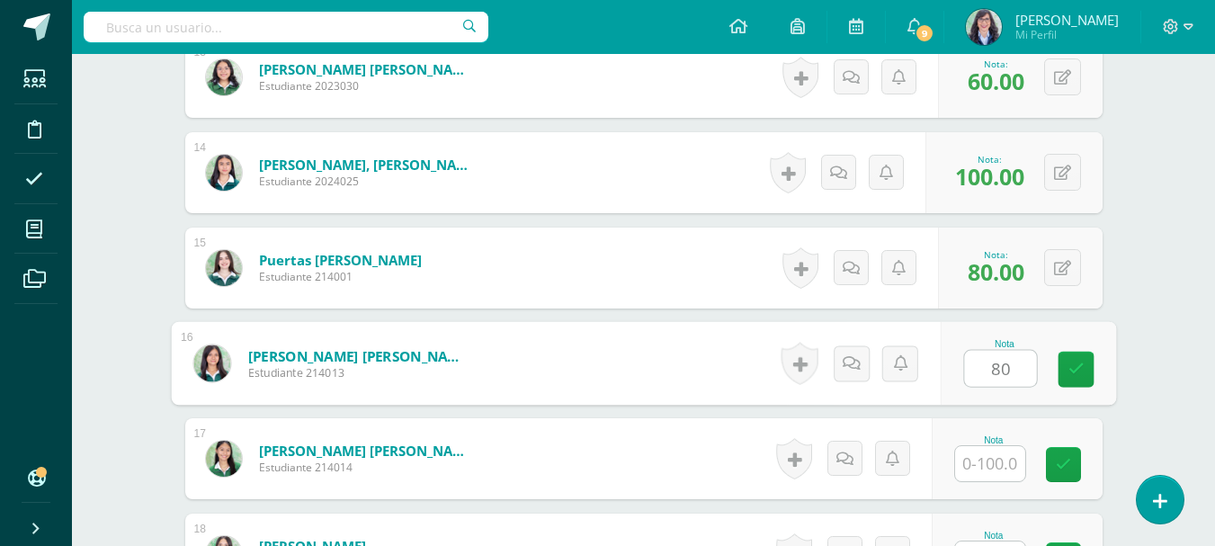
type input "80"
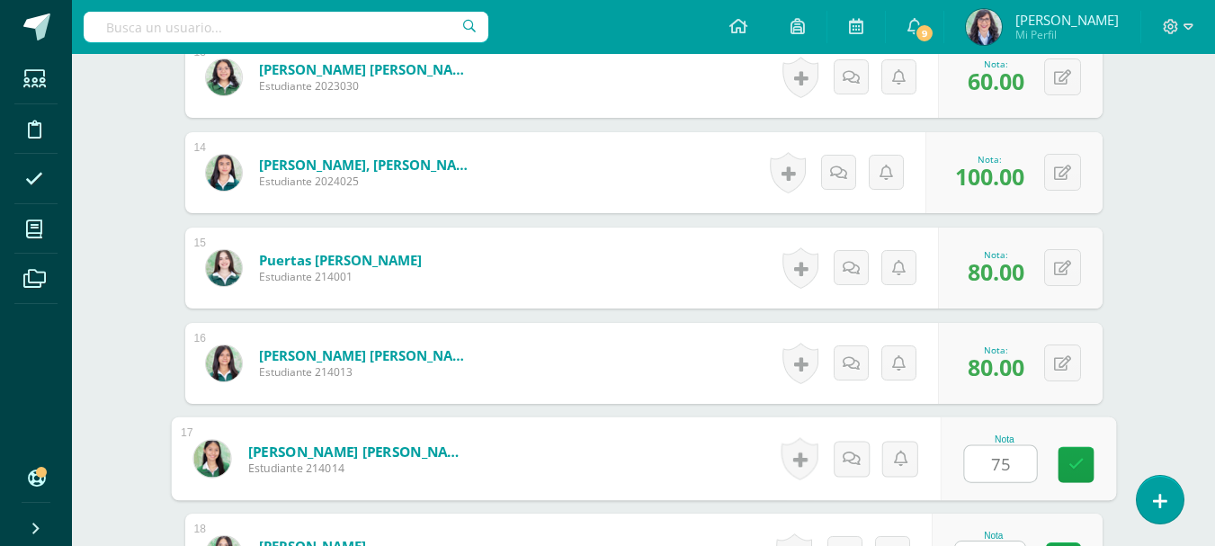
type input "75"
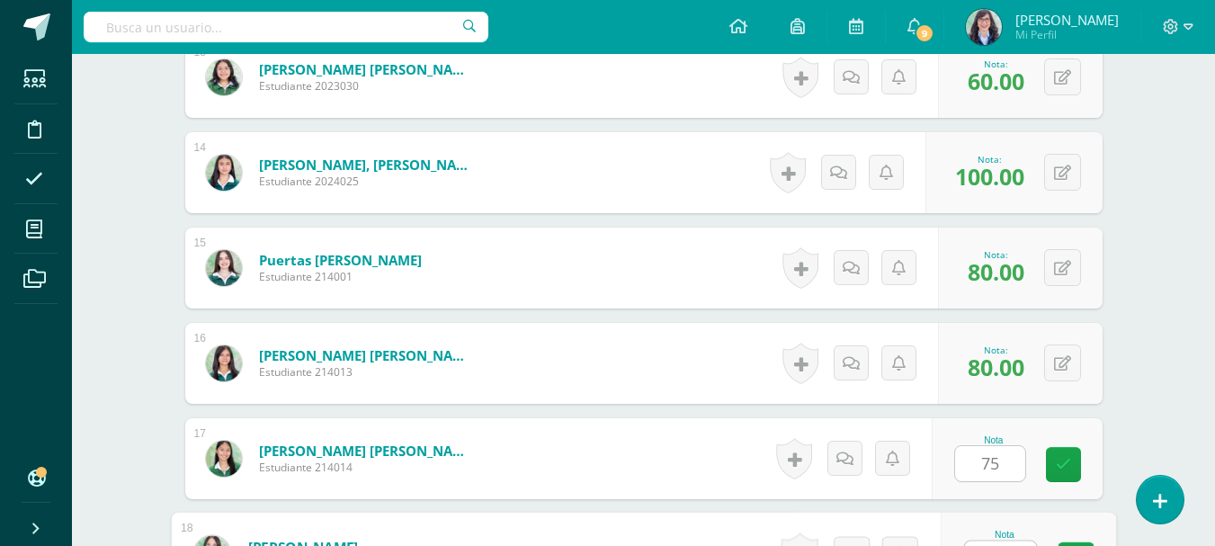
scroll to position [1762, 0]
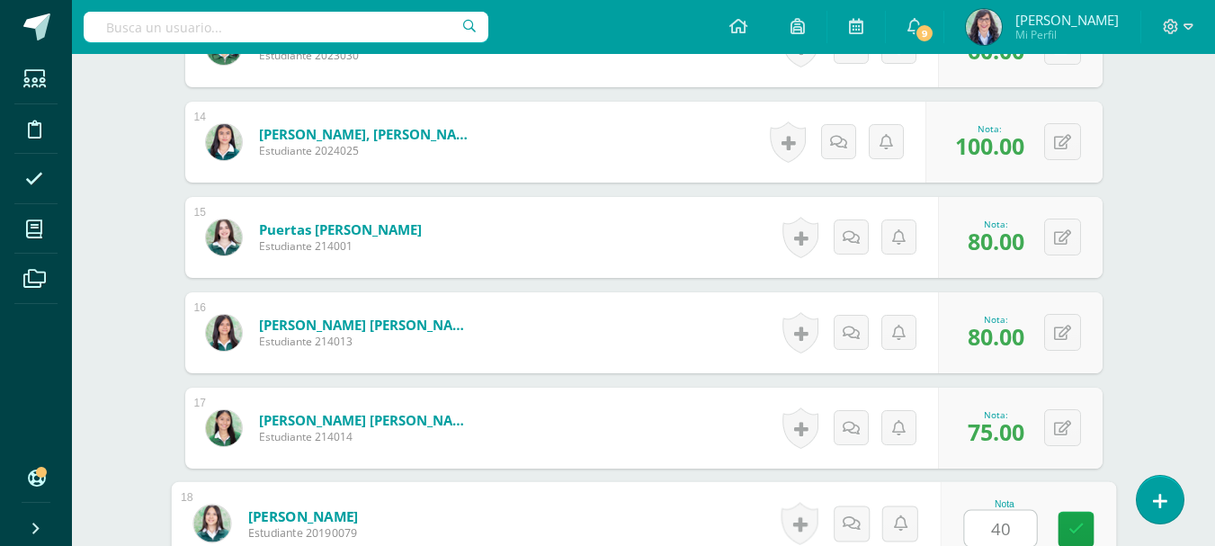
type input "40"
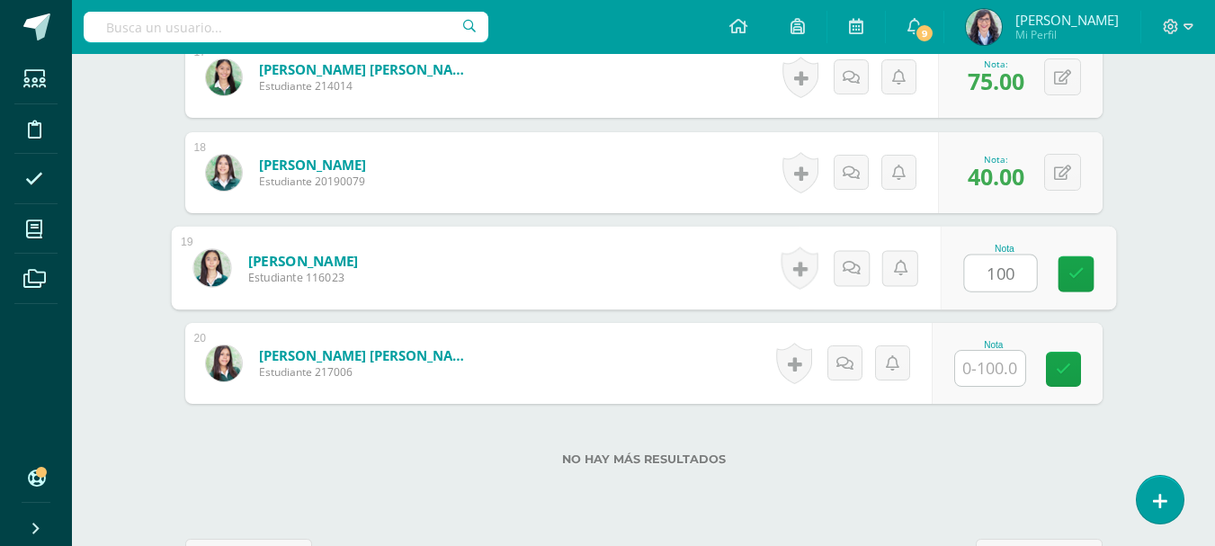
type input "100"
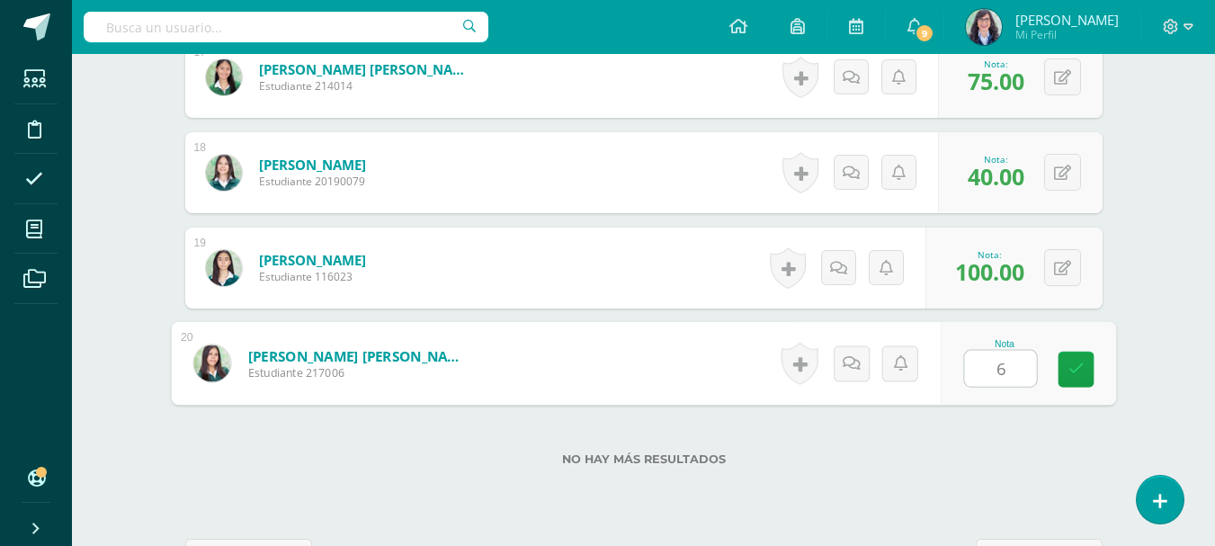
type input "65"
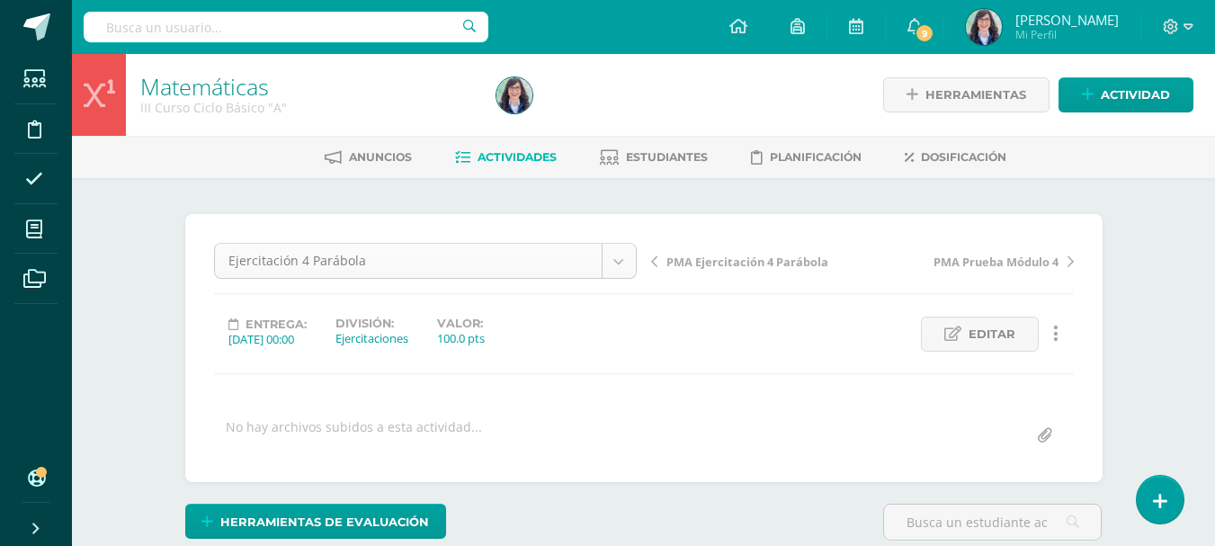
scroll to position [58, 0]
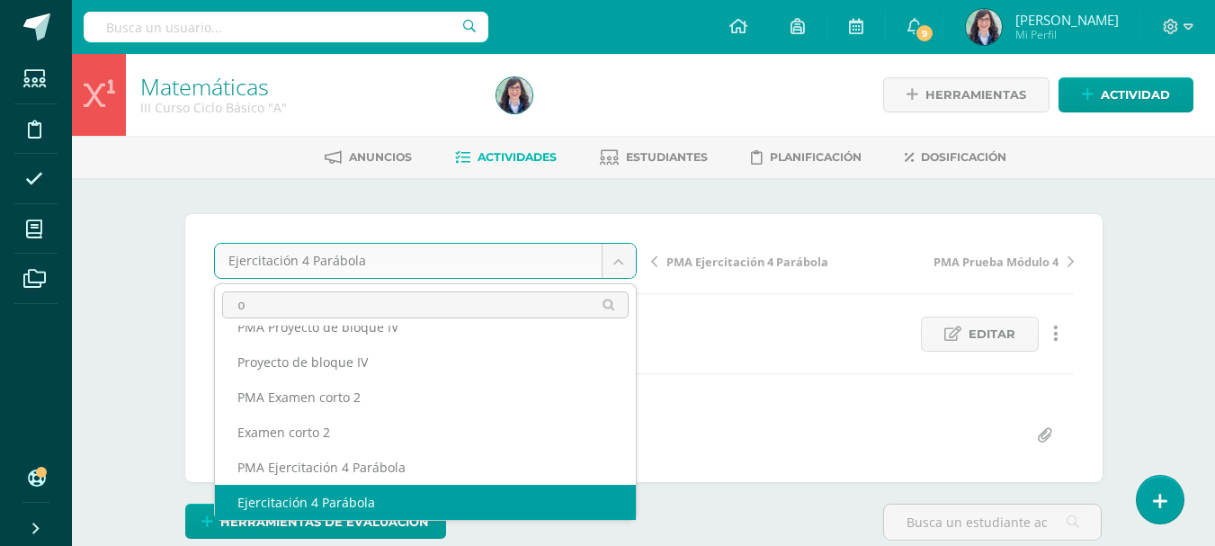
scroll to position [0, 0]
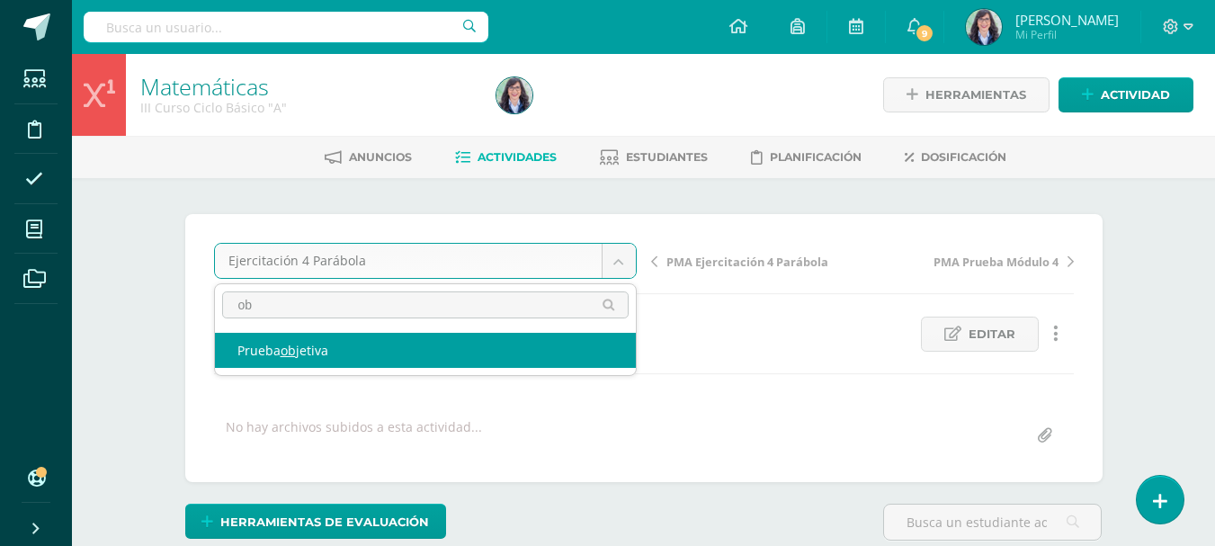
type input "ob"
select select "/dashboard/teacher/grade-activity/260786/"
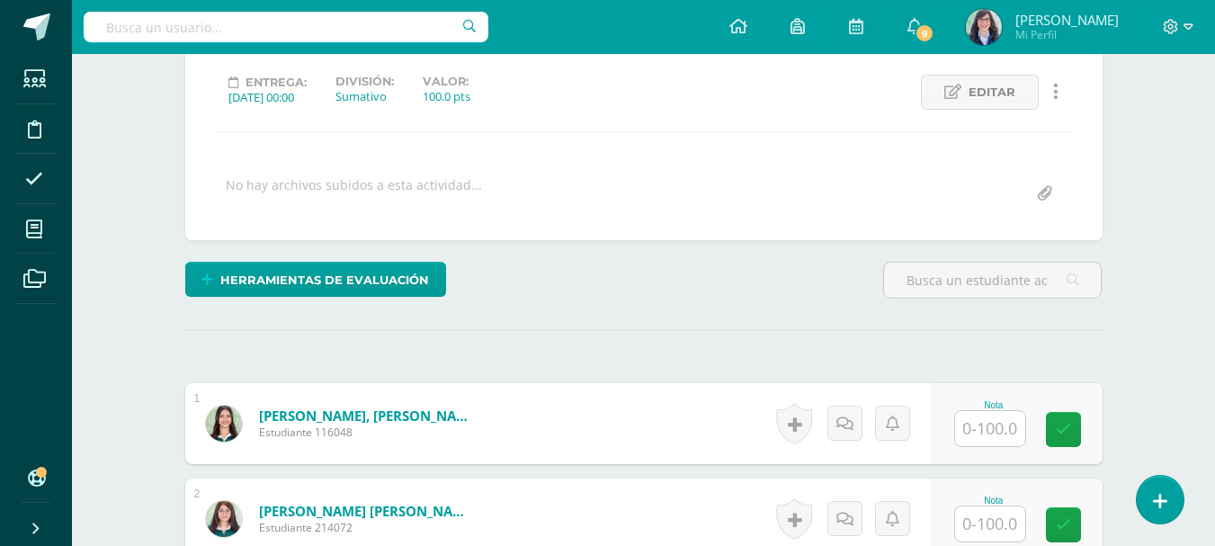
scroll to position [273, 0]
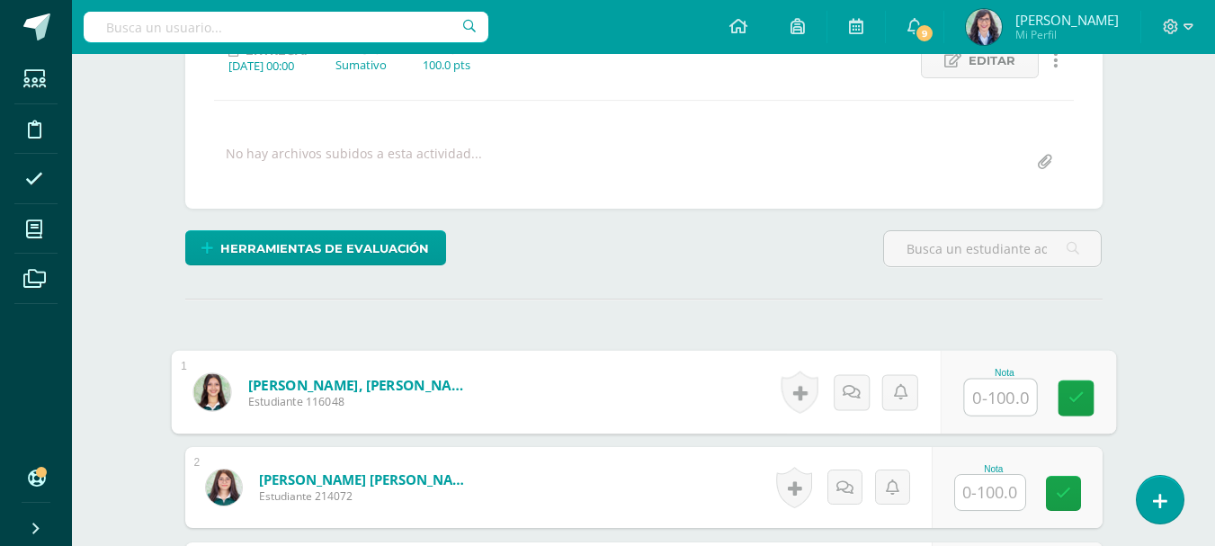
click at [998, 397] on input "text" at bounding box center [1000, 397] width 72 height 36
type input "82"
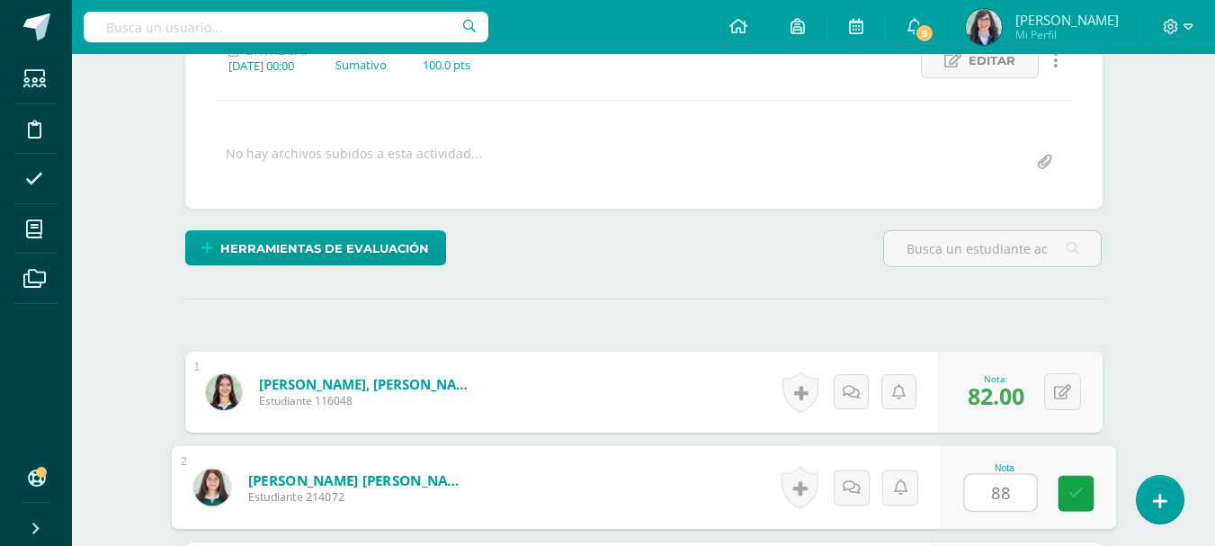
type input "88"
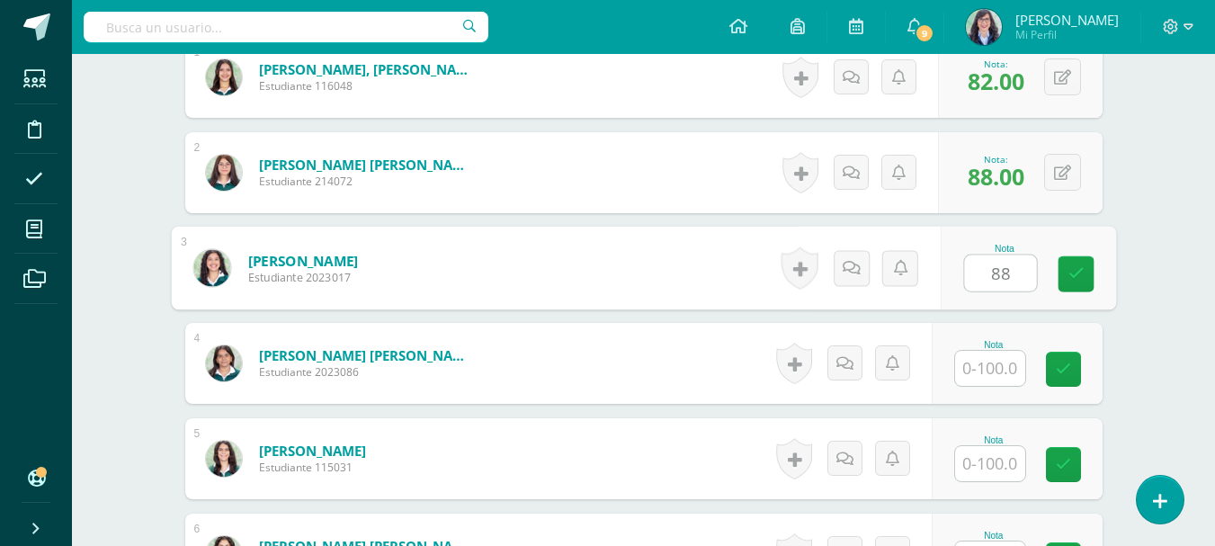
type input "88"
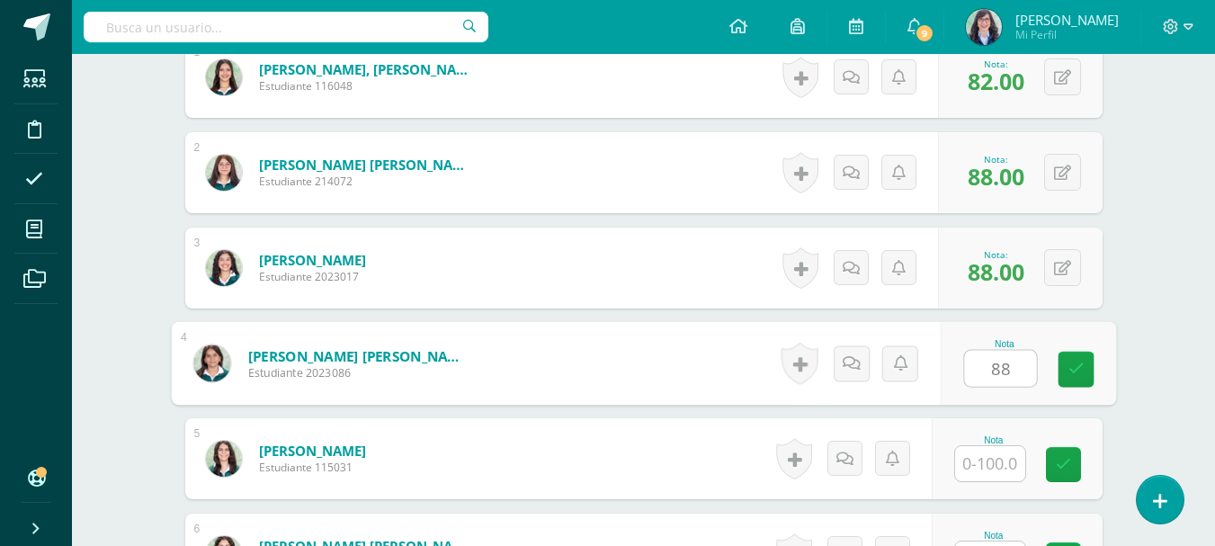
type input "88"
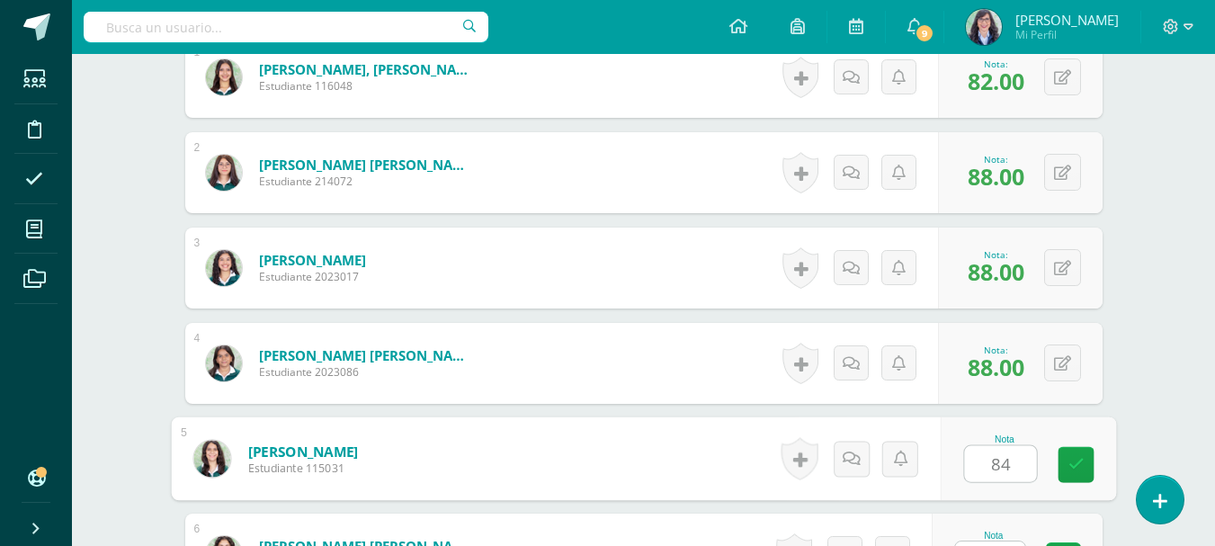
type input "84"
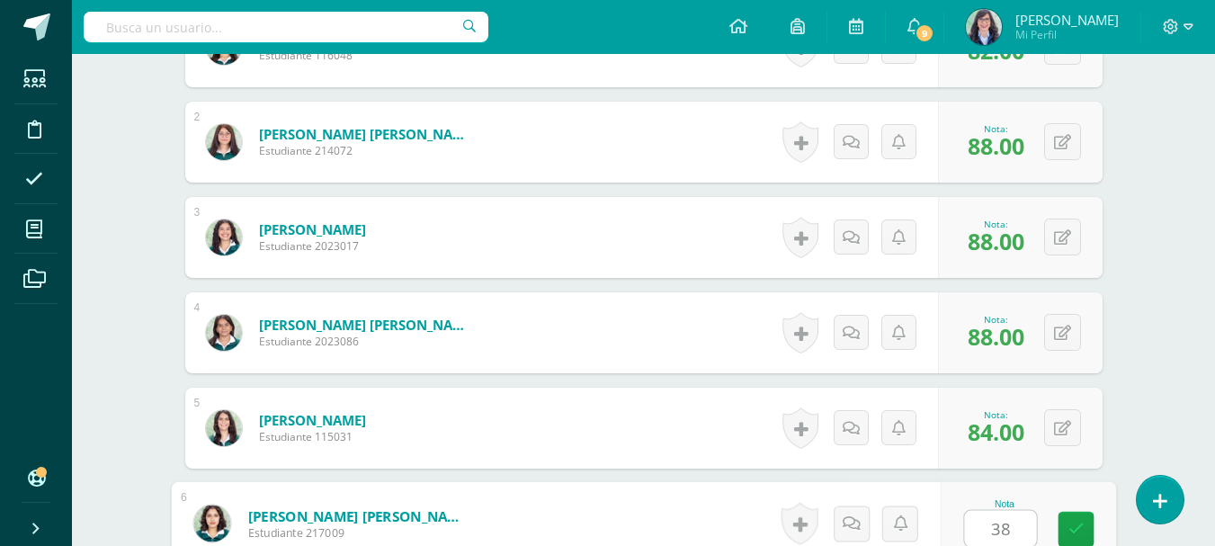
type input "38"
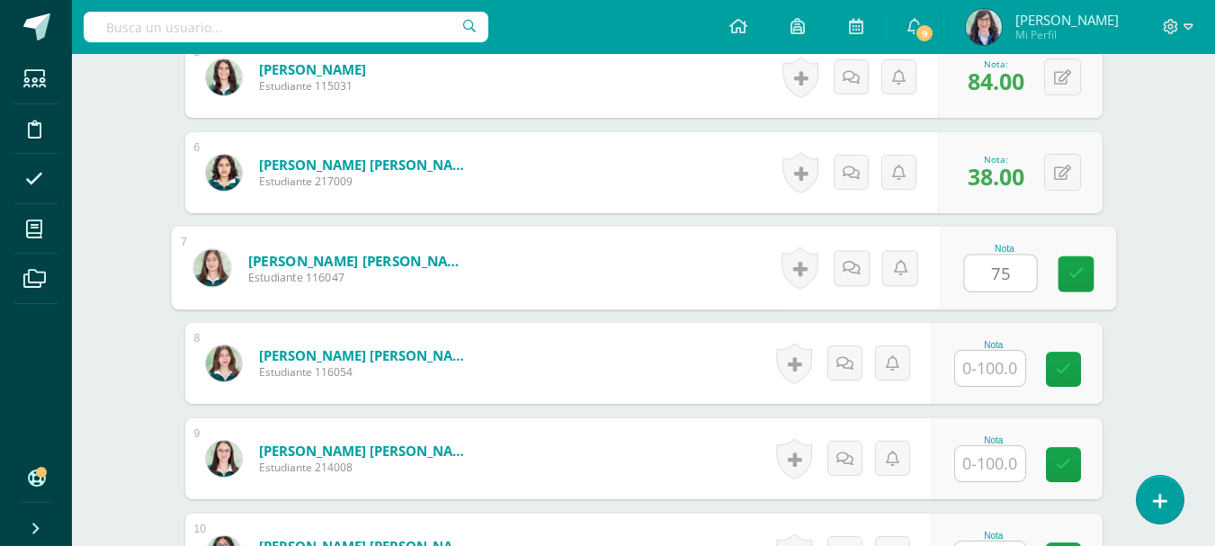
type input "75"
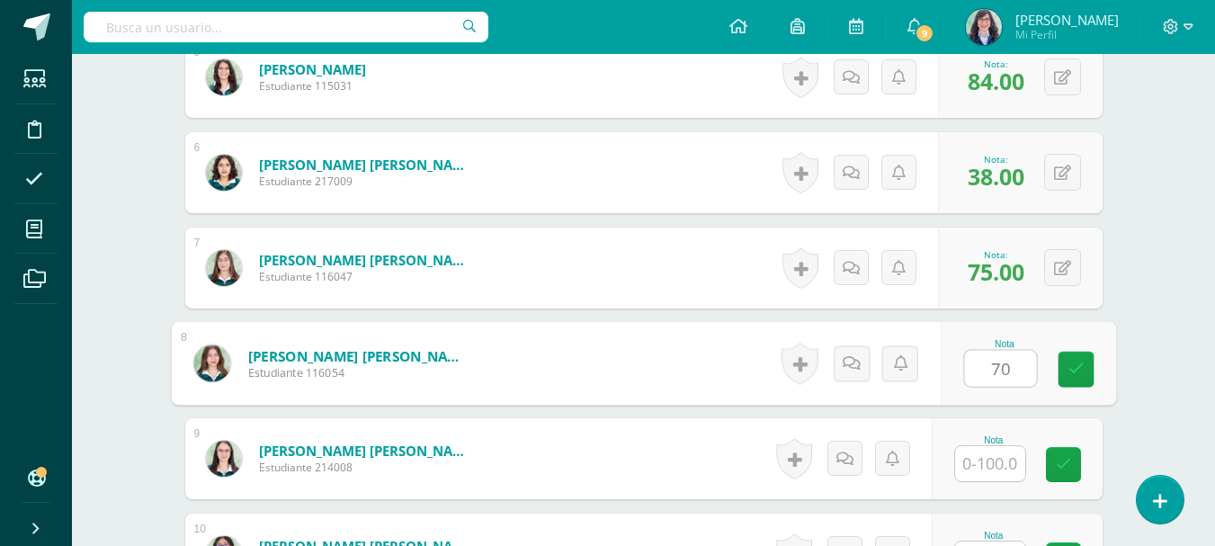
type input "70"
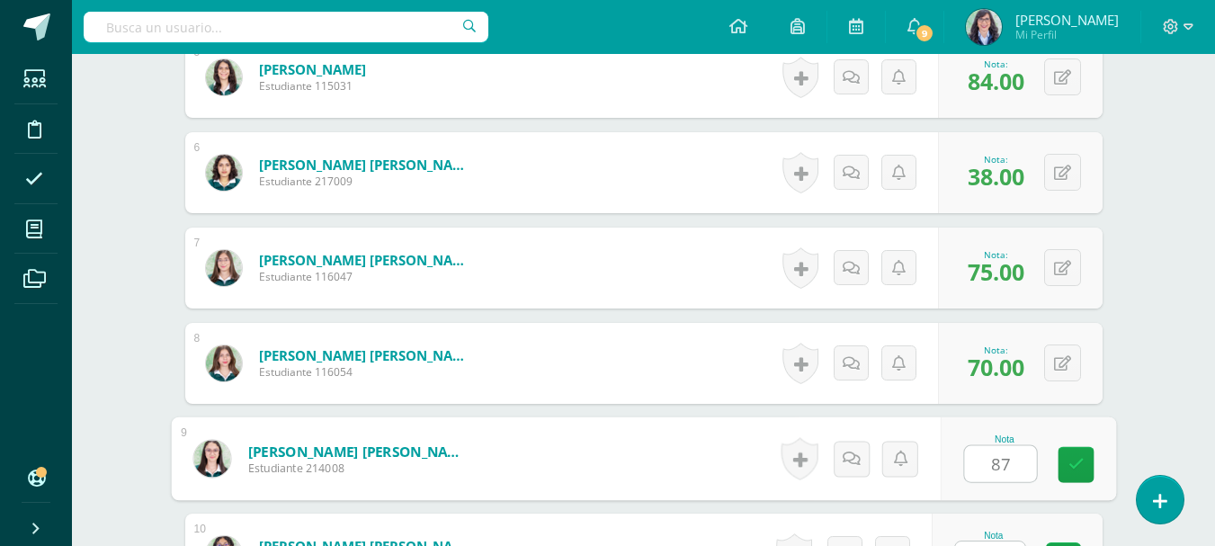
type input "87"
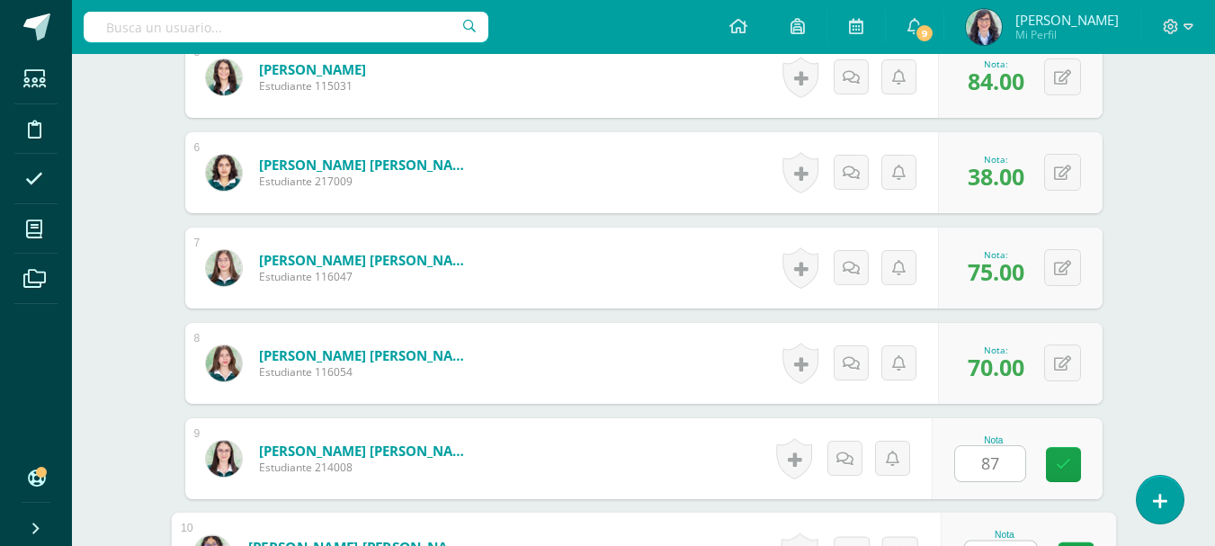
scroll to position [1000, 0]
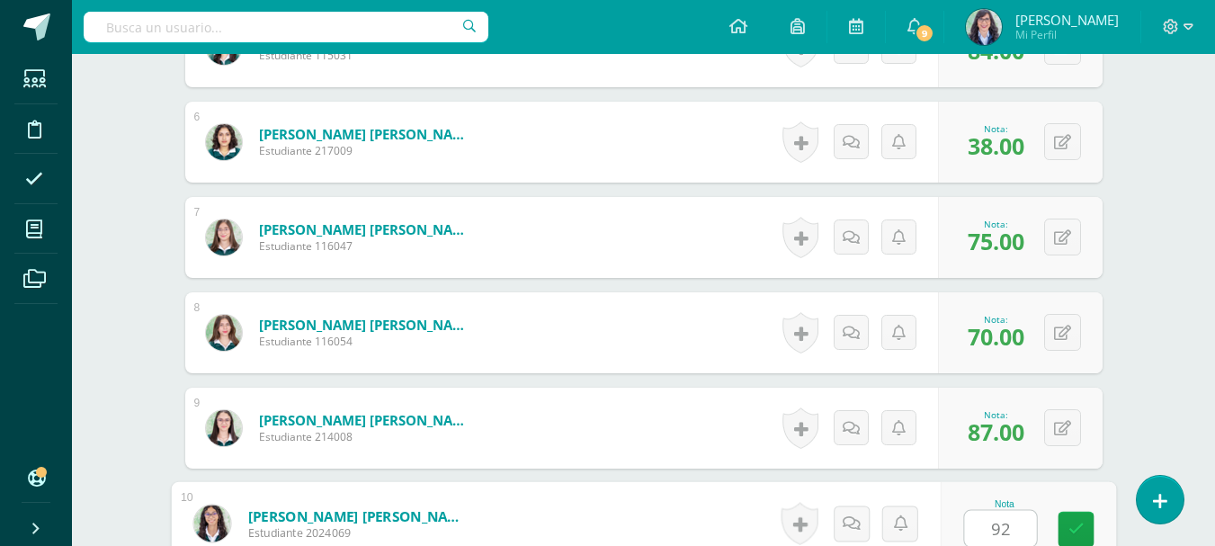
type input "92"
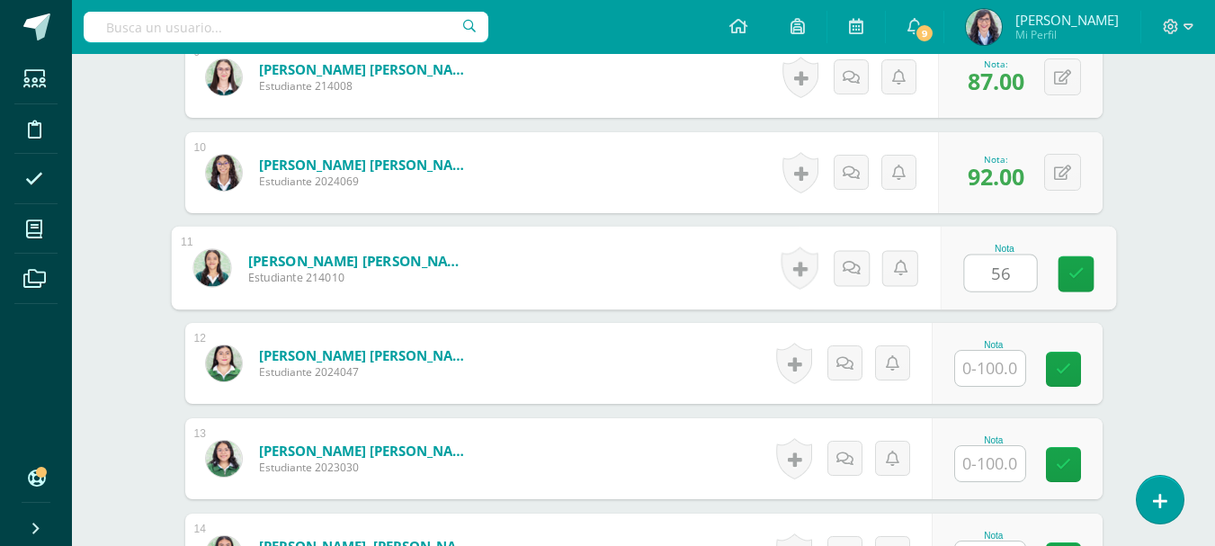
type input "56"
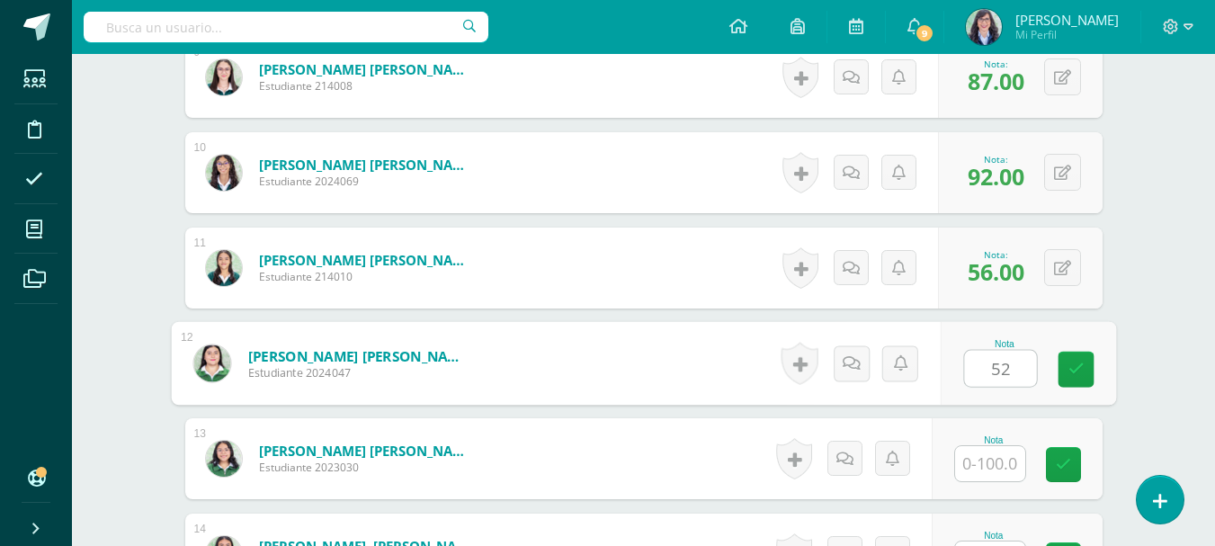
type input "52"
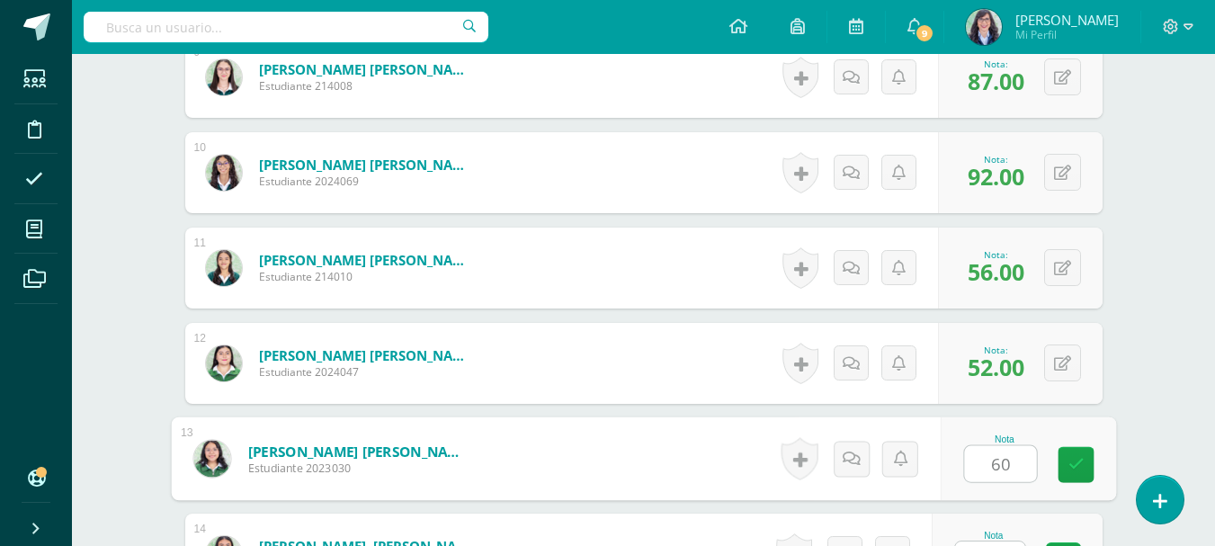
type input "60"
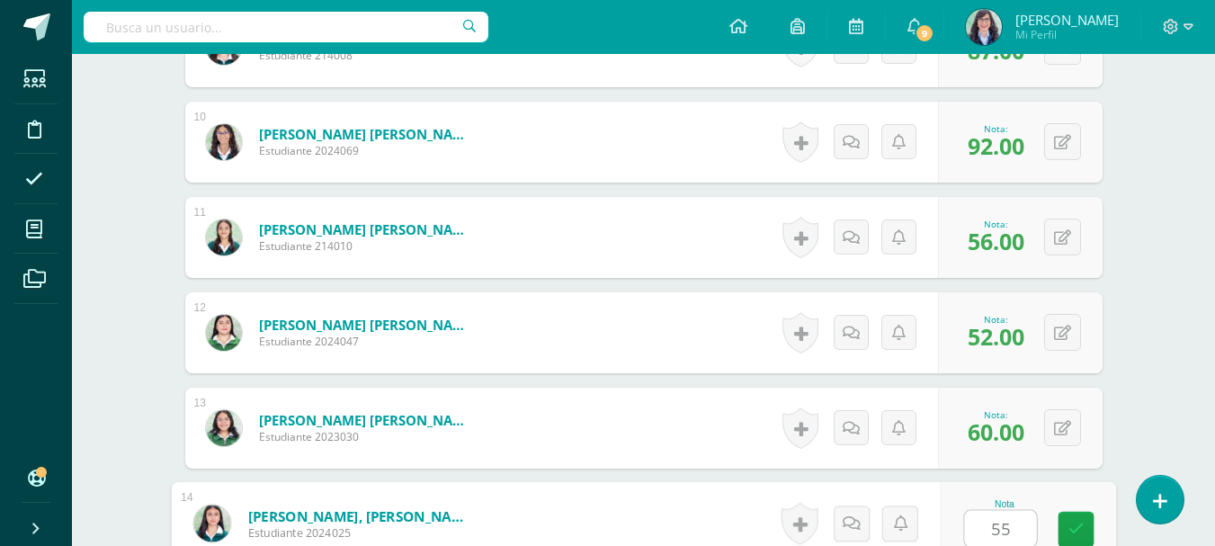
type input "55"
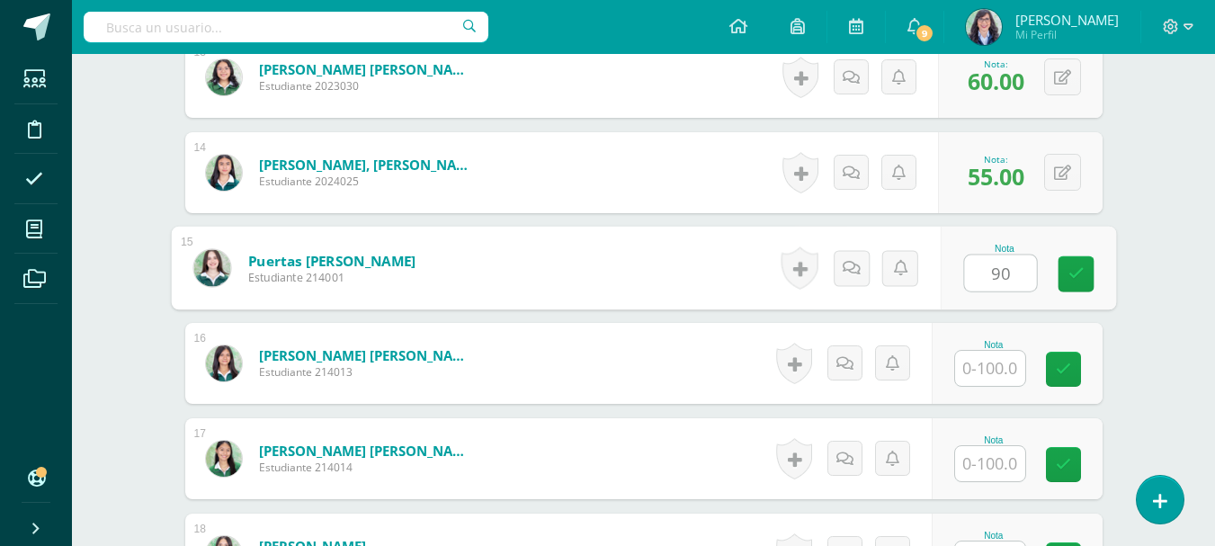
type input "90"
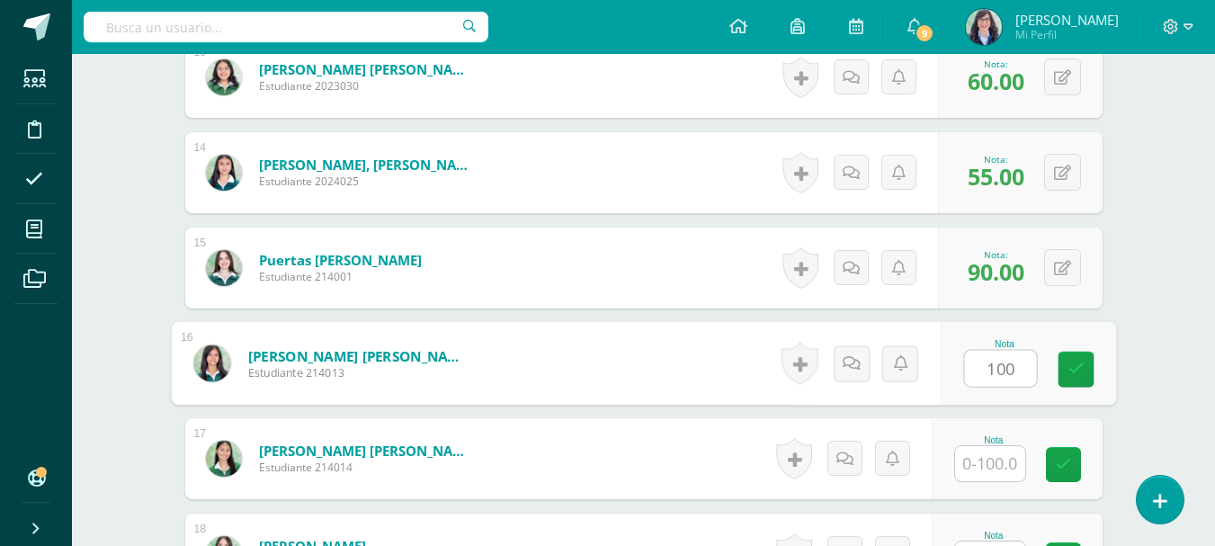
type input "100"
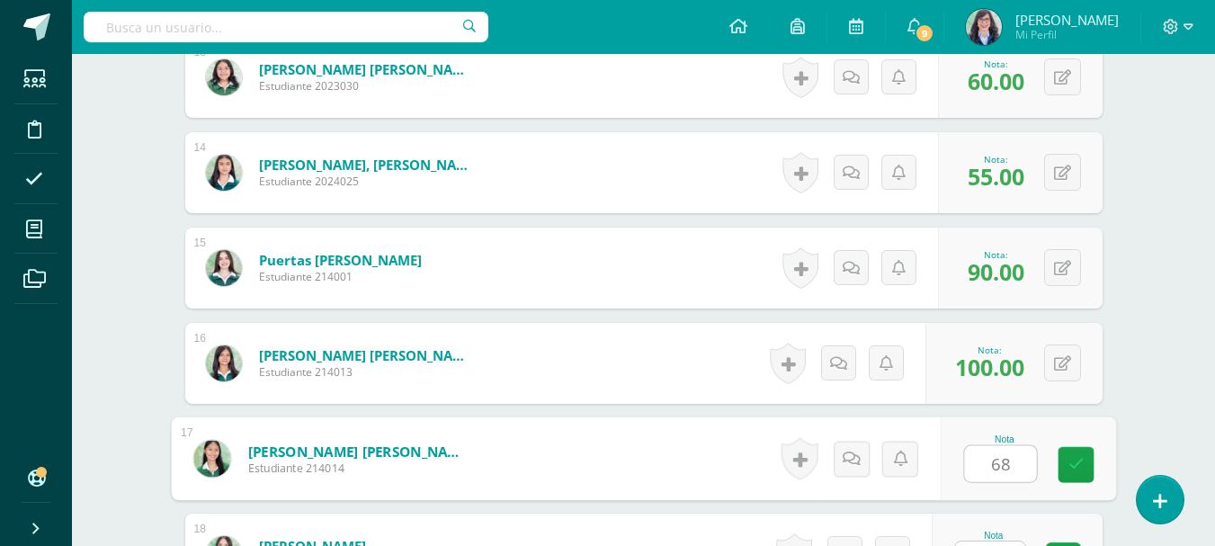
type input "68"
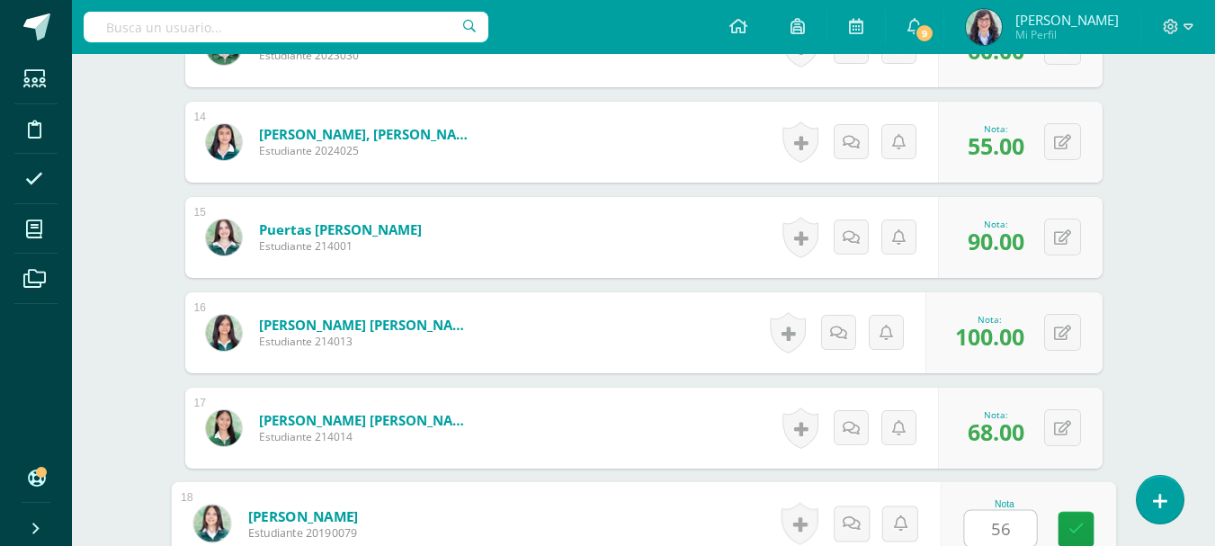
type input "56"
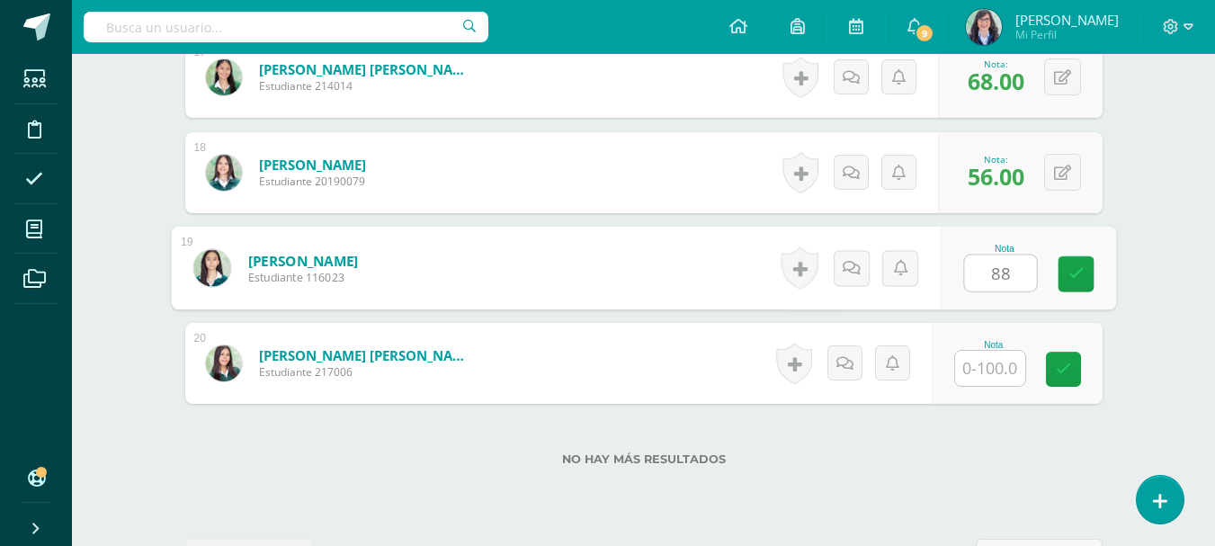
type input "88"
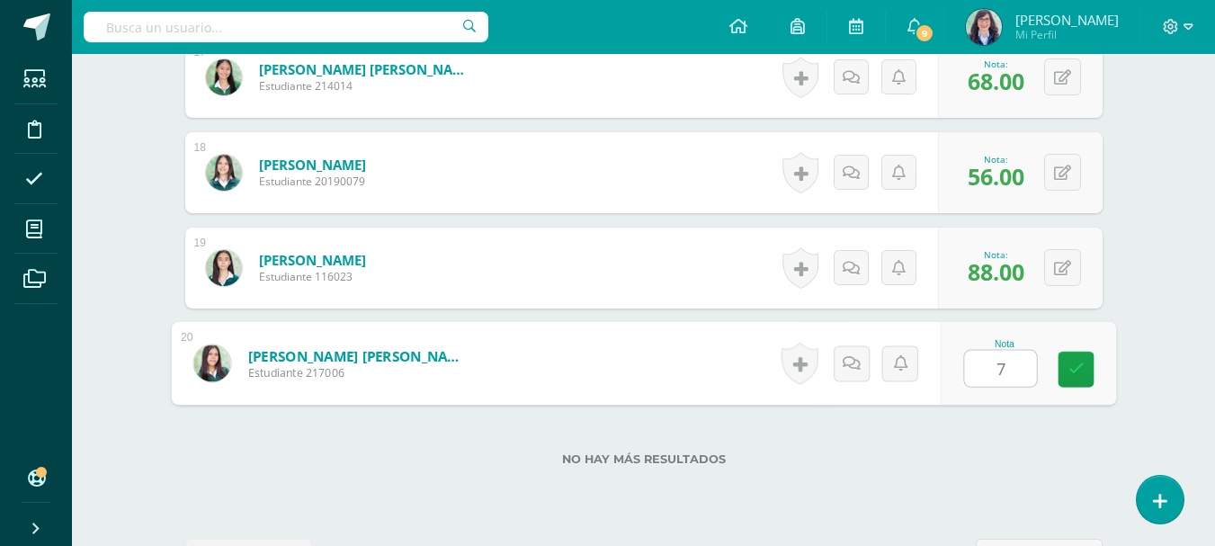
type input "76"
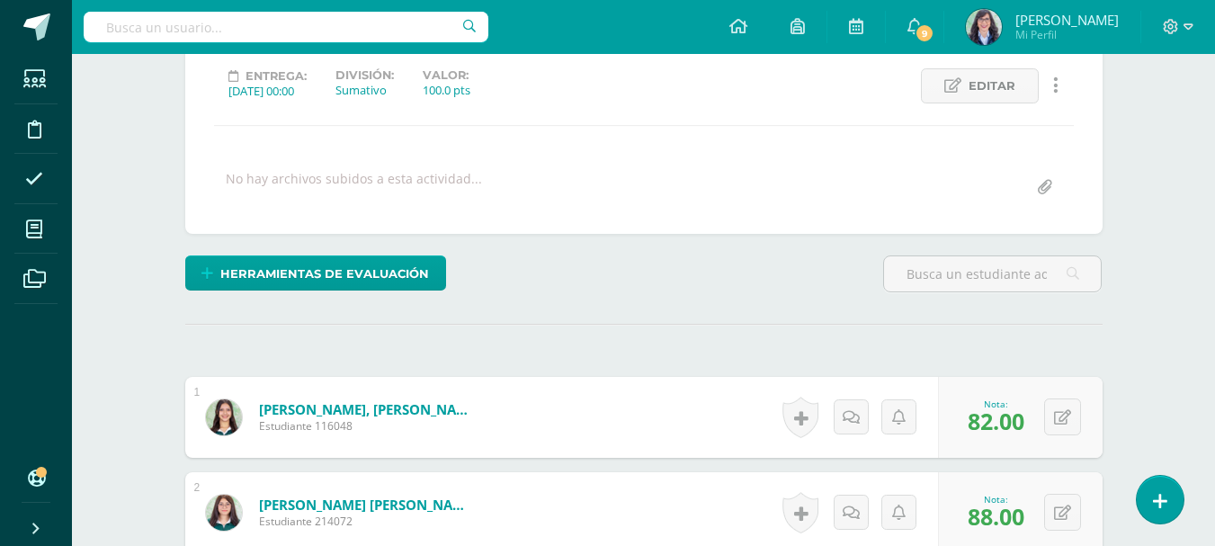
scroll to position [0, 0]
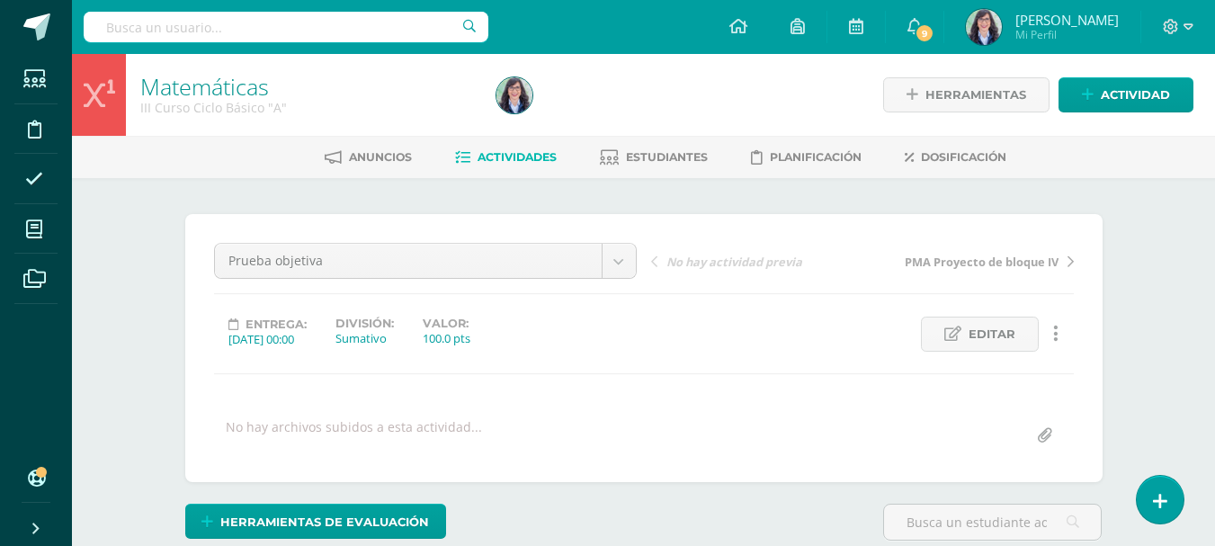
click at [521, 154] on span "Actividades" at bounding box center [516, 156] width 79 height 13
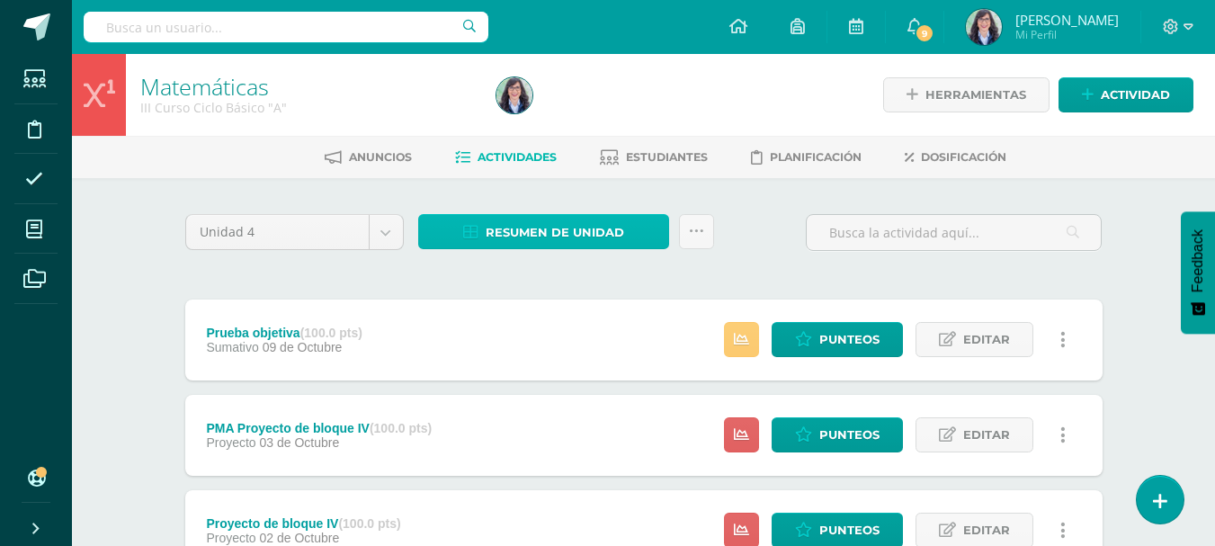
click at [523, 240] on span "Resumen de unidad" at bounding box center [554, 232] width 138 height 33
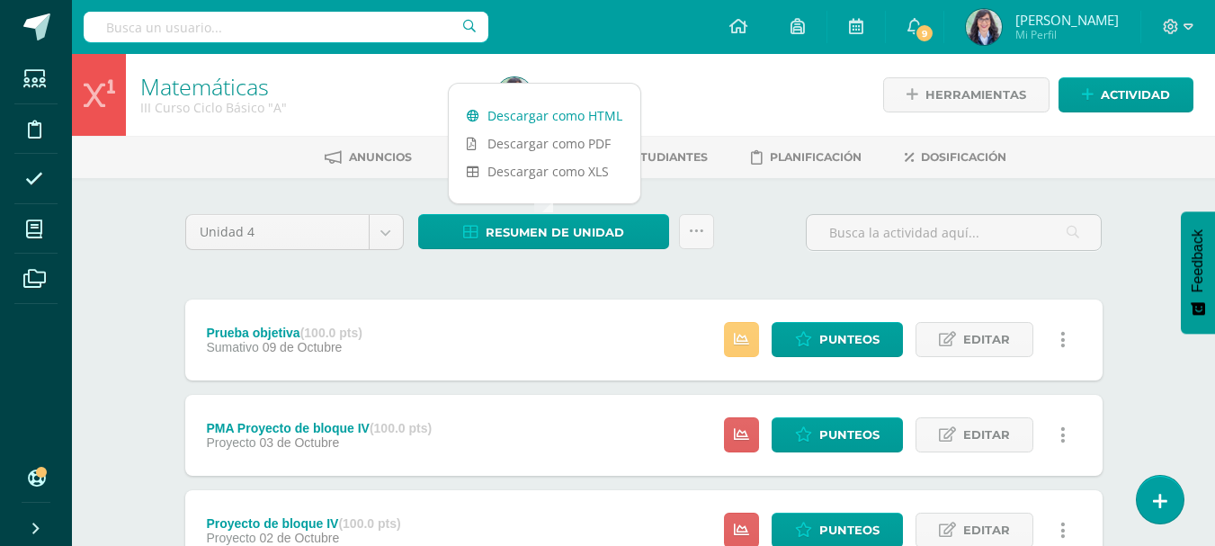
click at [540, 122] on link "Descargar como HTML" at bounding box center [544, 116] width 191 height 28
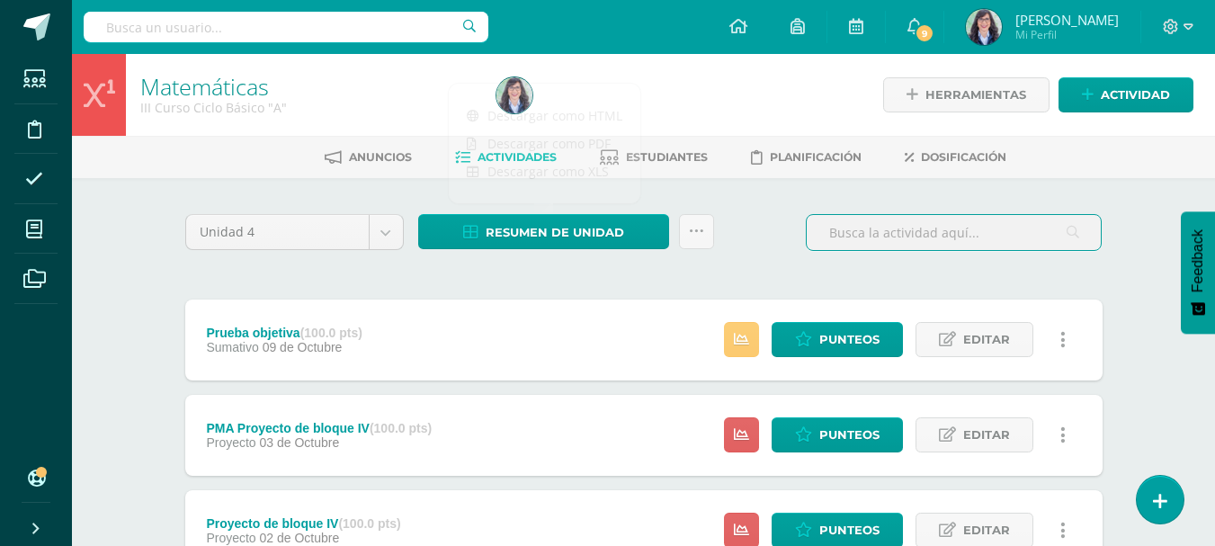
click at [845, 234] on input "text" at bounding box center [953, 232] width 294 height 35
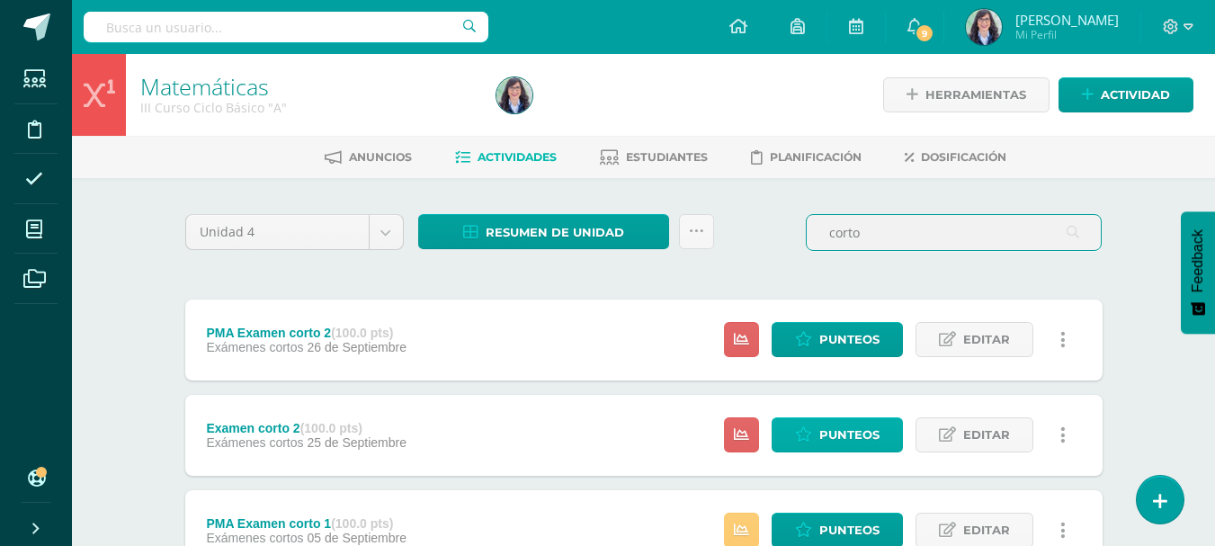
type input "corto"
click at [843, 436] on span "Punteos" at bounding box center [849, 434] width 60 height 33
